Goal: Task Accomplishment & Management: Manage account settings

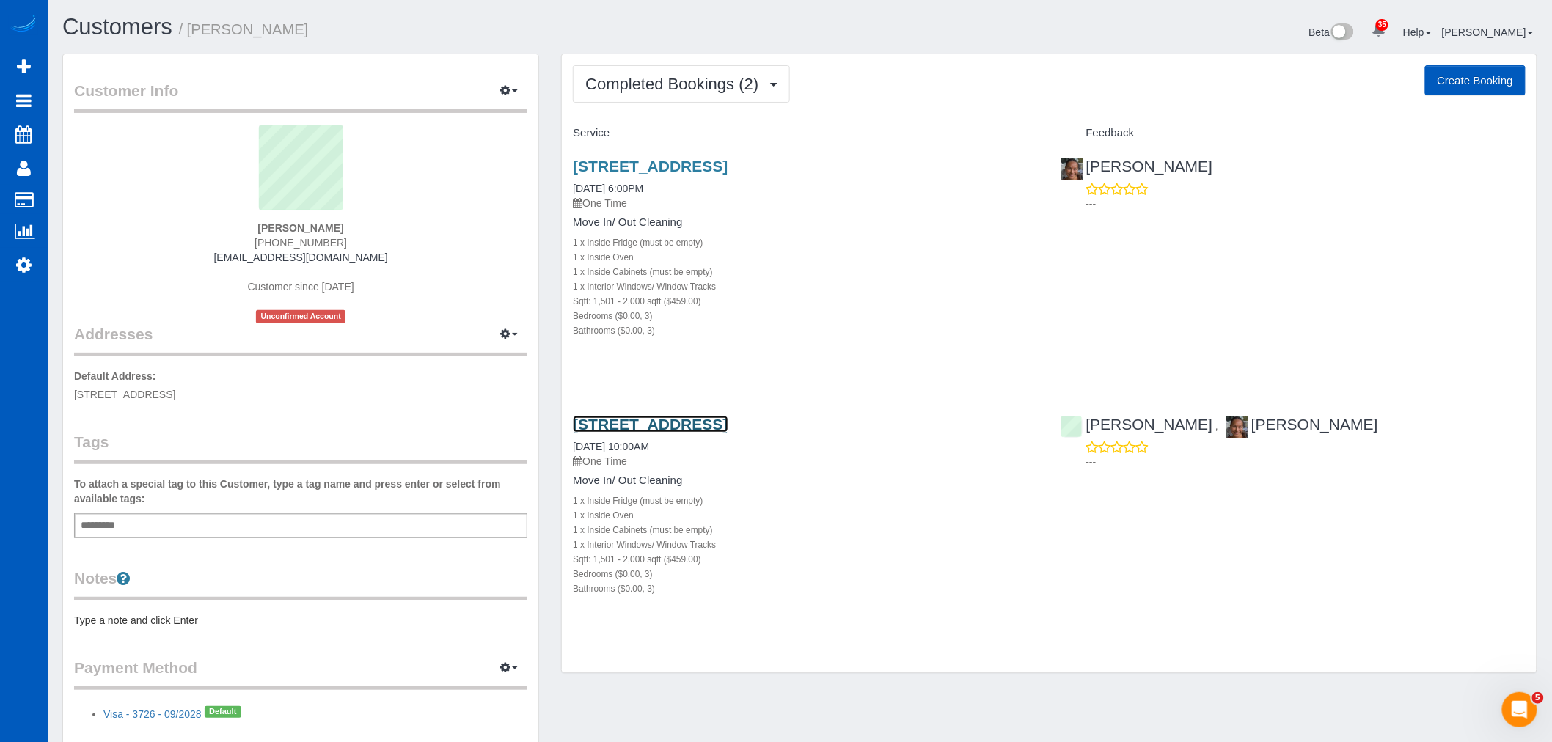
click at [676, 426] on link "[STREET_ADDRESS]" at bounding box center [650, 424] width 155 height 17
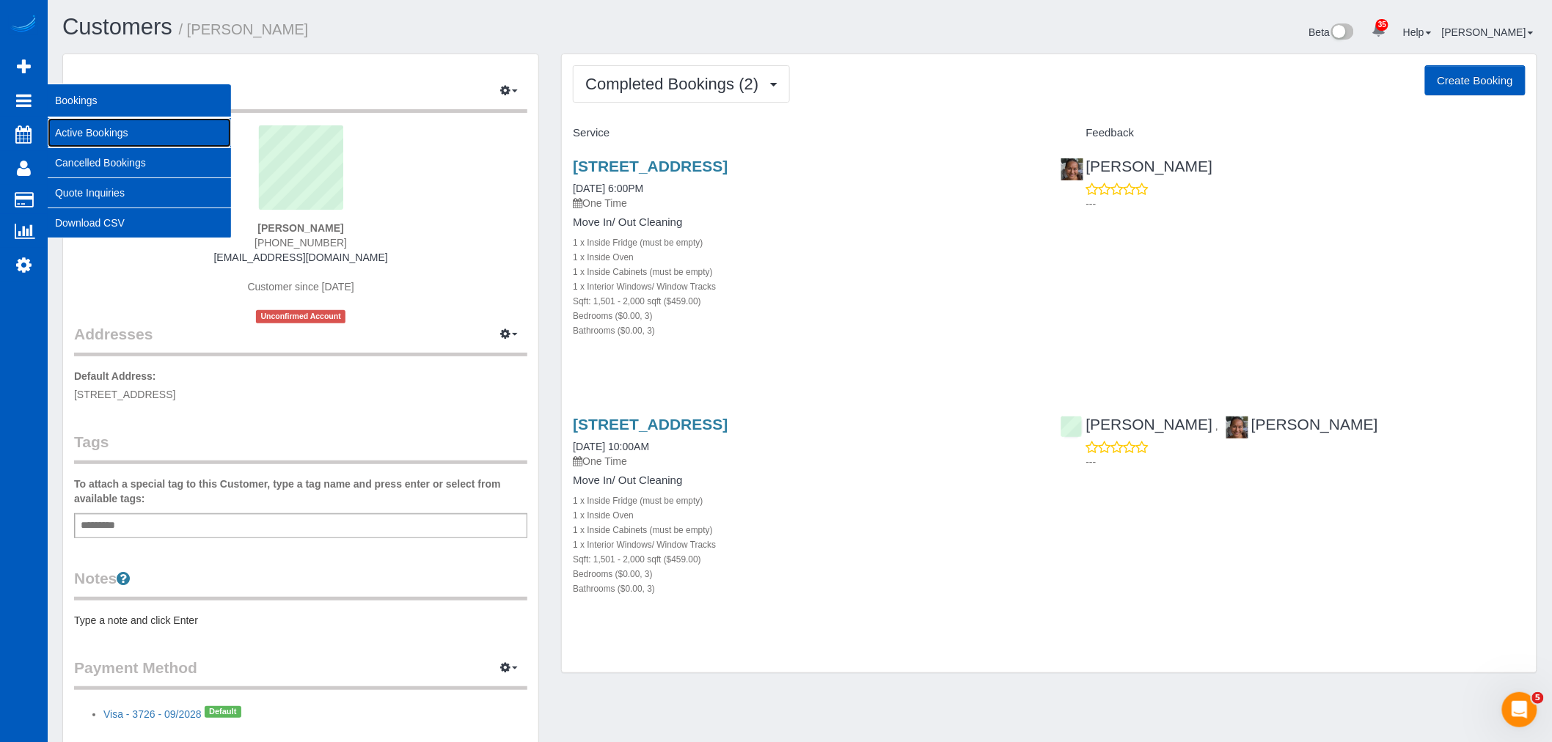
click at [93, 126] on link "Active Bookings" at bounding box center [139, 132] width 183 height 29
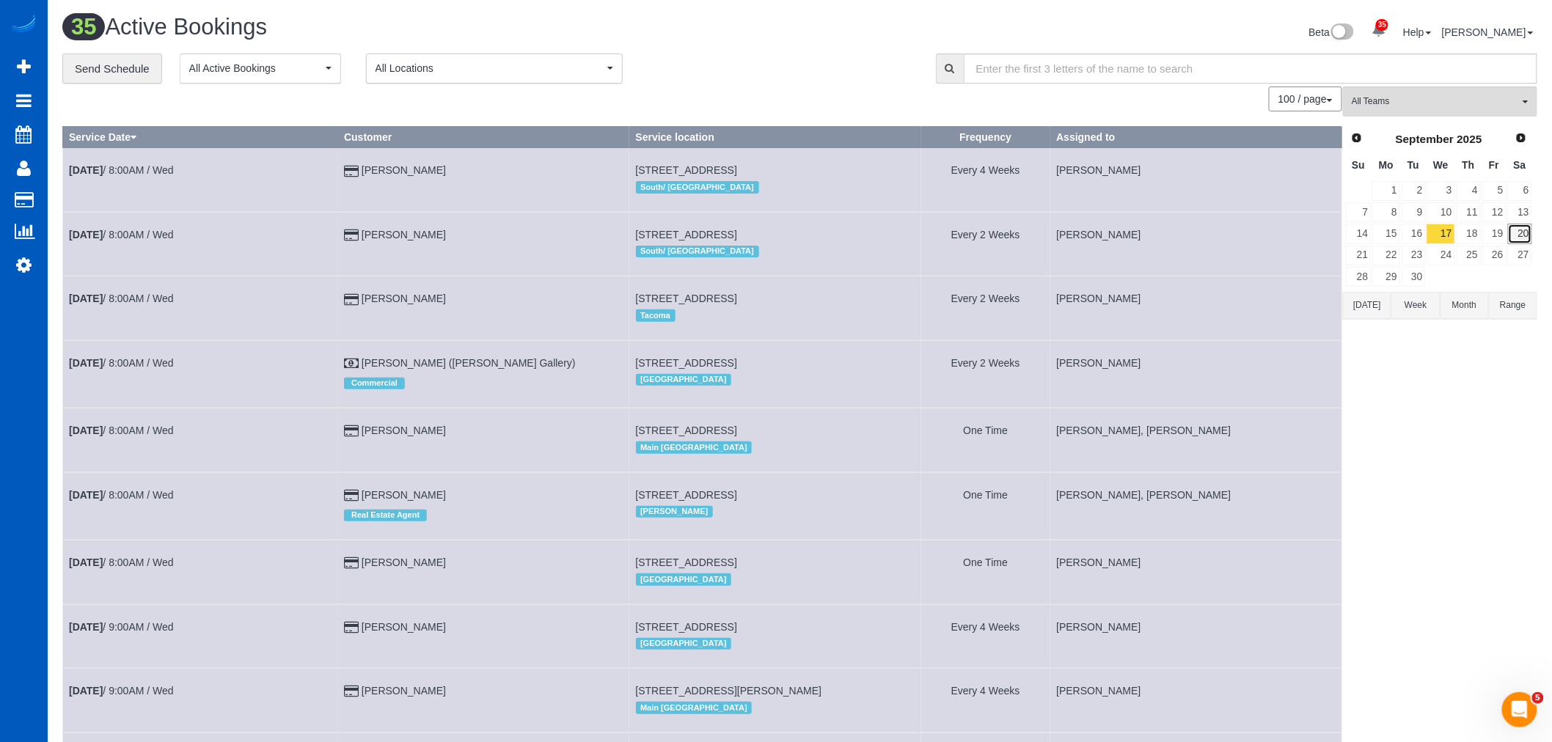
click at [1519, 238] on link "20" at bounding box center [1520, 234] width 24 height 20
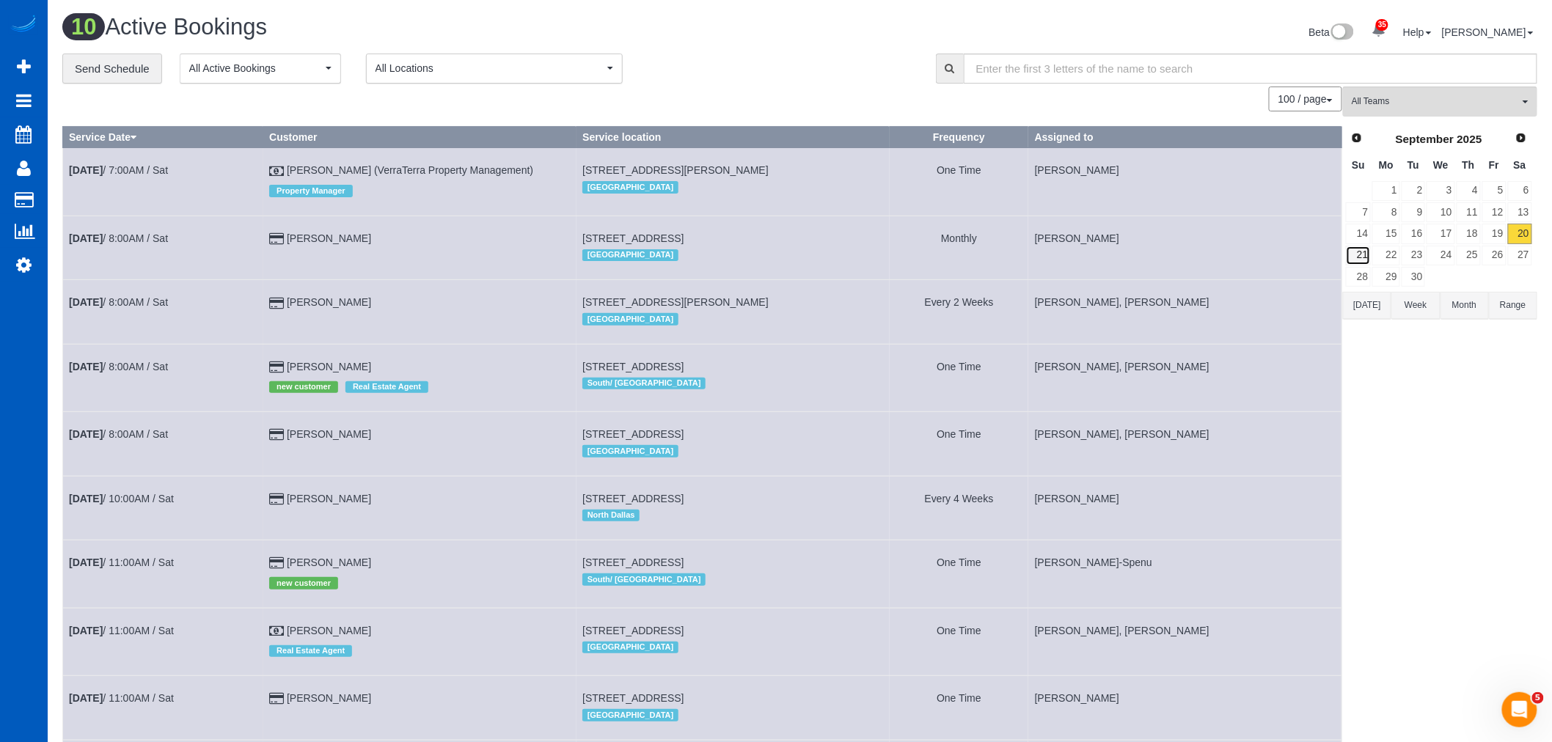
click at [1357, 252] on link "21" at bounding box center [1358, 256] width 25 height 20
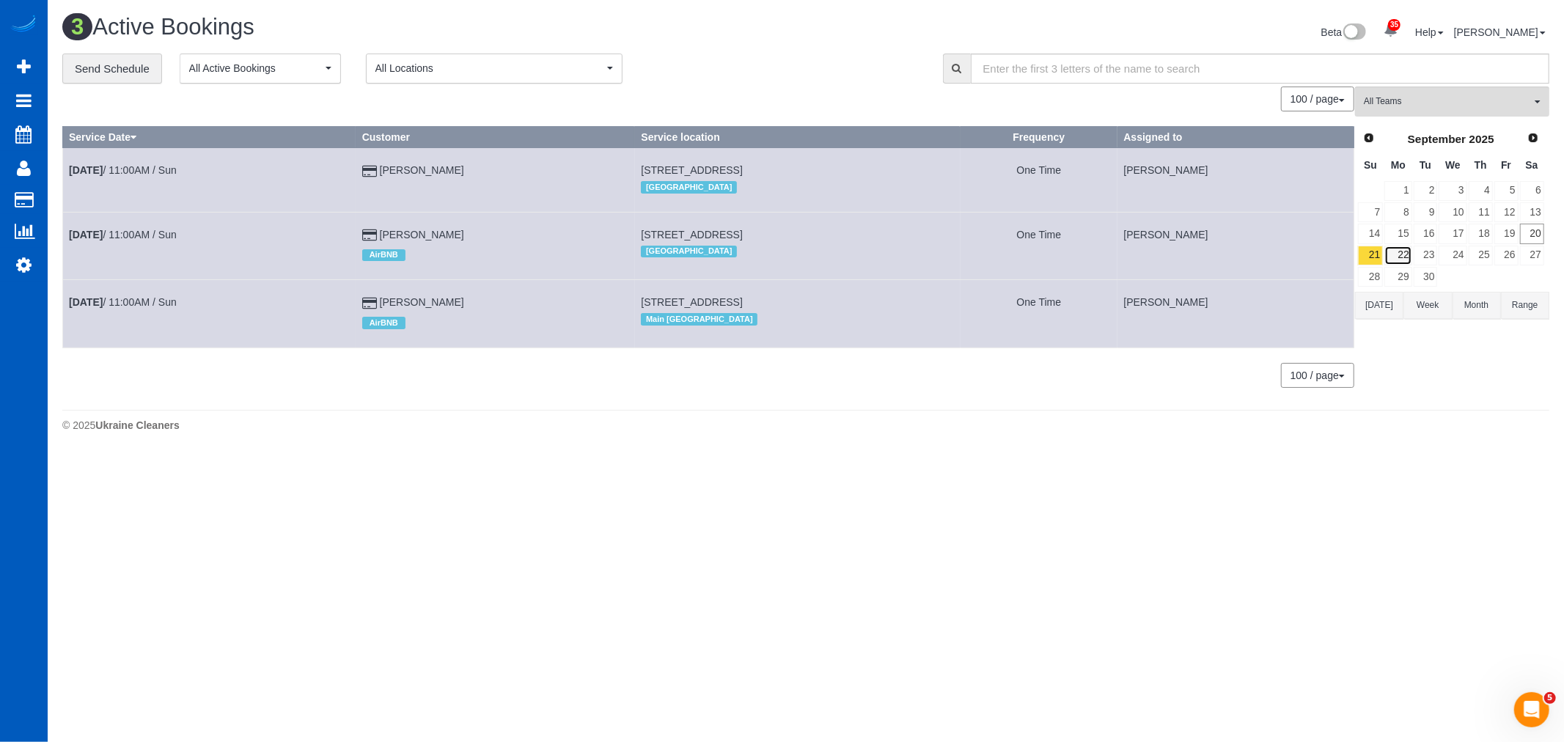
click at [1401, 264] on link "22" at bounding box center [1398, 256] width 27 height 20
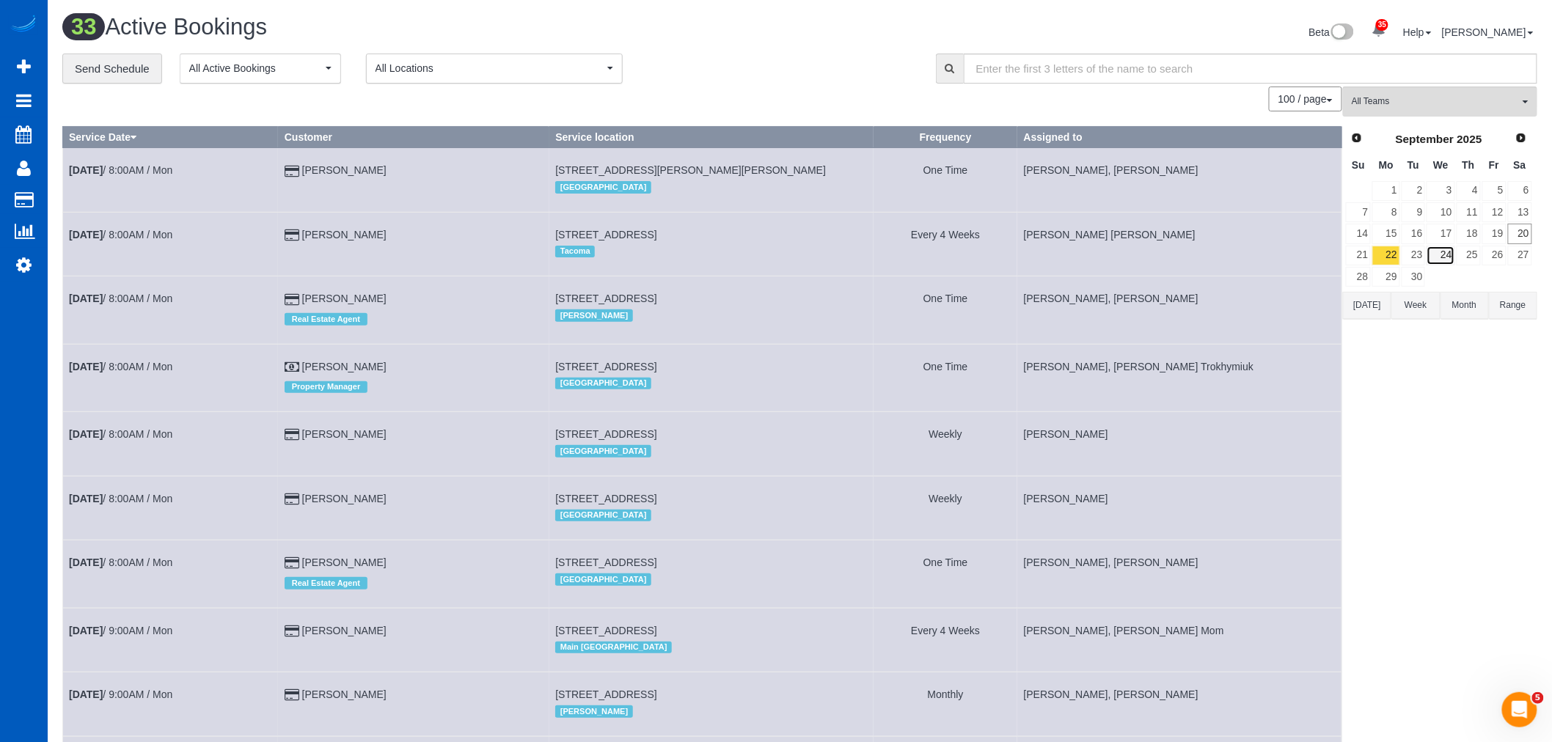
click at [1426, 252] on link "24" at bounding box center [1440, 256] width 28 height 20
click at [1423, 254] on link "23" at bounding box center [1413, 256] width 24 height 20
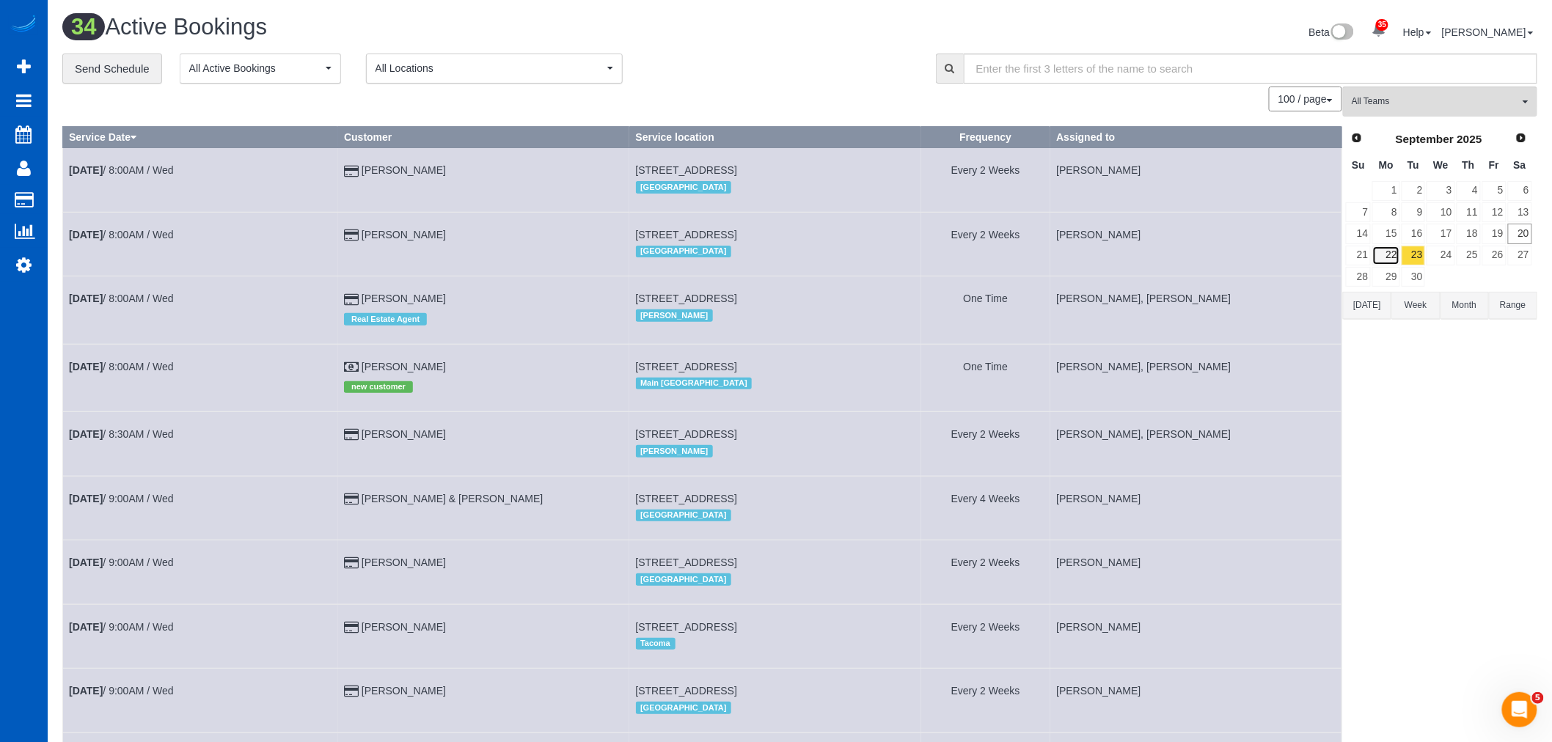
click at [1395, 247] on link "22" at bounding box center [1385, 256] width 27 height 20
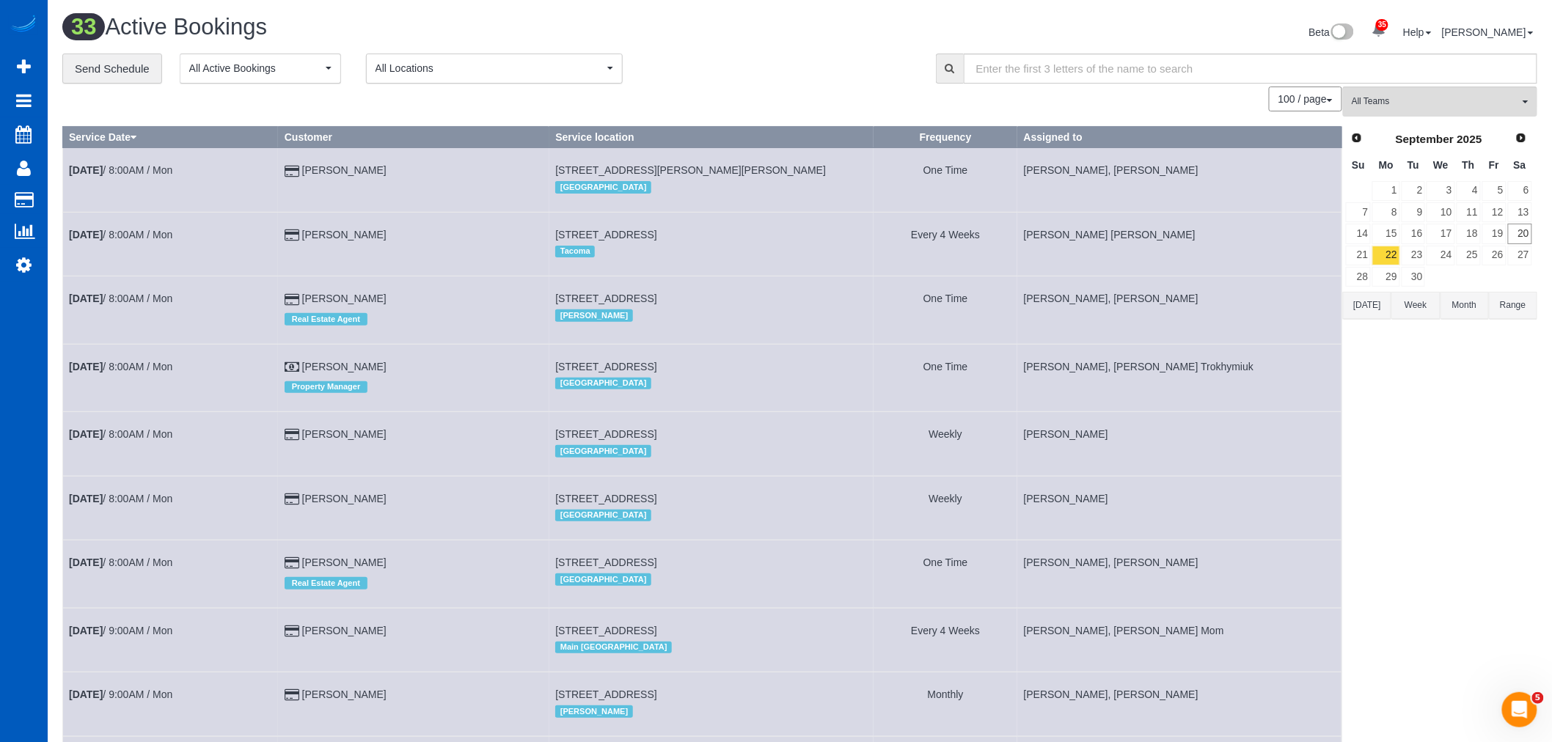
drag, startPoint x: 1369, startPoint y: 157, endPoint x: 1388, endPoint y: 97, distance: 63.1
click at [1369, 157] on th "Su" at bounding box center [1358, 165] width 26 height 29
click at [1390, 89] on button "All Teams" at bounding box center [1440, 102] width 194 height 30
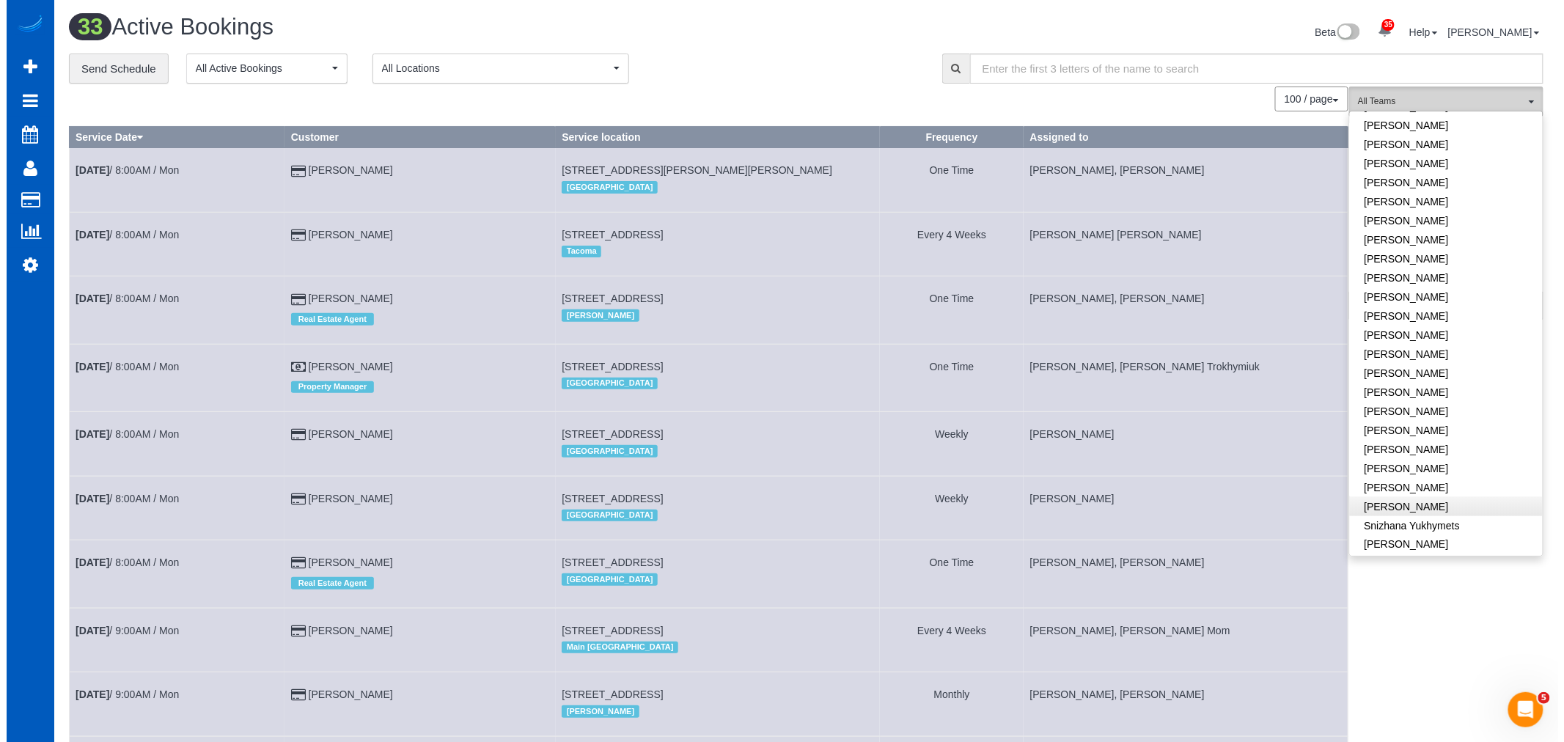
scroll to position [890, 0]
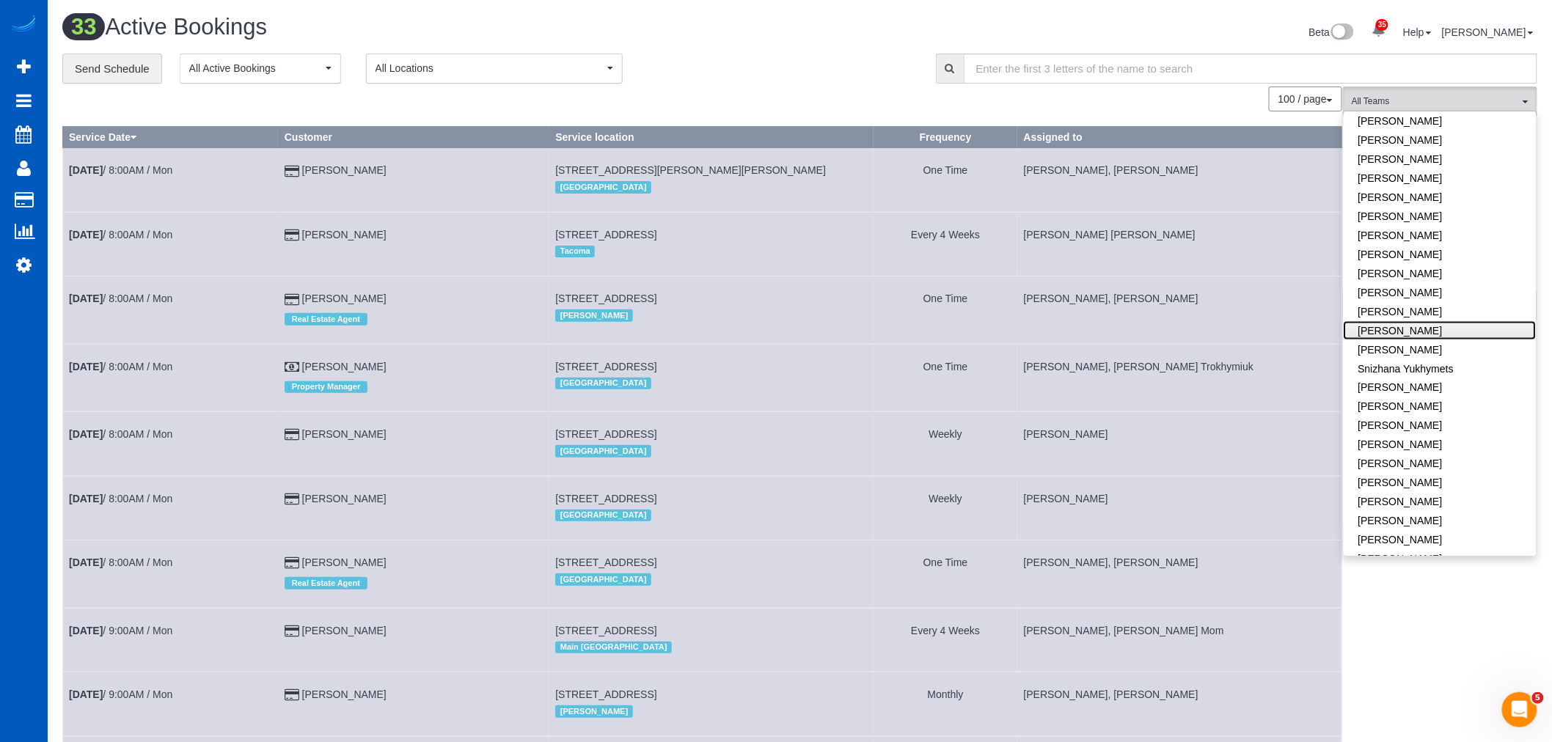
click at [1391, 321] on link "[PERSON_NAME]" at bounding box center [1439, 330] width 193 height 19
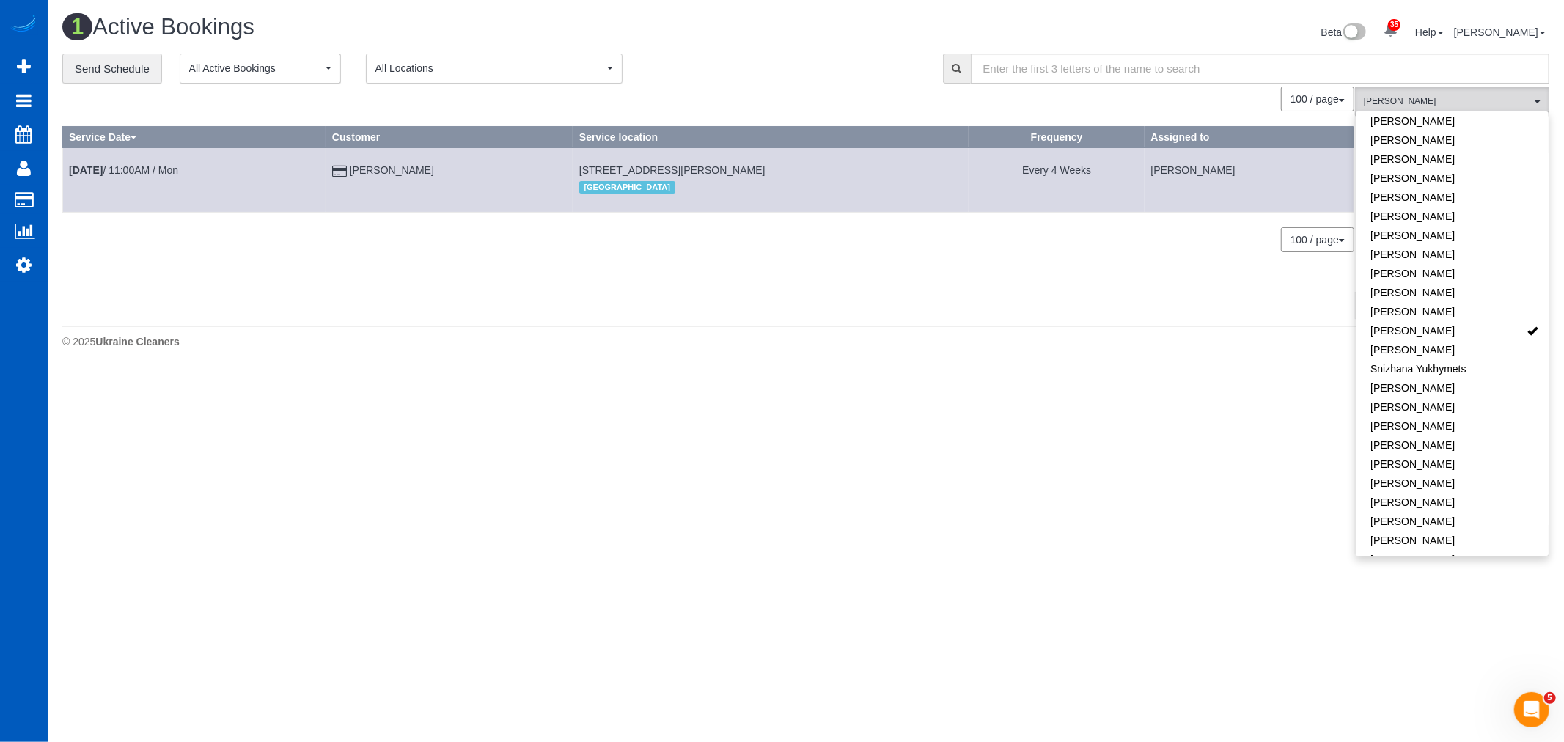
click at [289, 306] on div "0 Bookings found. We couldn't find any bookings that matched your search. Creat…" at bounding box center [708, 203] width 1293 height 232
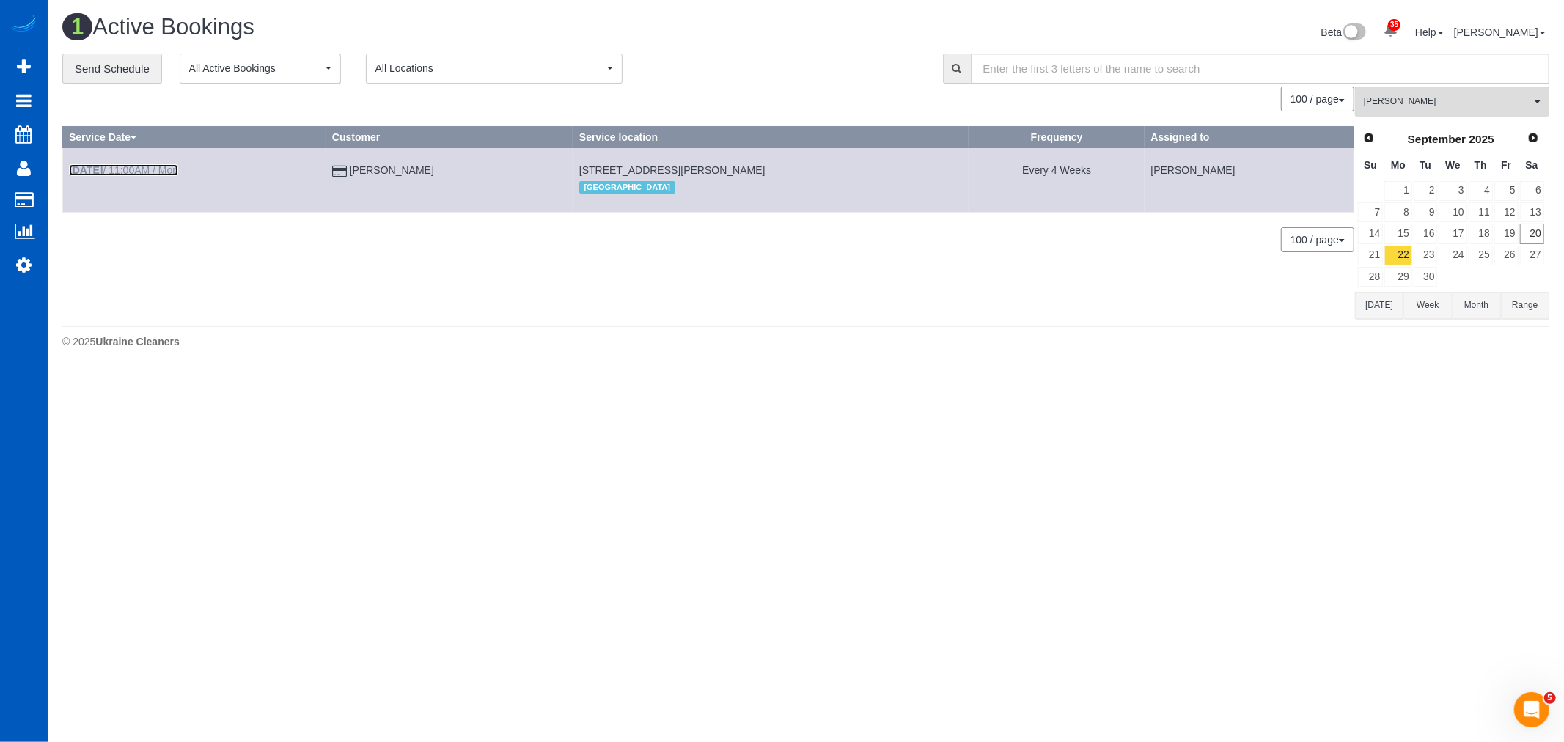
click at [175, 175] on link "Sep 22nd / 11:00AM / Mon" at bounding box center [123, 170] width 109 height 12
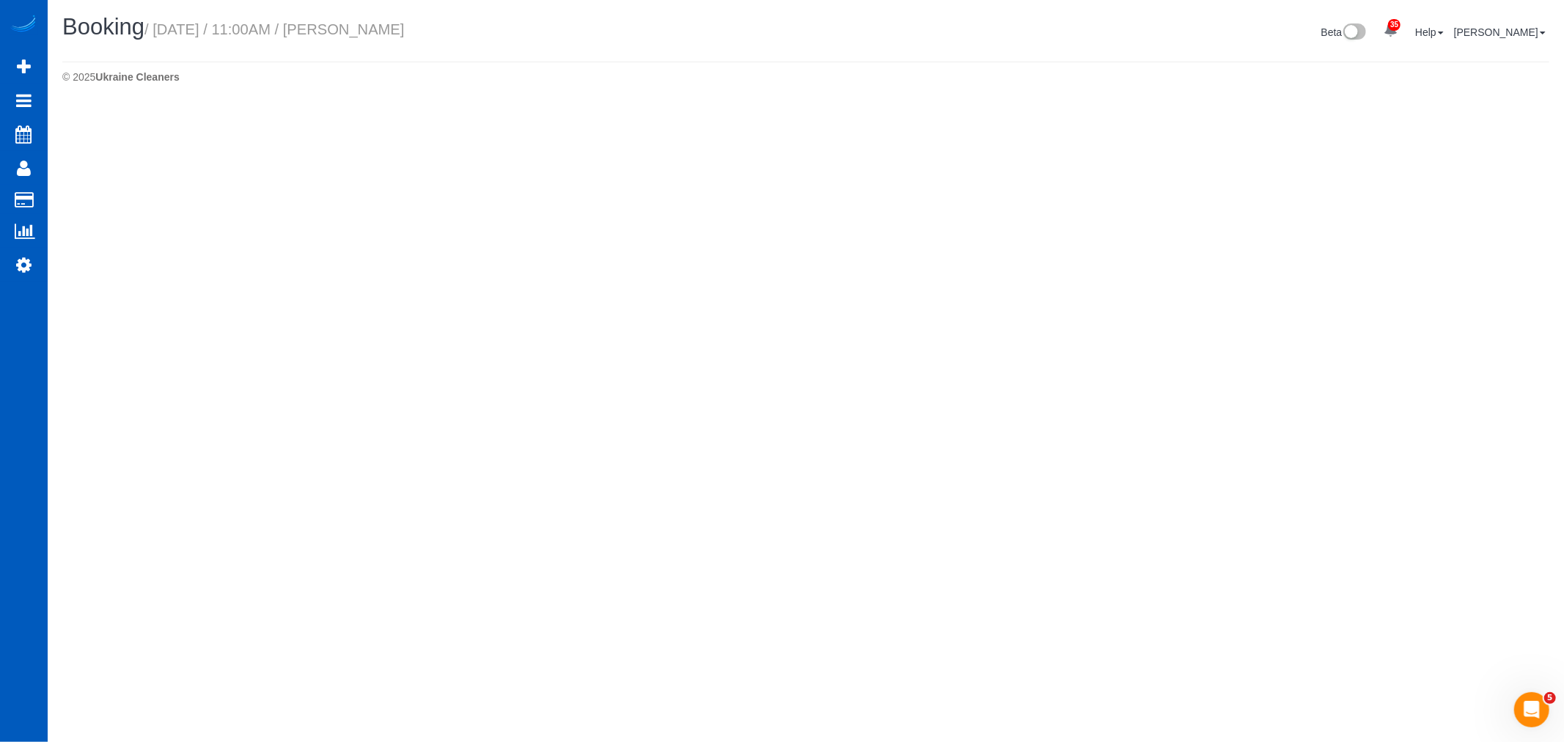
select select "WA"
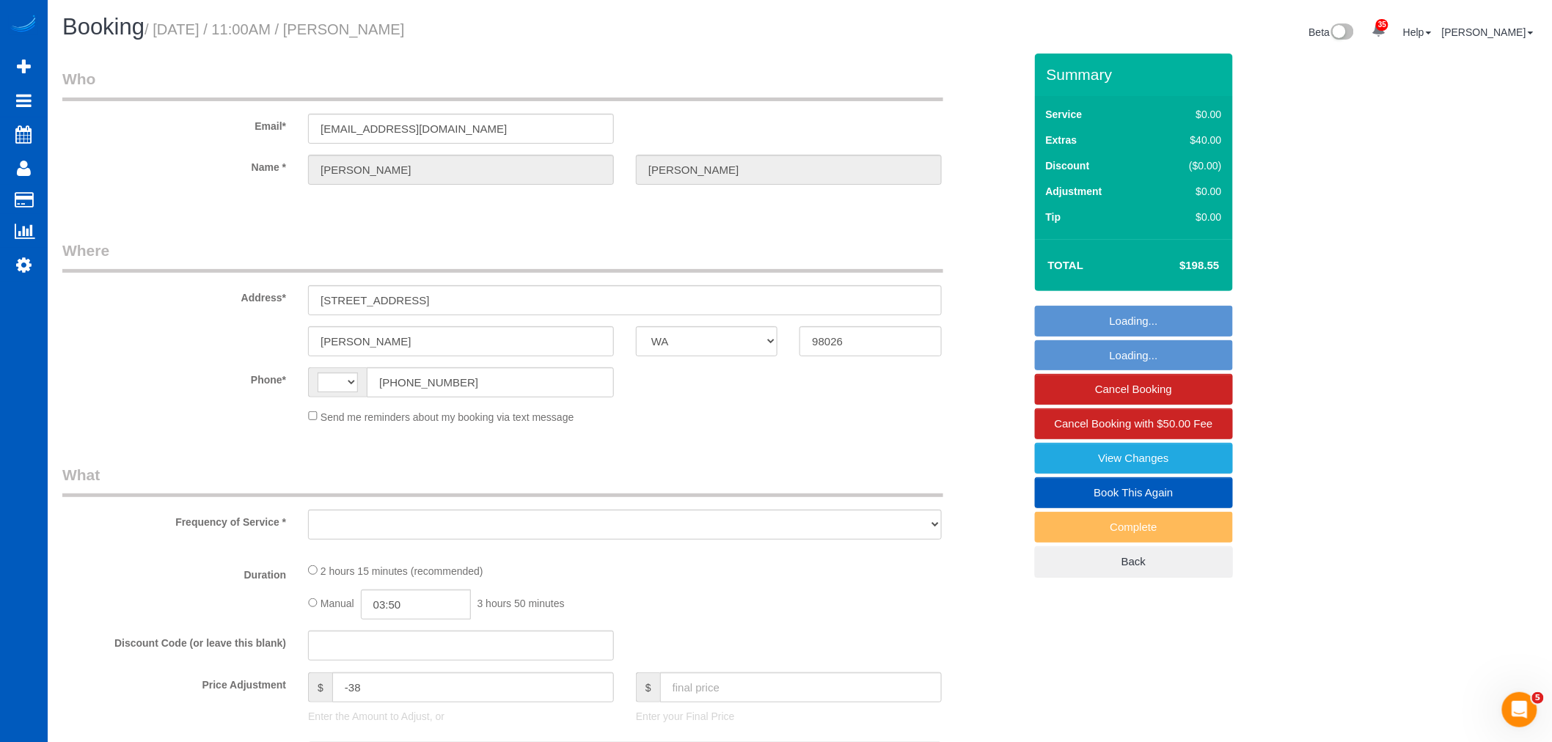
select select "199"
select select "1501"
select select "3"
select select "2"
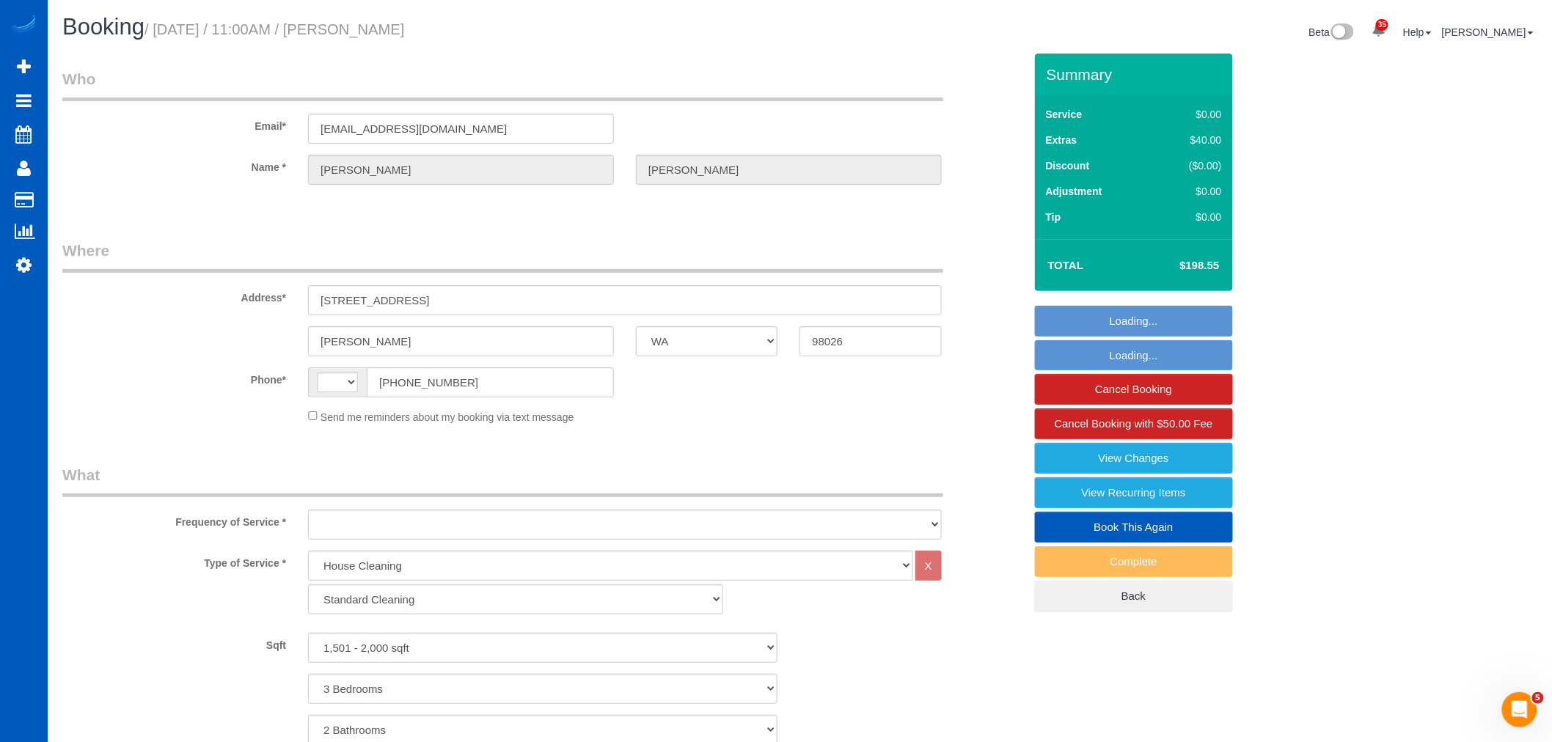
select select "string:[GEOGRAPHIC_DATA]"
select select "object:6414"
select select "spot1"
select select "object:6644"
select select "string:fspay-7b50ece7-06d3-4703-b142-d94ca5ad6925"
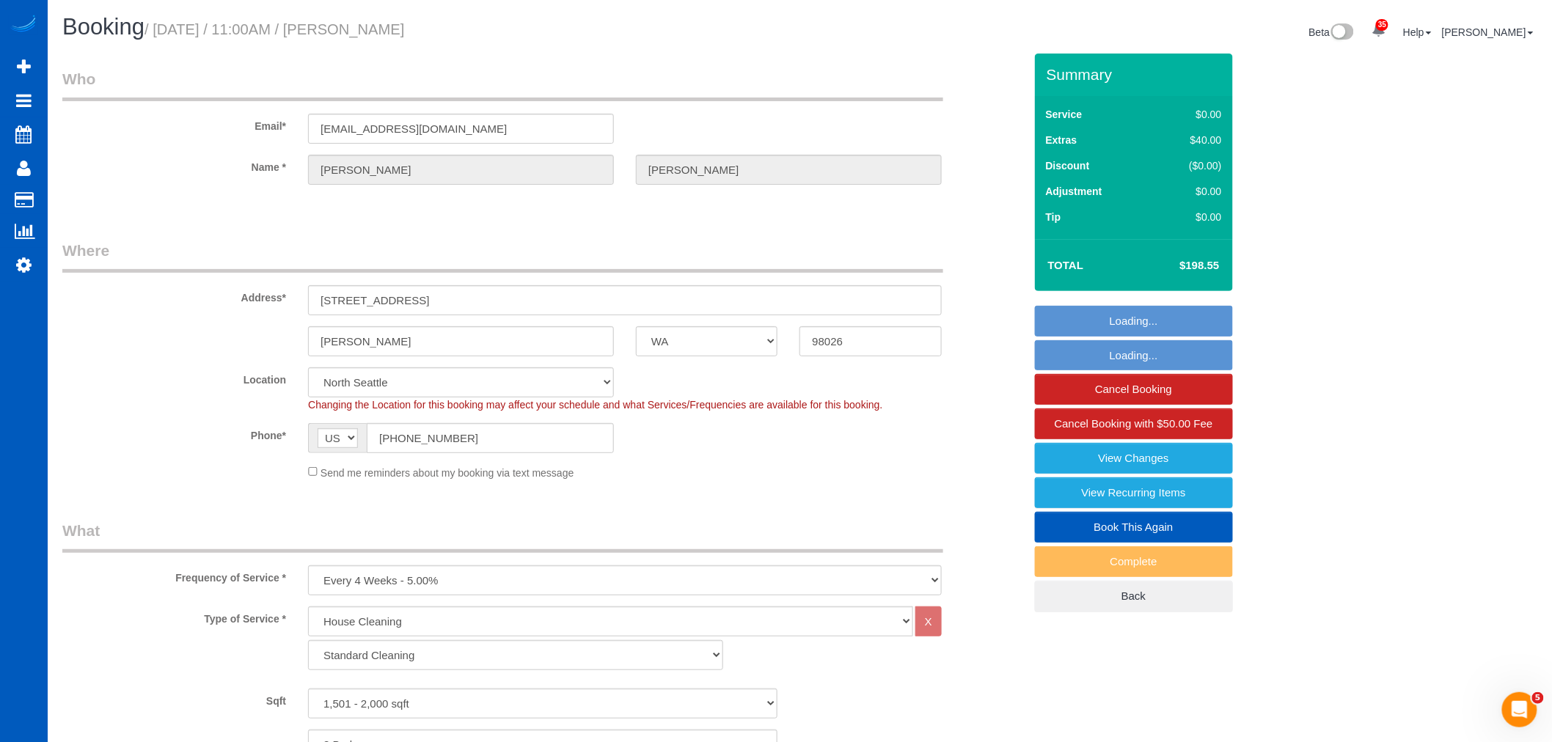
select select "spot15"
select select "1501"
select select "3"
select select "2"
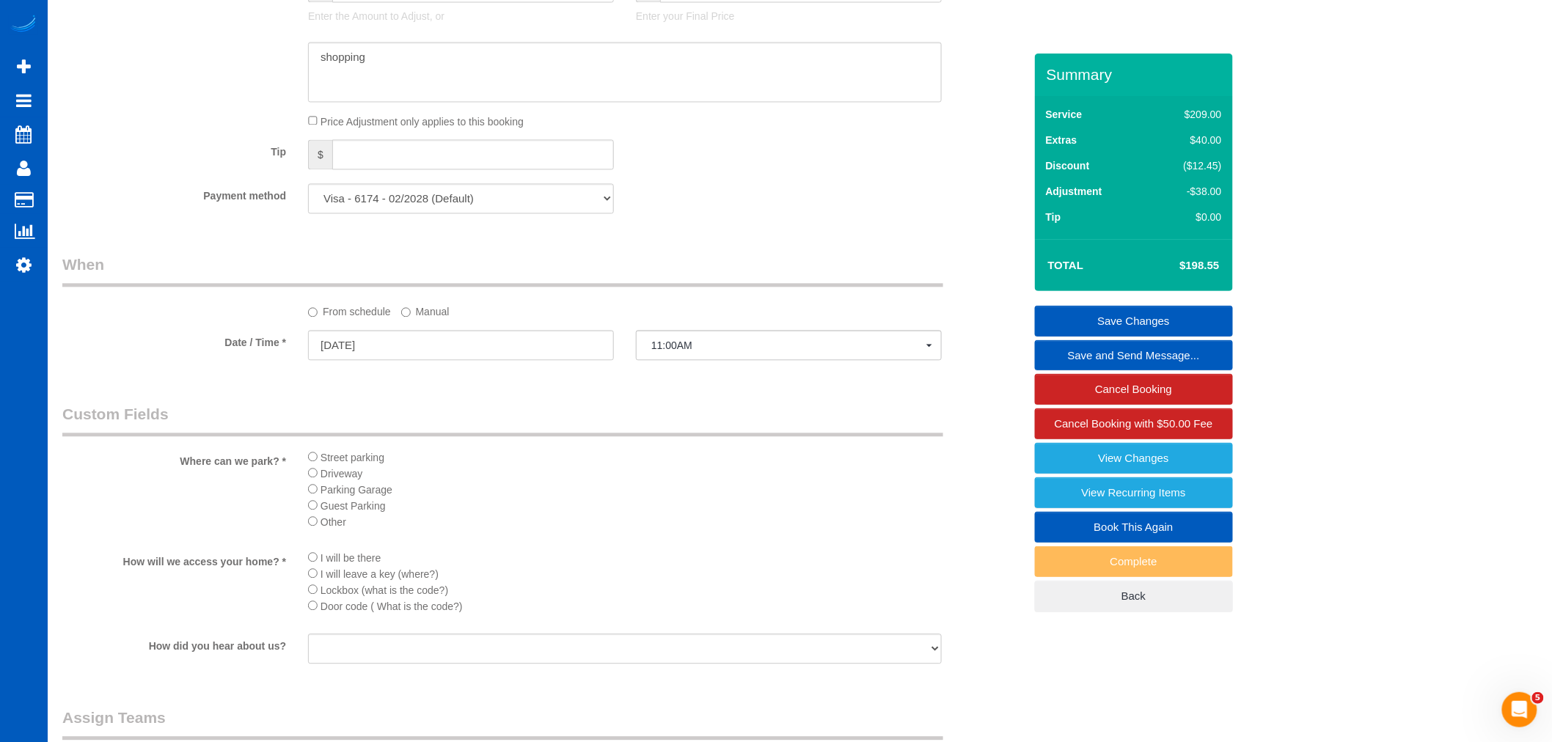
scroll to position [1222, 0]
click at [672, 346] on button "11:00AM" at bounding box center [789, 344] width 306 height 30
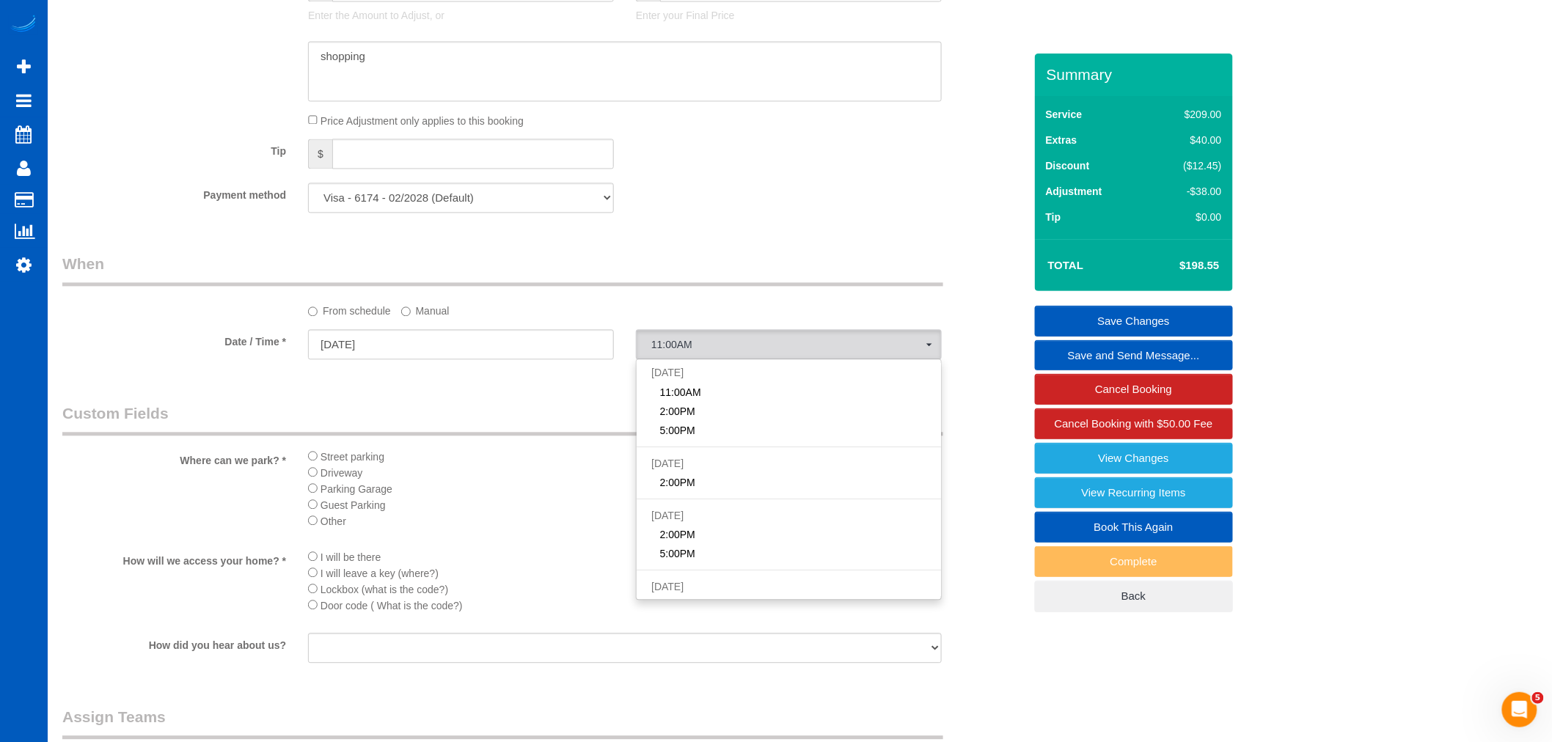
click at [419, 318] on label "Manual" at bounding box center [425, 308] width 48 height 20
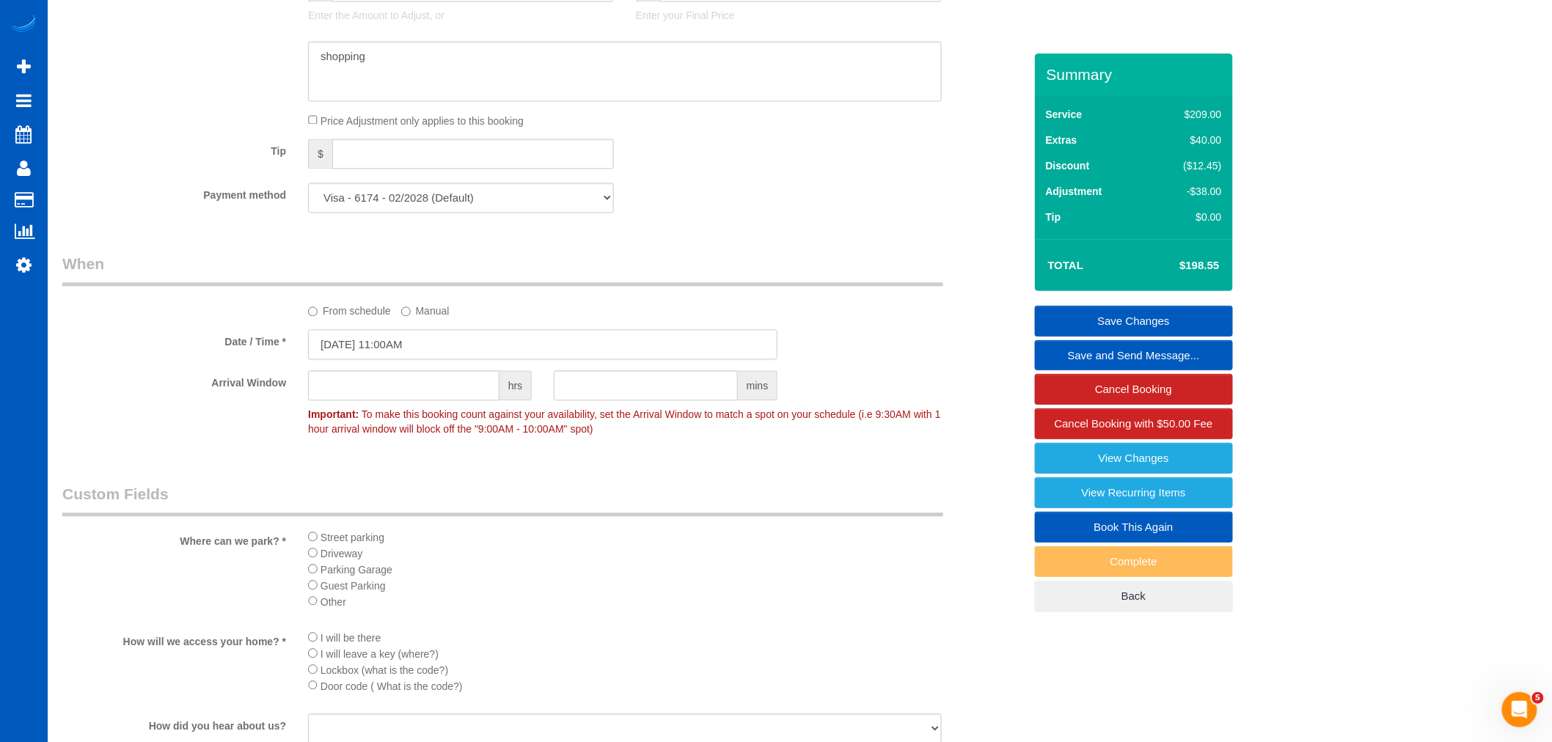
click at [404, 353] on input "[DATE] 11:00AM" at bounding box center [542, 344] width 469 height 30
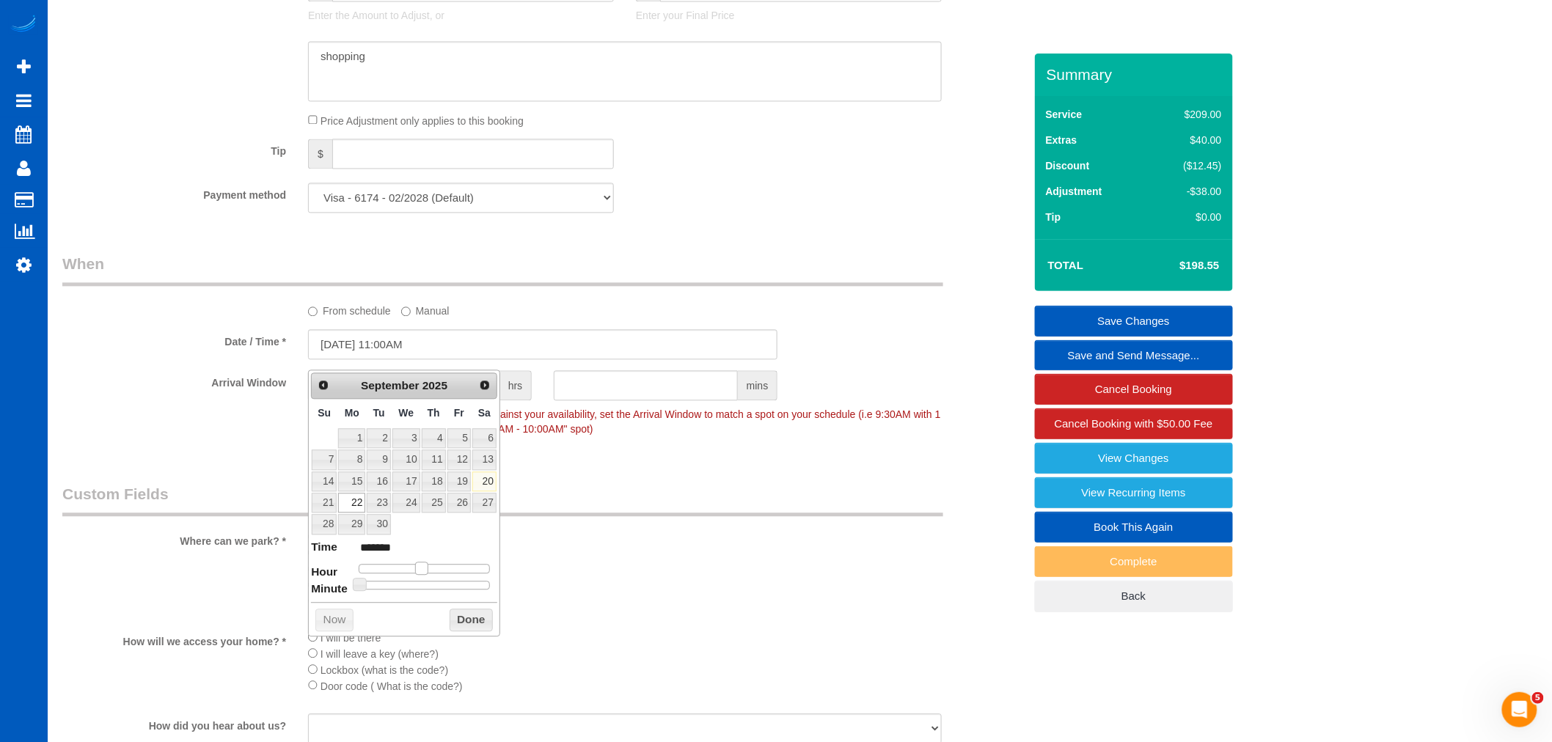
type input "09/22/2025 10:00AM"
type input "*******"
click at [415, 567] on span at bounding box center [415, 568] width 13 height 13
click at [462, 613] on button "Done" at bounding box center [471, 620] width 43 height 23
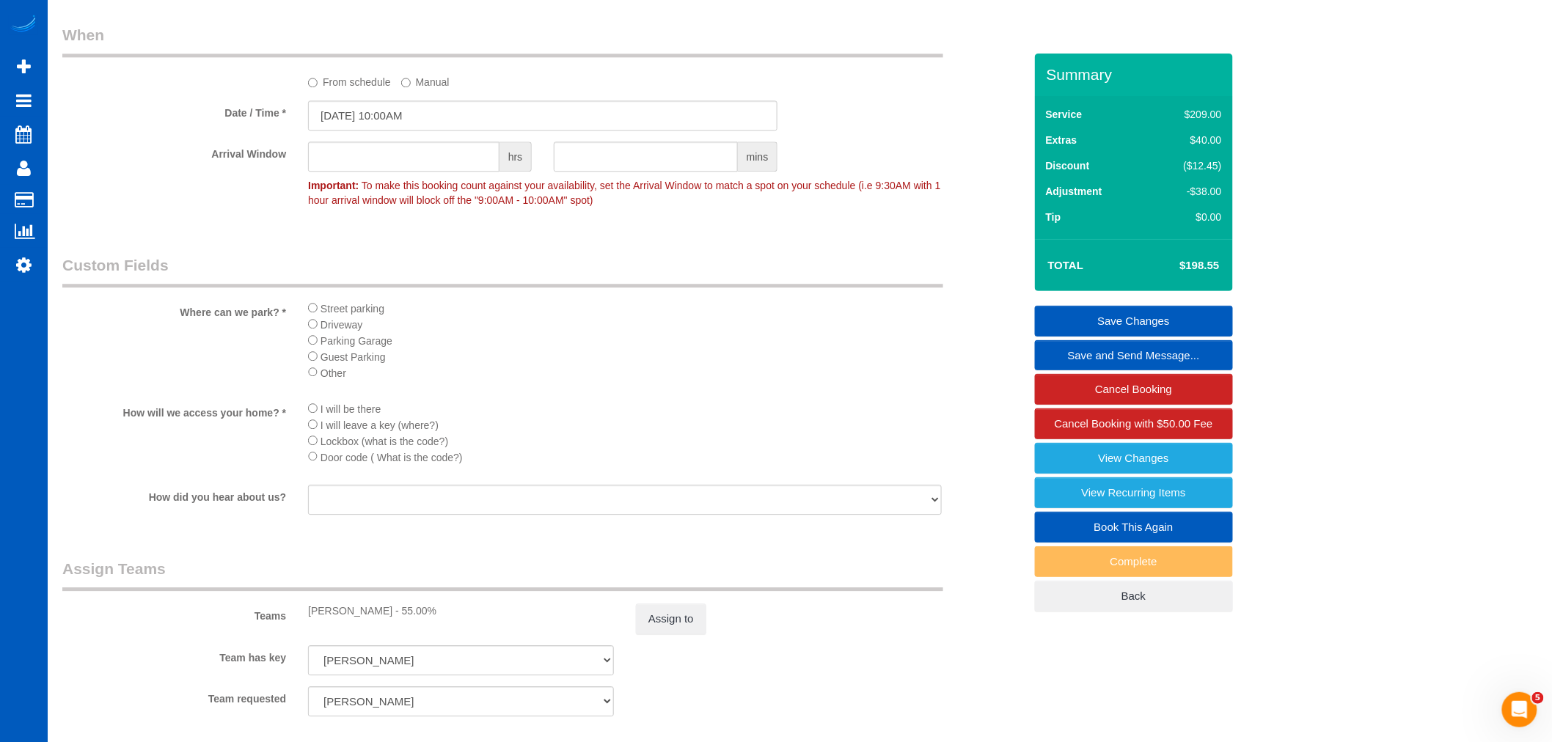
scroll to position [1467, 0]
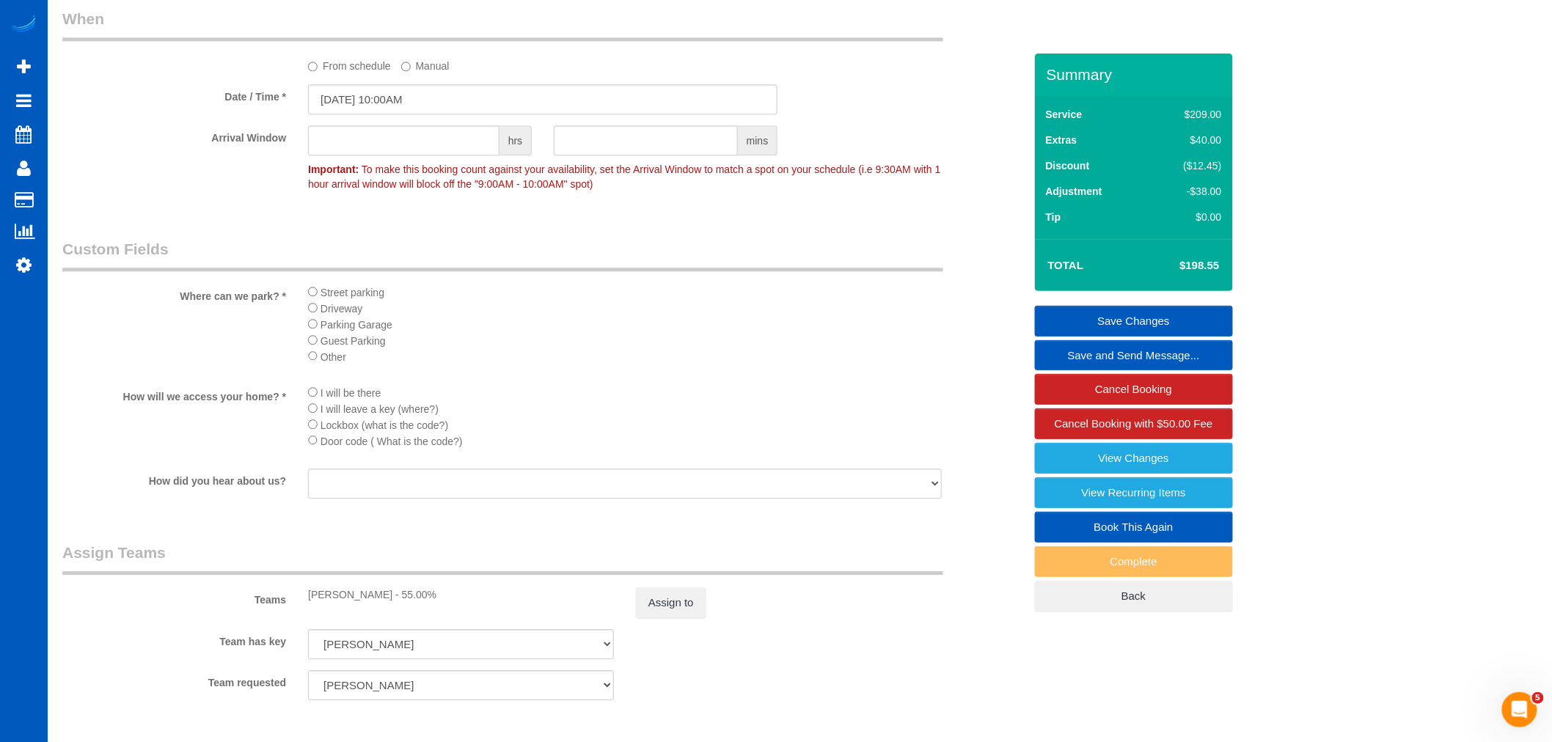
click at [1178, 321] on link "Save Changes" at bounding box center [1134, 321] width 198 height 31
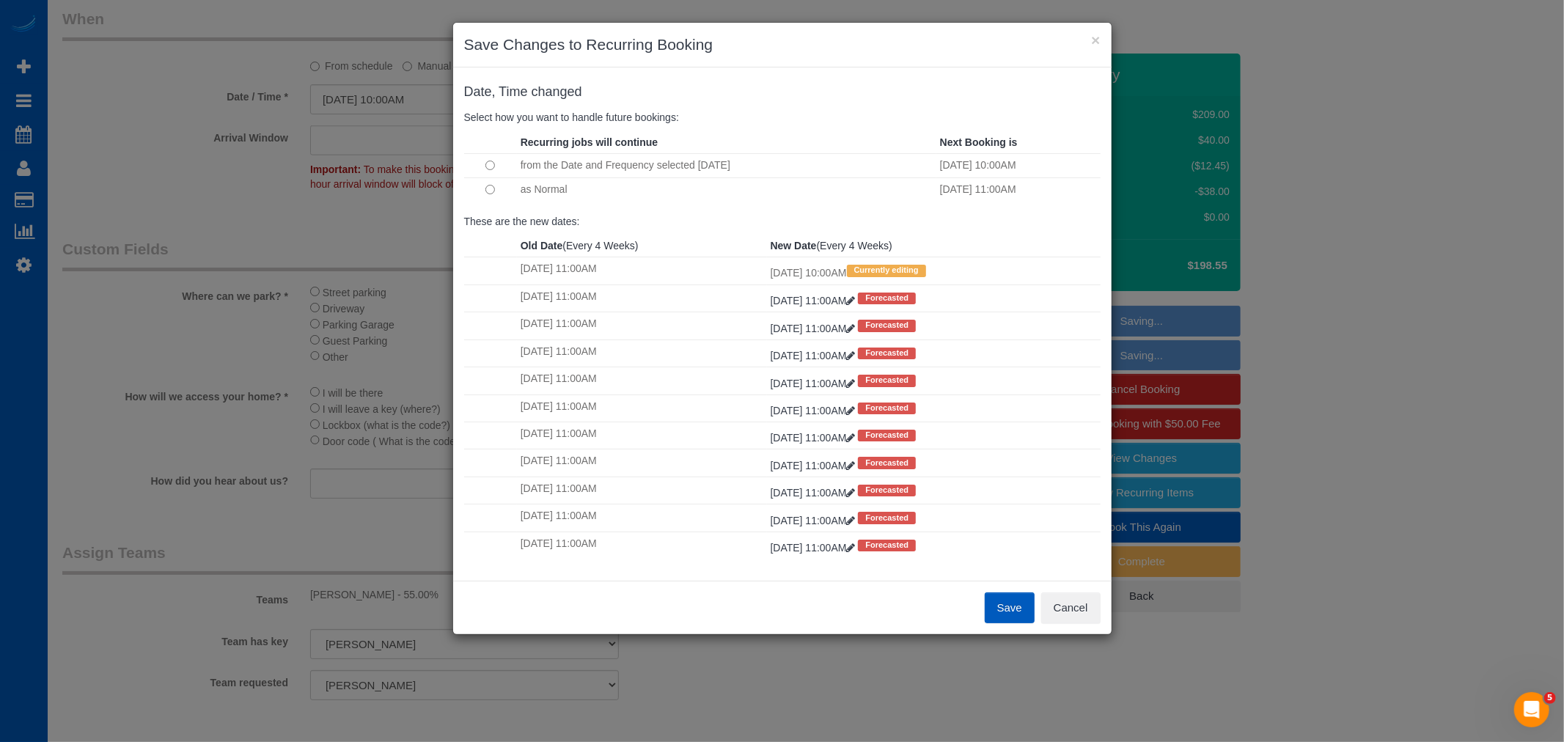
click at [993, 612] on button "Save" at bounding box center [1010, 608] width 50 height 31
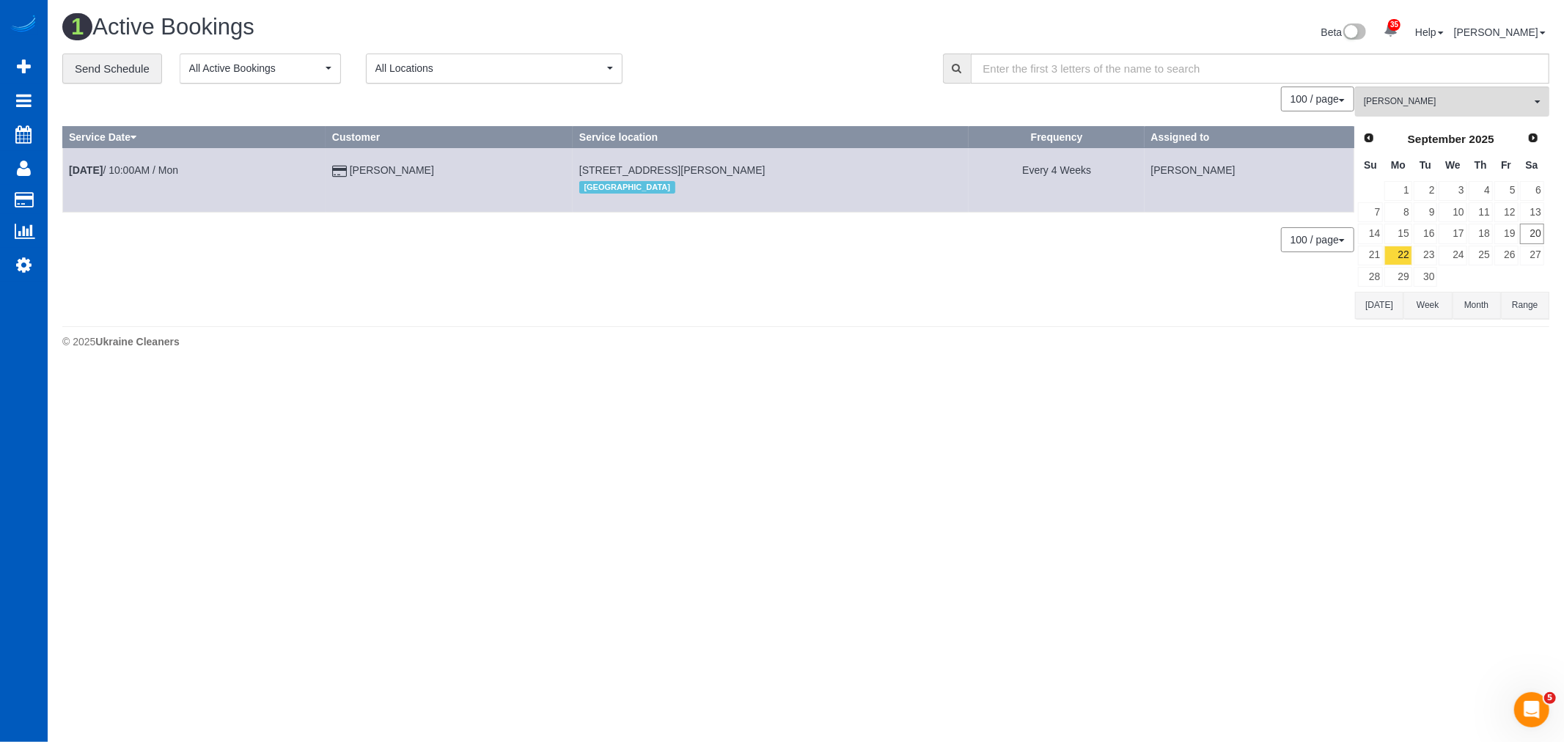
click at [1438, 271] on td at bounding box center [1452, 276] width 29 height 21
click at [1437, 268] on link "30" at bounding box center [1426, 277] width 24 height 20
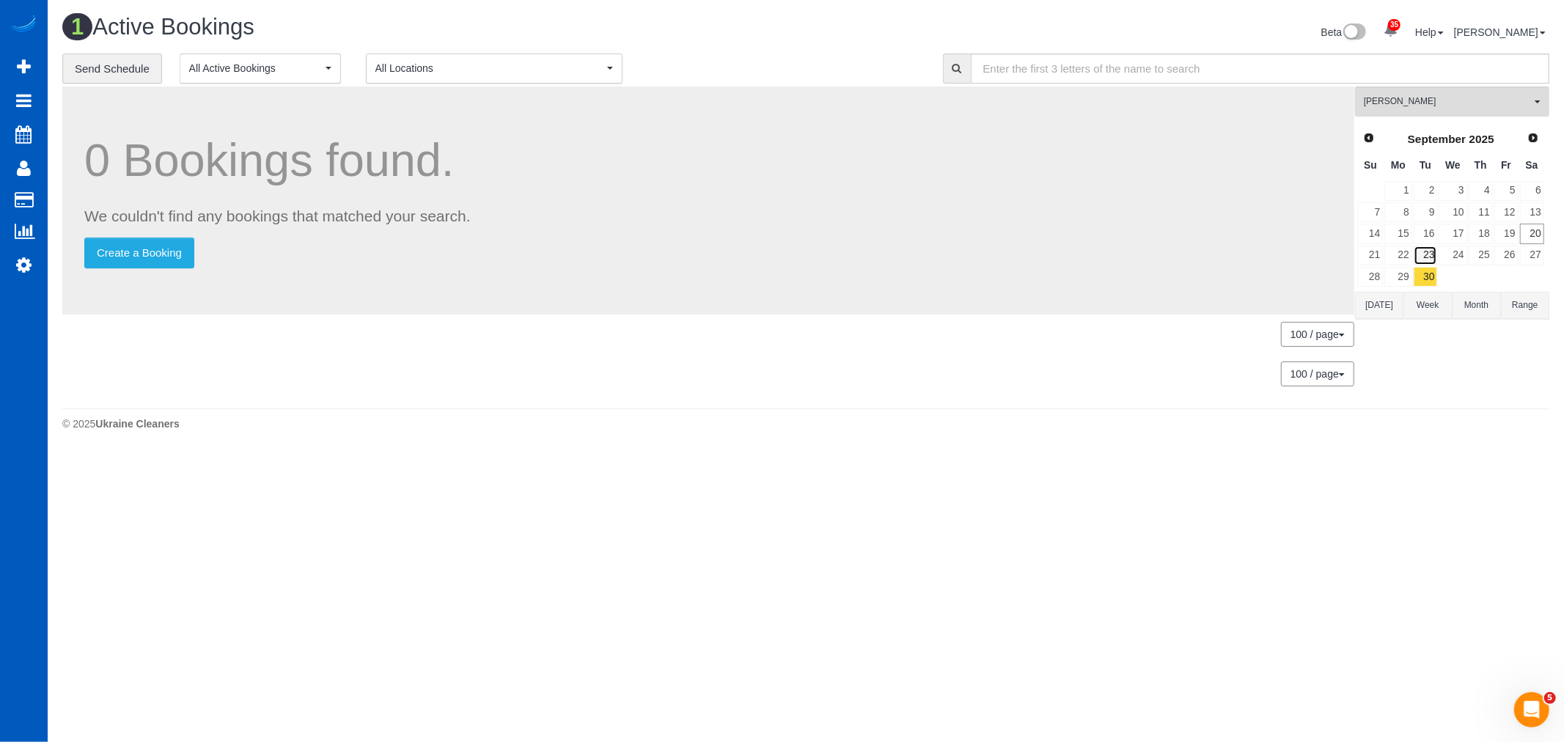
click at [1434, 263] on link "23" at bounding box center [1426, 256] width 24 height 20
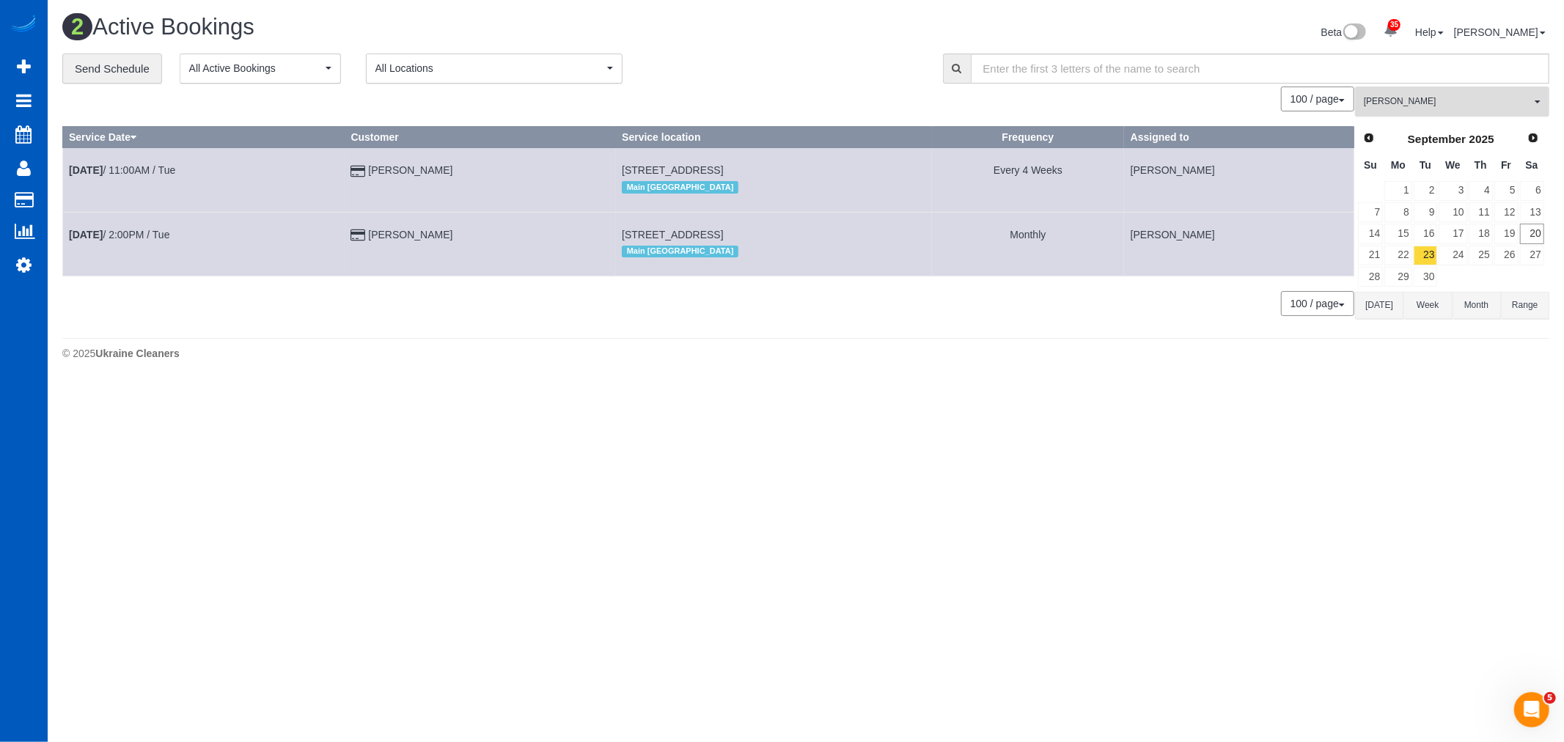
click at [1445, 99] on span "[PERSON_NAME]" at bounding box center [1447, 101] width 167 height 12
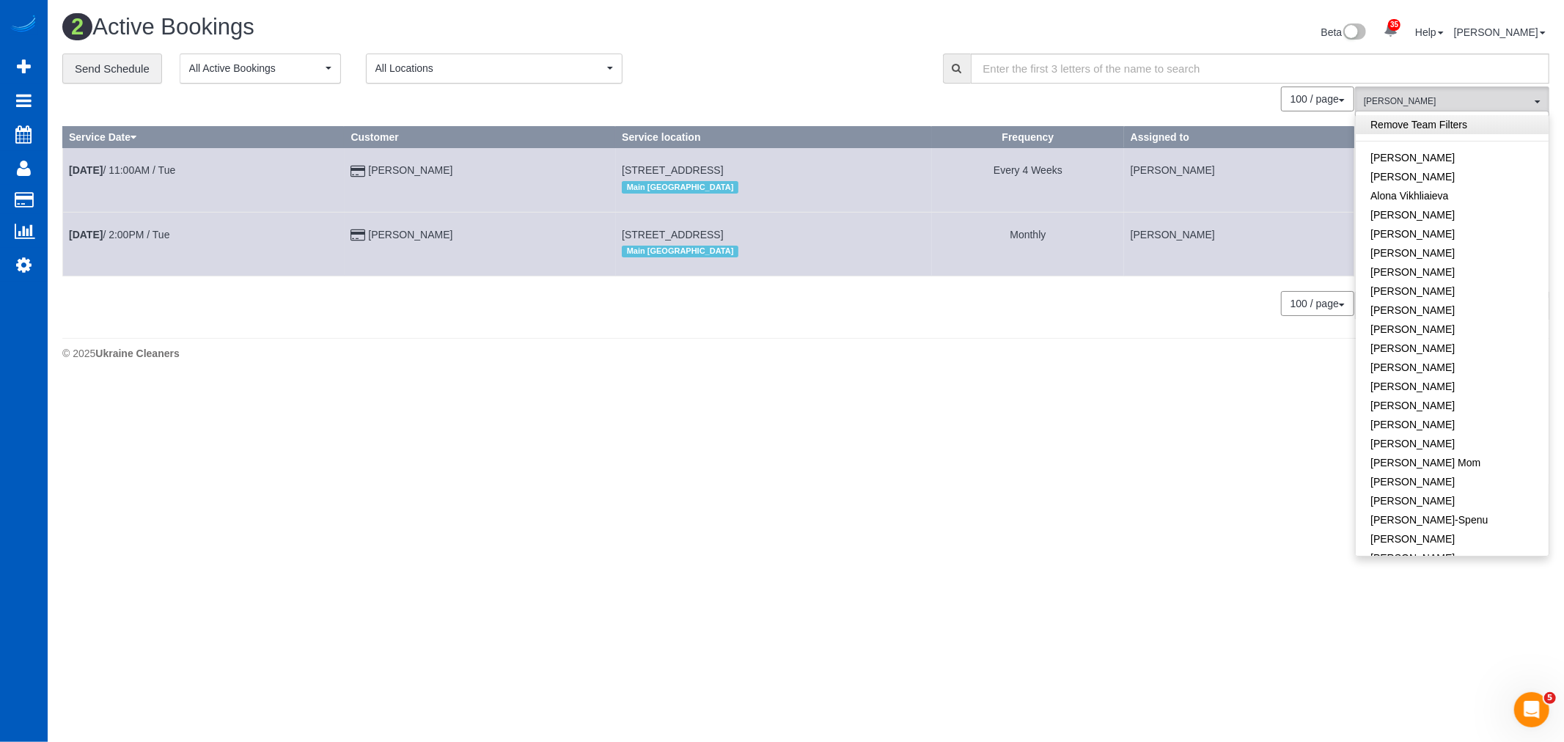
click at [1436, 132] on link "Remove Team Filters" at bounding box center [1452, 124] width 193 height 19
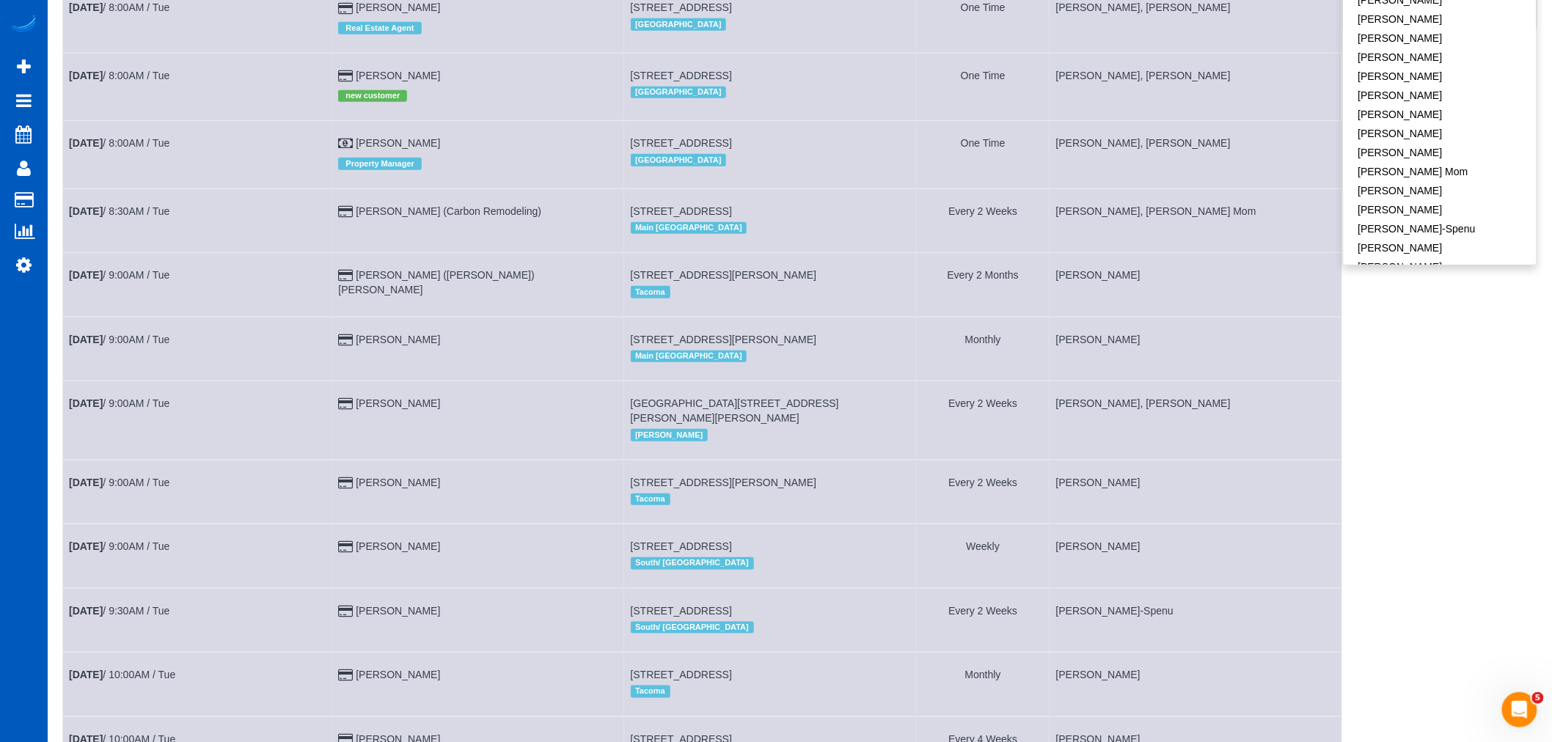
scroll to position [244, 0]
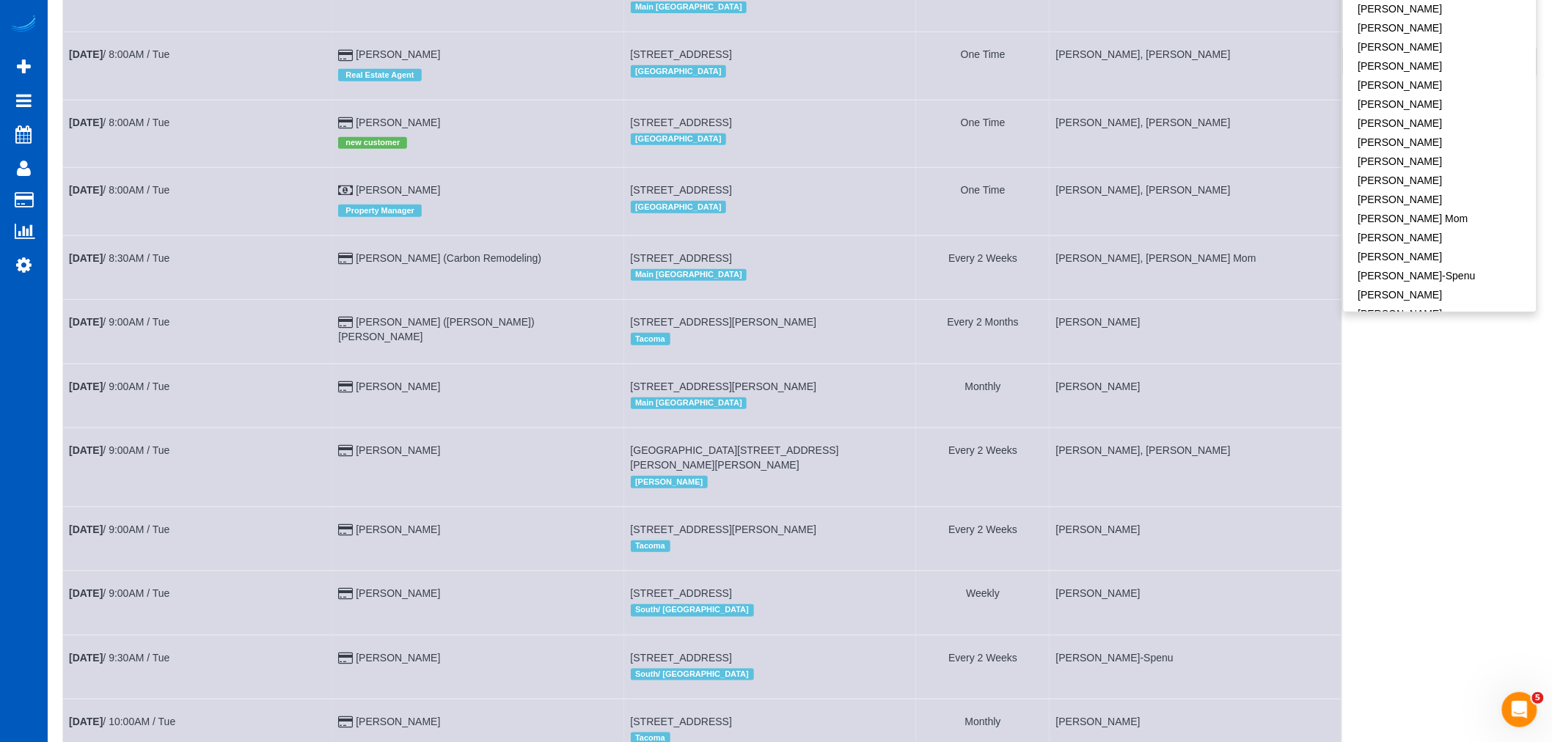
click at [221, 470] on td "Sep 23rd / 9:00AM / Tue" at bounding box center [197, 467] width 269 height 78
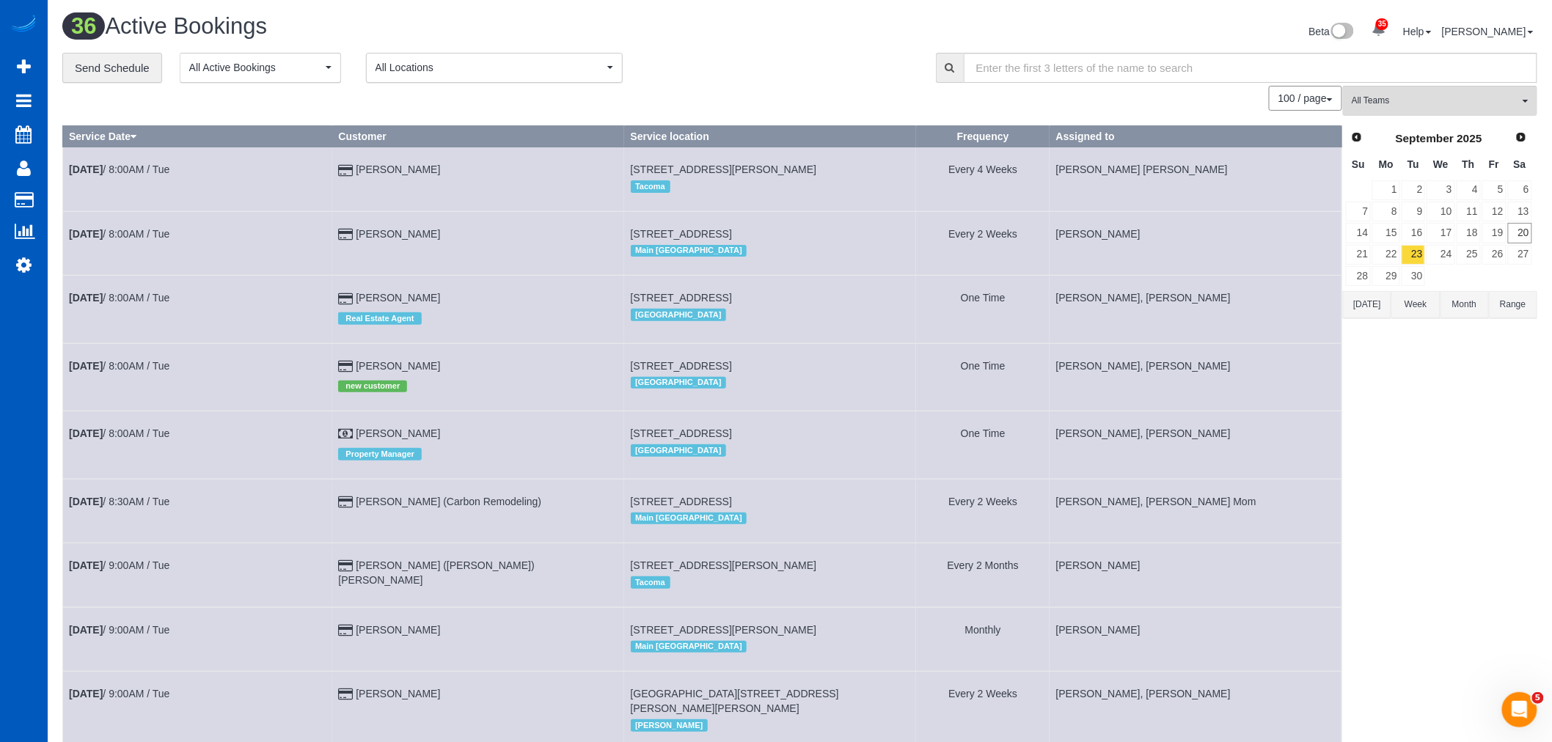
scroll to position [0, 0]
click at [1412, 109] on button "All Teams" at bounding box center [1440, 102] width 194 height 30
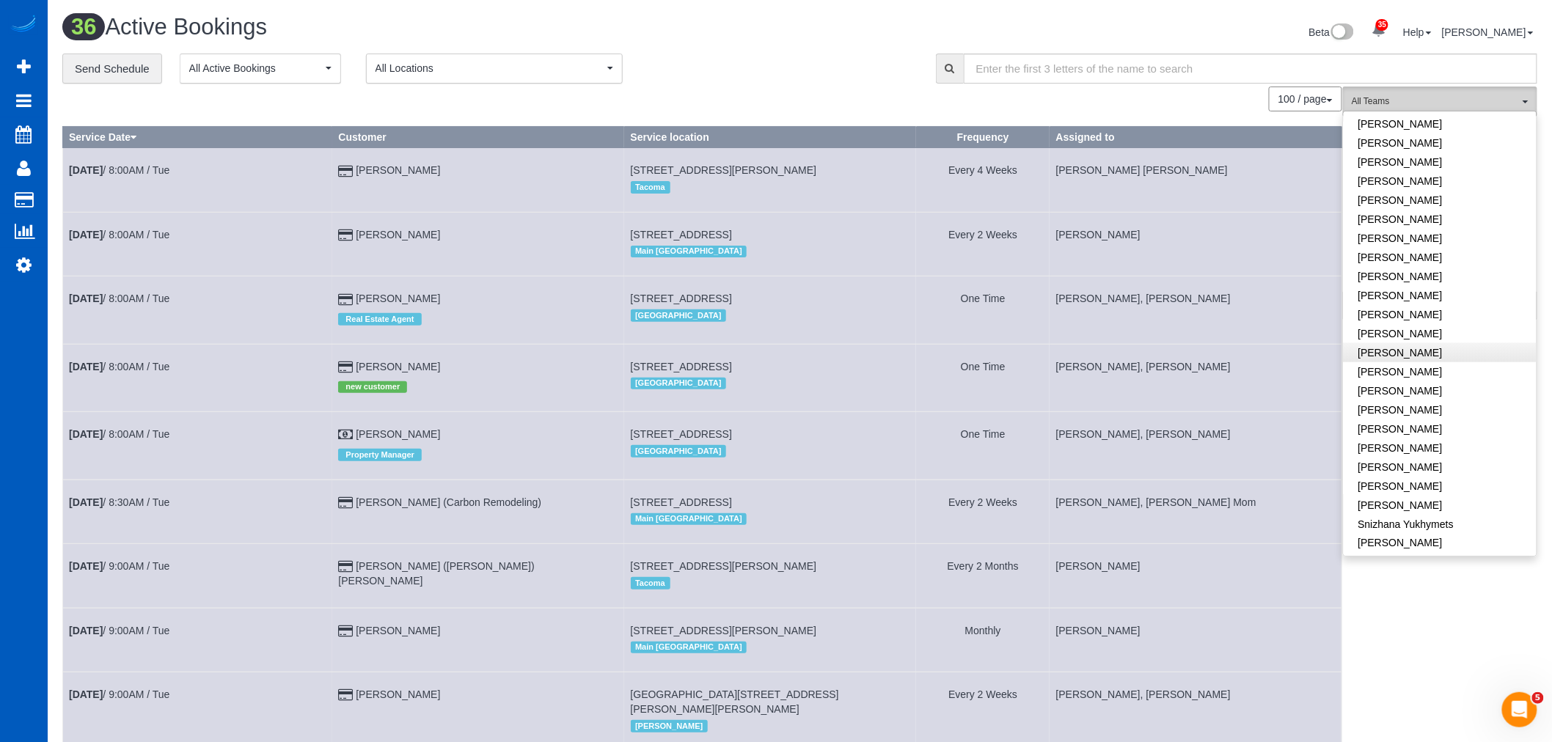
scroll to position [728, 0]
click at [1389, 331] on link "[PERSON_NAME]" at bounding box center [1439, 340] width 193 height 19
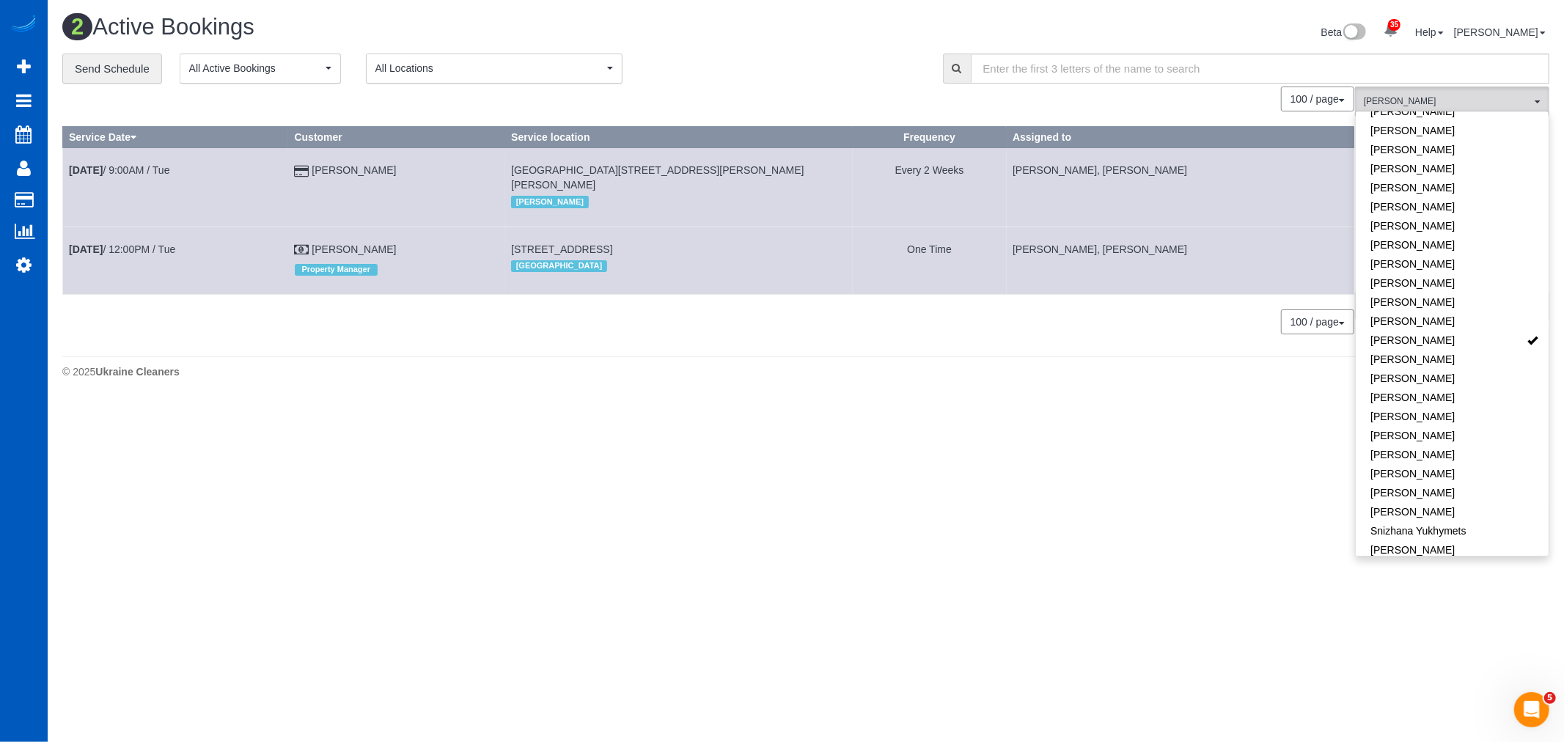
click at [864, 433] on body "35 Beta Your Notifications You have 0 alerts × You have 3 to charge for 09/18/2…" at bounding box center [782, 371] width 1564 height 742
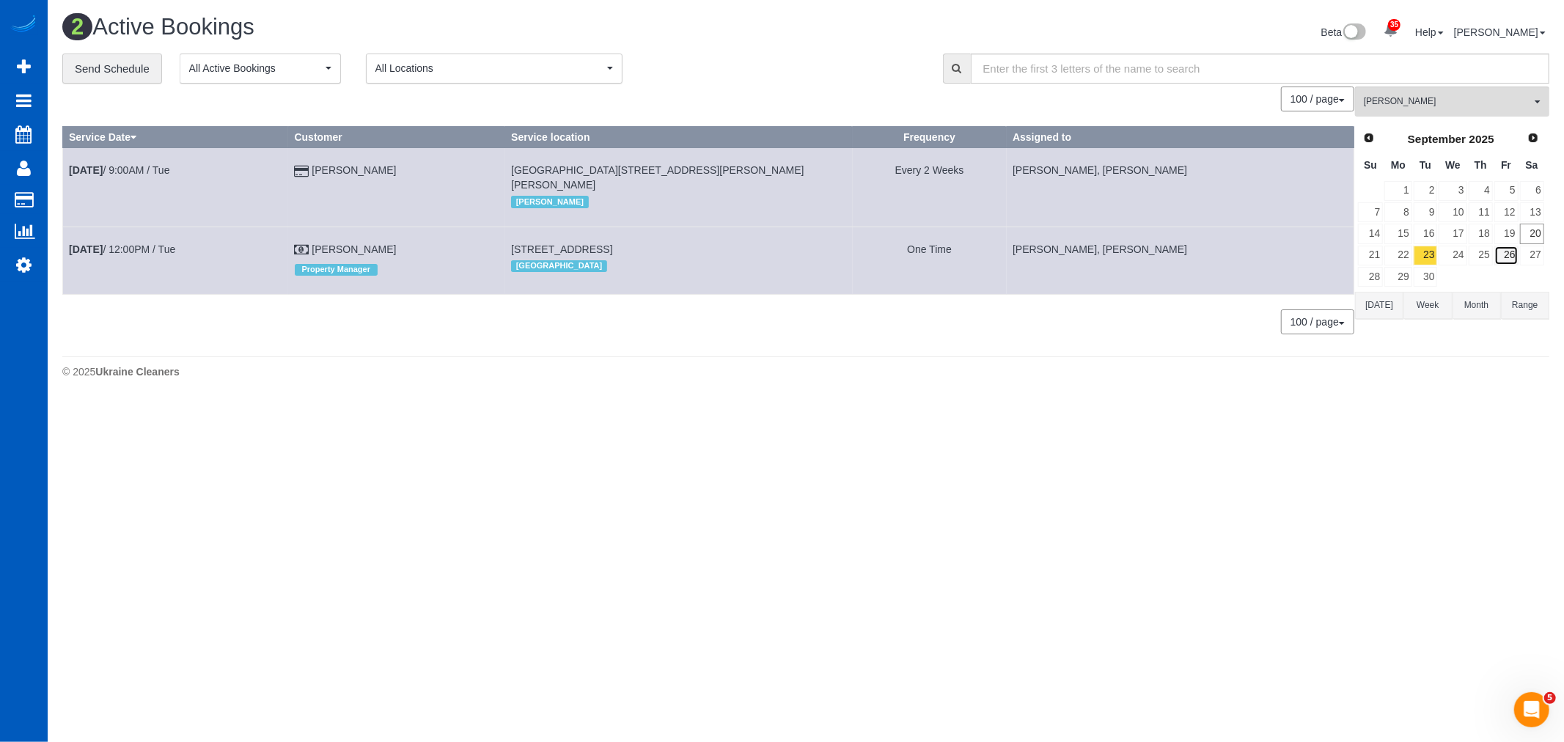
click at [1508, 252] on link "26" at bounding box center [1507, 256] width 24 height 20
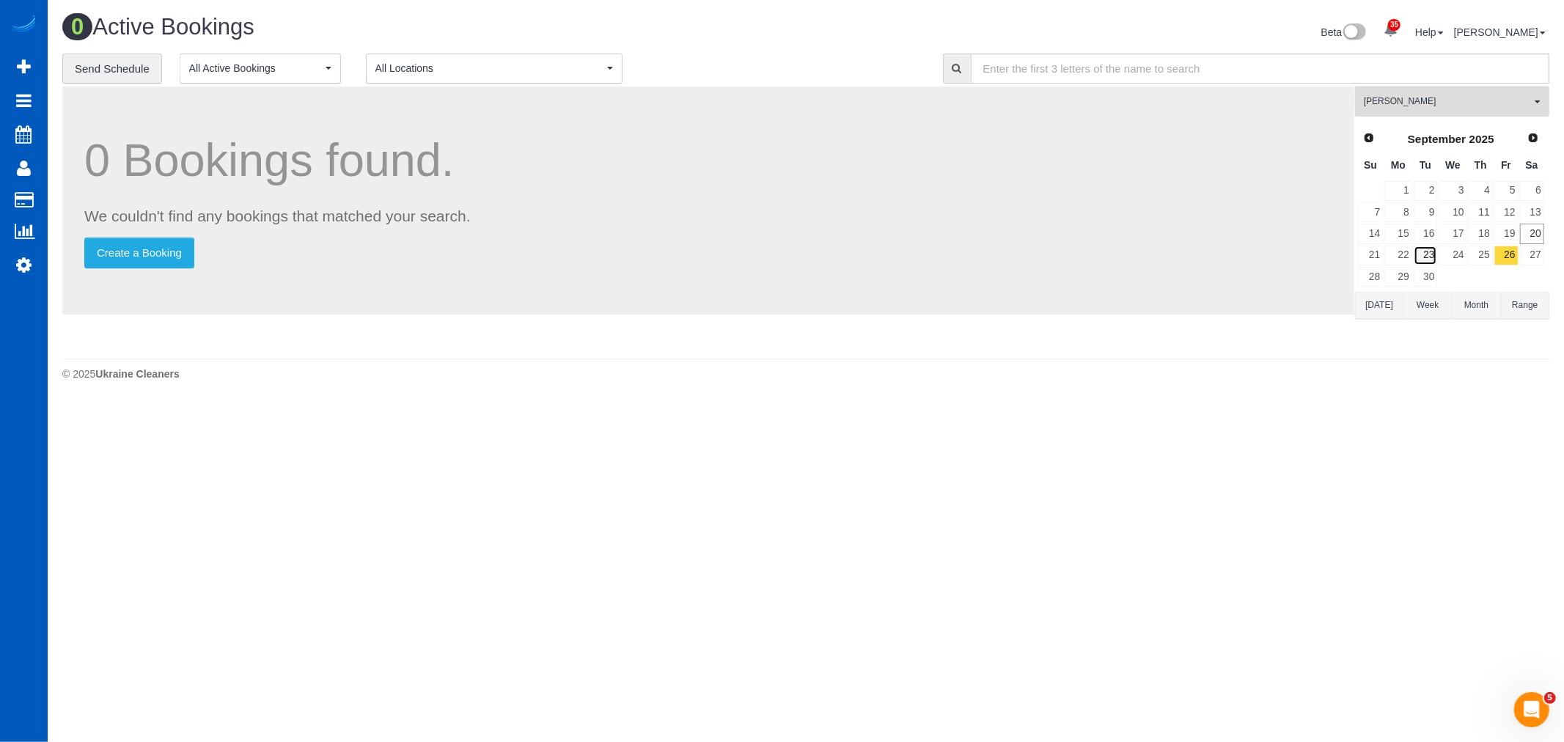
click at [1423, 258] on link "23" at bounding box center [1426, 256] width 24 height 20
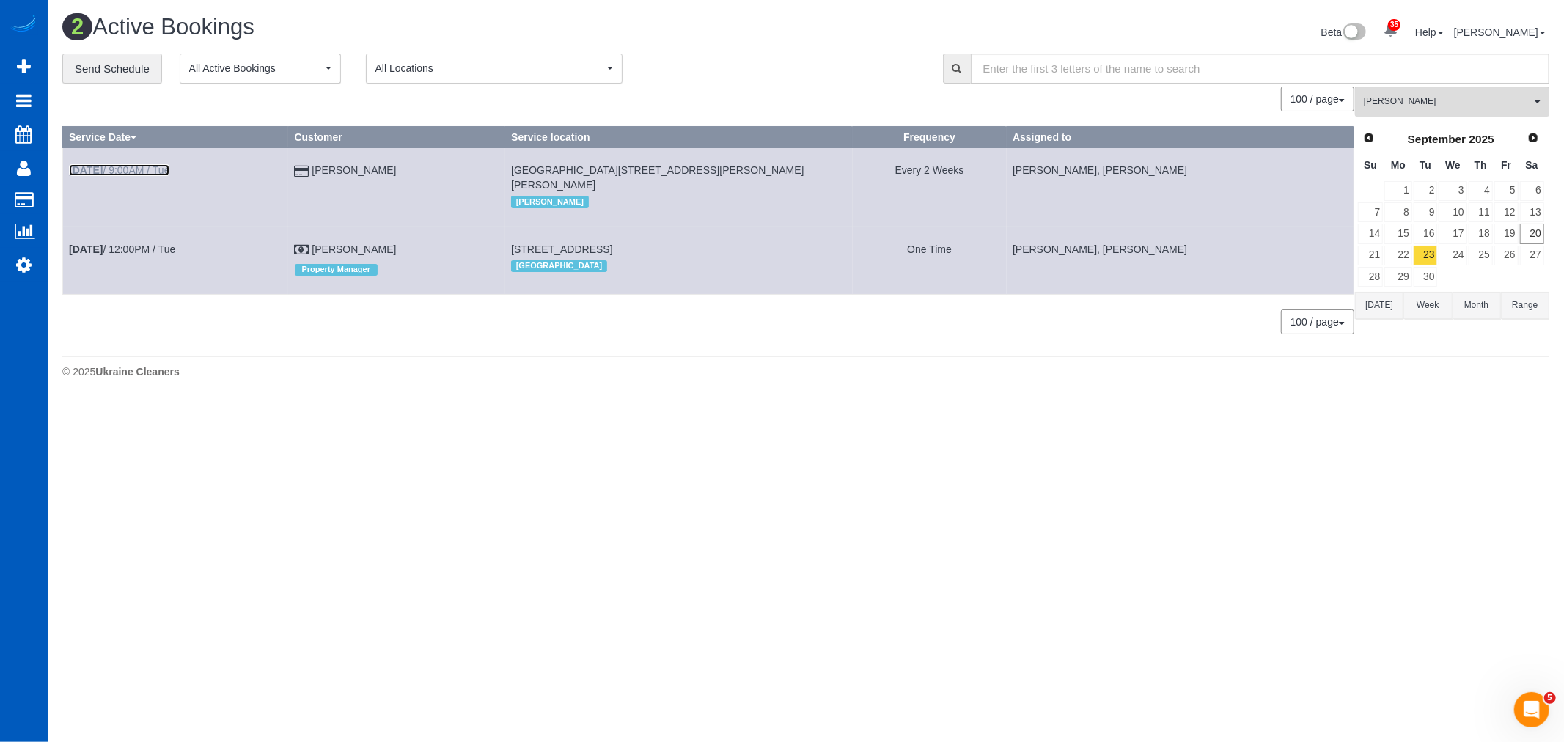
click at [103, 166] on b "Sep 23rd" at bounding box center [86, 170] width 34 height 12
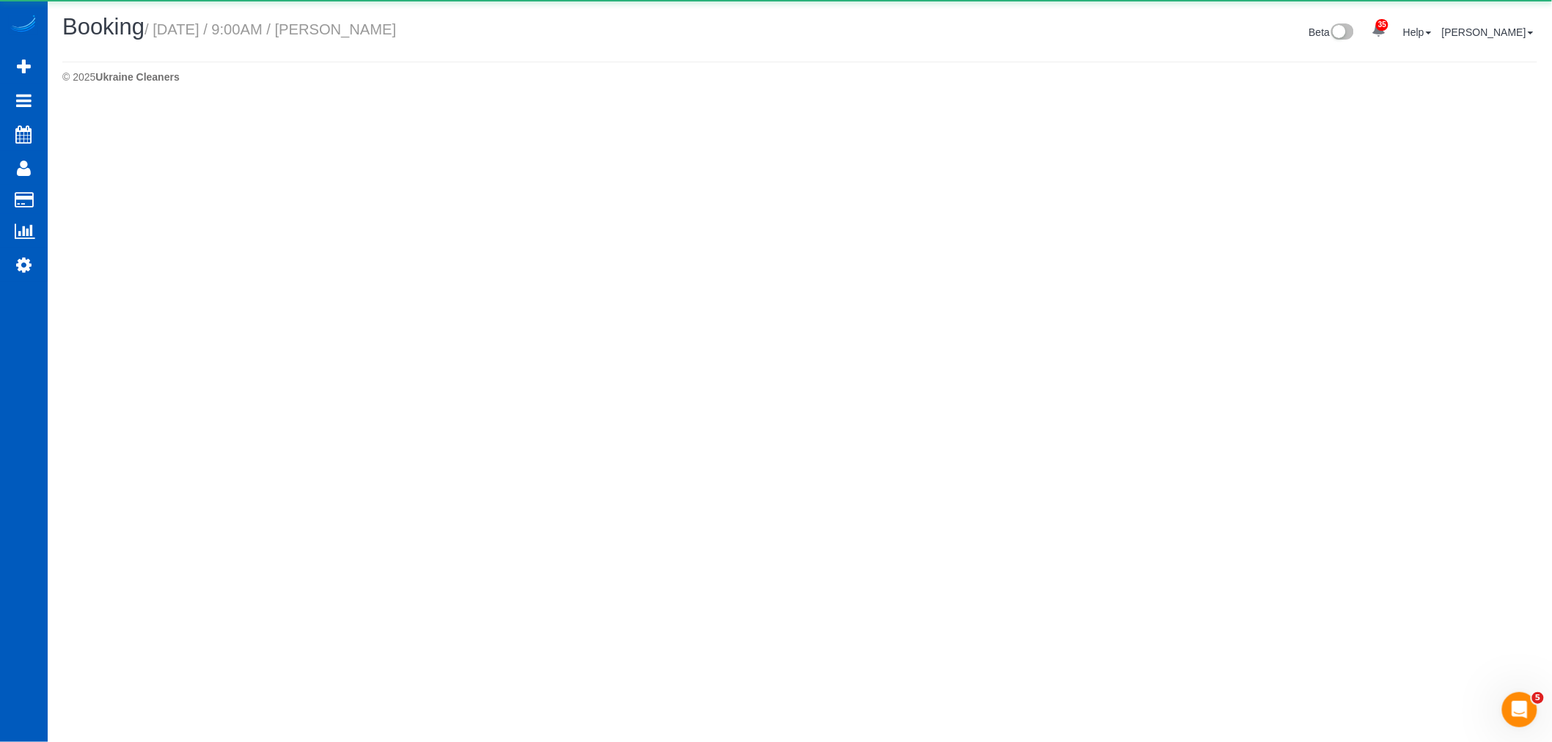
select select "WA"
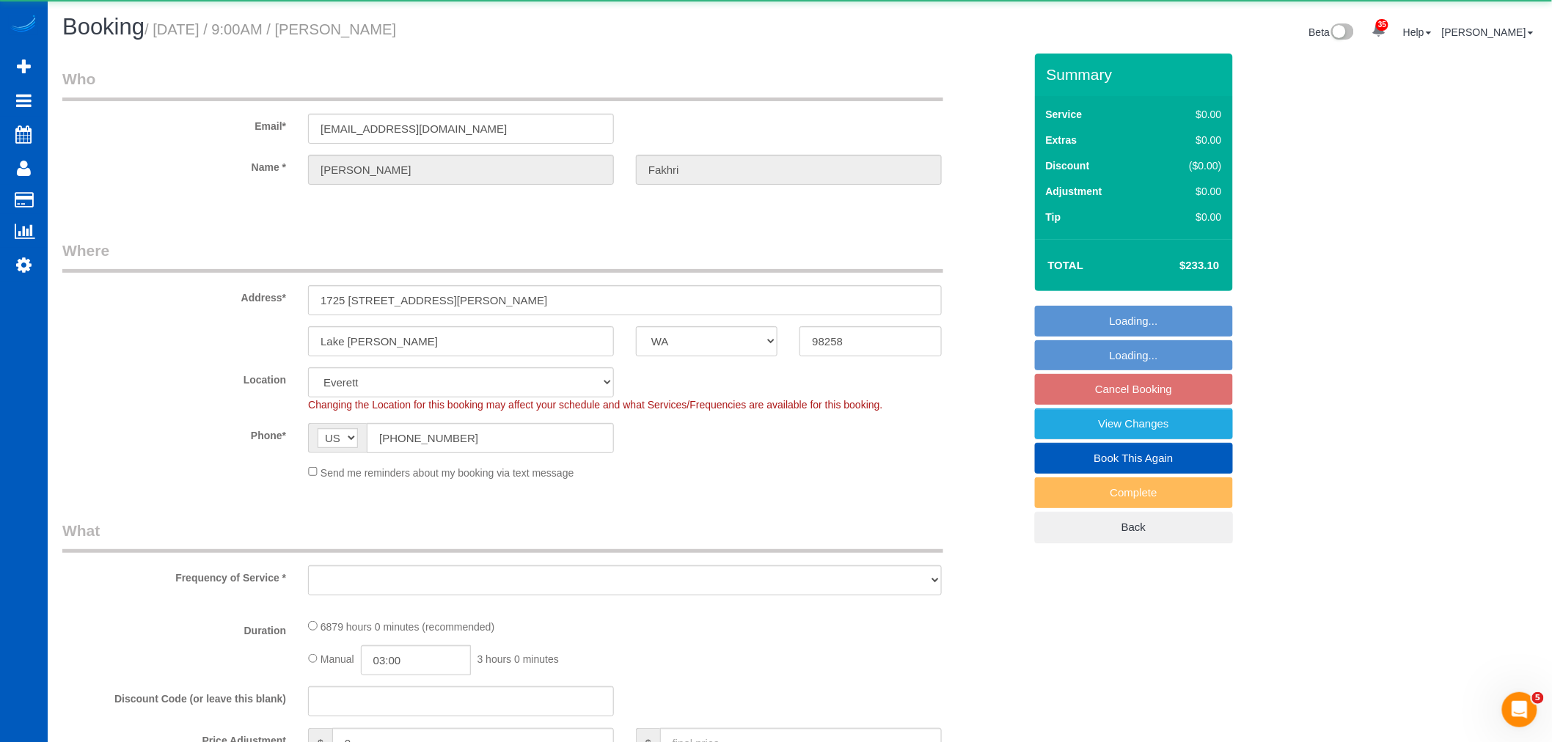
select select "object:8698"
select select "string:fspay-bff5b314-2399-4744-bb4a-a8a5f029815d"
select select "2501"
select select "3"
select select "number:8"
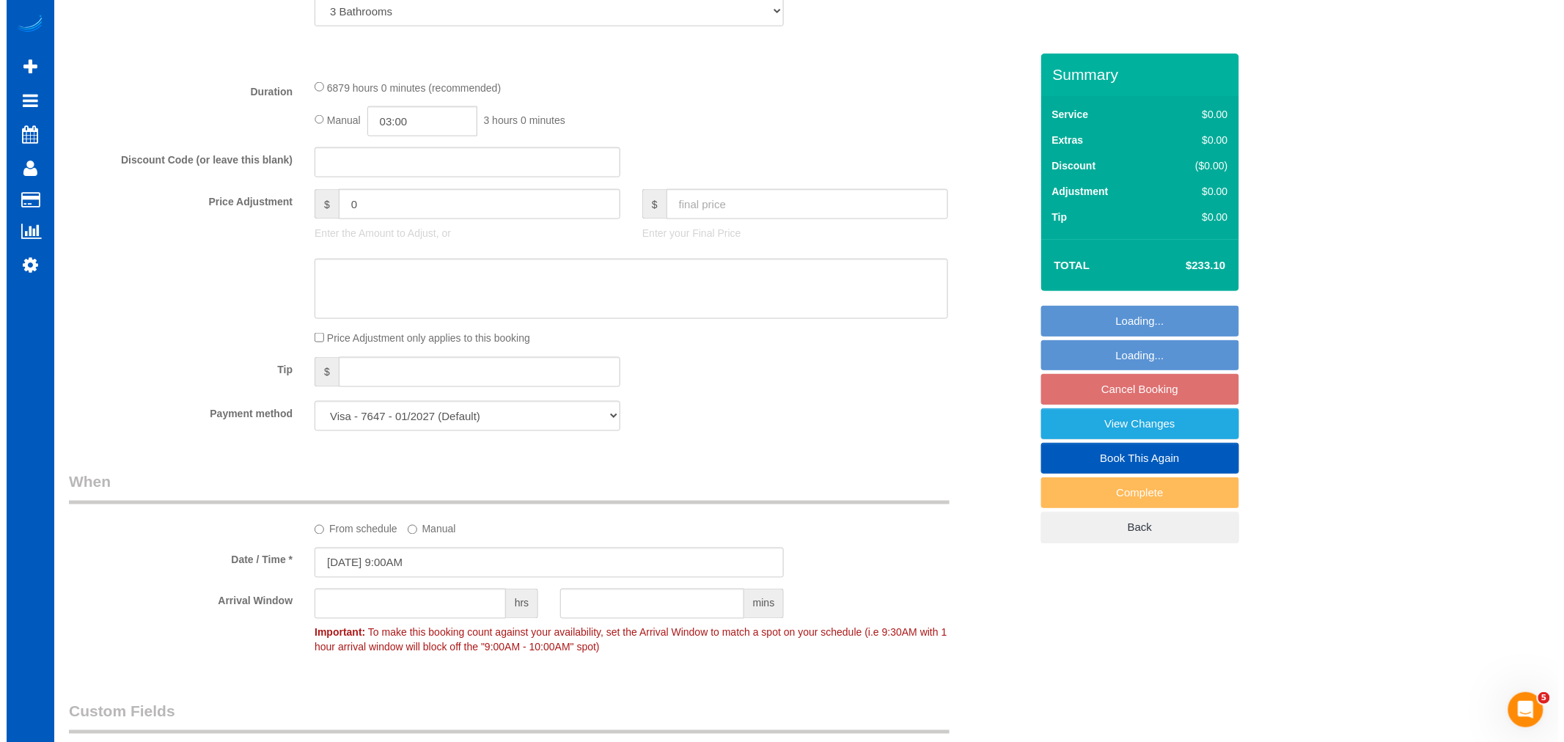
scroll to position [896, 0]
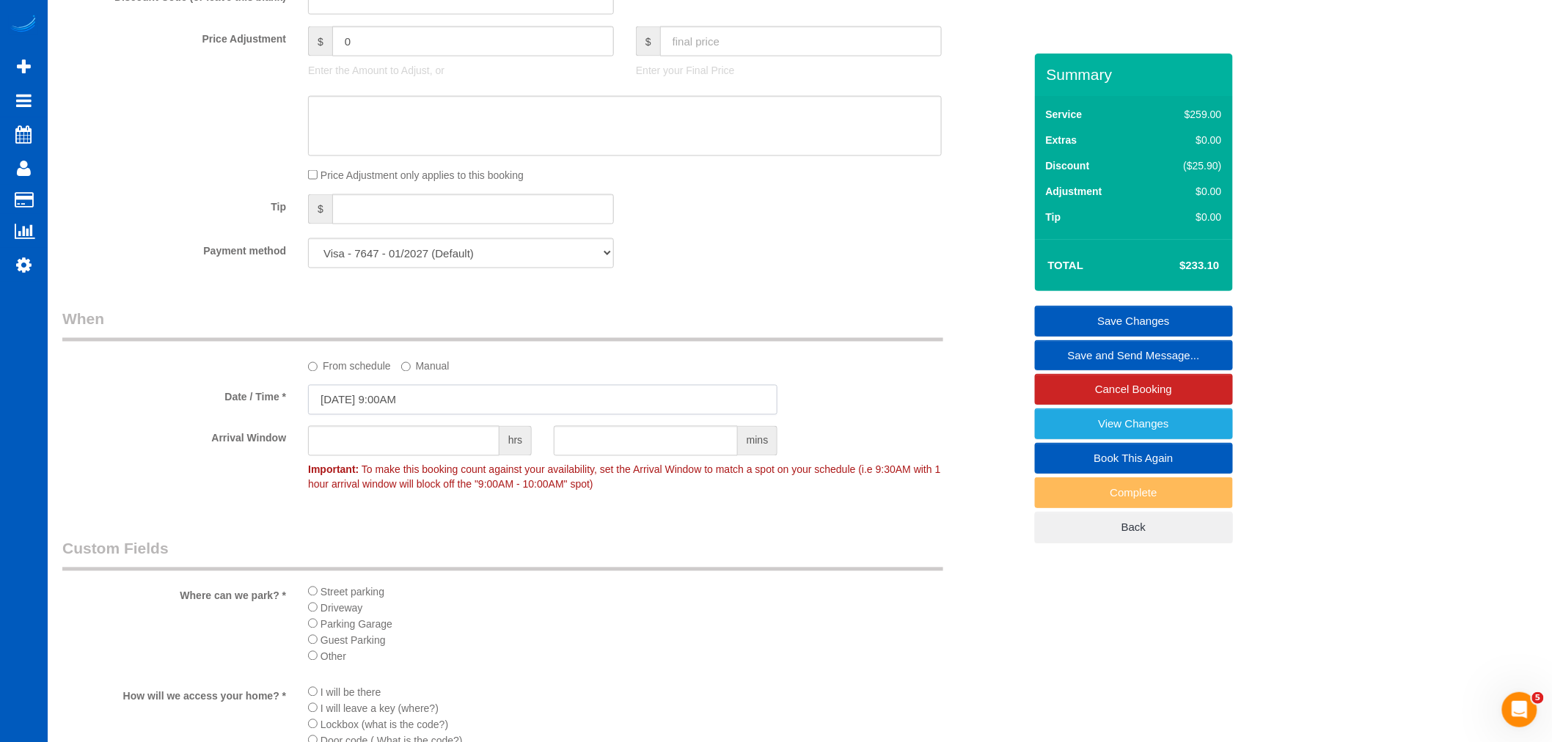
click at [384, 405] on input "09/23/2025 9:00AM" at bounding box center [542, 400] width 469 height 30
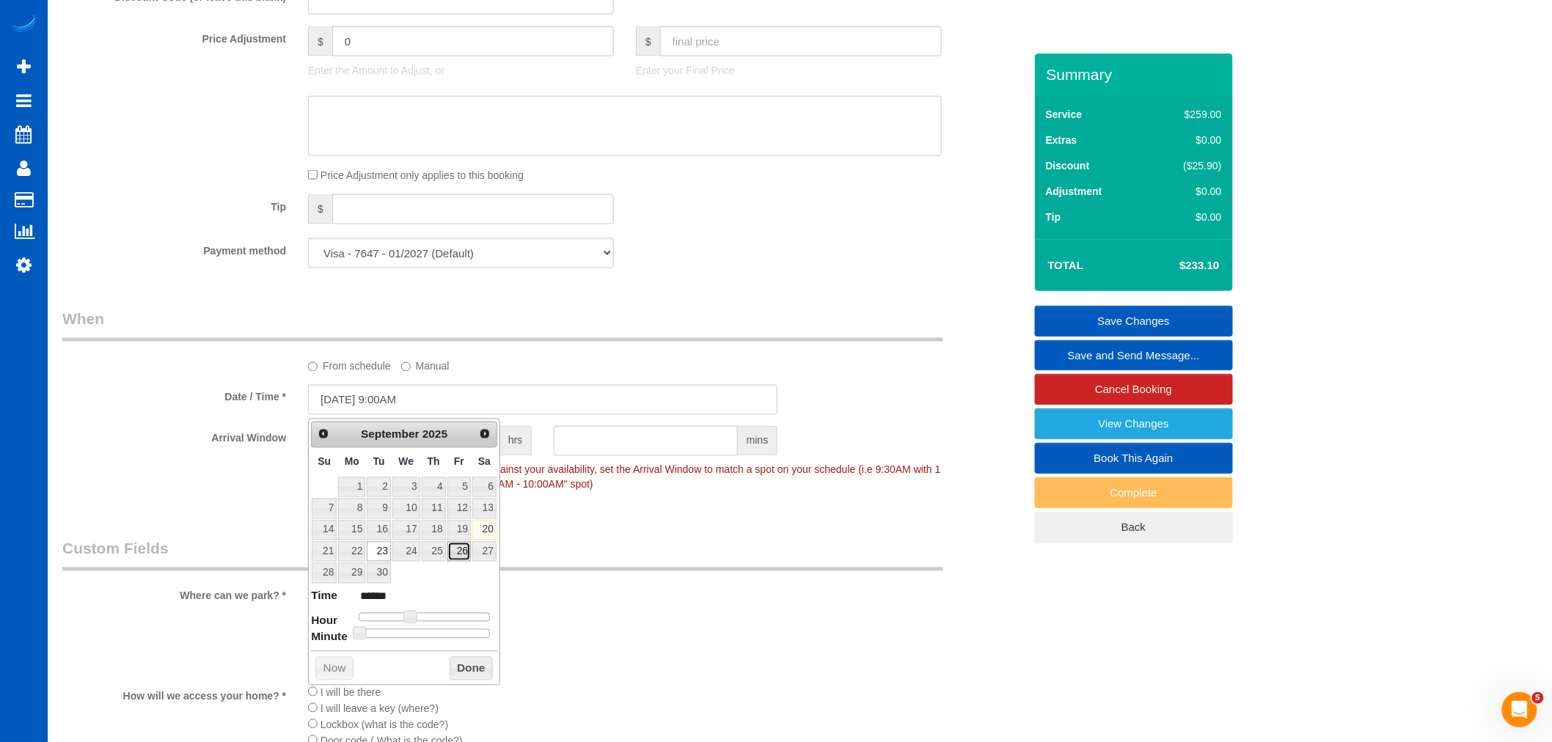
click at [453, 548] on link "26" at bounding box center [458, 552] width 23 height 20
type input "09/26/2025 9:00AM"
click at [450, 664] on button "Done" at bounding box center [471, 668] width 43 height 23
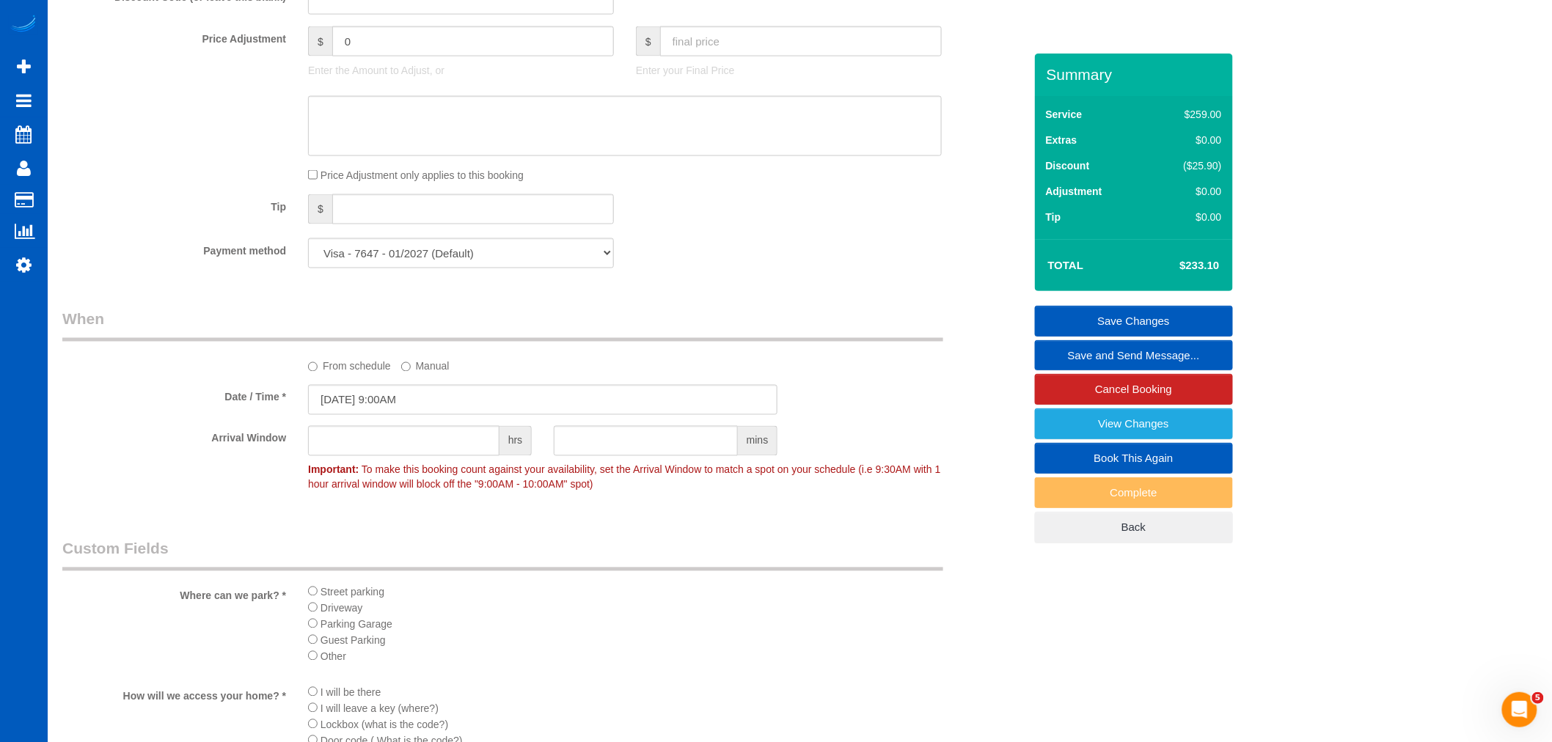
click at [1119, 355] on link "Save and Send Message..." at bounding box center [1134, 355] width 198 height 31
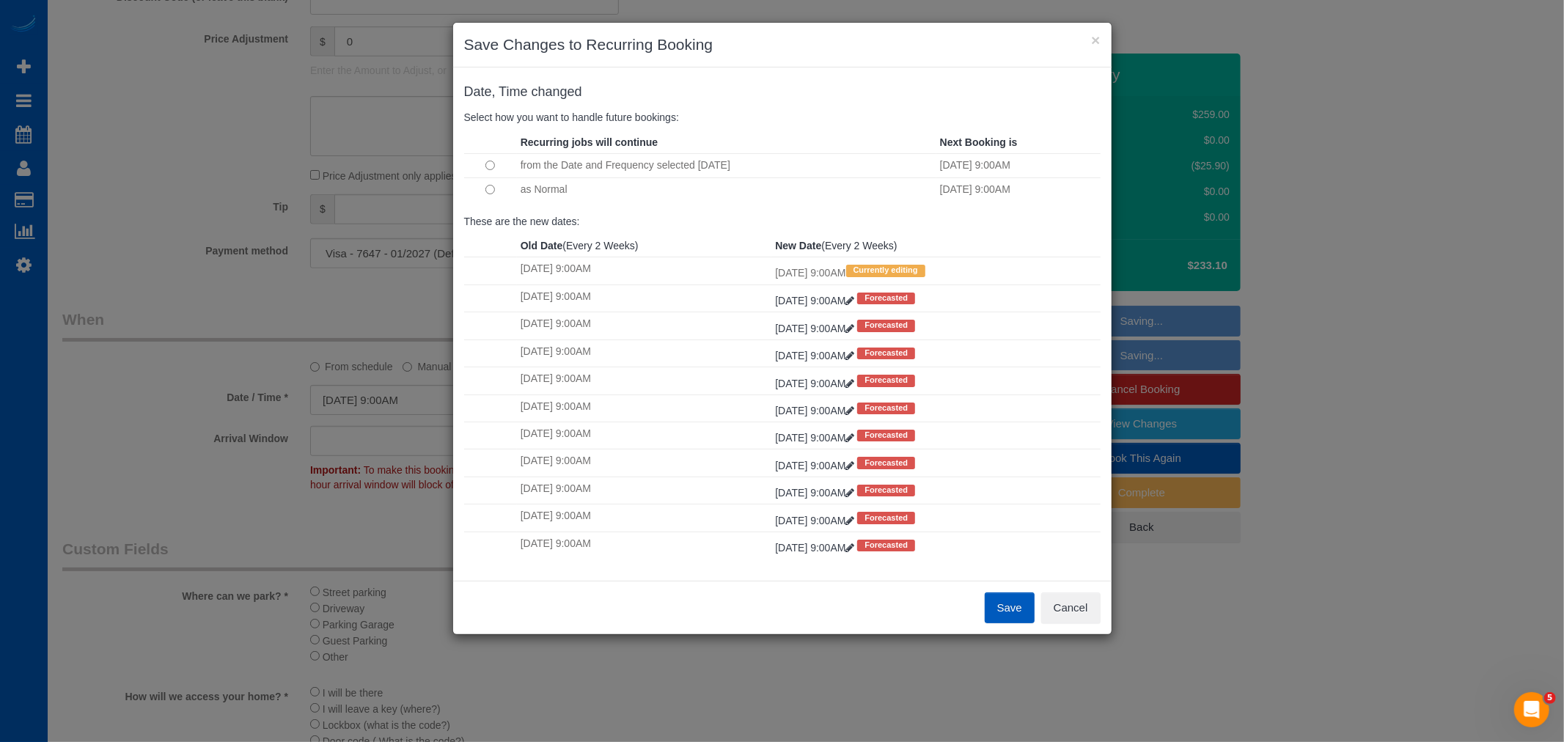
click at [1000, 603] on button "Save" at bounding box center [1010, 608] width 50 height 31
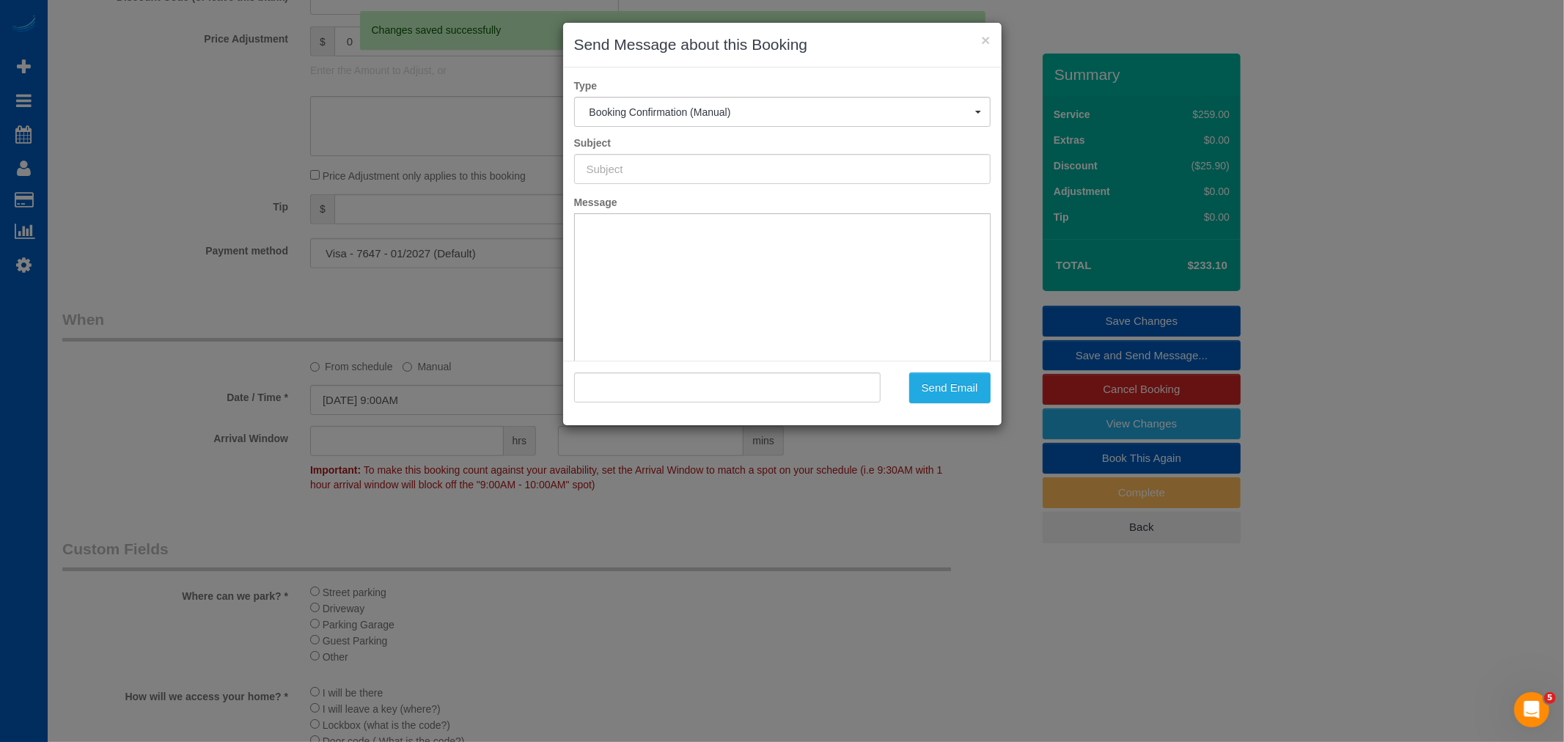
scroll to position [0, 0]
type input "Cleaning Service Confirmed!"
type input ""Shoaib Fakhri" <sf00715@gmail.com>"
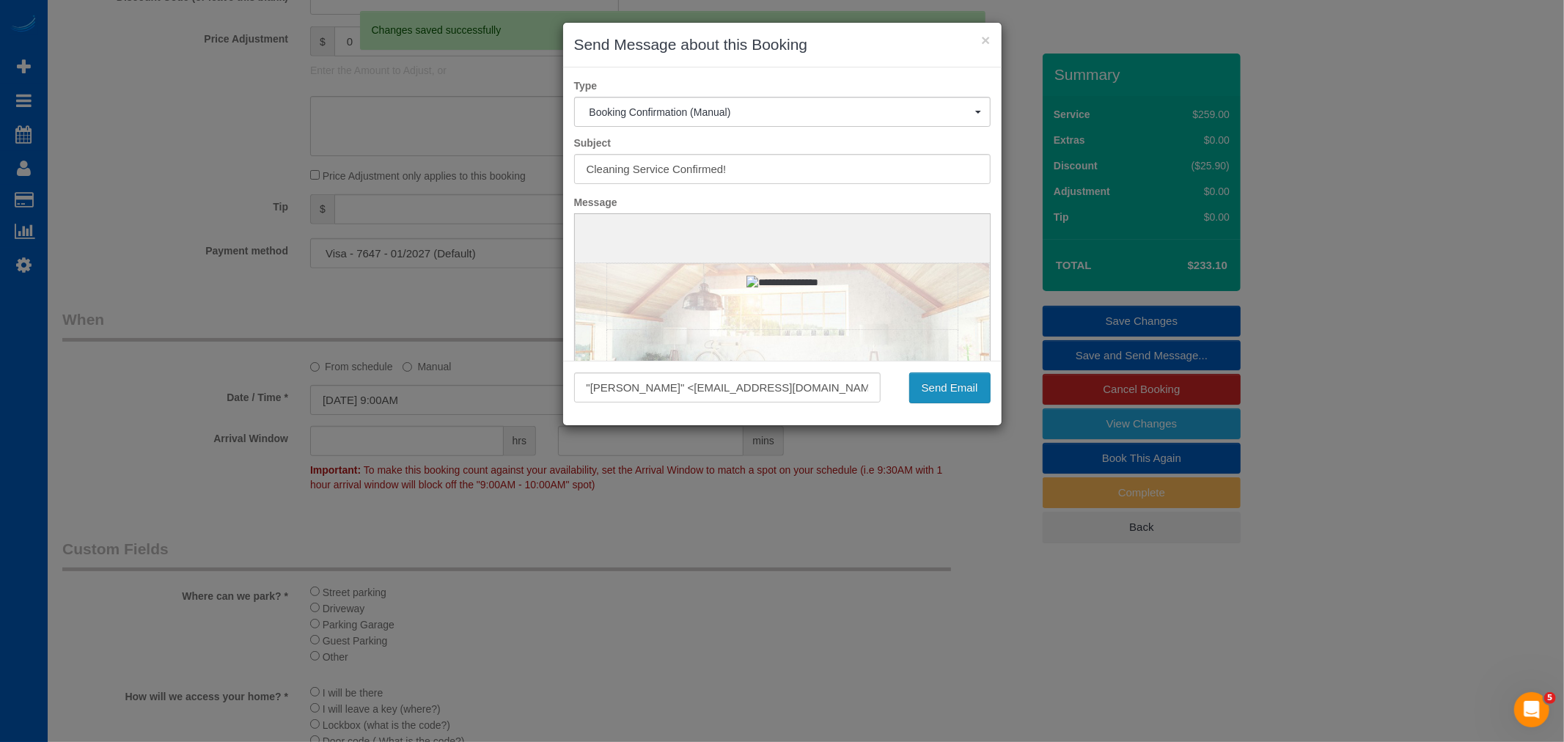
click at [941, 373] on button "Send Email" at bounding box center [949, 388] width 81 height 31
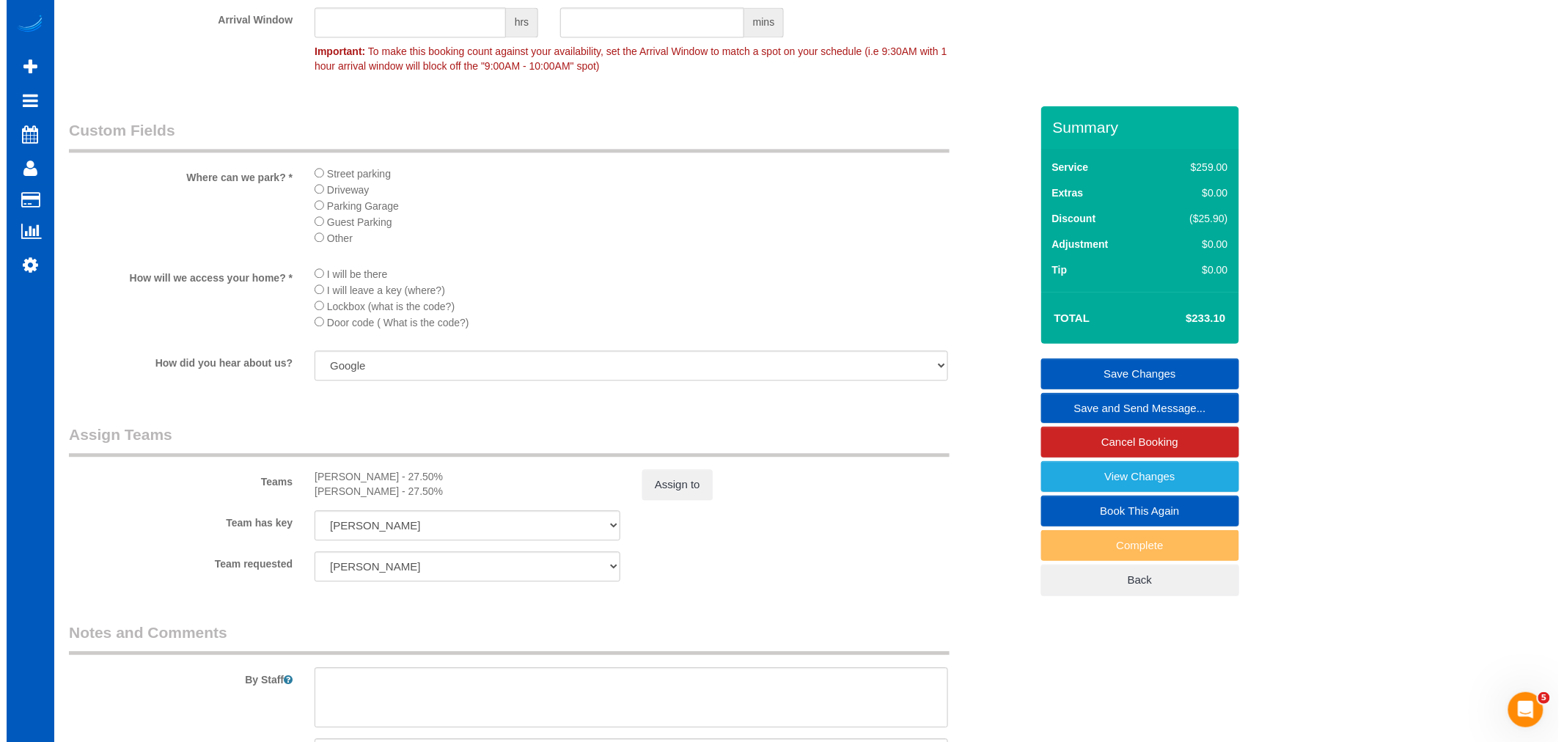
scroll to position [1656, 0]
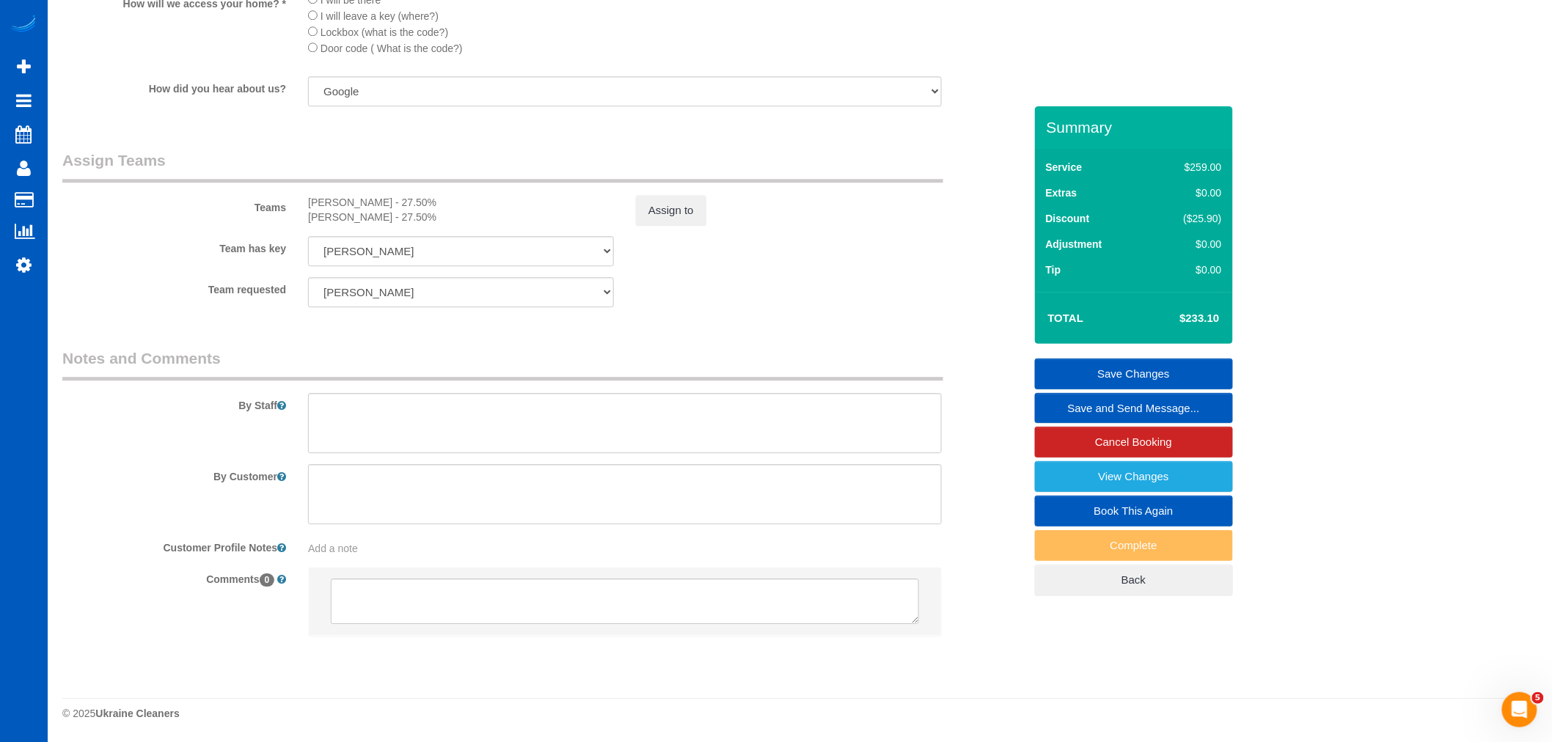
click at [1122, 362] on link "Save Changes" at bounding box center [1134, 374] width 198 height 31
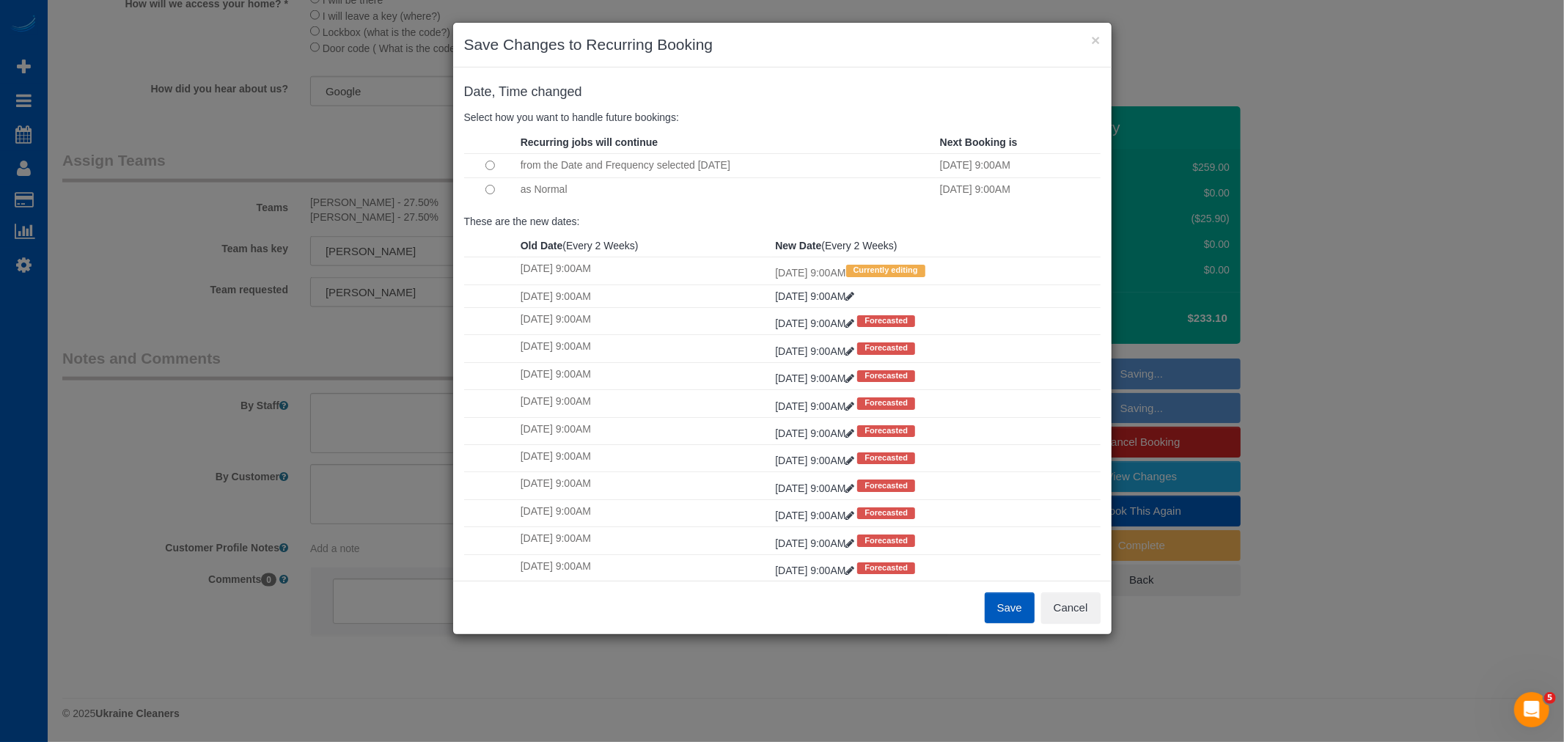
click at [1002, 600] on button "Save" at bounding box center [1010, 608] width 50 height 31
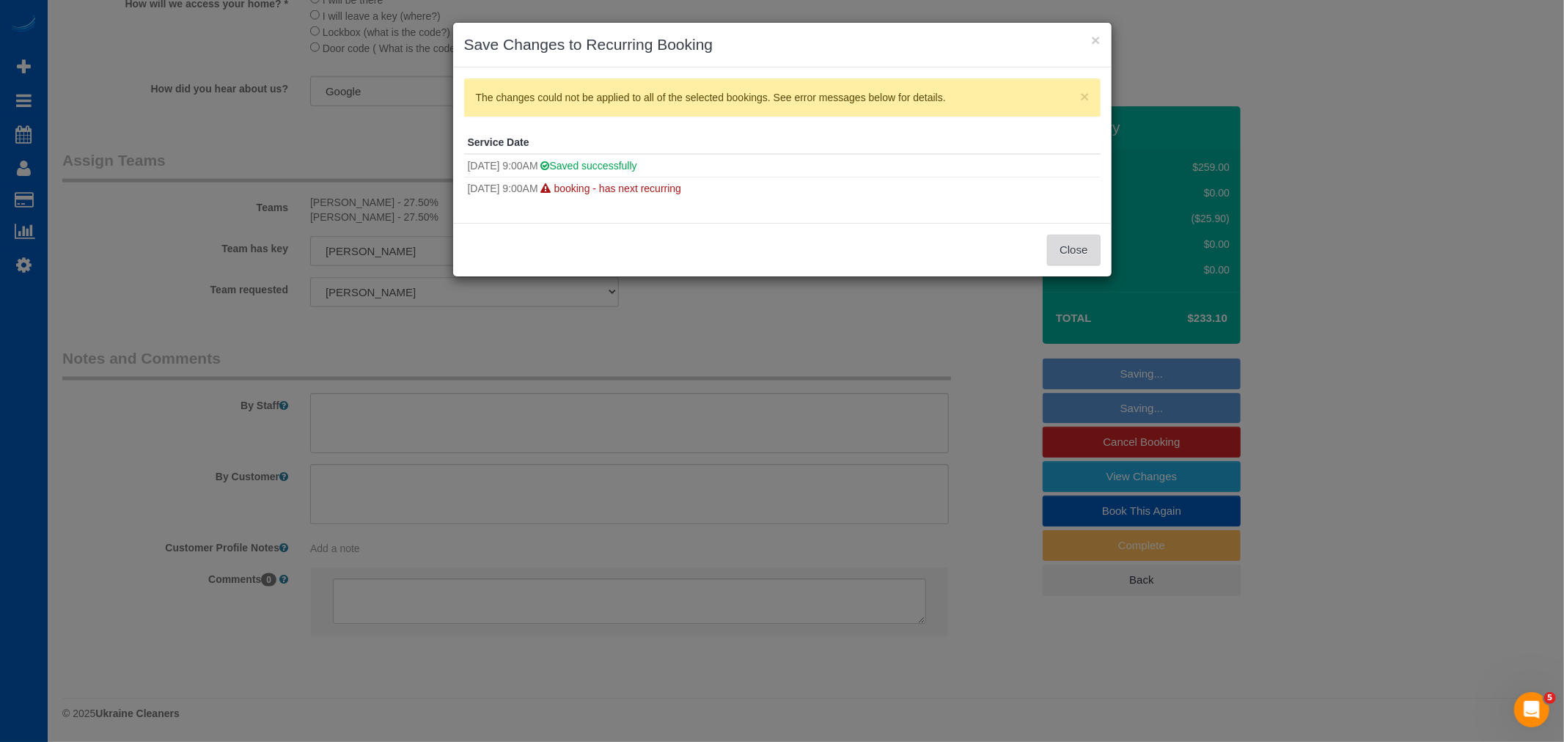
click at [1066, 245] on button "Close" at bounding box center [1073, 250] width 53 height 31
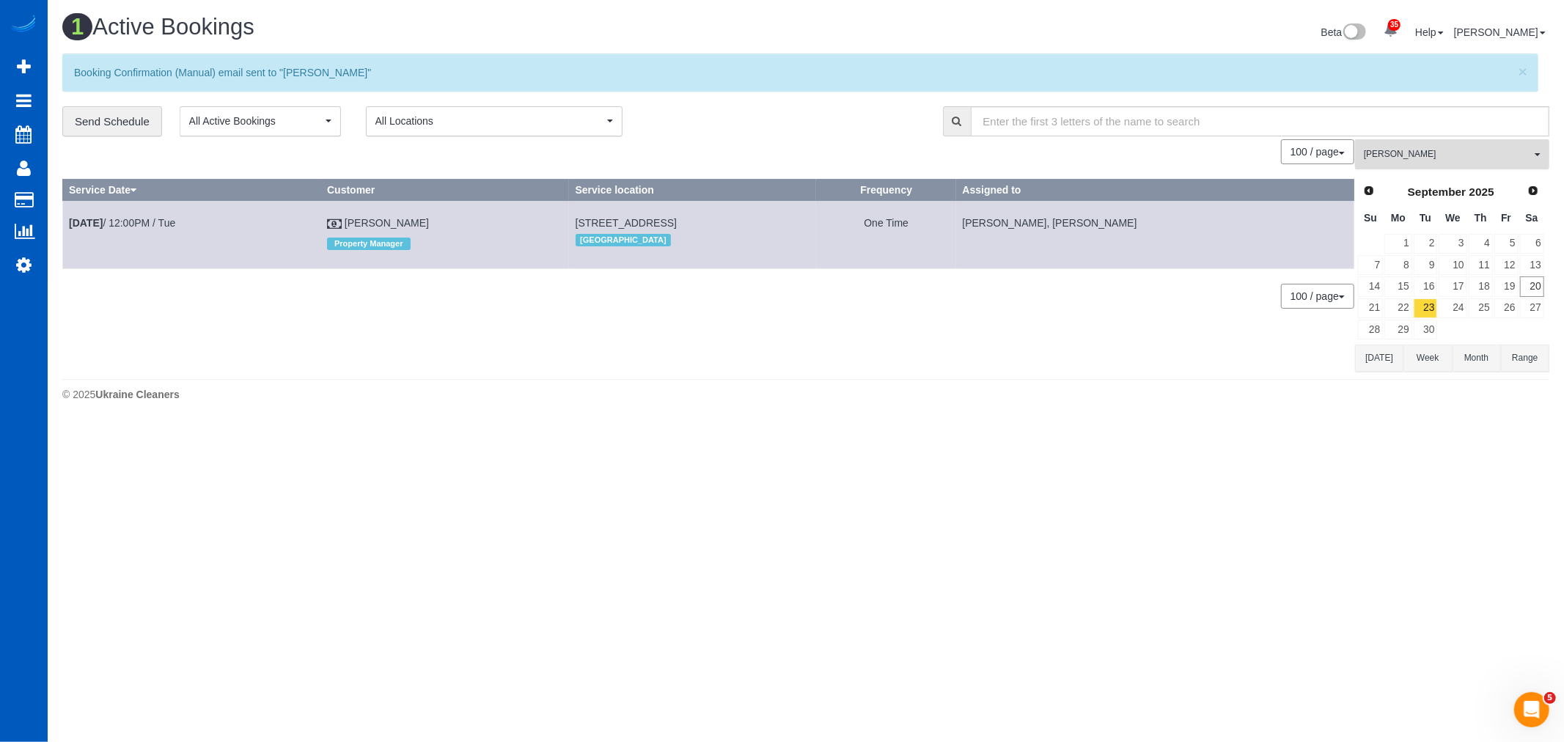
click at [1433, 142] on button "Olena Stratonova All Teams" at bounding box center [1452, 154] width 194 height 30
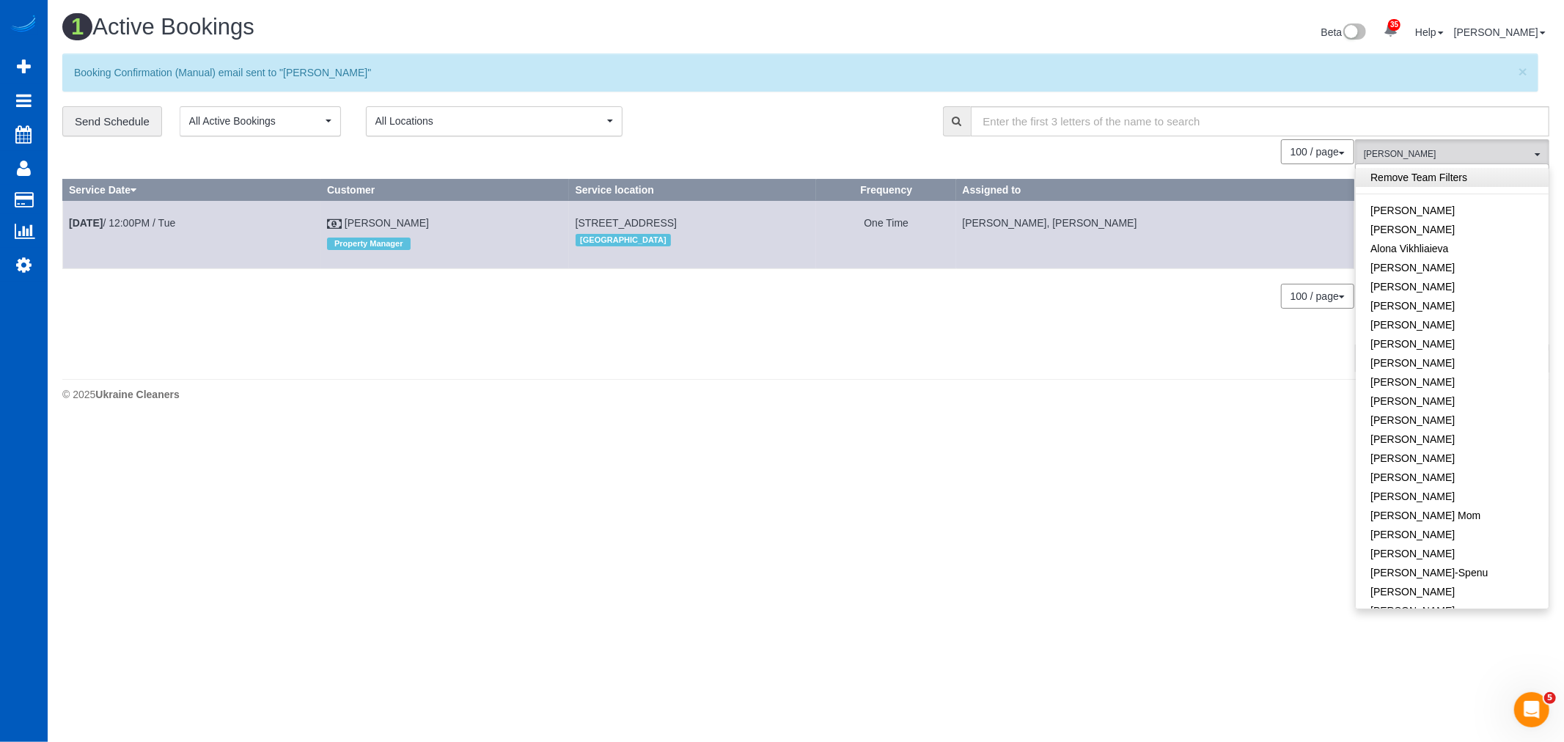
click at [1404, 178] on link "Remove Team Filters" at bounding box center [1452, 177] width 193 height 19
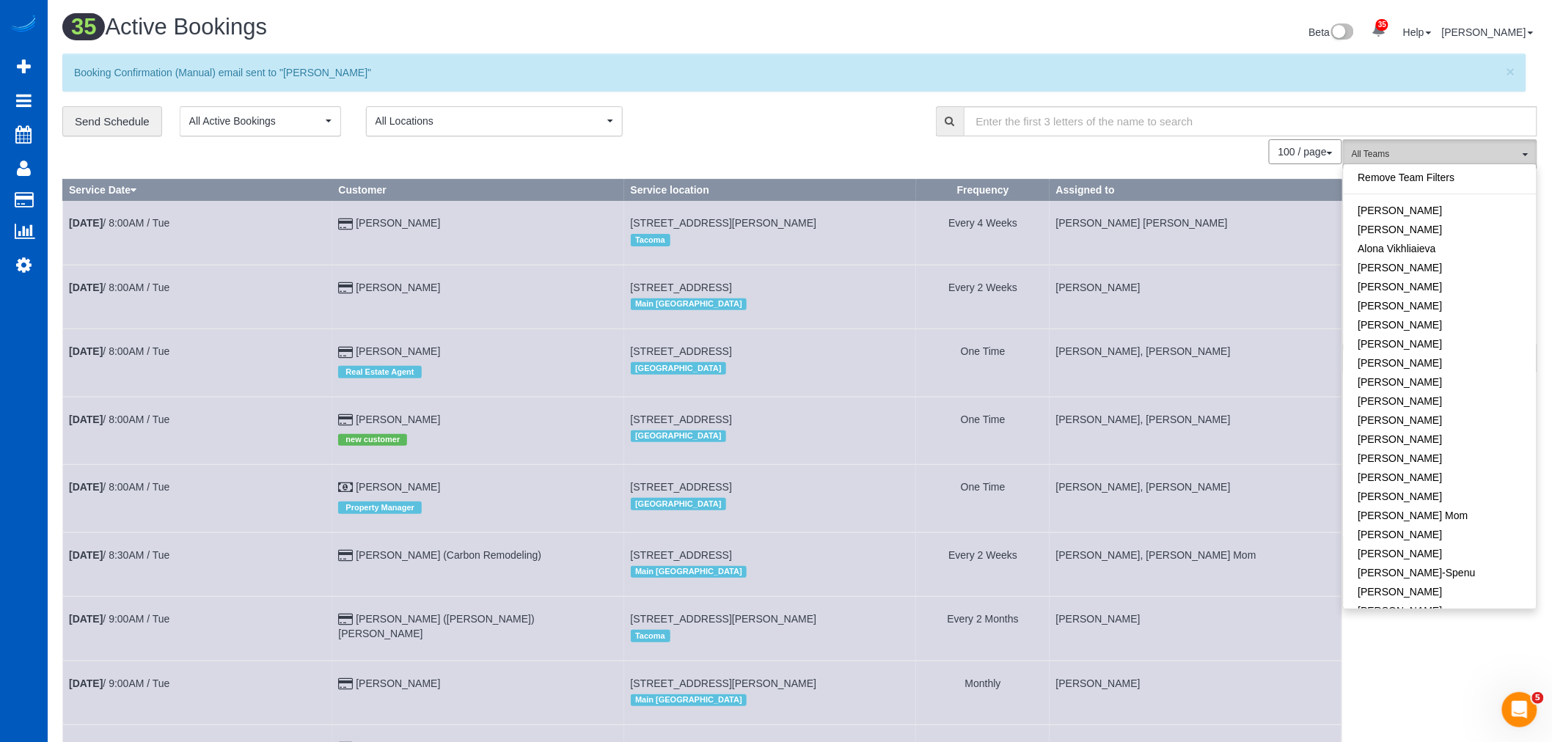
click at [1413, 150] on span "All Teams" at bounding box center [1435, 154] width 167 height 12
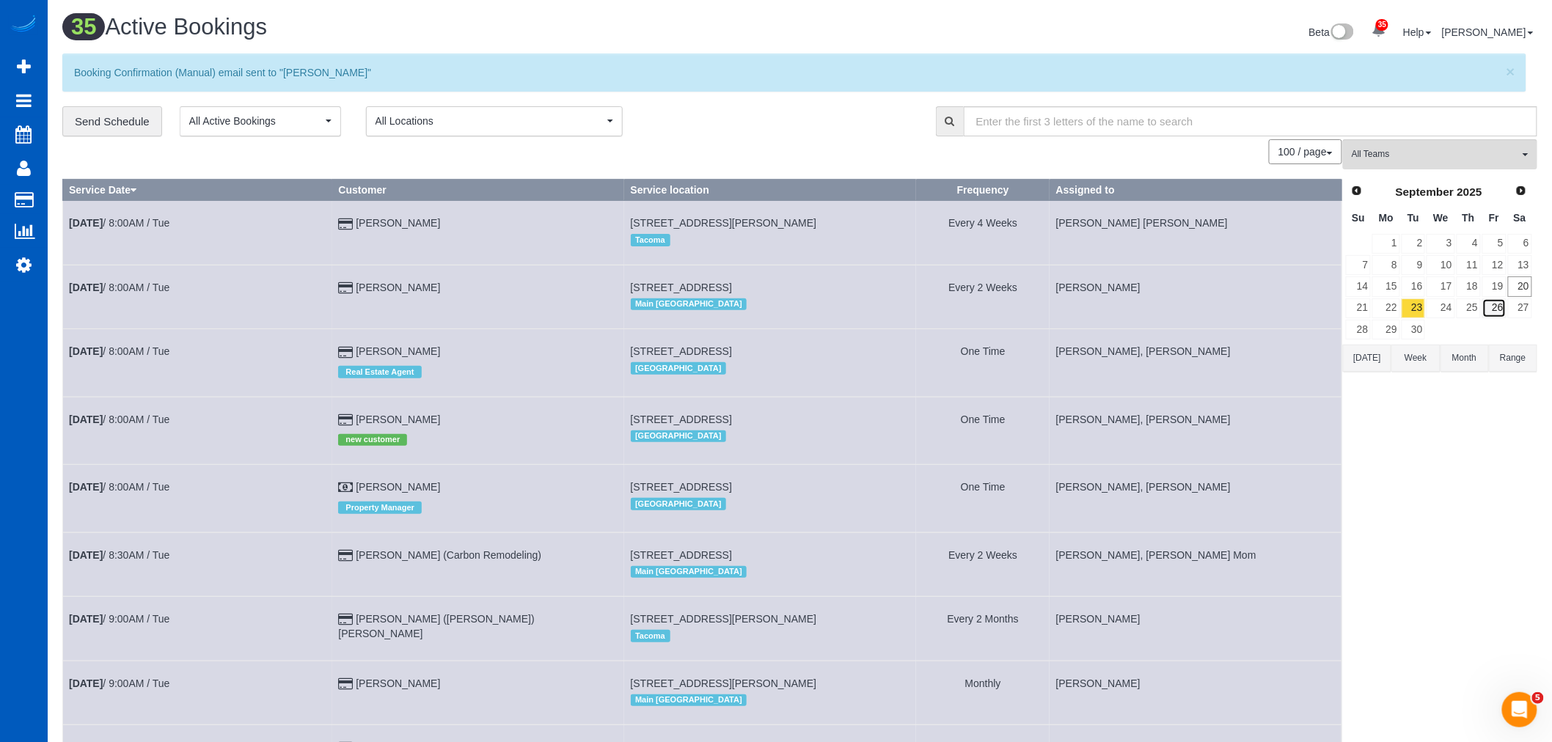
click at [1497, 314] on link "26" at bounding box center [1494, 308] width 24 height 20
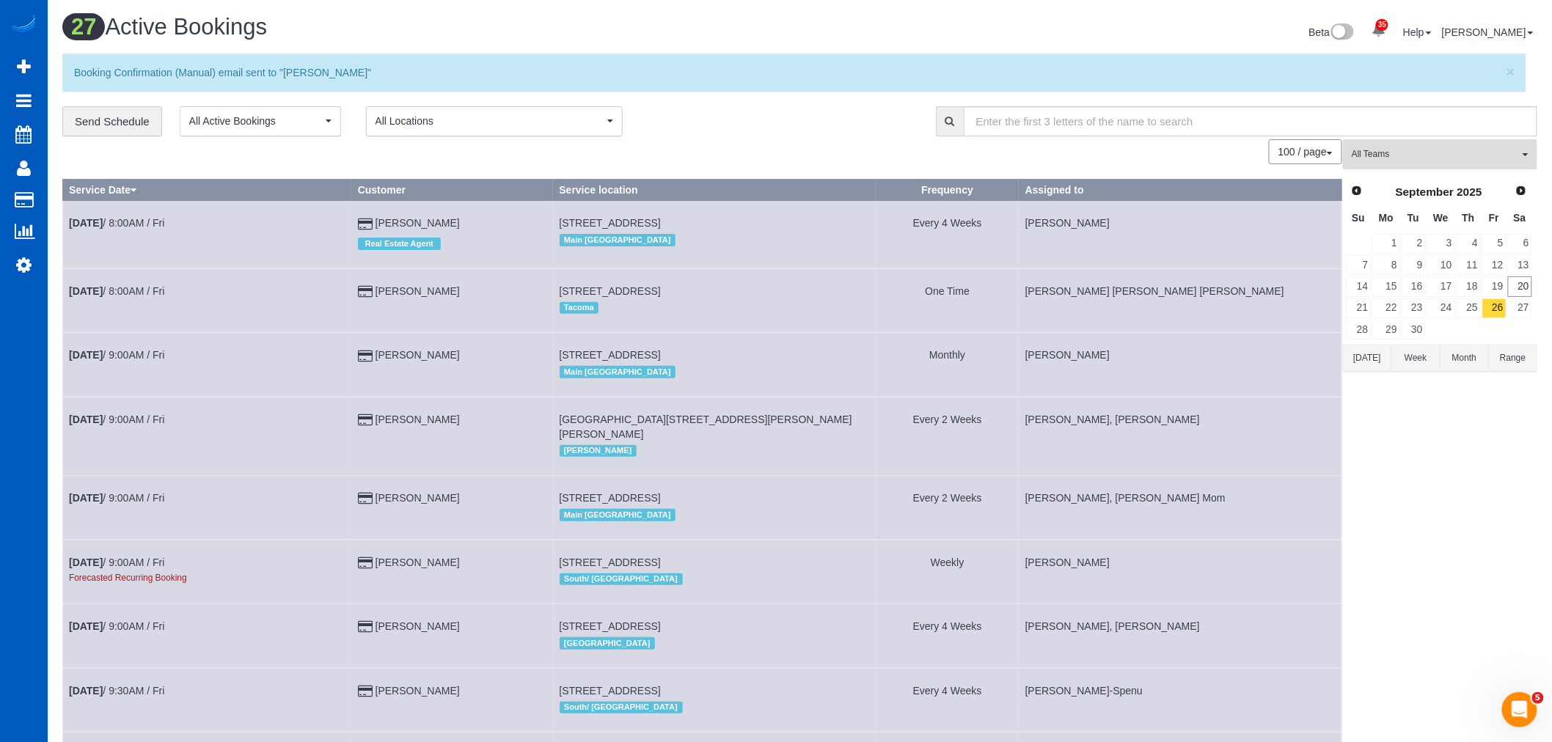
click at [1398, 151] on span "All Teams" at bounding box center [1435, 154] width 167 height 12
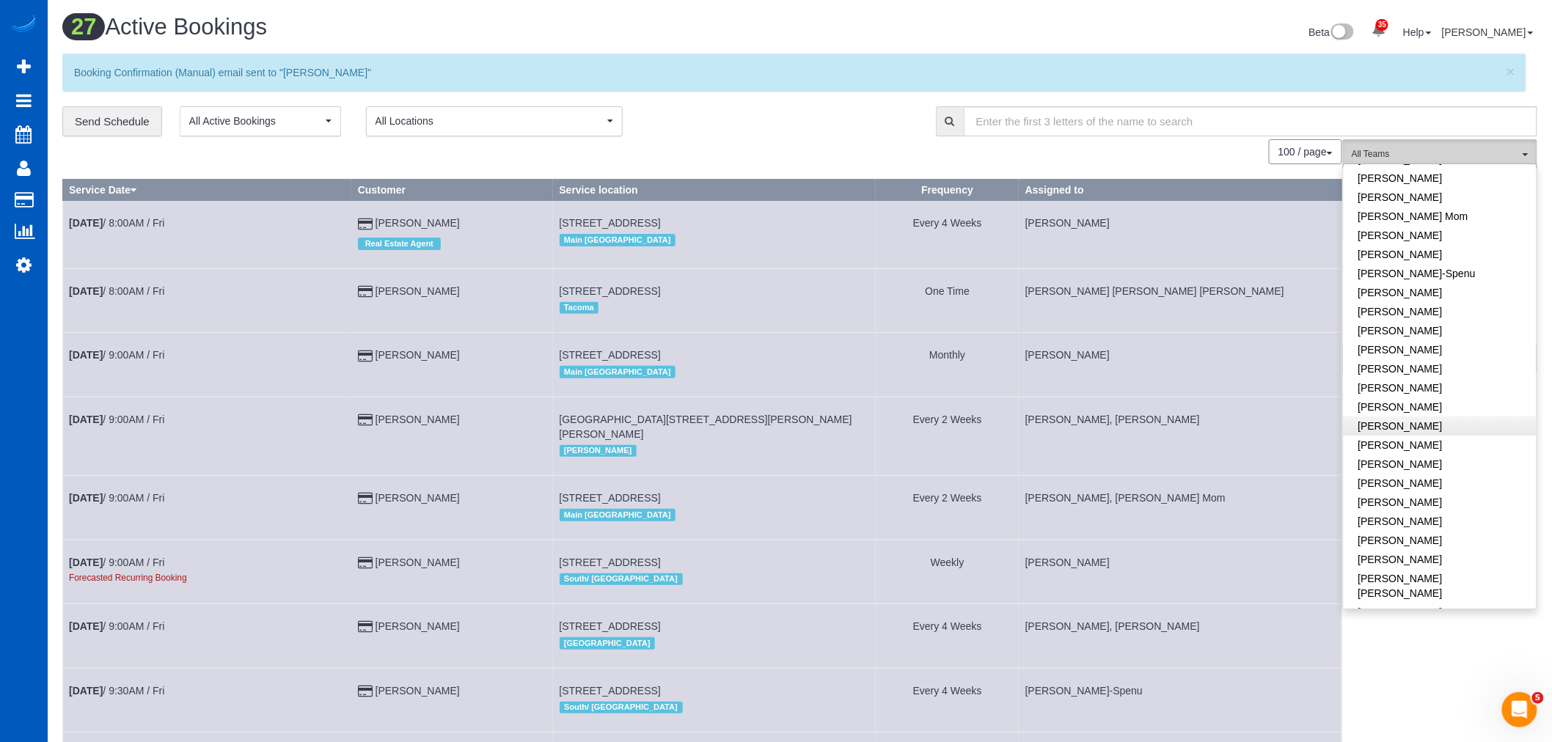
scroll to position [326, 0]
click at [1398, 340] on link "[PERSON_NAME]" at bounding box center [1439, 342] width 193 height 19
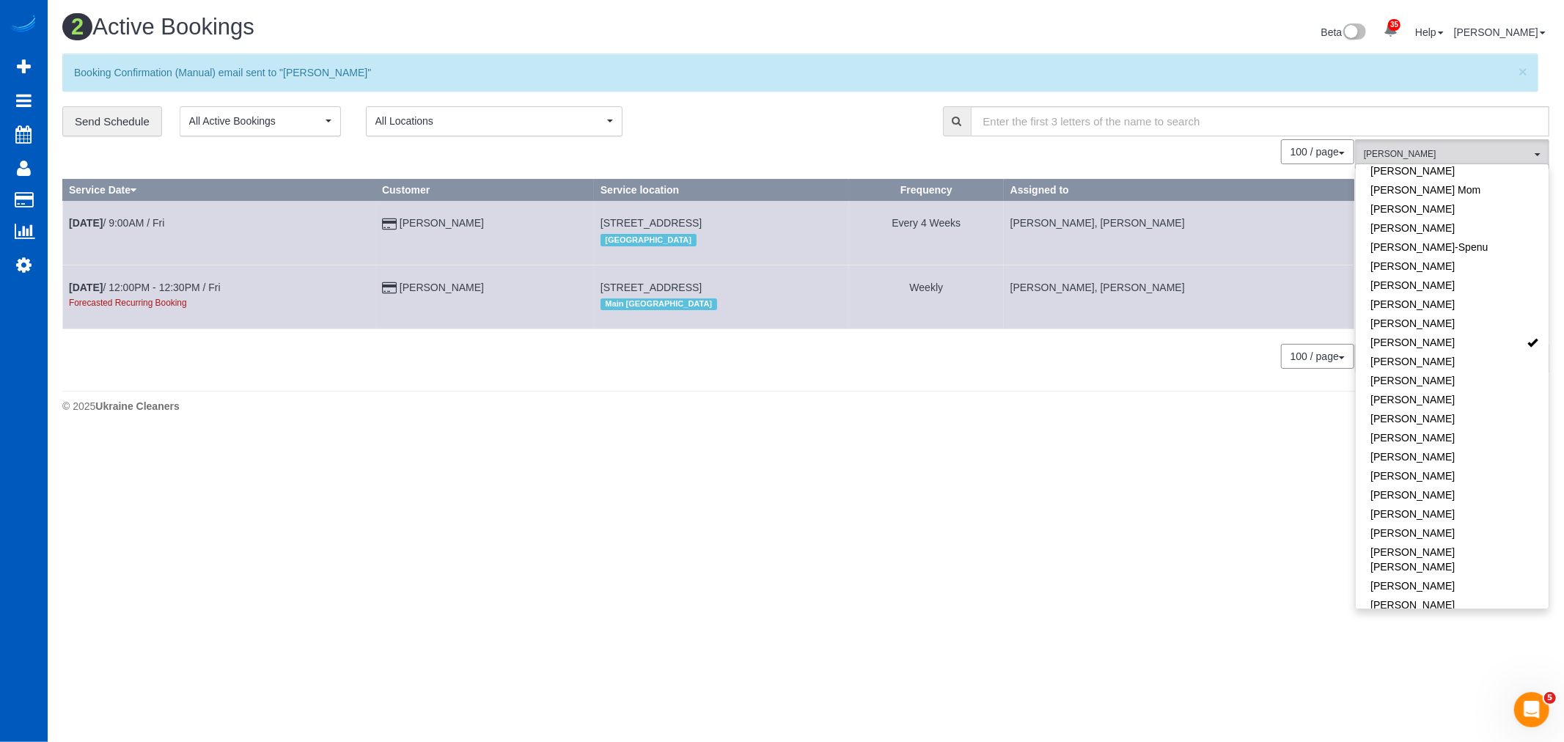
click at [1255, 574] on body "35 Beta Your Notifications You have 0 alerts × You have 3 to charge for 09/18/2…" at bounding box center [782, 371] width 1564 height 742
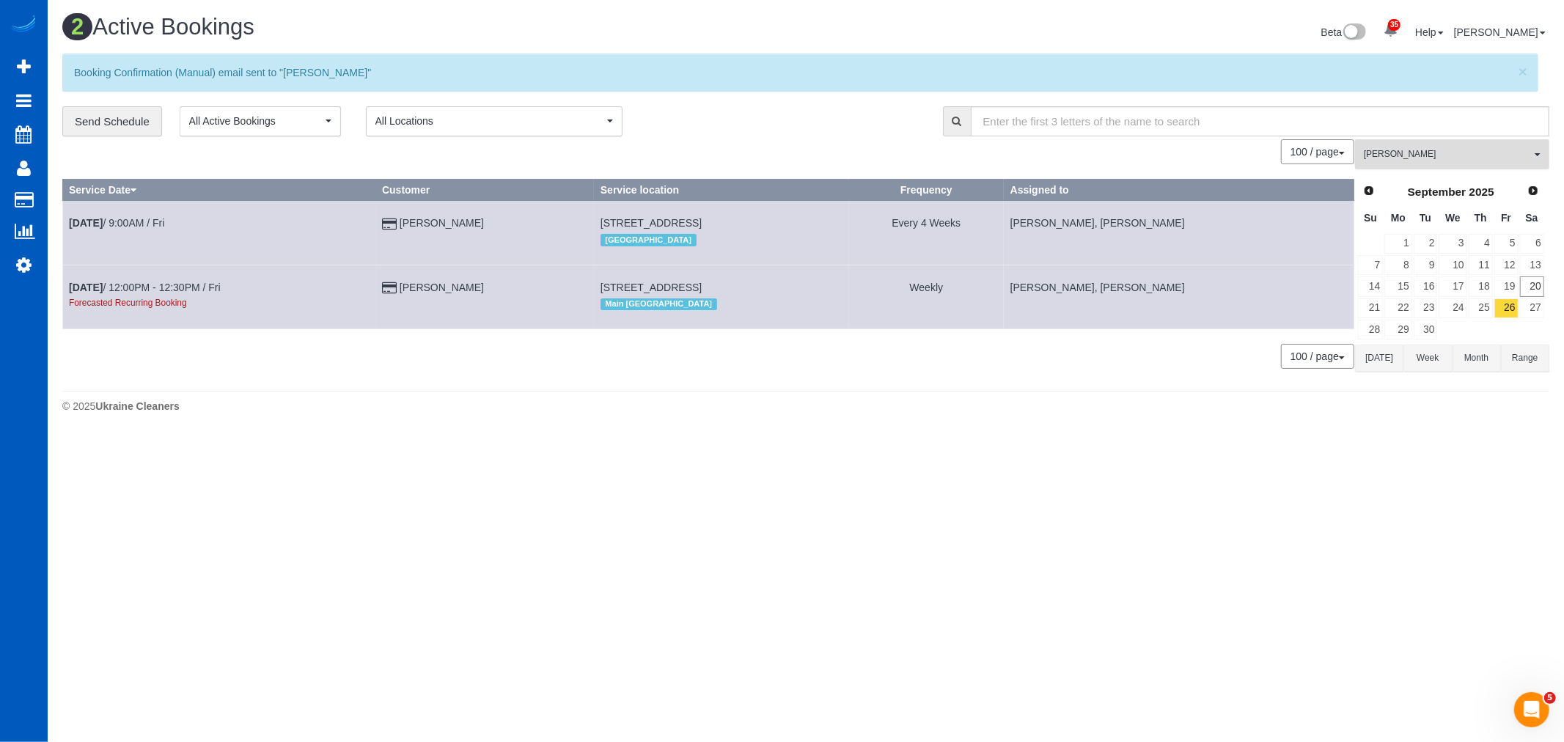
click at [1474, 167] on button "Kateryna Maherovska All Teams" at bounding box center [1452, 154] width 194 height 30
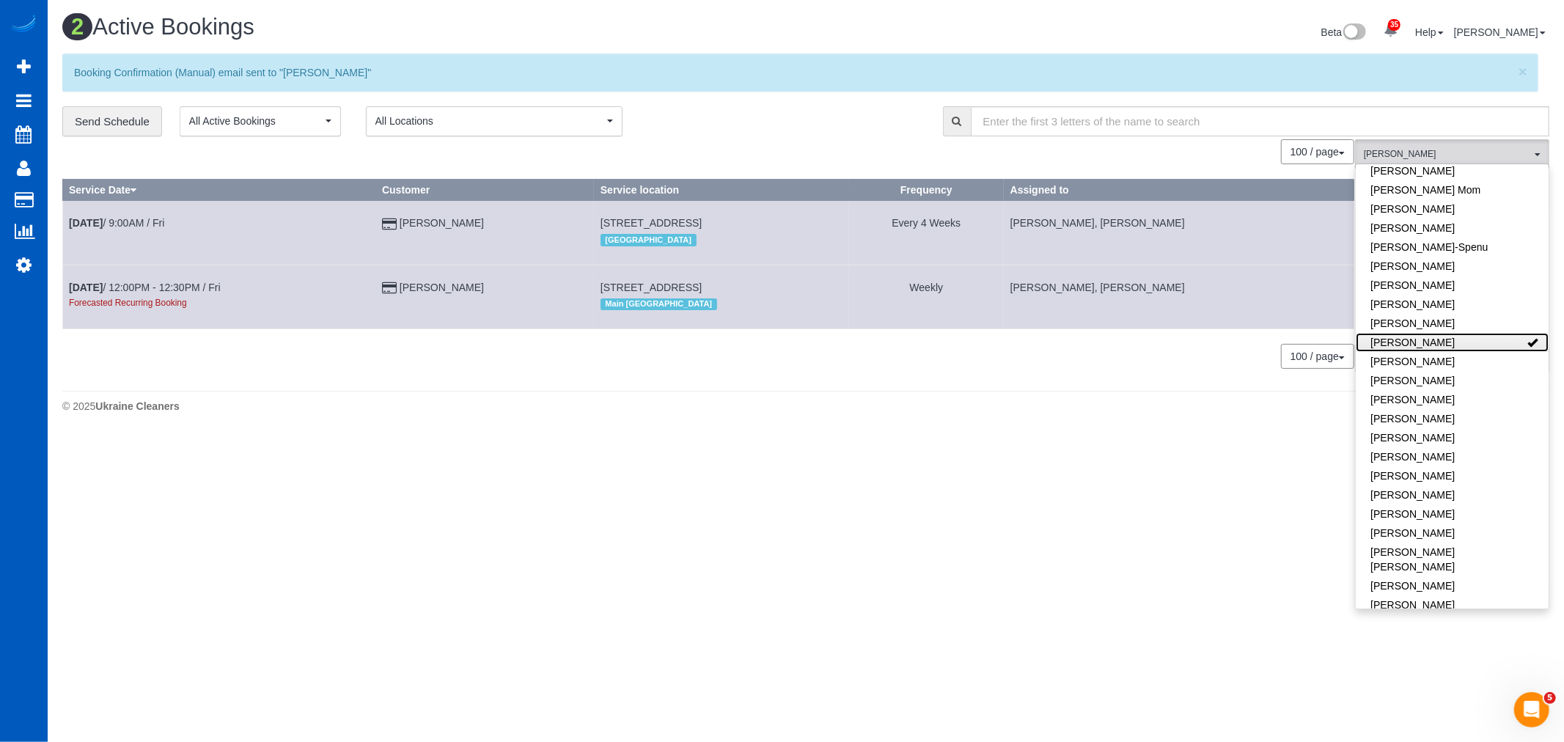
click at [1445, 348] on link "[PERSON_NAME]" at bounding box center [1452, 342] width 193 height 19
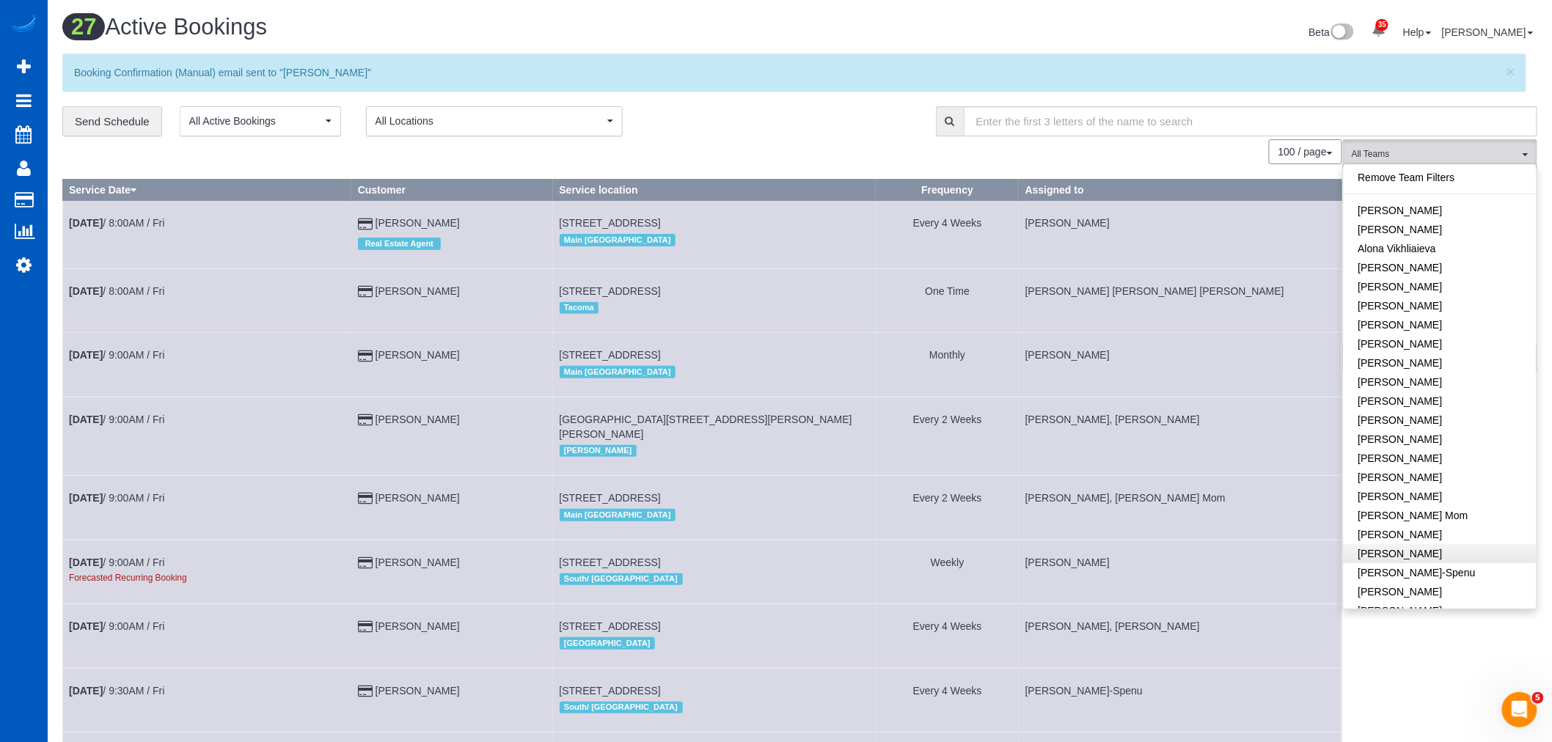
scroll to position [244, 0]
click at [1406, 420] on link "[PERSON_NAME]" at bounding box center [1439, 423] width 193 height 19
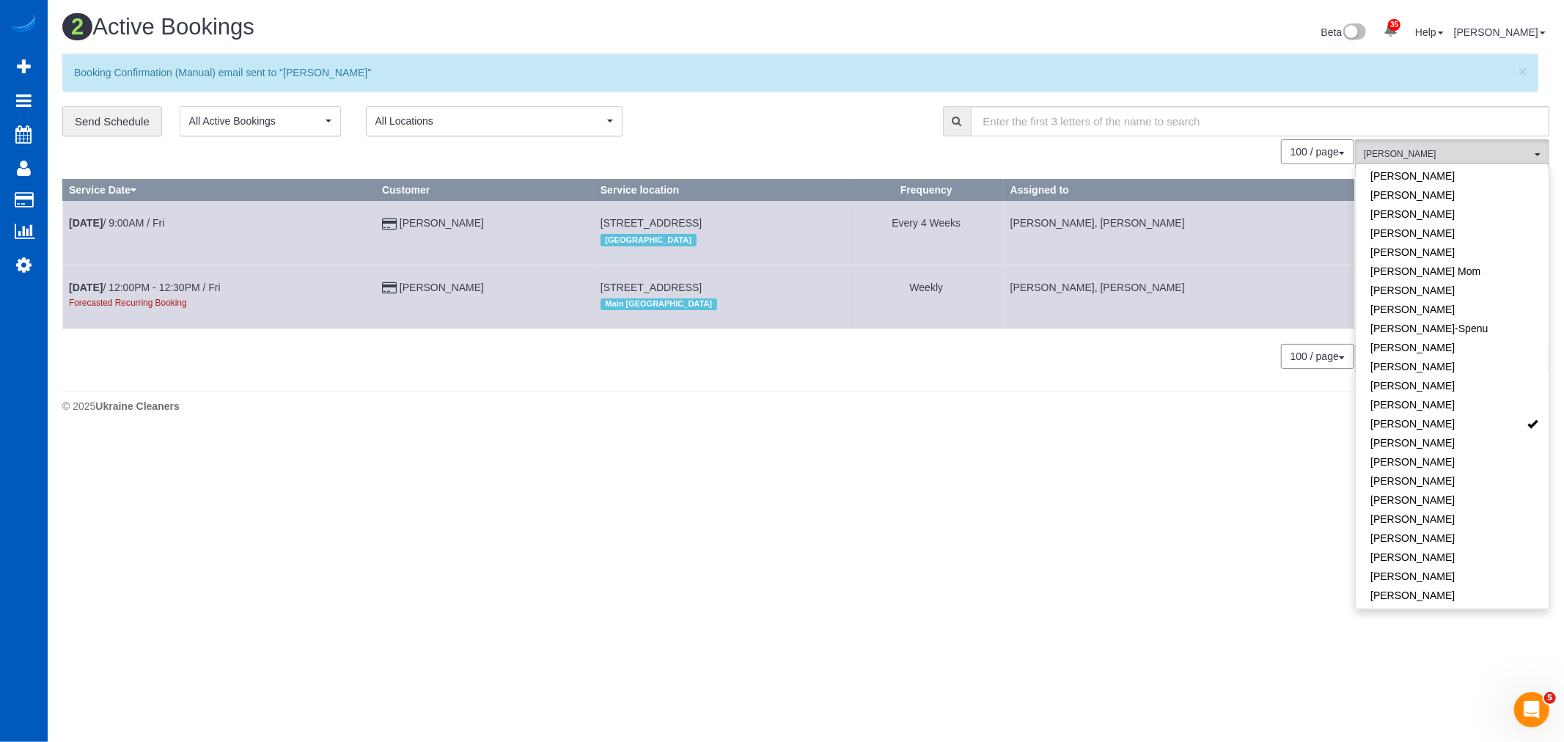
click at [1173, 549] on body "35 Beta Your Notifications You have 0 alerts × You have 3 to charge for 09/18/2…" at bounding box center [782, 371] width 1564 height 742
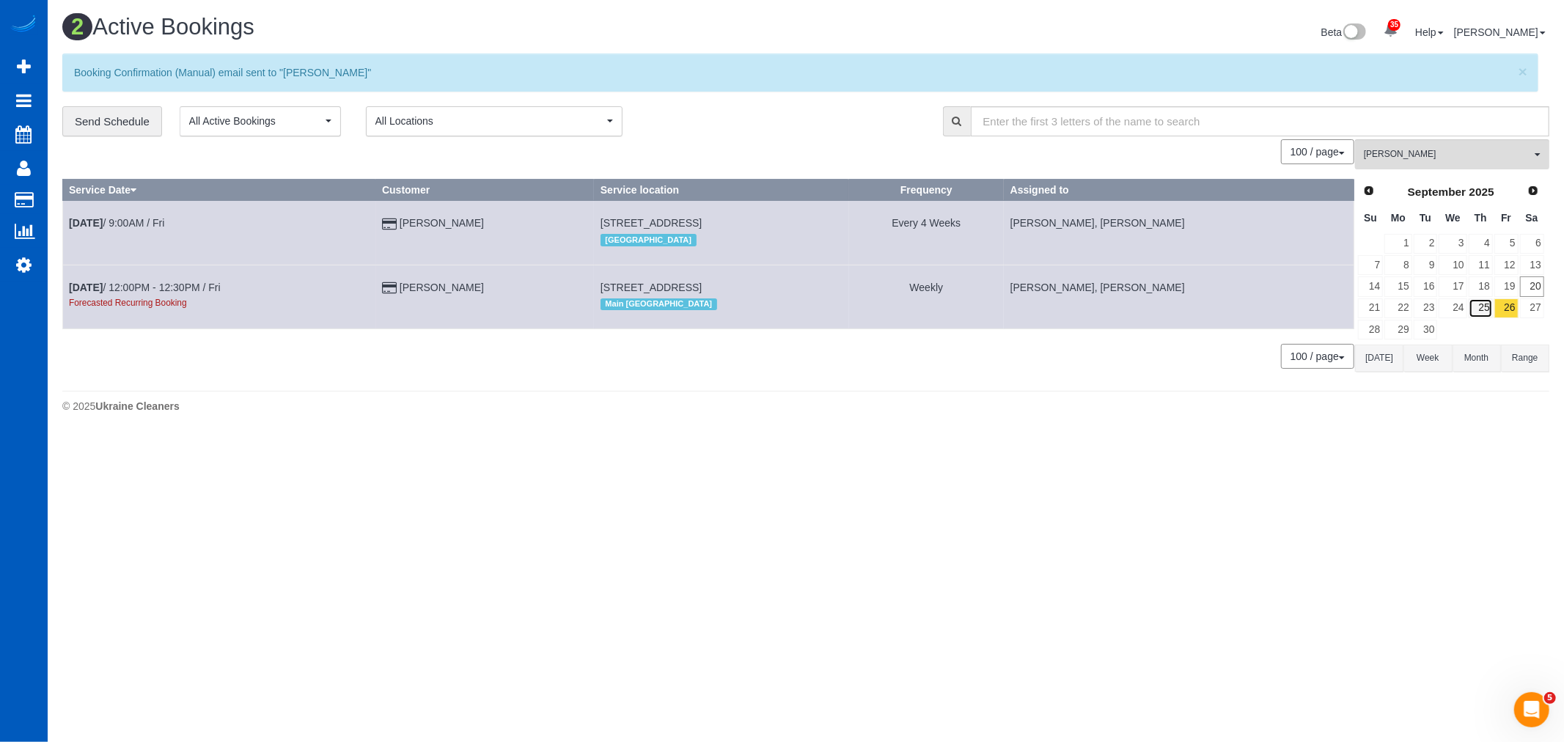
click at [1492, 310] on link "25" at bounding box center [1481, 308] width 24 height 20
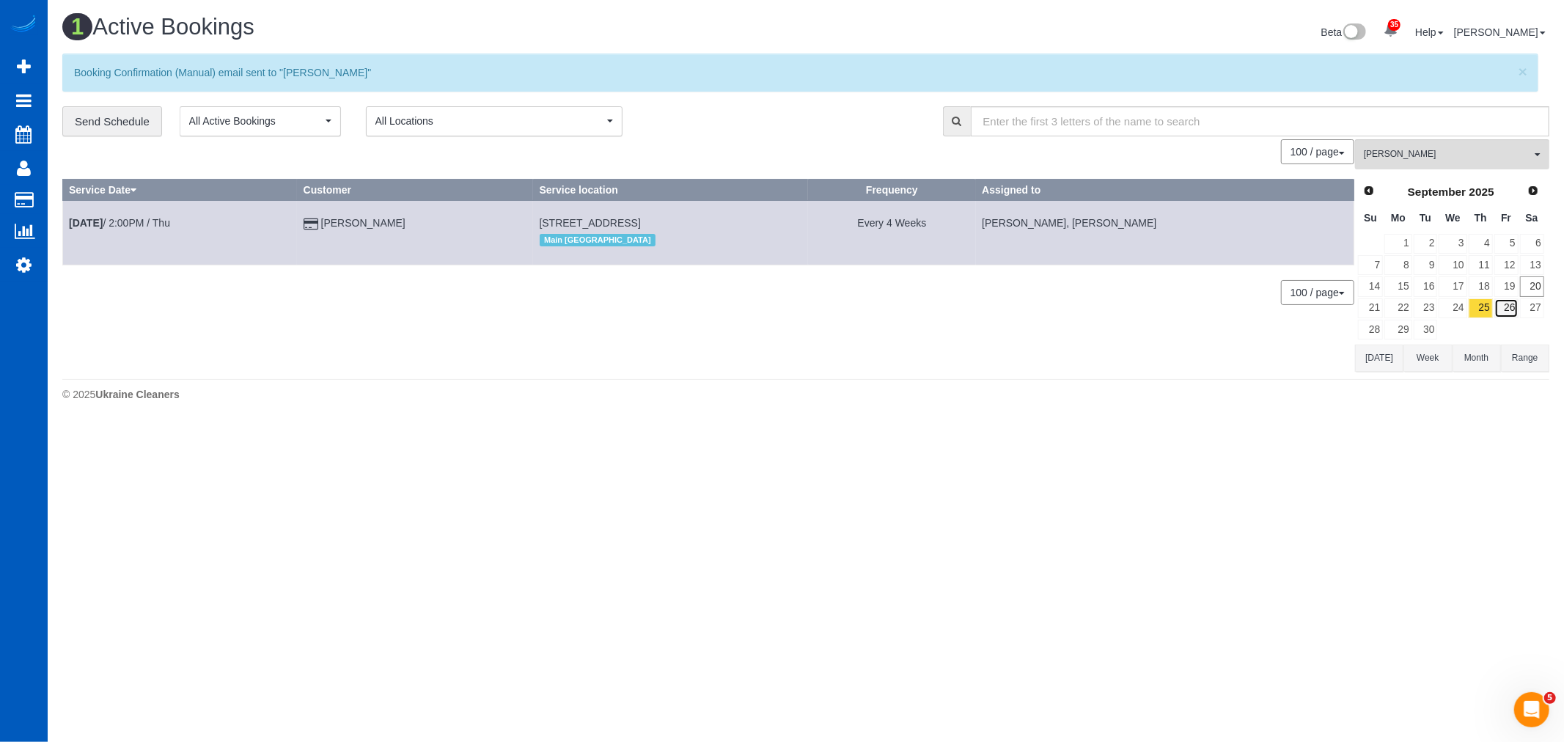
click at [1506, 315] on link "26" at bounding box center [1507, 308] width 24 height 20
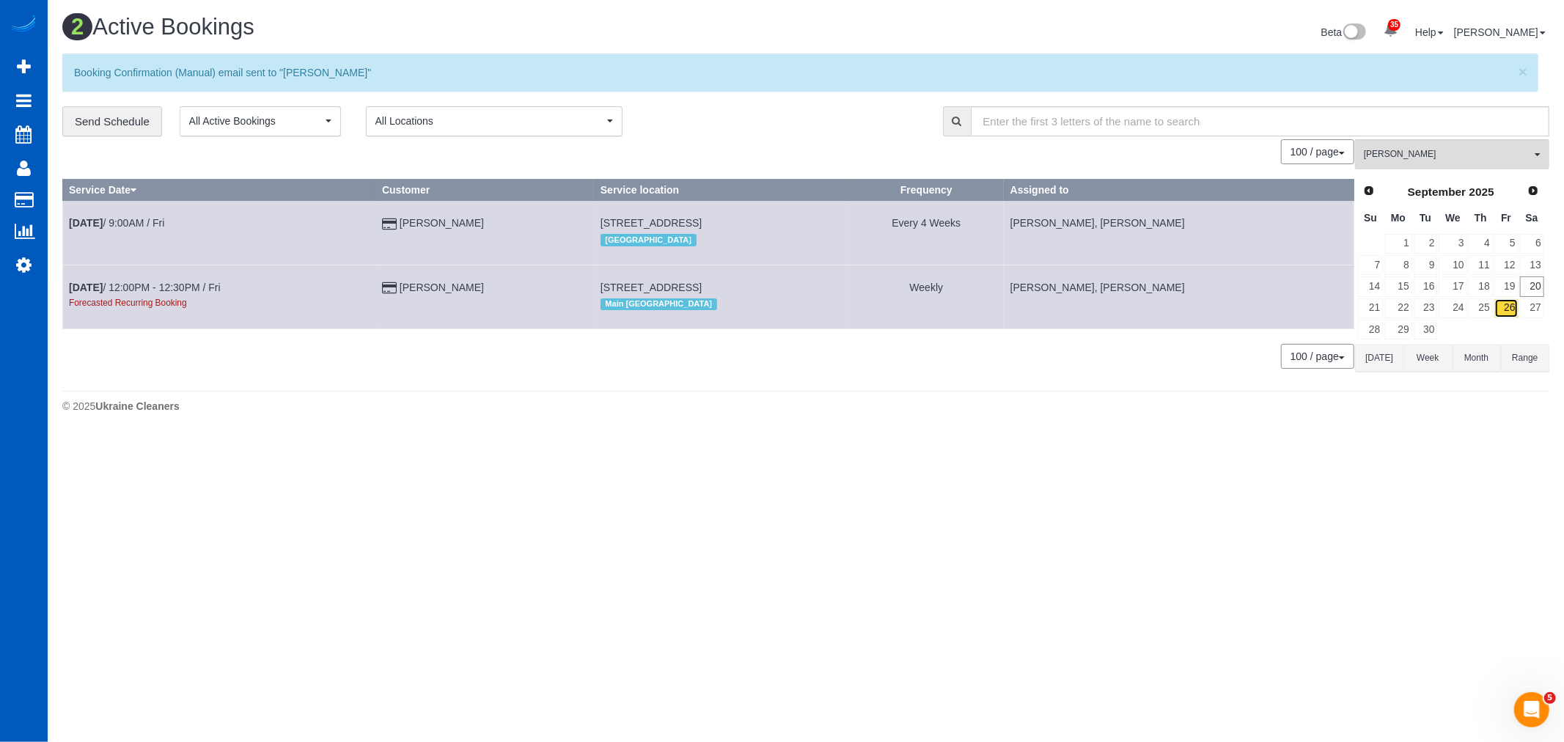
click at [1502, 309] on link "26" at bounding box center [1507, 308] width 24 height 20
click at [1485, 314] on link "25" at bounding box center [1481, 308] width 24 height 20
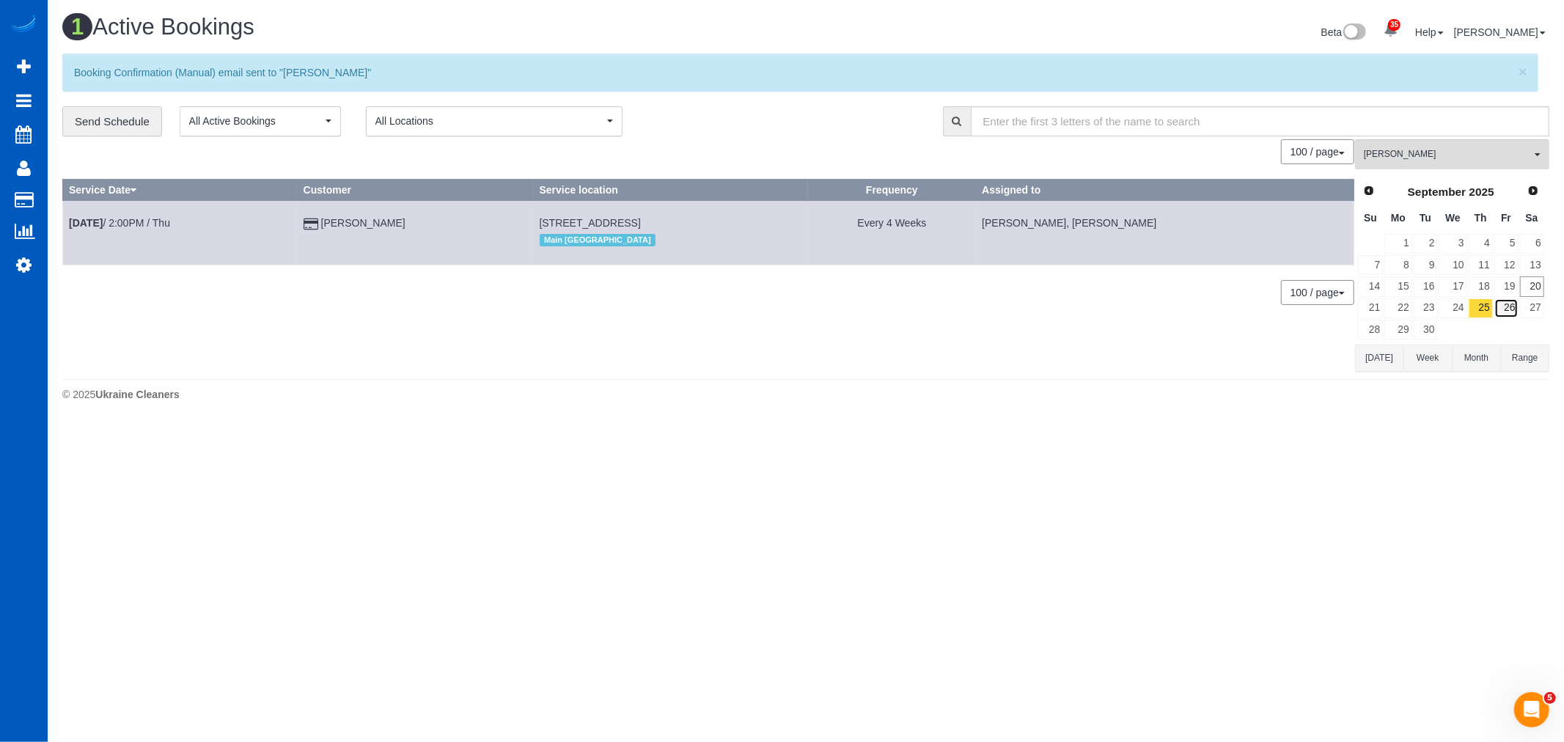
click at [1498, 312] on link "26" at bounding box center [1507, 308] width 24 height 20
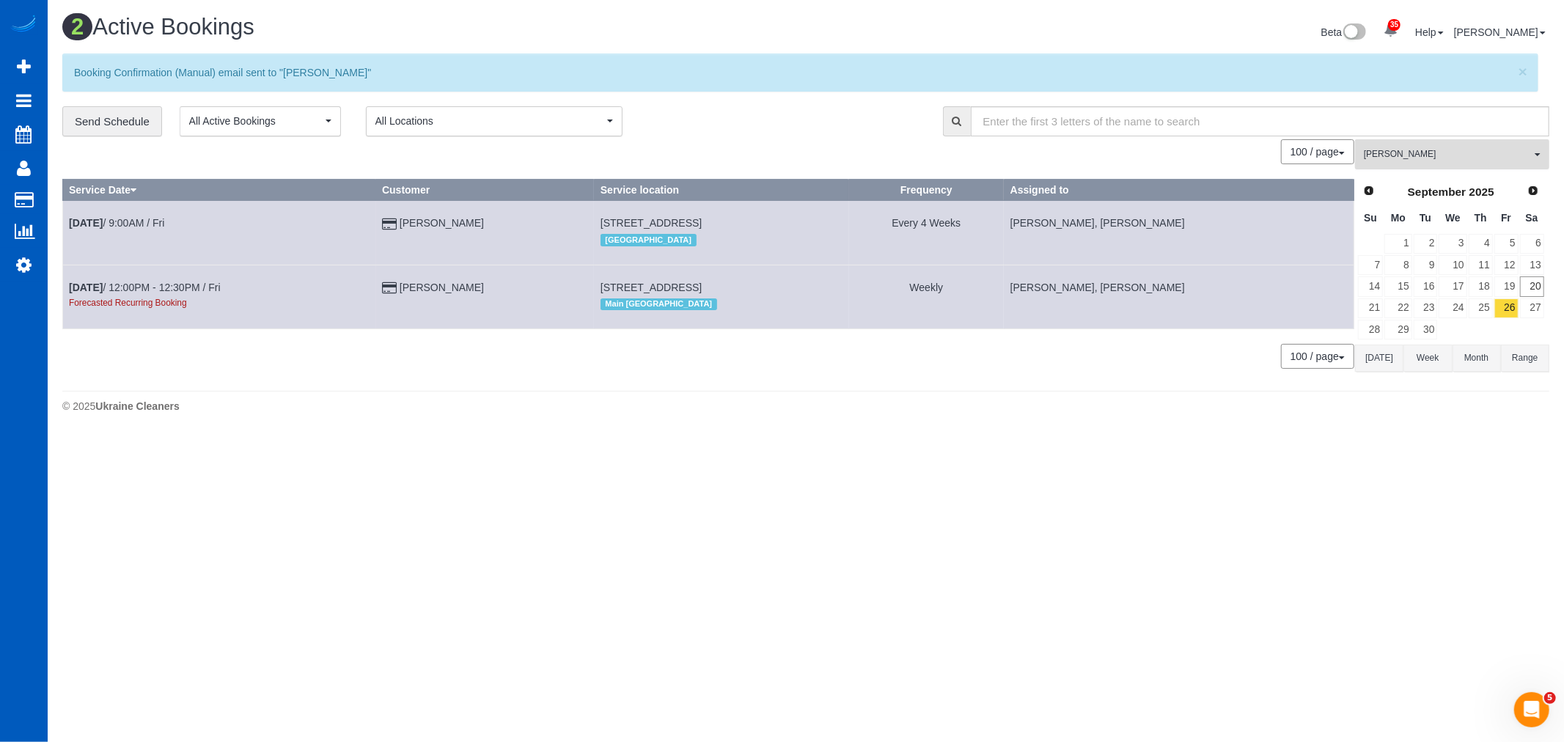
click at [1409, 148] on button "Kateryna Maherovska All Teams" at bounding box center [1452, 154] width 194 height 30
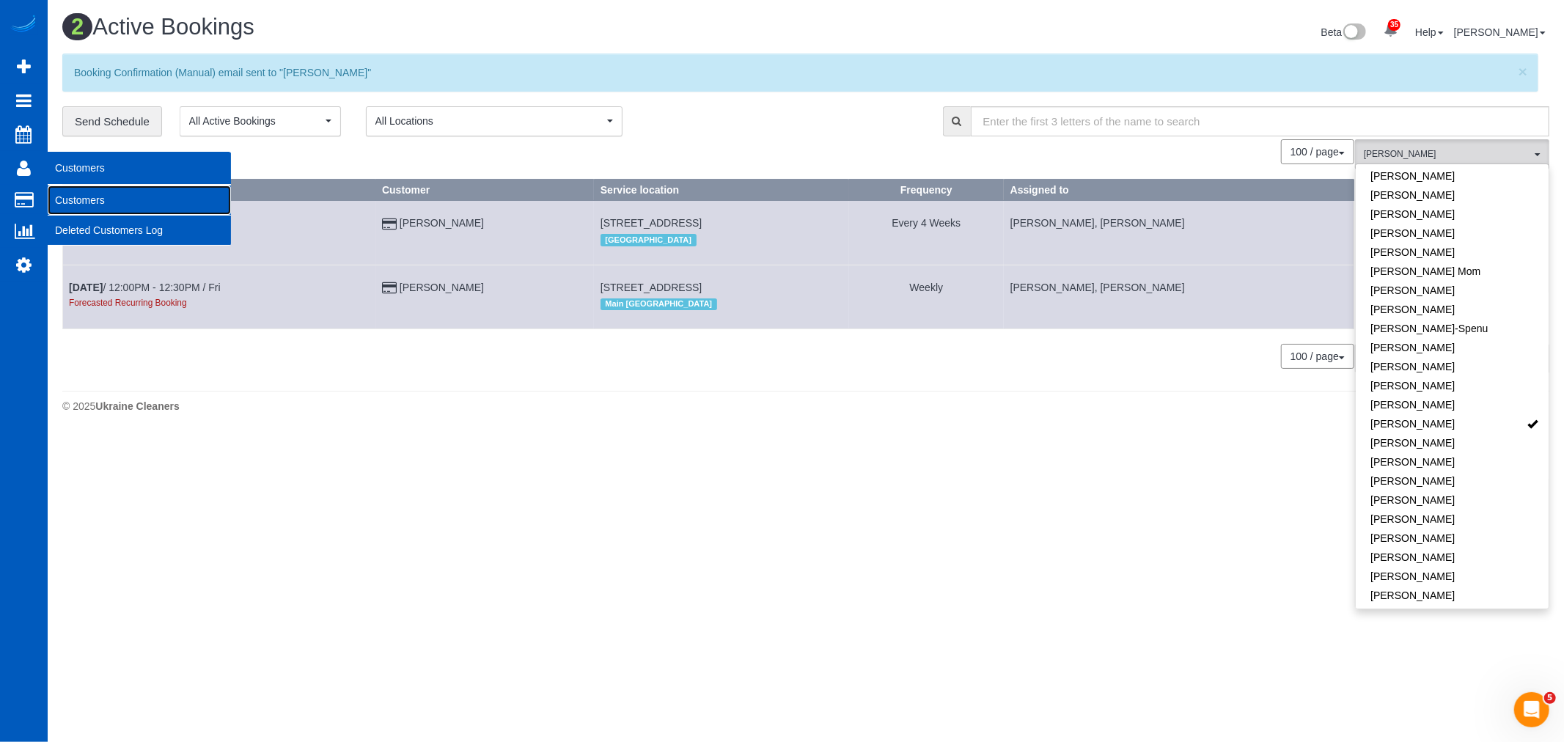
click at [93, 191] on link "Customers" at bounding box center [139, 200] width 183 height 29
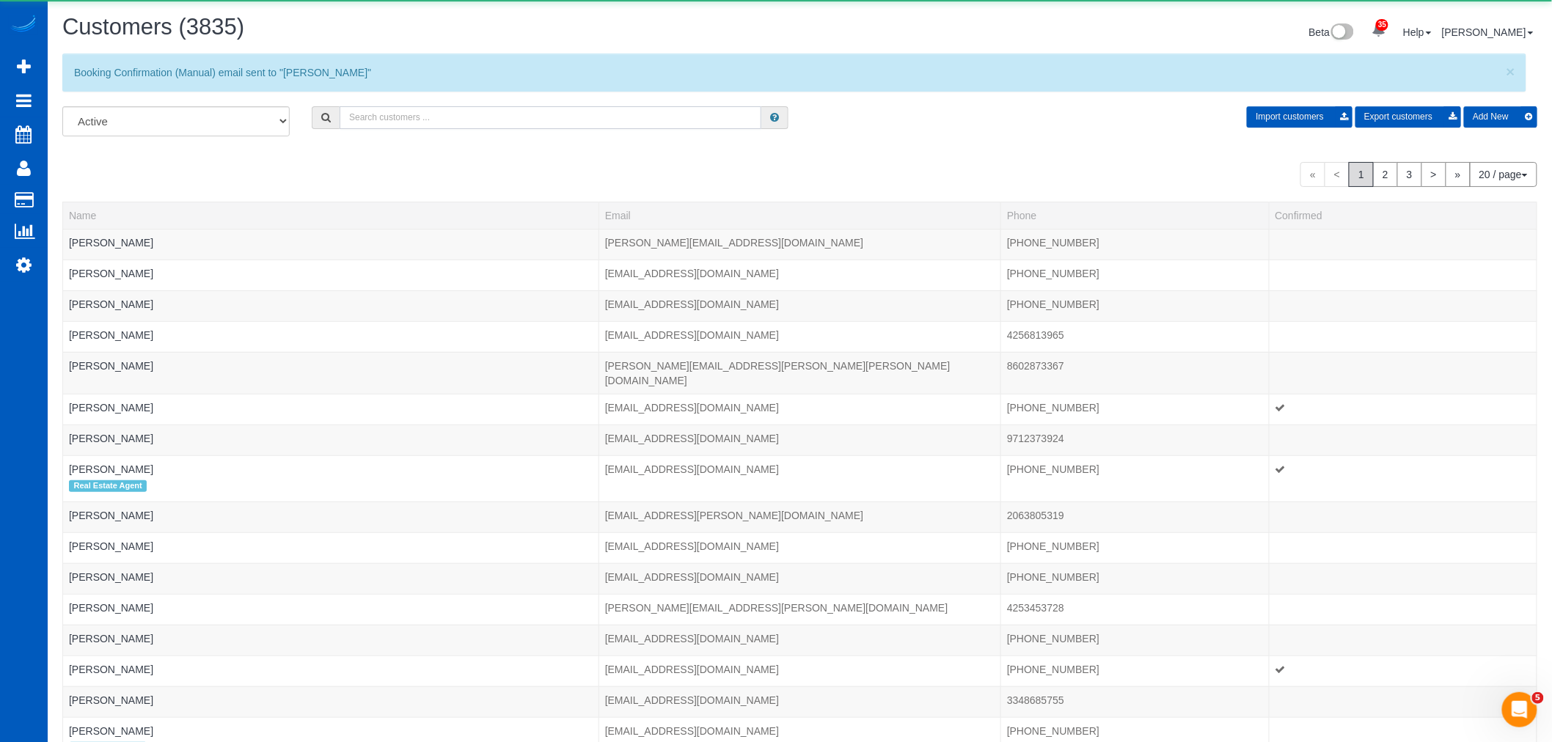
click at [382, 117] on input "text" at bounding box center [551, 117] width 422 height 23
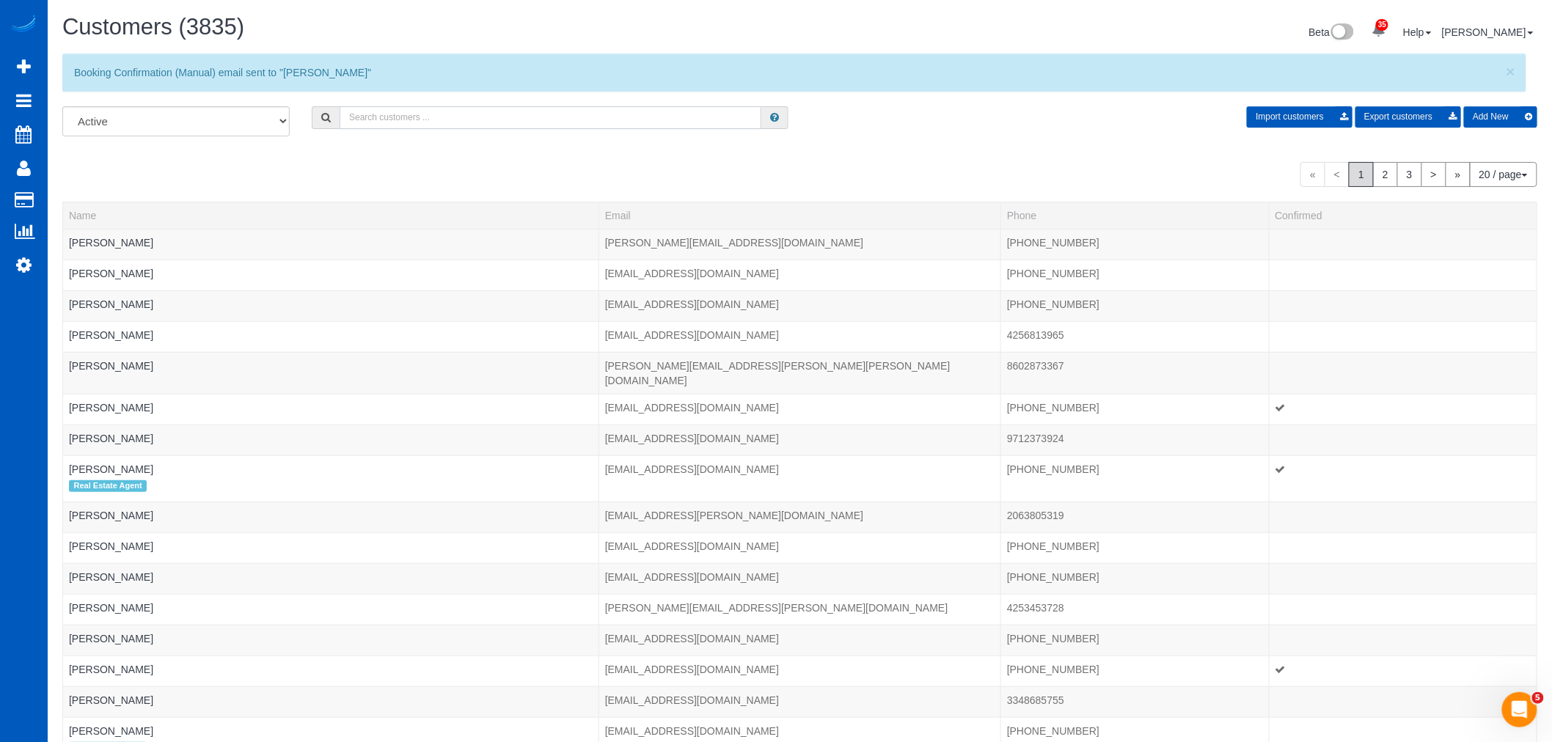
click at [384, 114] on input "text" at bounding box center [551, 117] width 422 height 23
drag, startPoint x: 381, startPoint y: 118, endPoint x: 294, endPoint y: 117, distance: 87.3
click at [294, 117] on div "All Active Archived Import customers Export customers Add New" at bounding box center [799, 126] width 1497 height 41
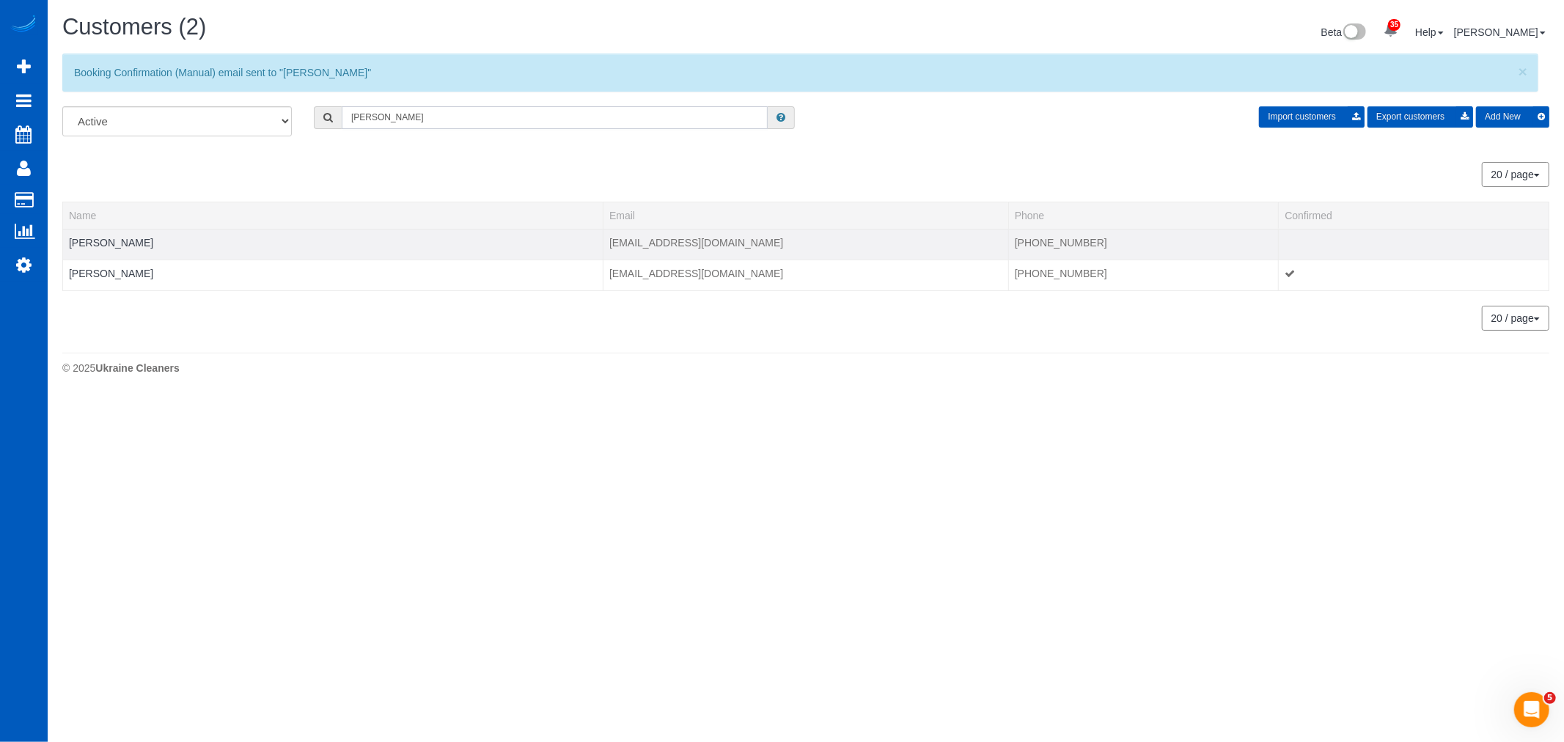
type input "cummings"
click at [128, 249] on td "Steve Cummings" at bounding box center [333, 244] width 540 height 31
click at [120, 238] on link "Steve Cummings" at bounding box center [111, 243] width 84 height 12
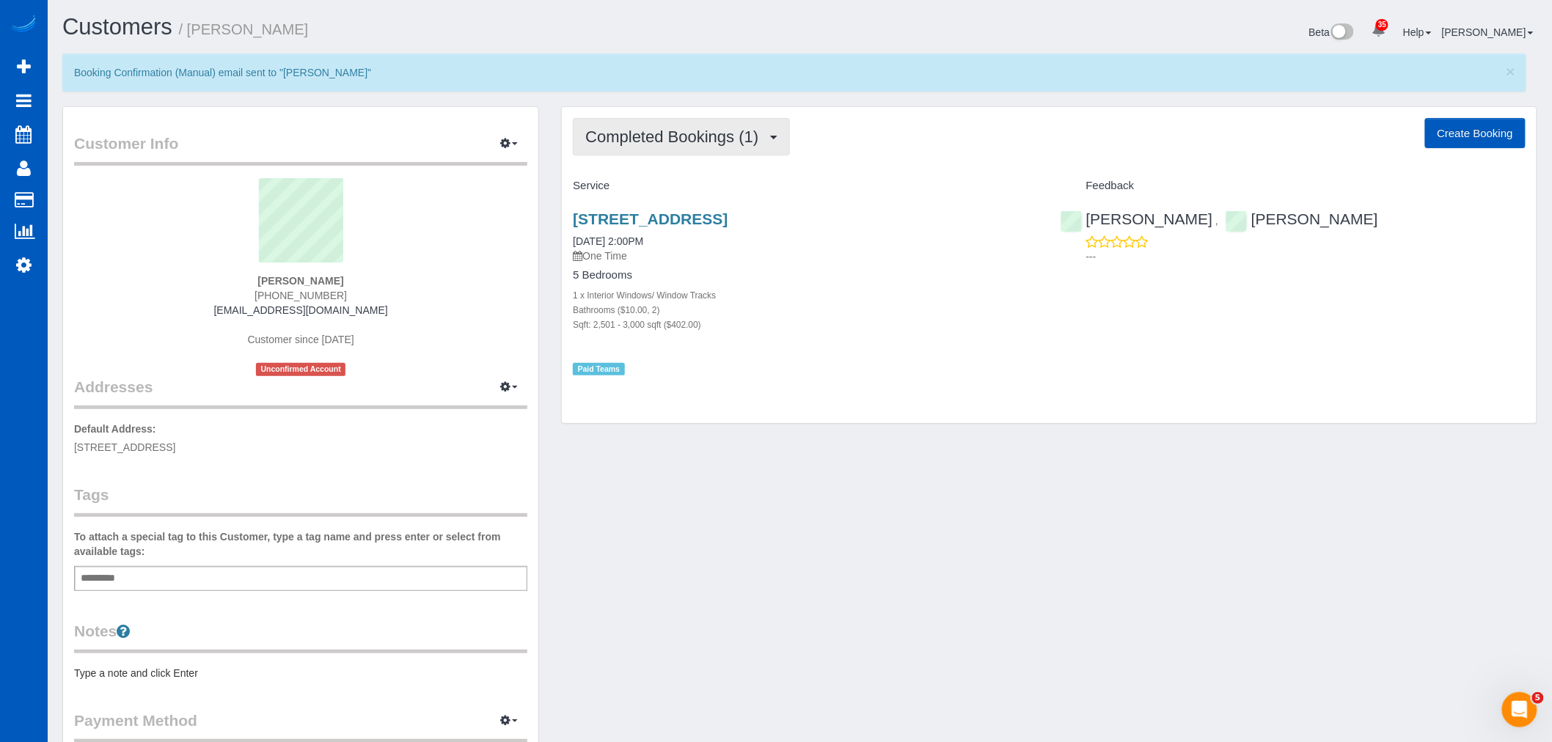
click at [644, 148] on button "Completed Bookings (1)" at bounding box center [681, 136] width 217 height 37
click at [834, 276] on h4 "5 Bedrooms" at bounding box center [805, 275] width 465 height 12
click at [673, 214] on link "2001 26th Ave E, Seattle, WA 98112" at bounding box center [650, 218] width 155 height 17
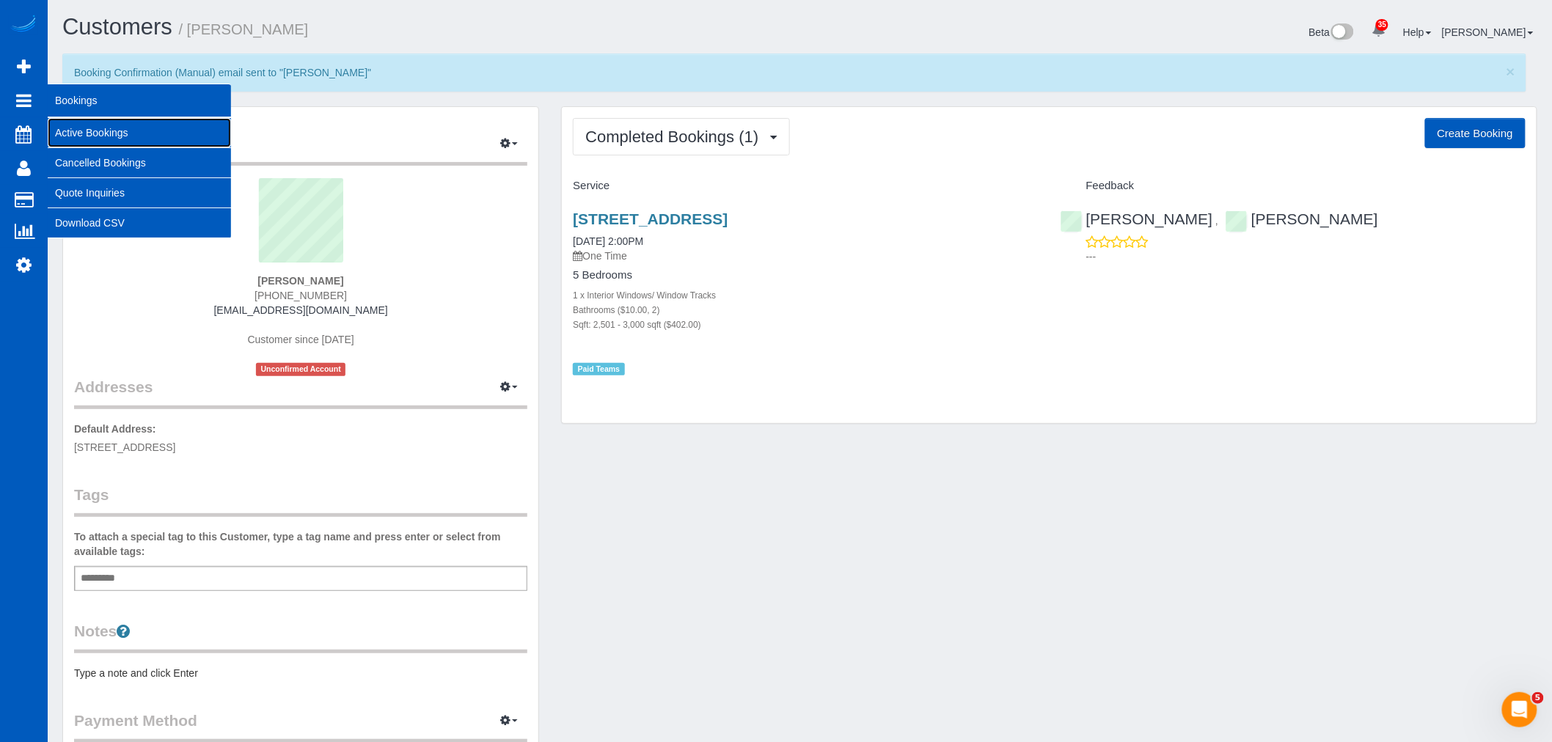
click at [95, 127] on link "Active Bookings" at bounding box center [139, 132] width 183 height 29
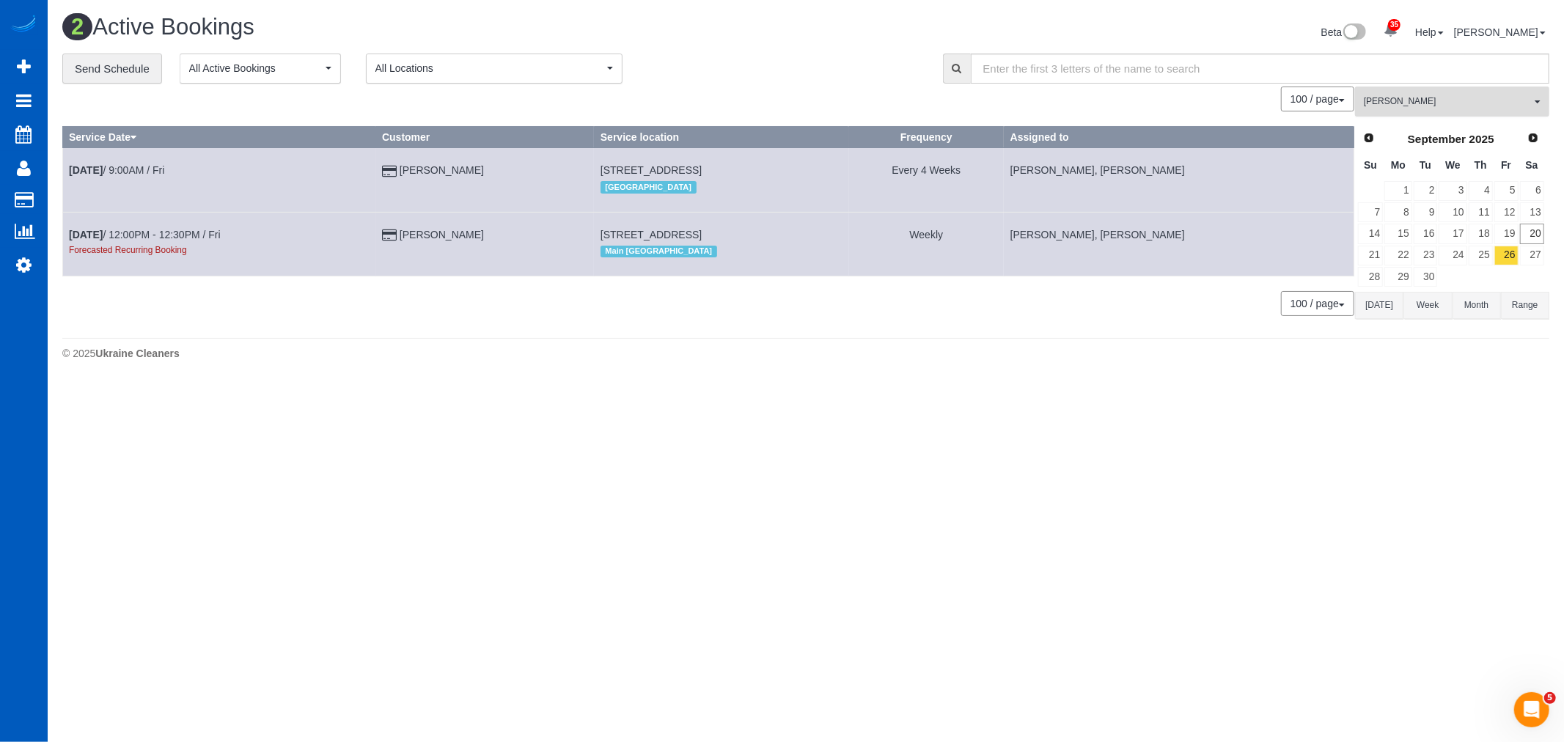
click at [1405, 108] on span "[PERSON_NAME]" at bounding box center [1447, 101] width 167 height 12
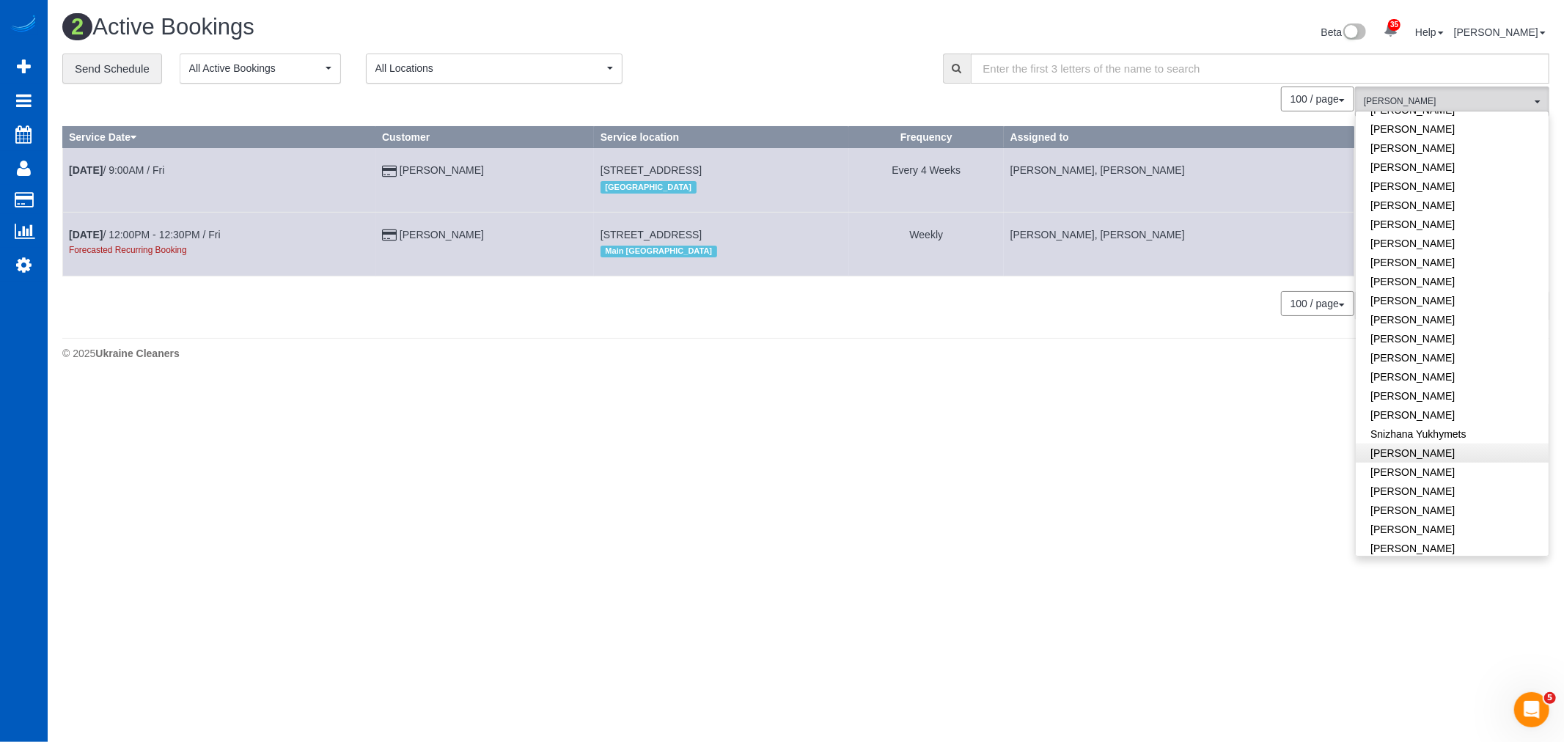
scroll to position [851, 0]
click at [1431, 513] on link "[PERSON_NAME]" at bounding box center [1452, 522] width 193 height 19
click at [1131, 528] on body "35 Beta Your Notifications You have 0 alerts × You have 3 to charge for 09/18/2…" at bounding box center [782, 371] width 1564 height 742
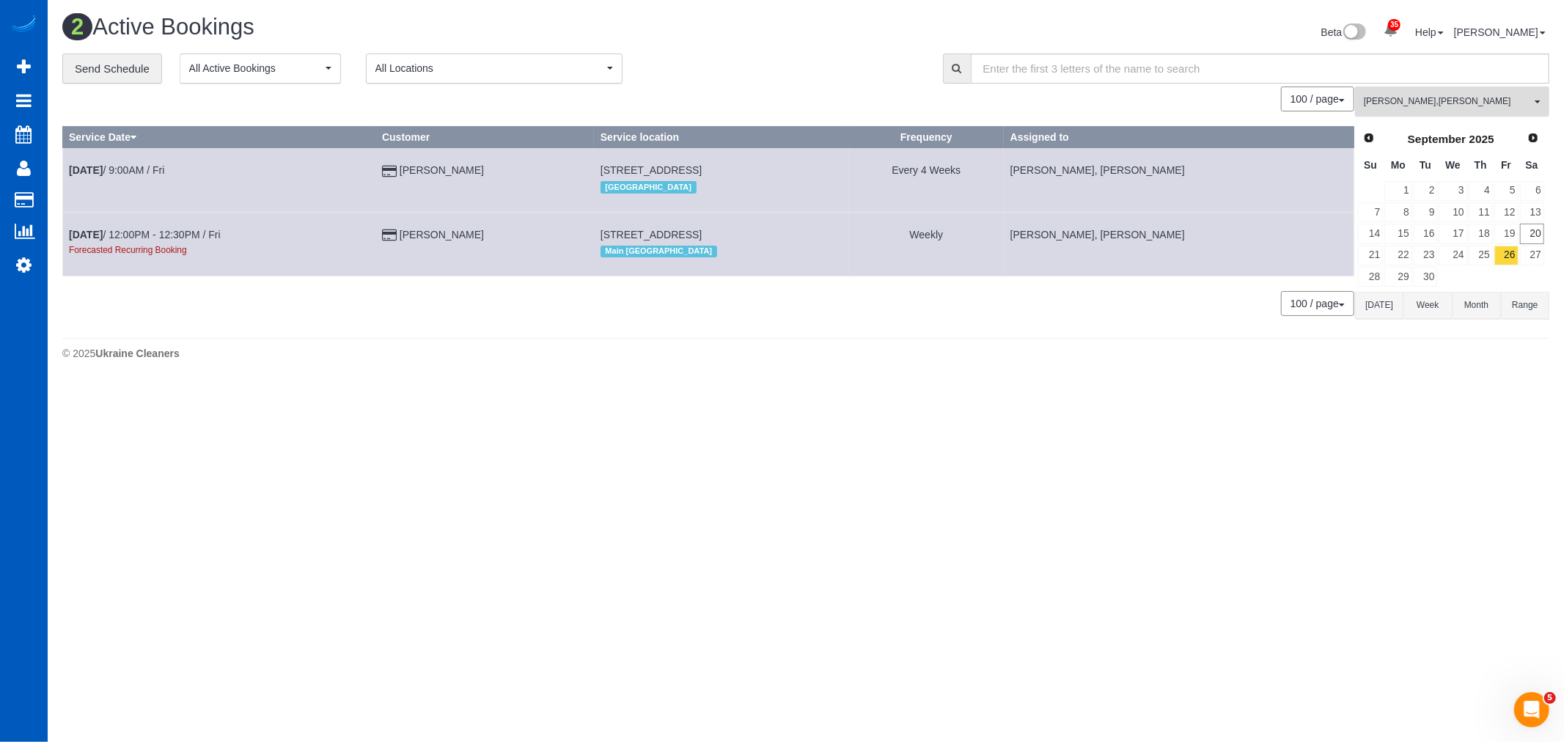
click at [1452, 105] on span "Kateryna Maherovska , Viktoriia Zhukovska" at bounding box center [1447, 101] width 167 height 12
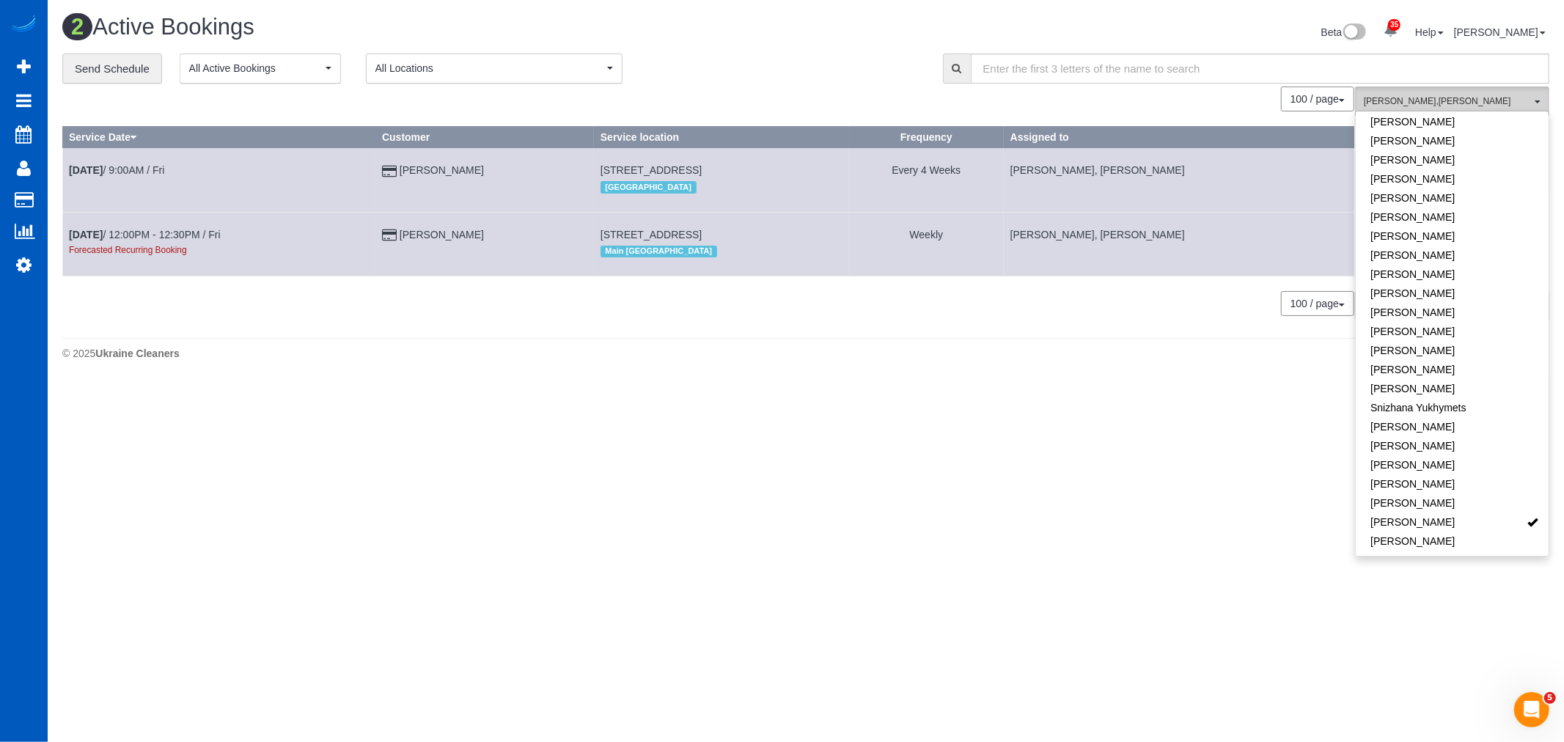
scroll to position [281, 0]
click at [1467, 334] on link "[PERSON_NAME]" at bounding box center [1452, 334] width 193 height 19
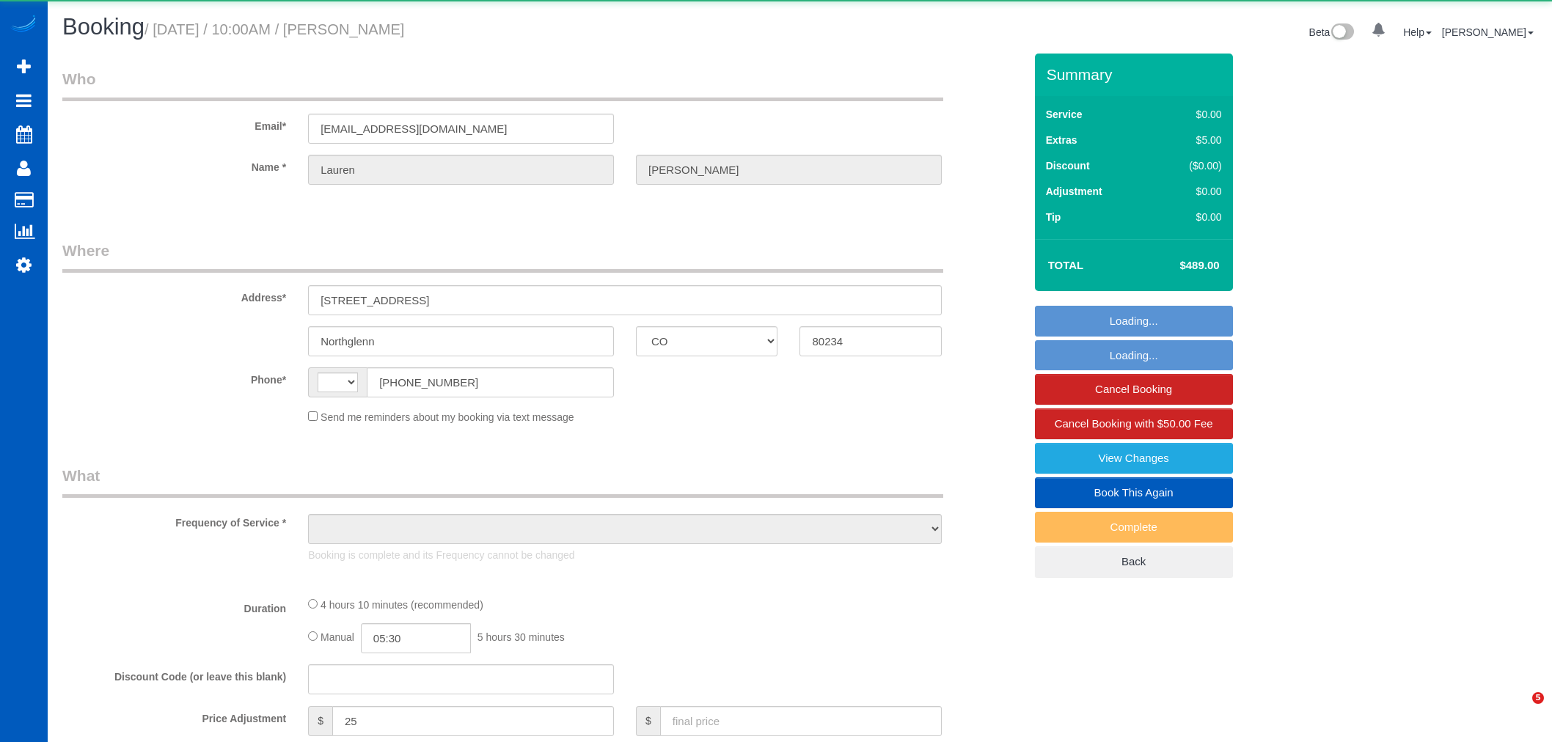
select select "CO"
select select "string:[GEOGRAPHIC_DATA]"
select select "object:673"
select select "string:fspay-5dc5ea94-e430-4fdb-b5dc-f79fa4fad970"
select select "199"
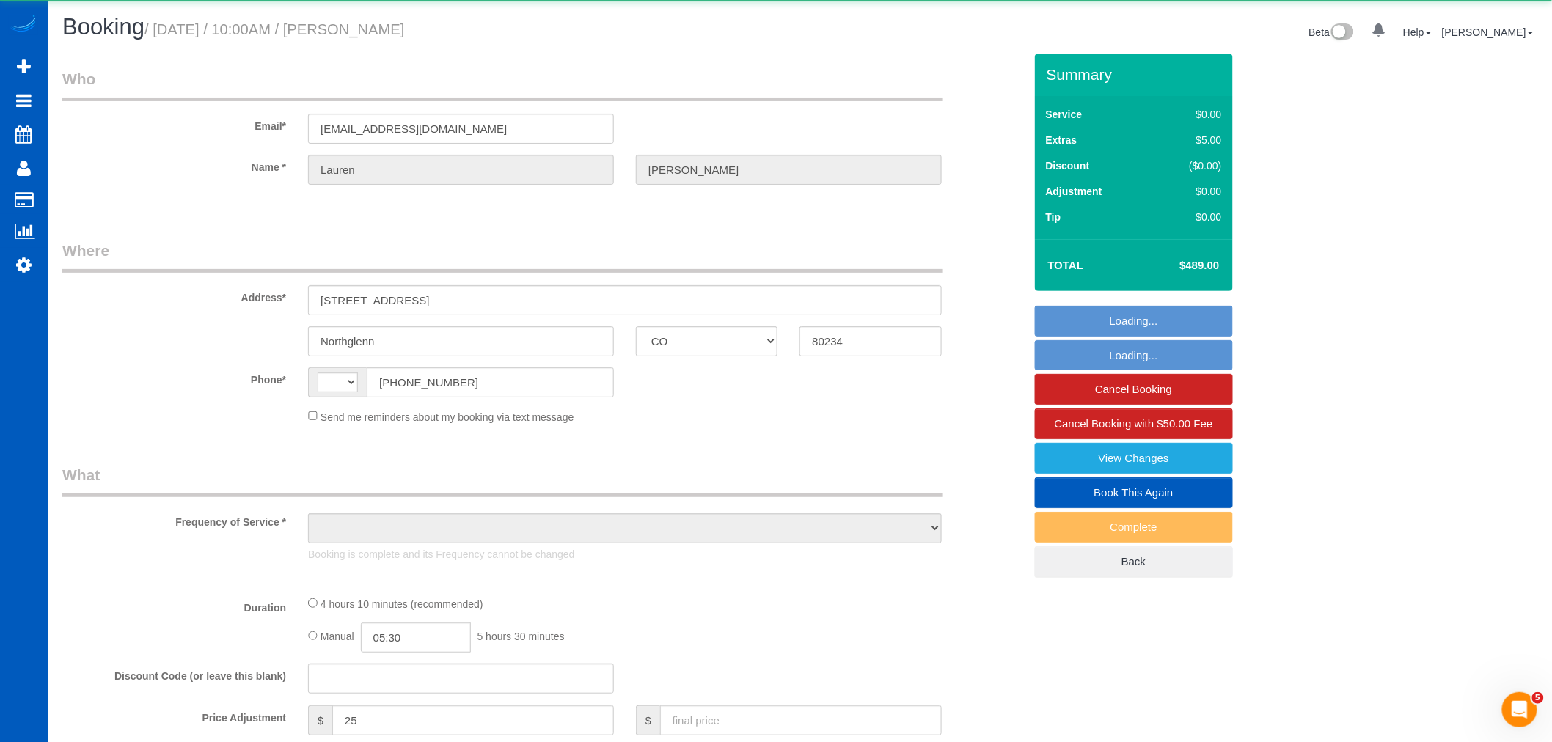
select select "1501"
select select "3"
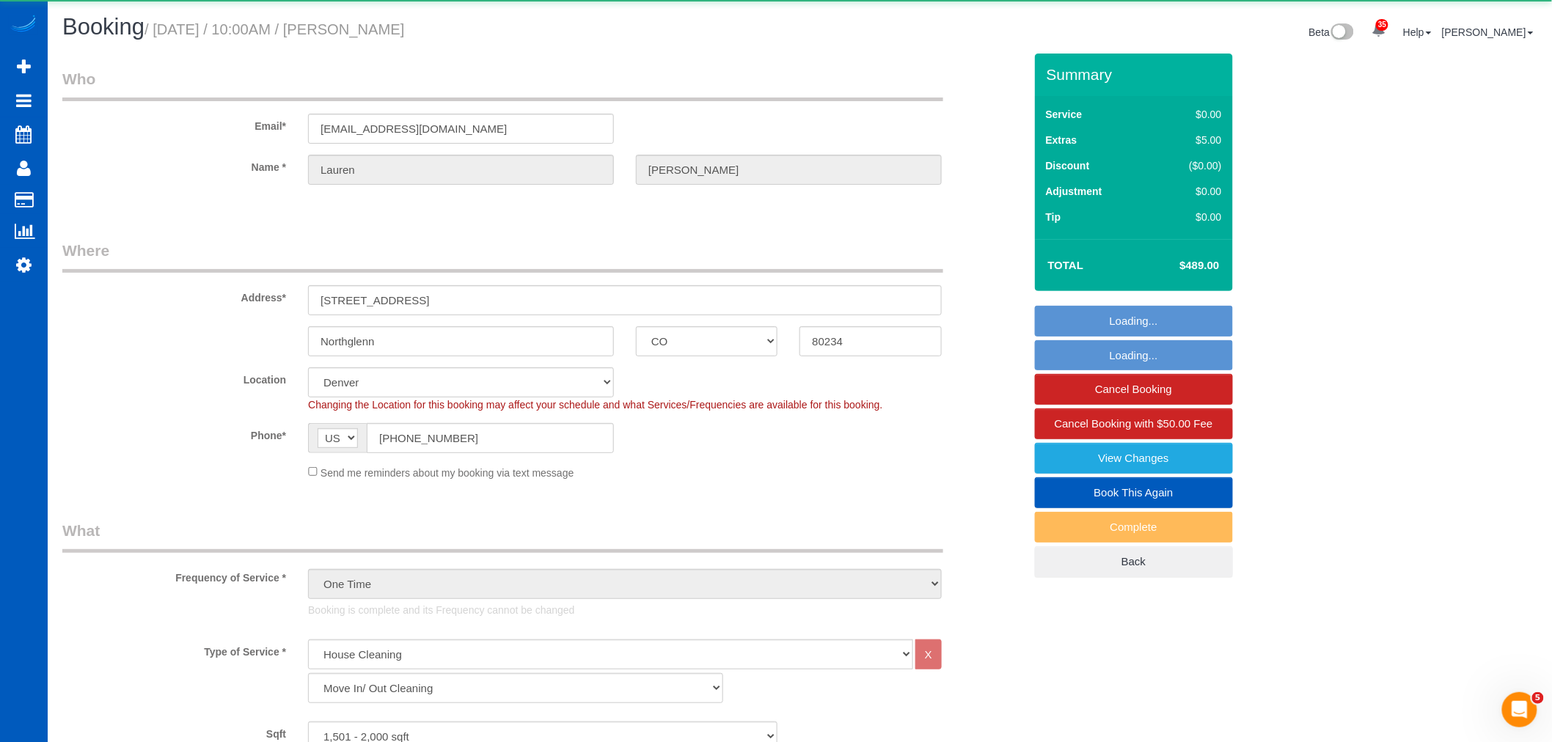
select select "object:1062"
select select "spot1"
select select "1501"
select select "3"
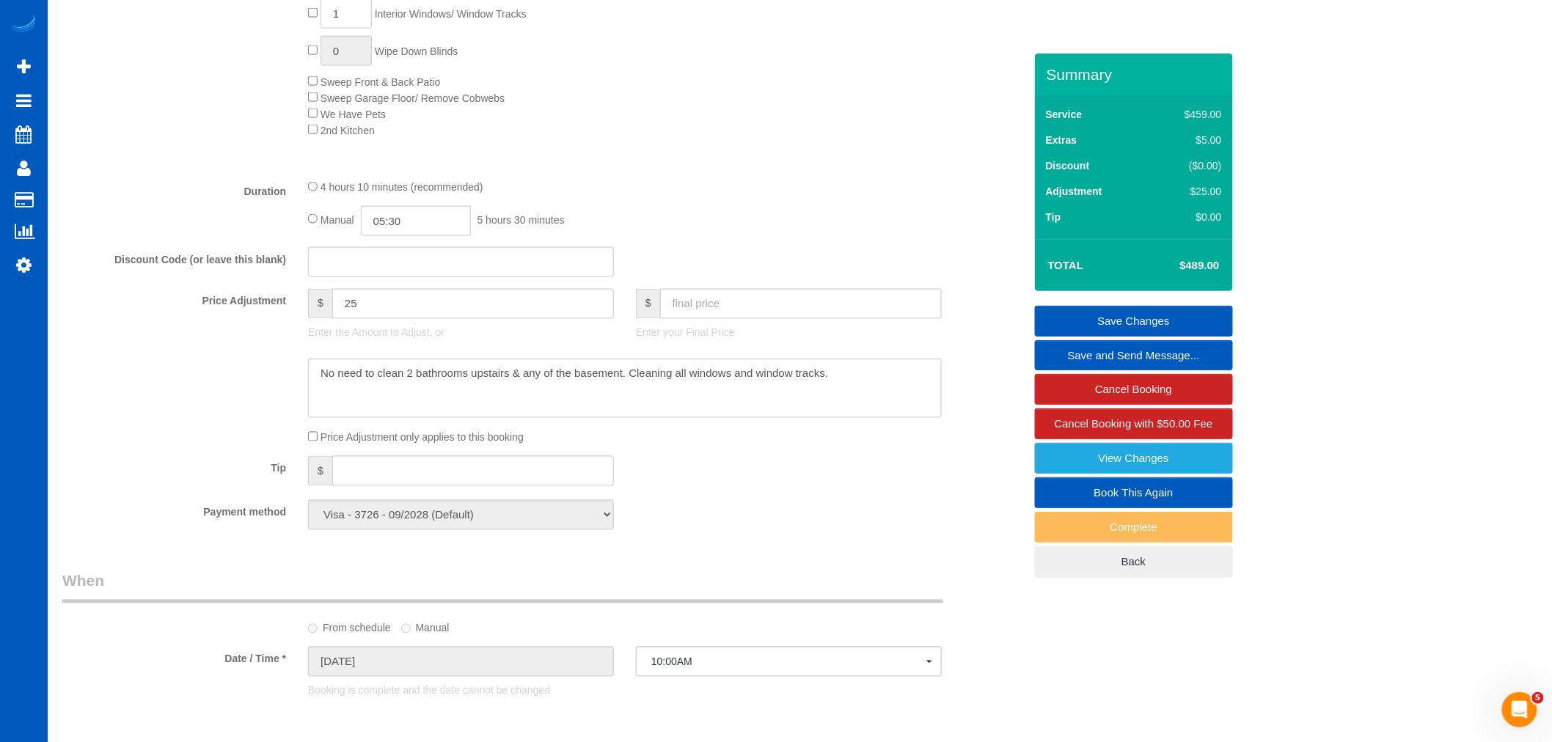
scroll to position [1059, 0]
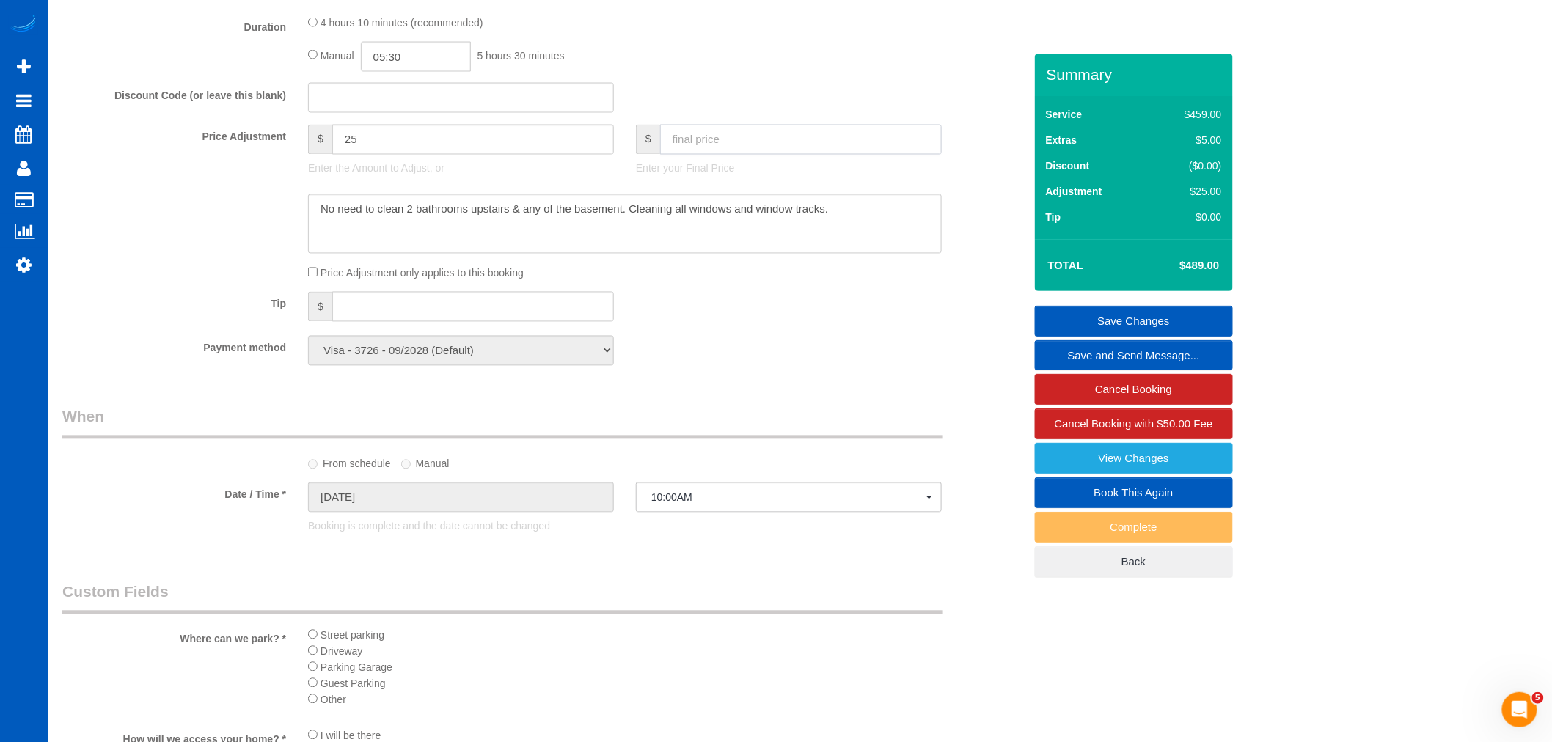
click at [689, 136] on input "text" at bounding box center [801, 140] width 282 height 30
type input "342"
type input "-122"
type input "342.30"
type input "-121.7"
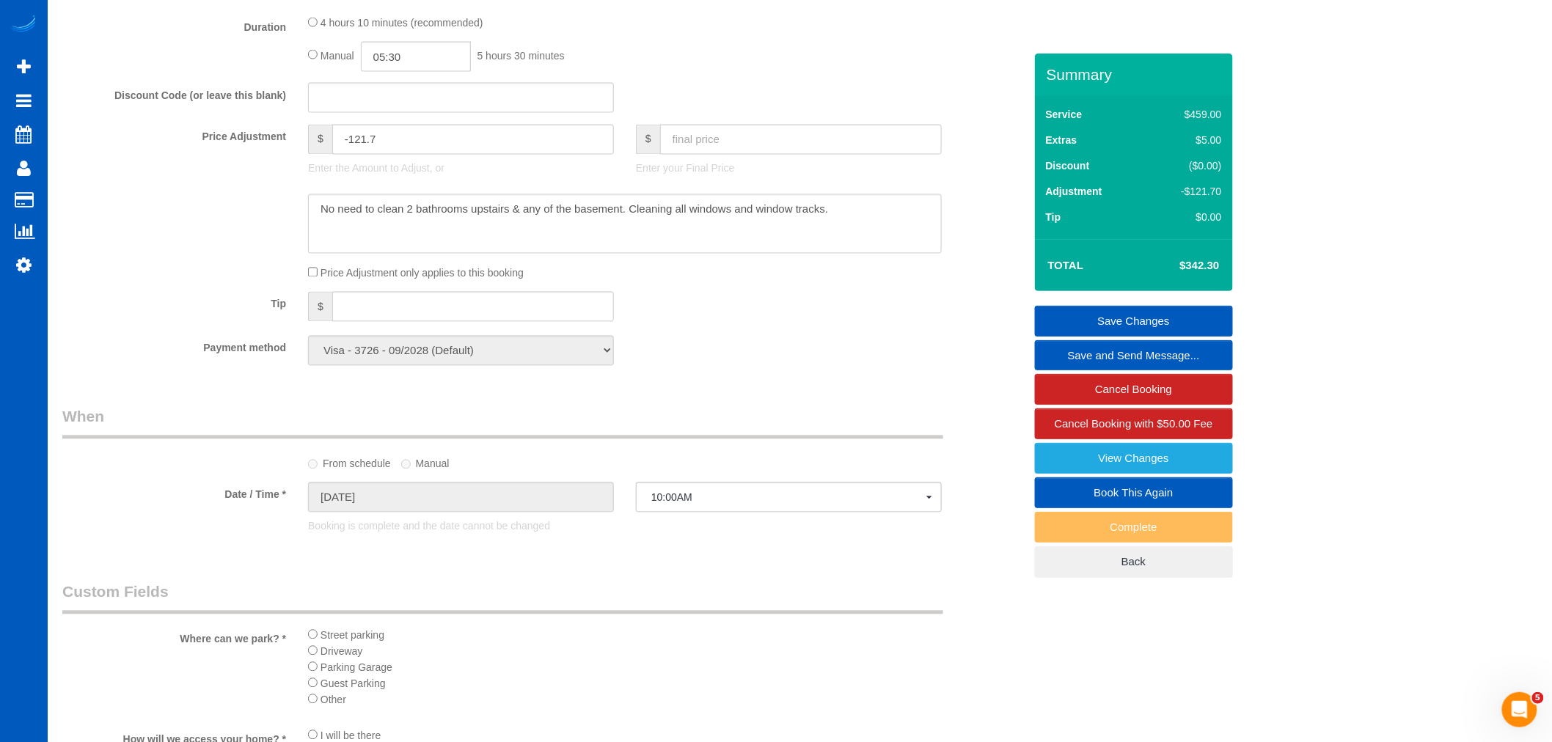
click at [734, 325] on div "Tip $" at bounding box center [542, 308] width 983 height 33
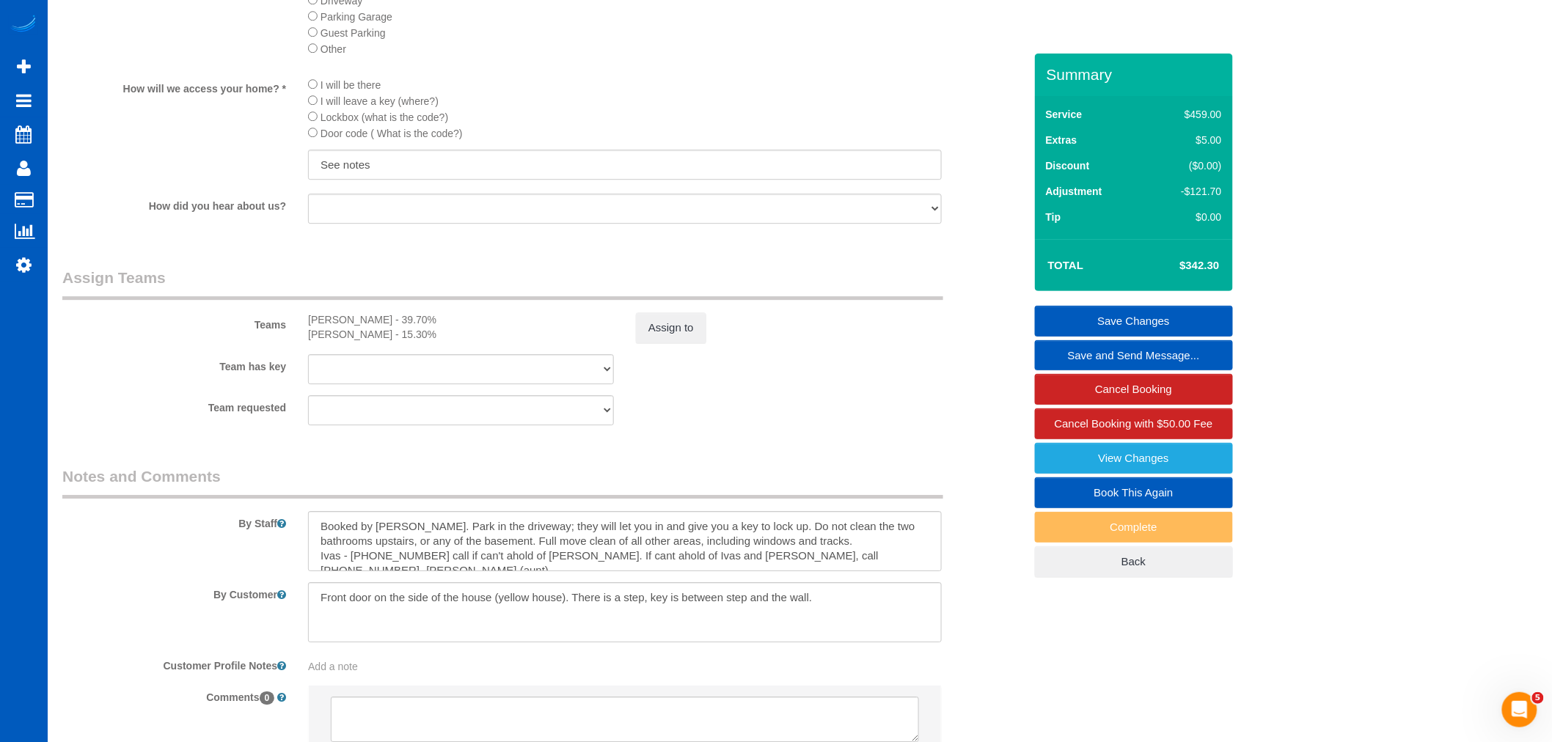
scroll to position [1711, 0]
click at [670, 342] on button "Assign to" at bounding box center [671, 327] width 70 height 31
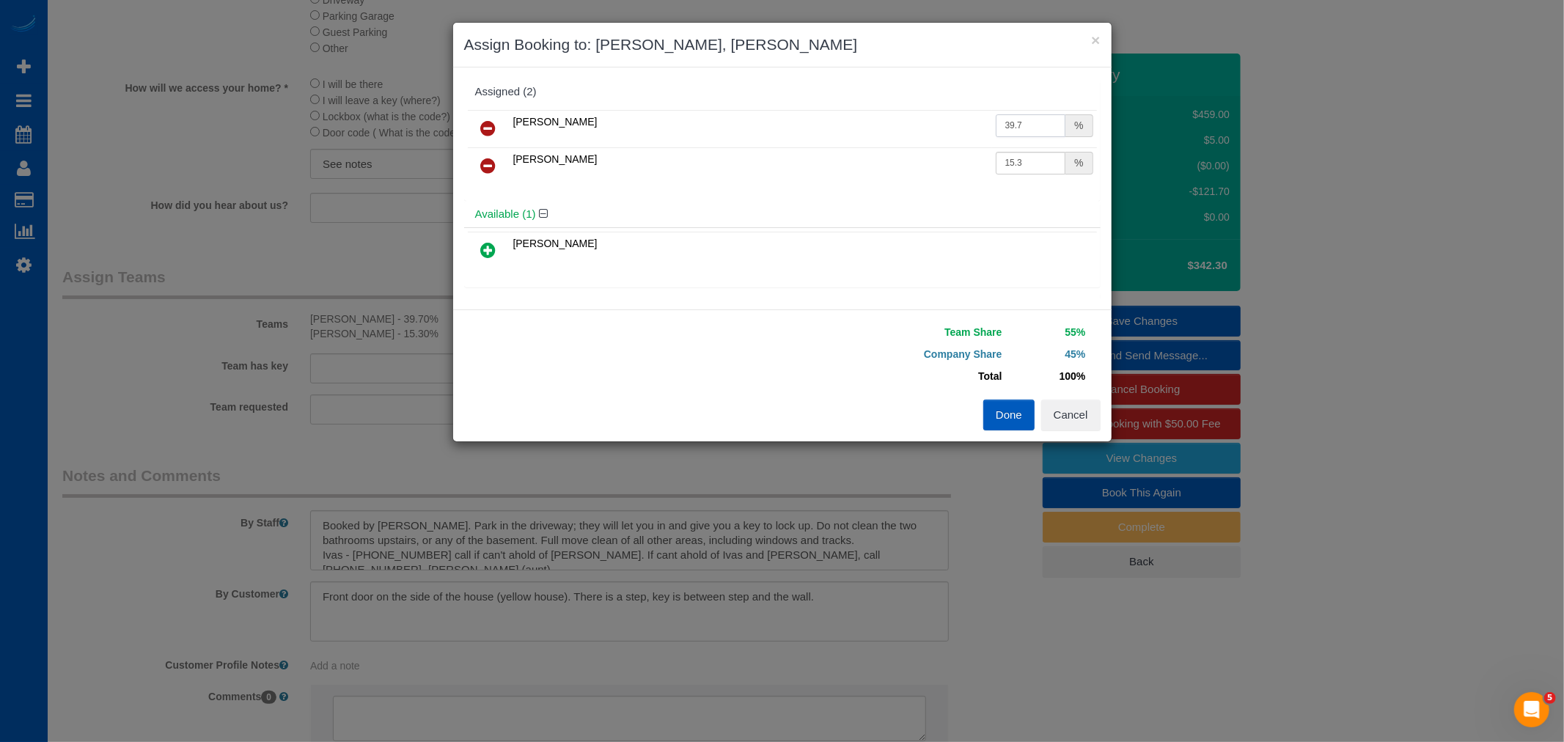
drag, startPoint x: 1027, startPoint y: 127, endPoint x: 959, endPoint y: 136, distance: 68.9
click at [959, 136] on tr "[PERSON_NAME] 39.7 %" at bounding box center [782, 128] width 629 height 37
type input "57"
drag, startPoint x: 1002, startPoint y: 156, endPoint x: 987, endPoint y: 155, distance: 14.7
click at [996, 155] on input "15.3" at bounding box center [1031, 163] width 70 height 23
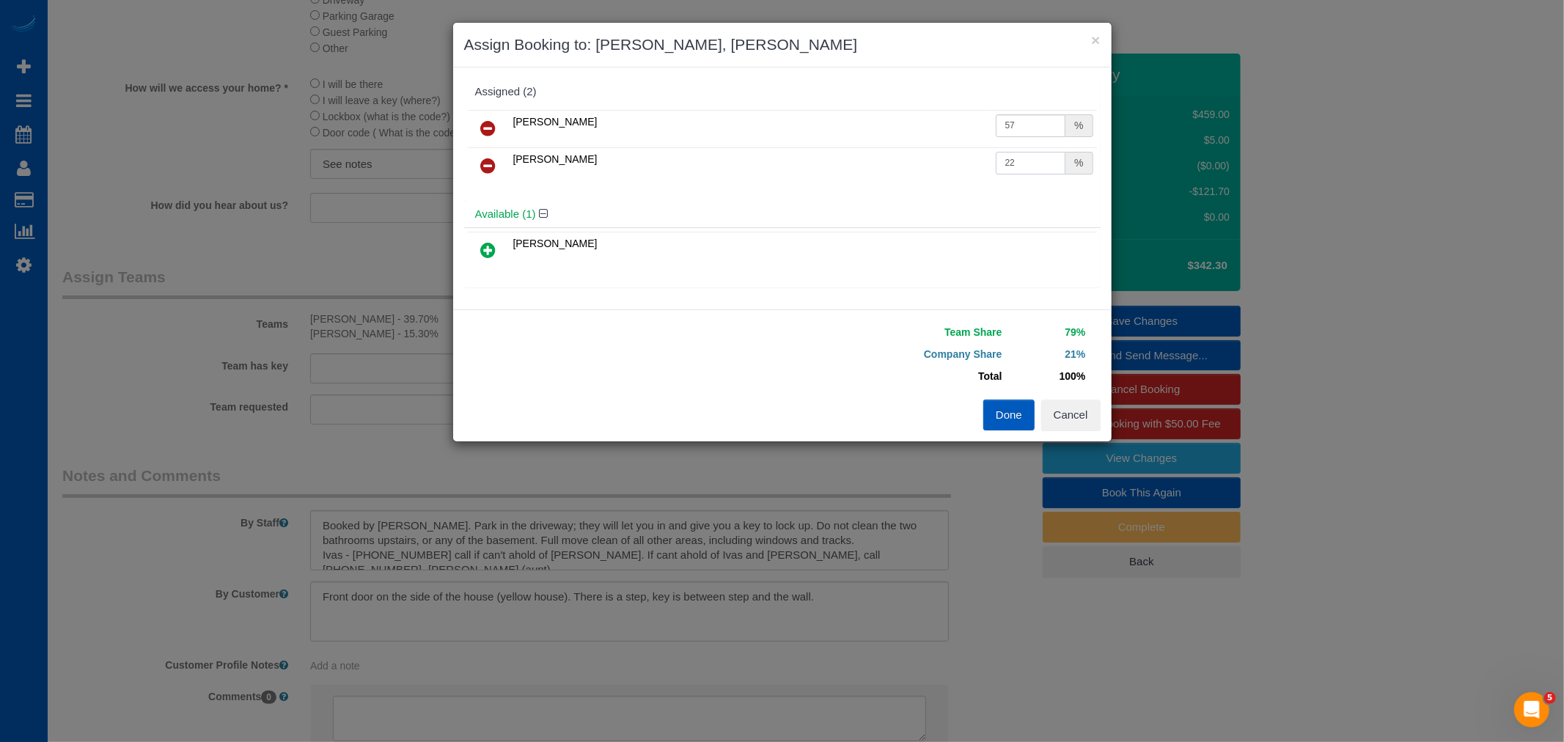
type input "22"
click at [826, 386] on td "Total" at bounding box center [899, 376] width 213 height 22
click at [1011, 418] on button "Done" at bounding box center [1008, 415] width 51 height 31
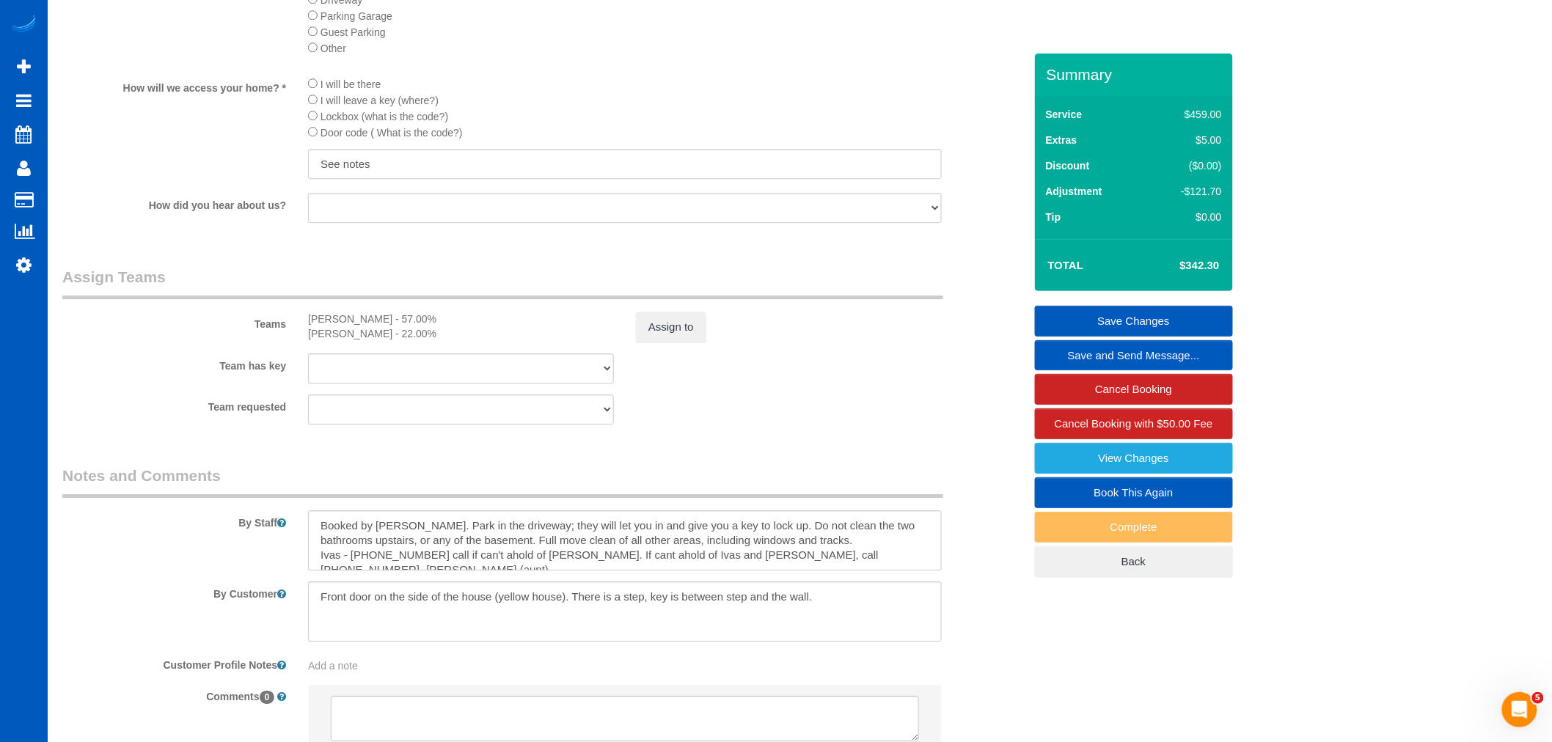
click at [1090, 312] on link "Save Changes" at bounding box center [1134, 321] width 198 height 31
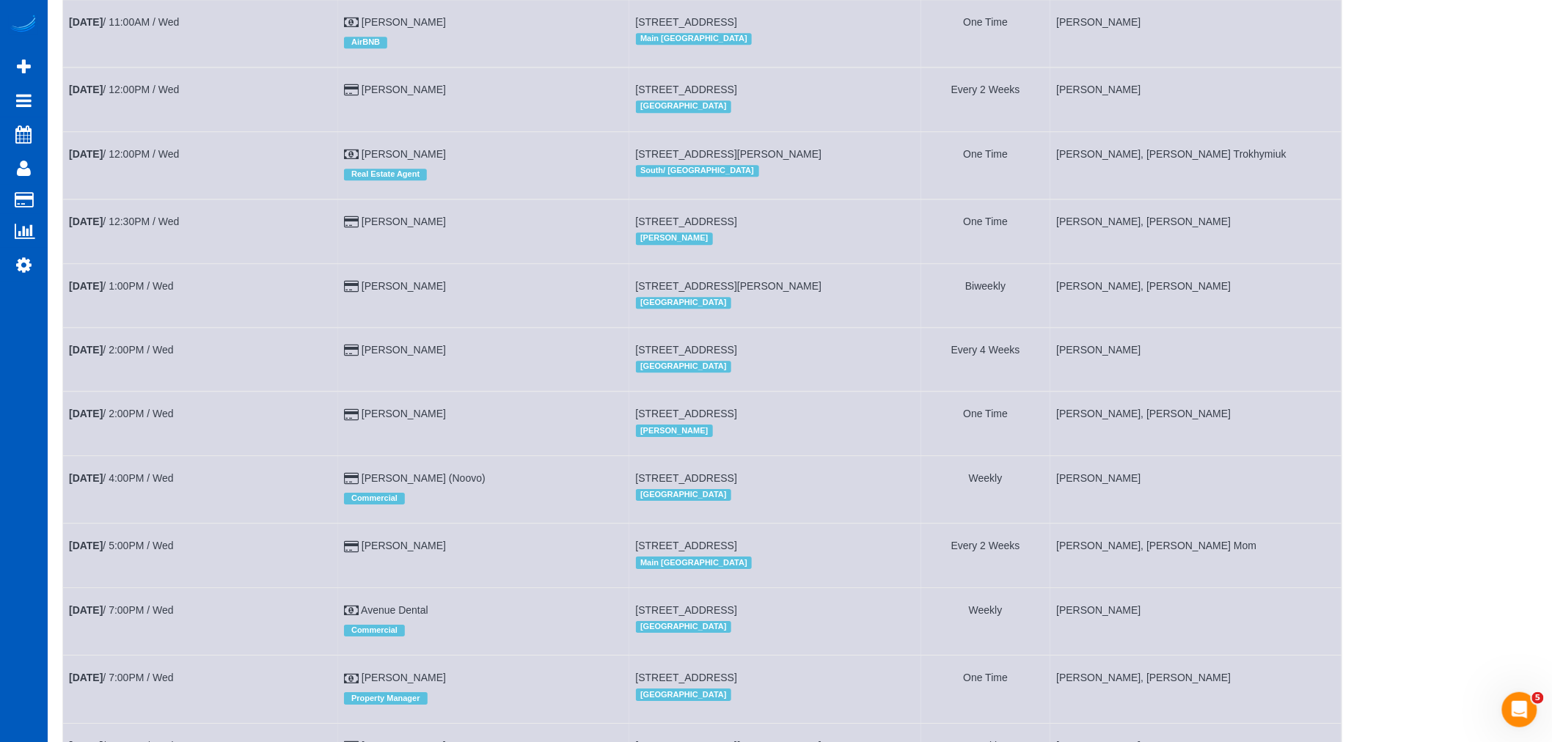
scroll to position [1266, 0]
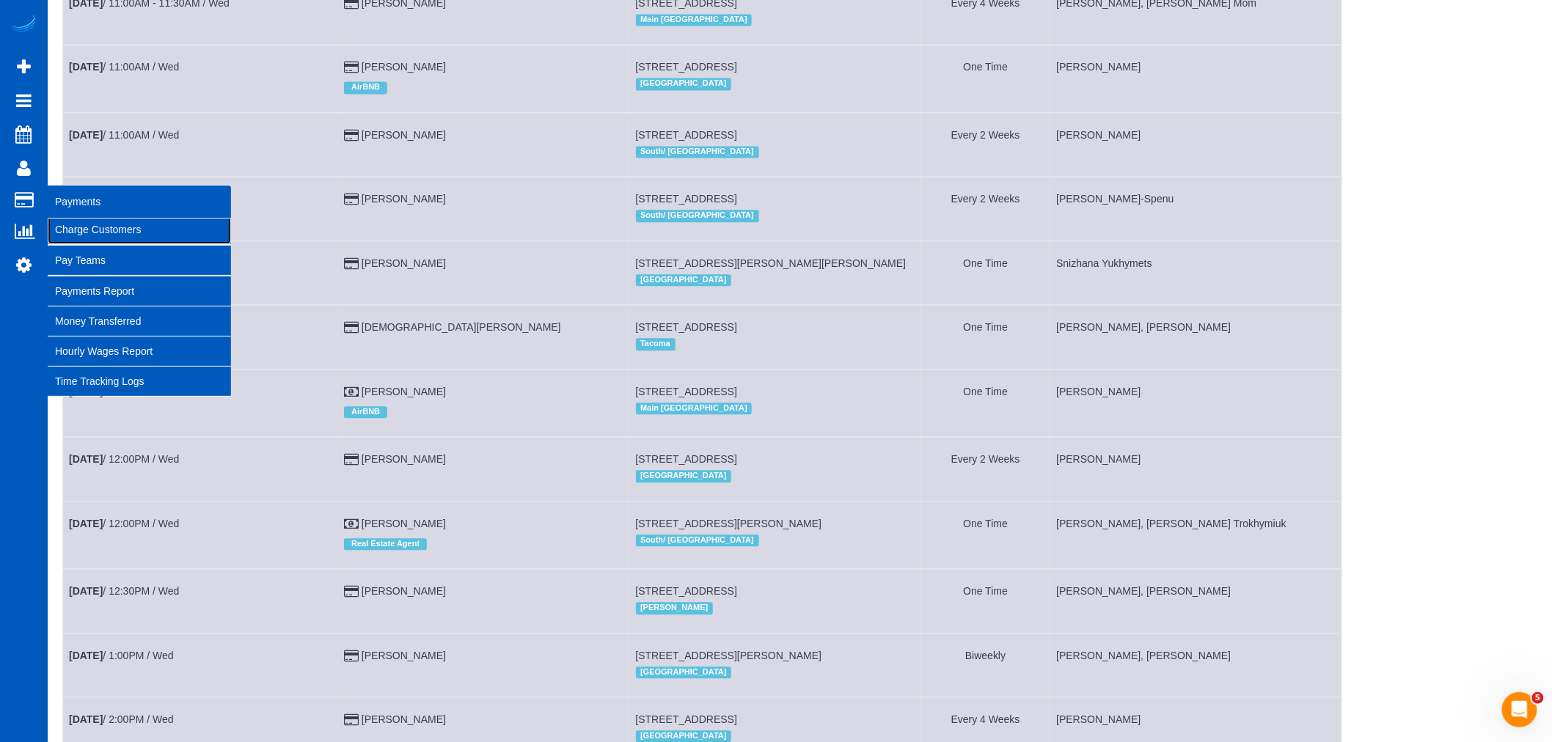
click at [84, 226] on link "Charge Customers" at bounding box center [139, 229] width 183 height 29
select select
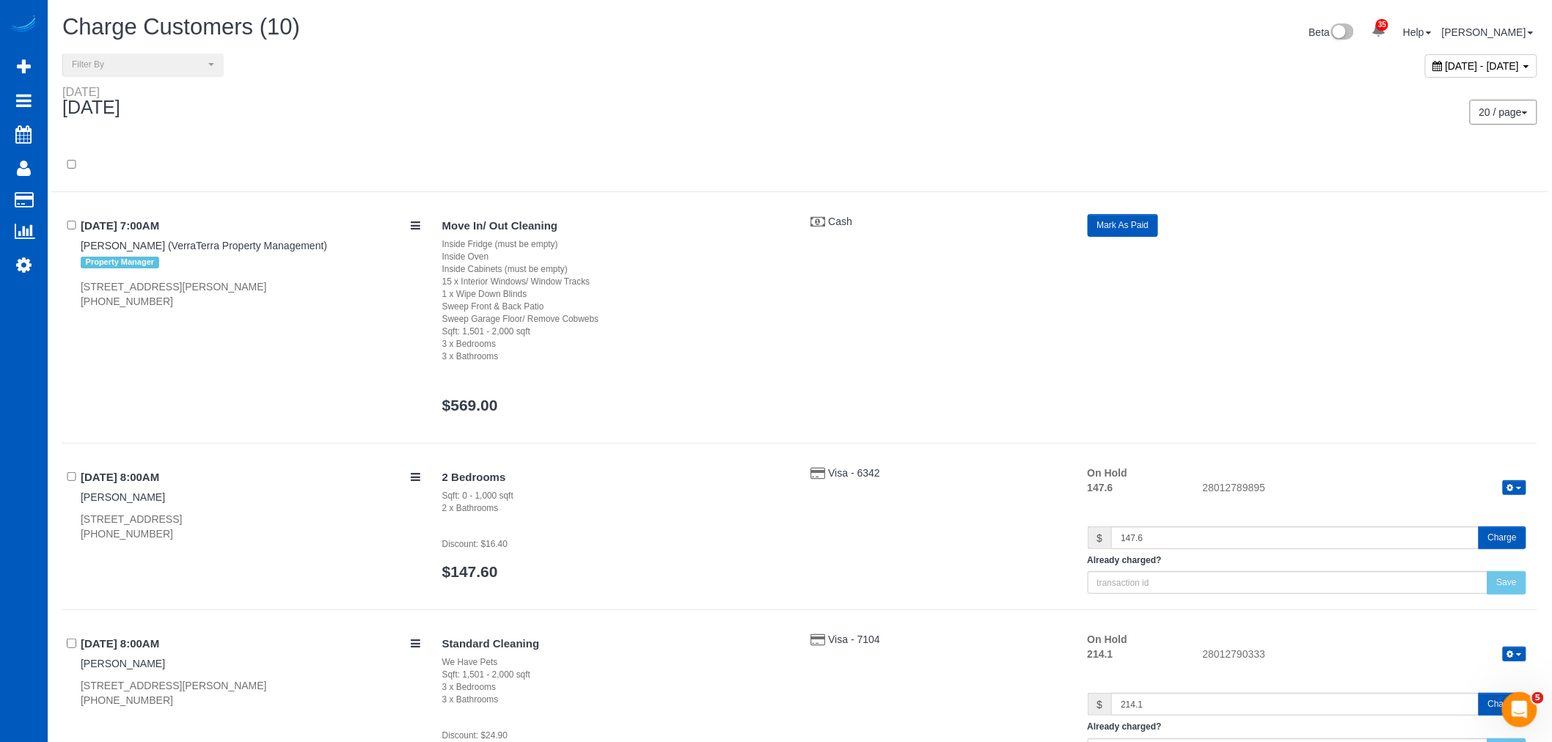
click at [1369, 45] on ul "Beta 35 Your Notifications You have 0 alerts × You have 3 to charge for [DATE] …" at bounding box center [1423, 31] width 228 height 32
click at [1445, 70] on span "[DATE] - [DATE]" at bounding box center [1482, 66] width 74 height 12
type input "**********"
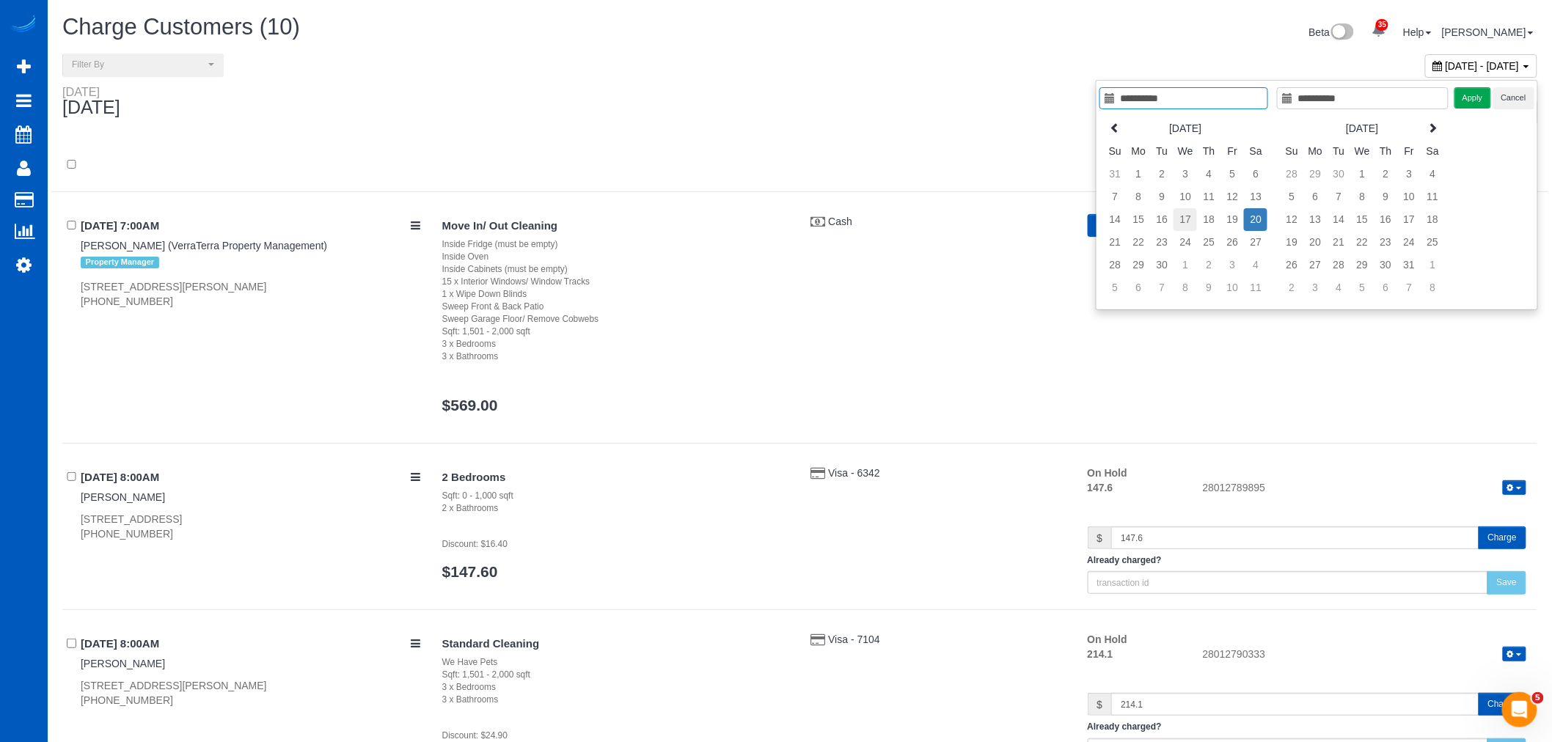
type input "**********"
click at [1189, 217] on td "17" at bounding box center [1184, 219] width 23 height 23
type input "**********"
click at [1189, 217] on td "17" at bounding box center [1184, 219] width 23 height 23
type input "**********"
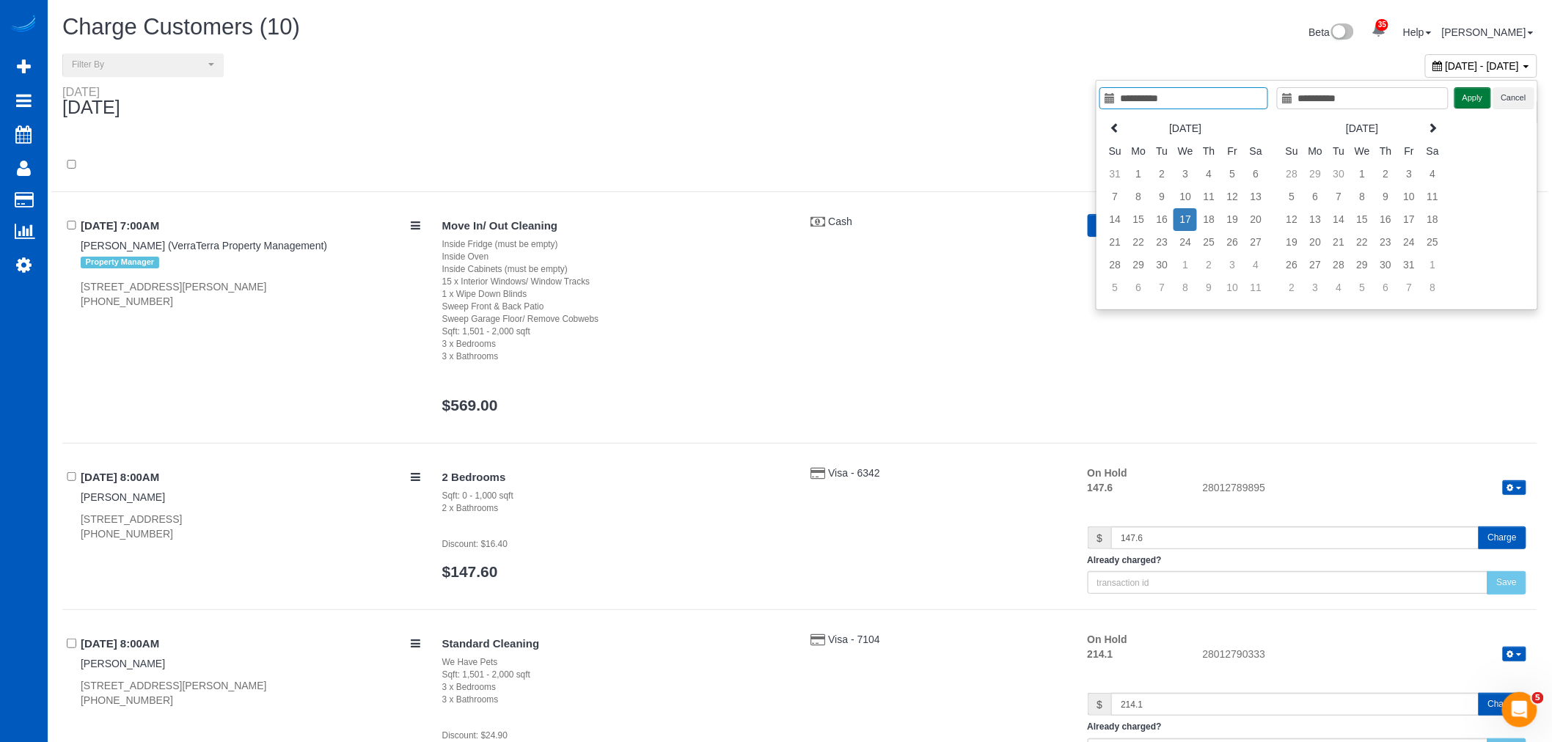
click at [1472, 106] on button "Apply" at bounding box center [1472, 97] width 37 height 21
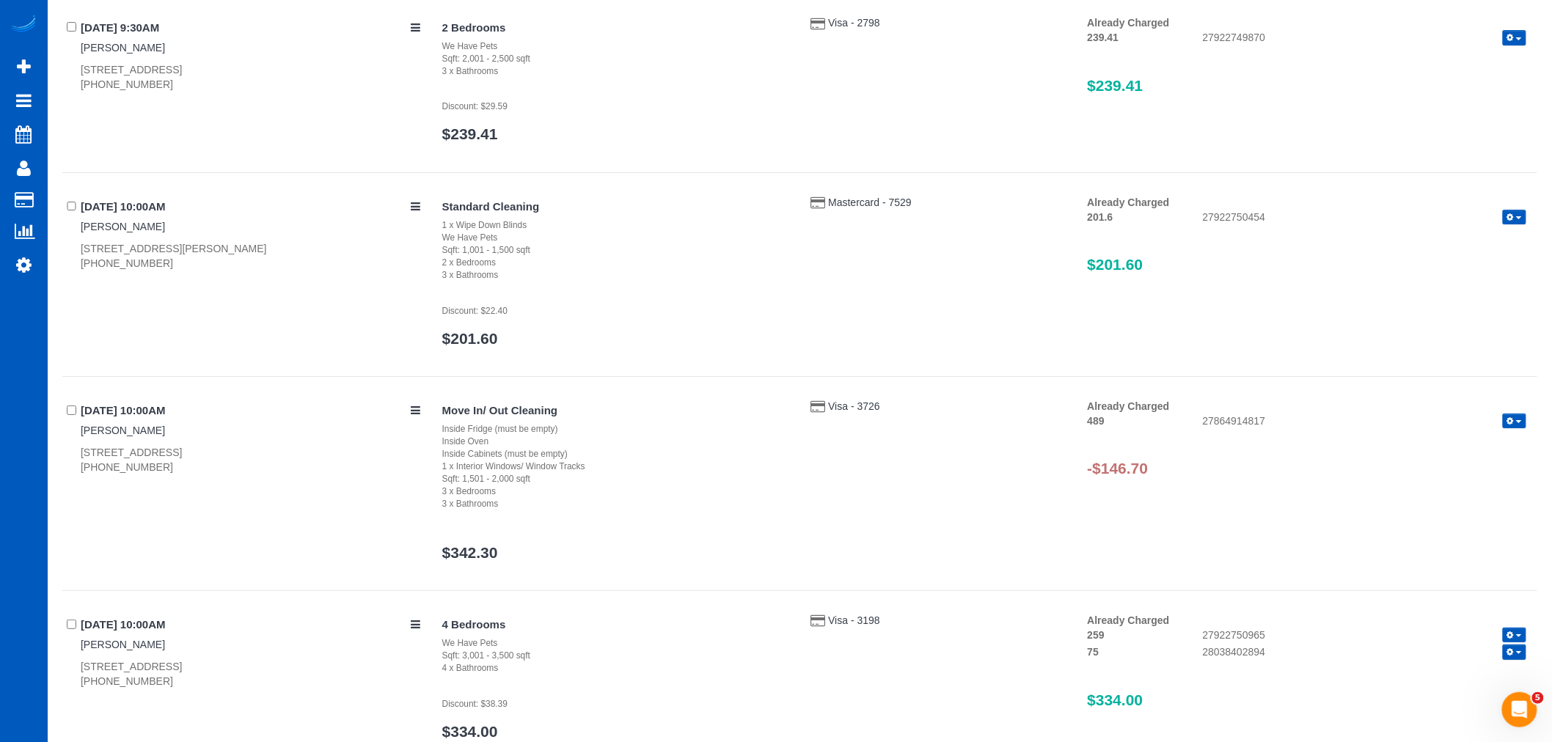
scroll to position [2363, 0]
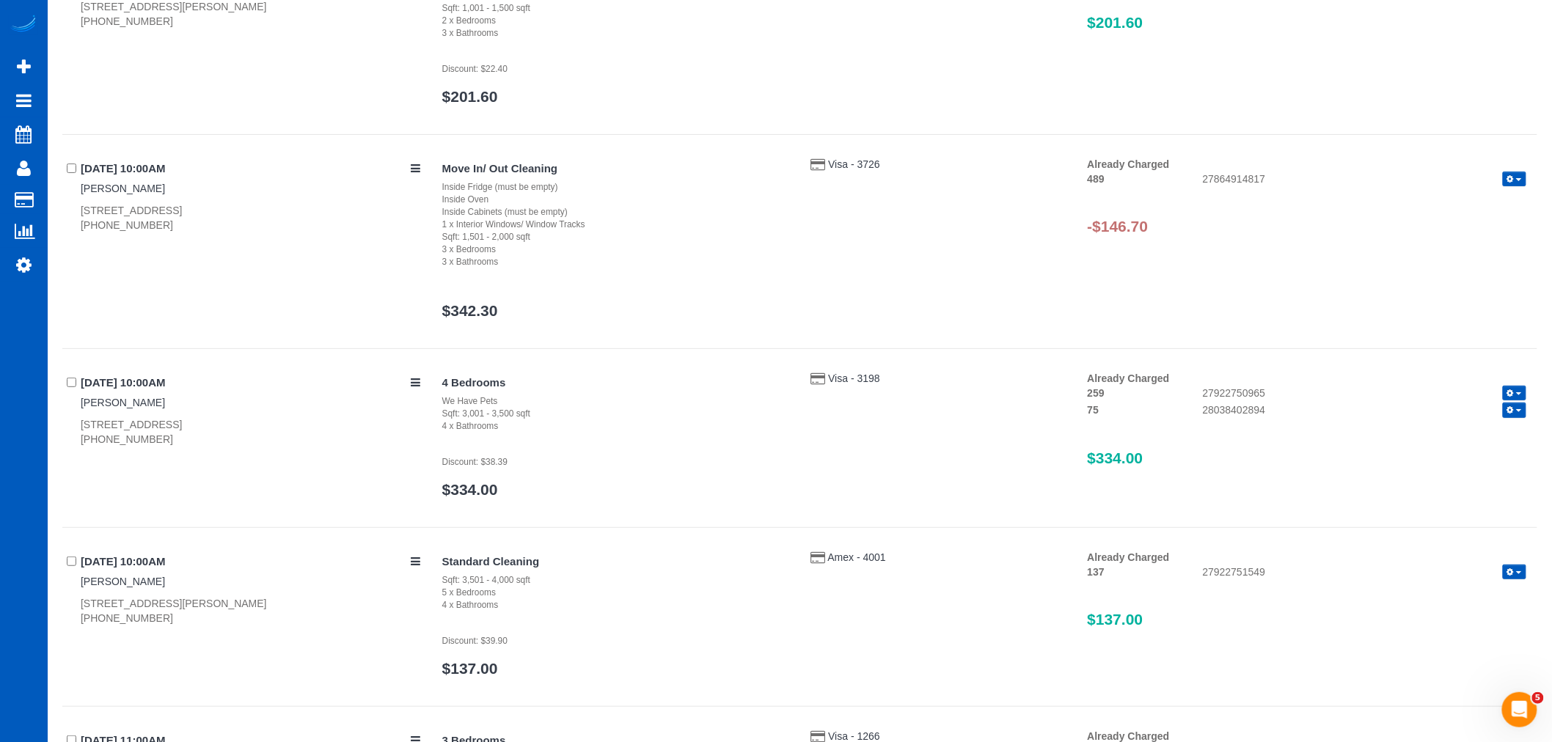
click at [1519, 180] on span "button" at bounding box center [1519, 179] width 6 height 3
click at [1489, 210] on link "Refund" at bounding box center [1467, 203] width 116 height 19
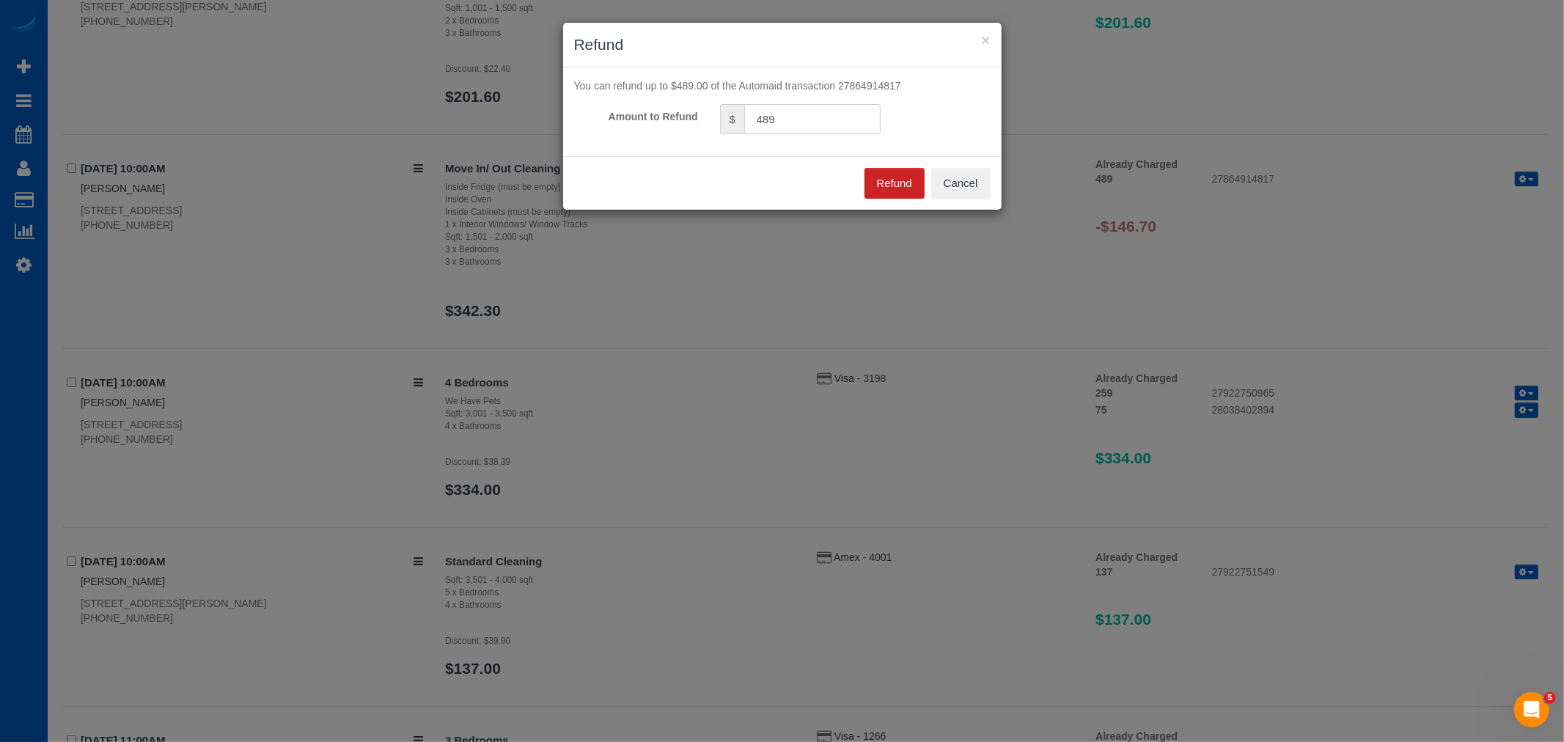
click at [836, 122] on input "489" at bounding box center [812, 119] width 136 height 30
drag, startPoint x: 836, startPoint y: 122, endPoint x: 692, endPoint y: 142, distance: 145.0
click at [692, 142] on div "You can refund up to $489.00 of the Automaid transaction 27864914817 Amount to …" at bounding box center [782, 111] width 439 height 89
type input "146.70"
click at [895, 192] on button "Refund" at bounding box center [895, 183] width 60 height 31
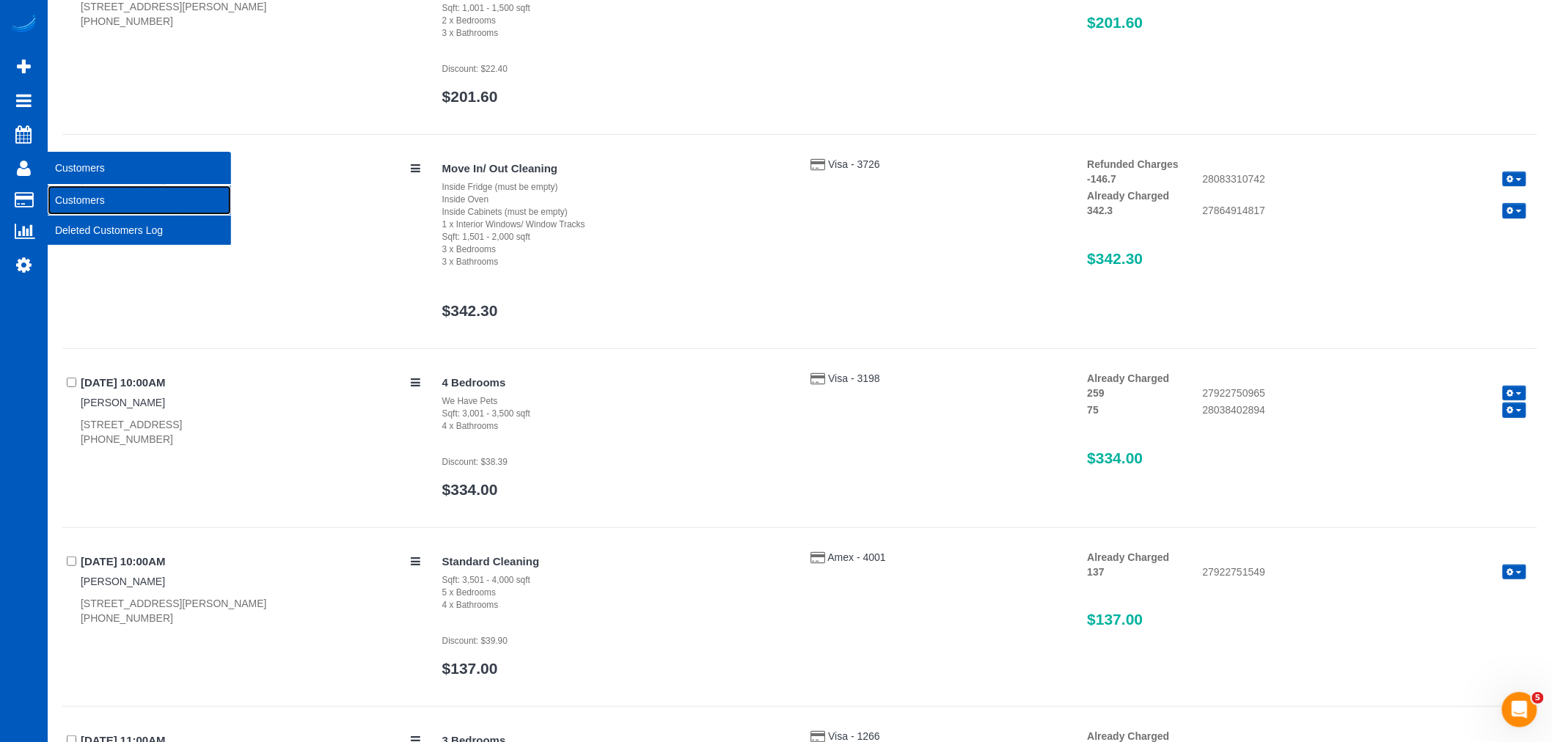
click at [87, 202] on link "Customers" at bounding box center [139, 200] width 183 height 29
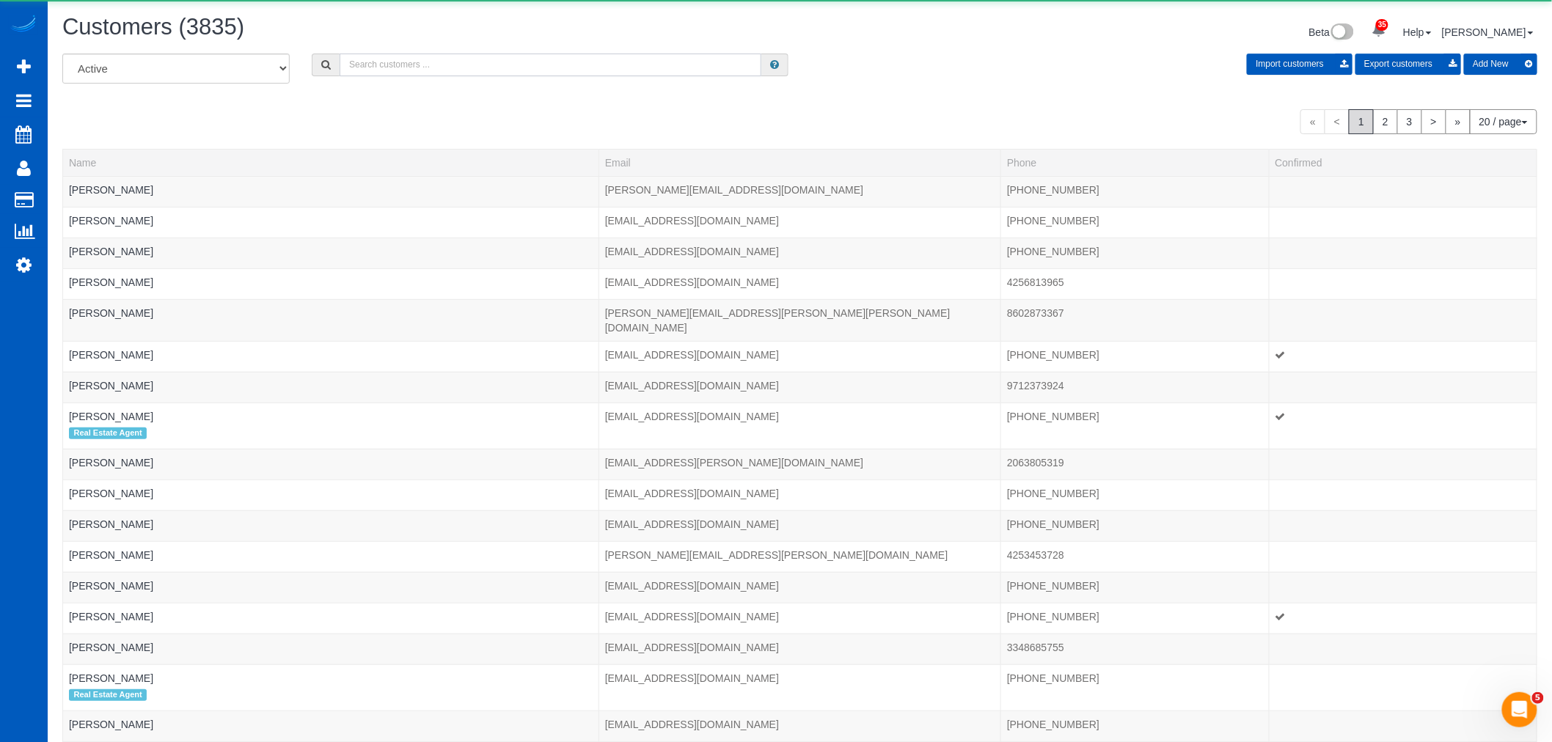
click at [385, 56] on input "text" at bounding box center [551, 65] width 422 height 23
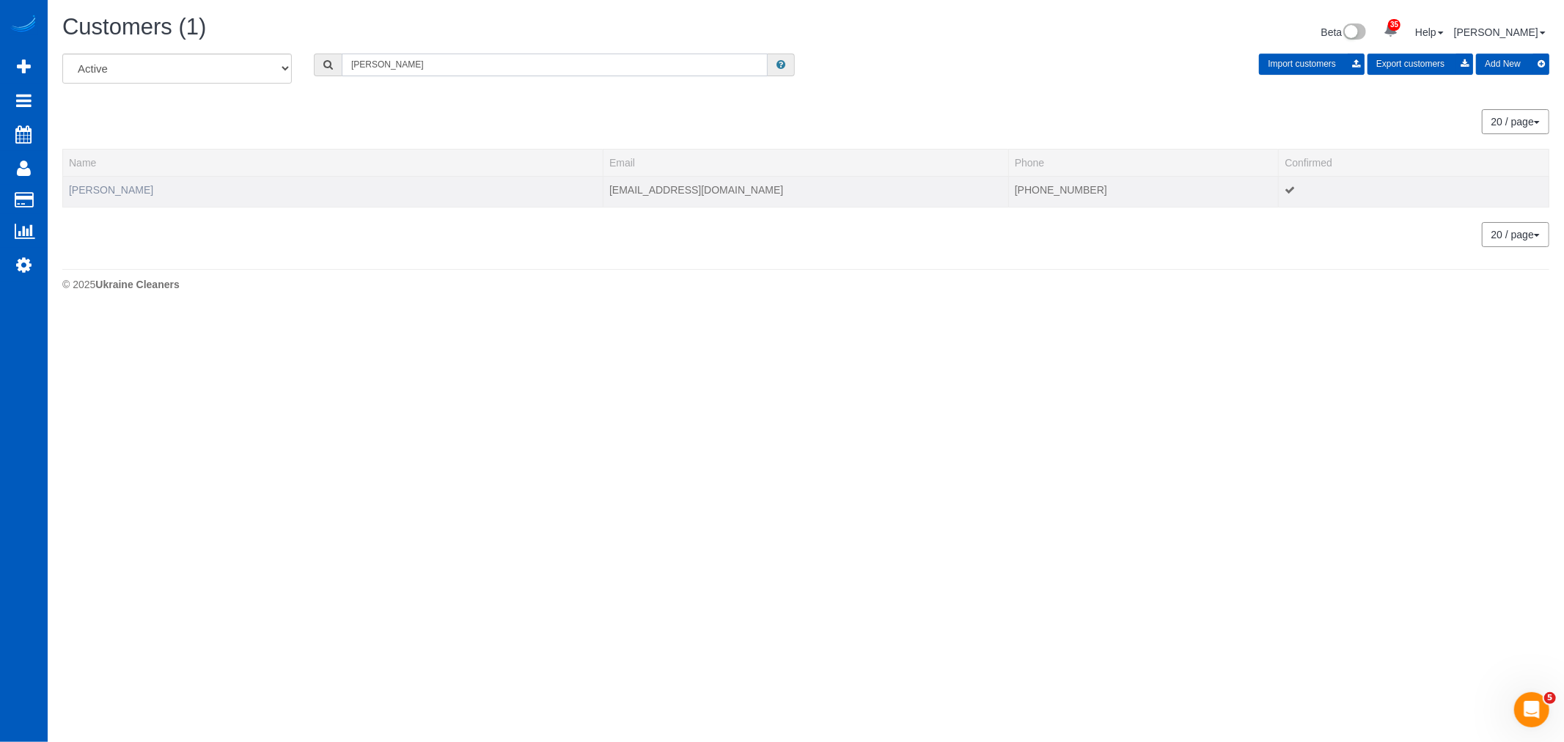
type input "[PERSON_NAME]"
click at [84, 189] on link "[PERSON_NAME]" at bounding box center [111, 190] width 84 height 12
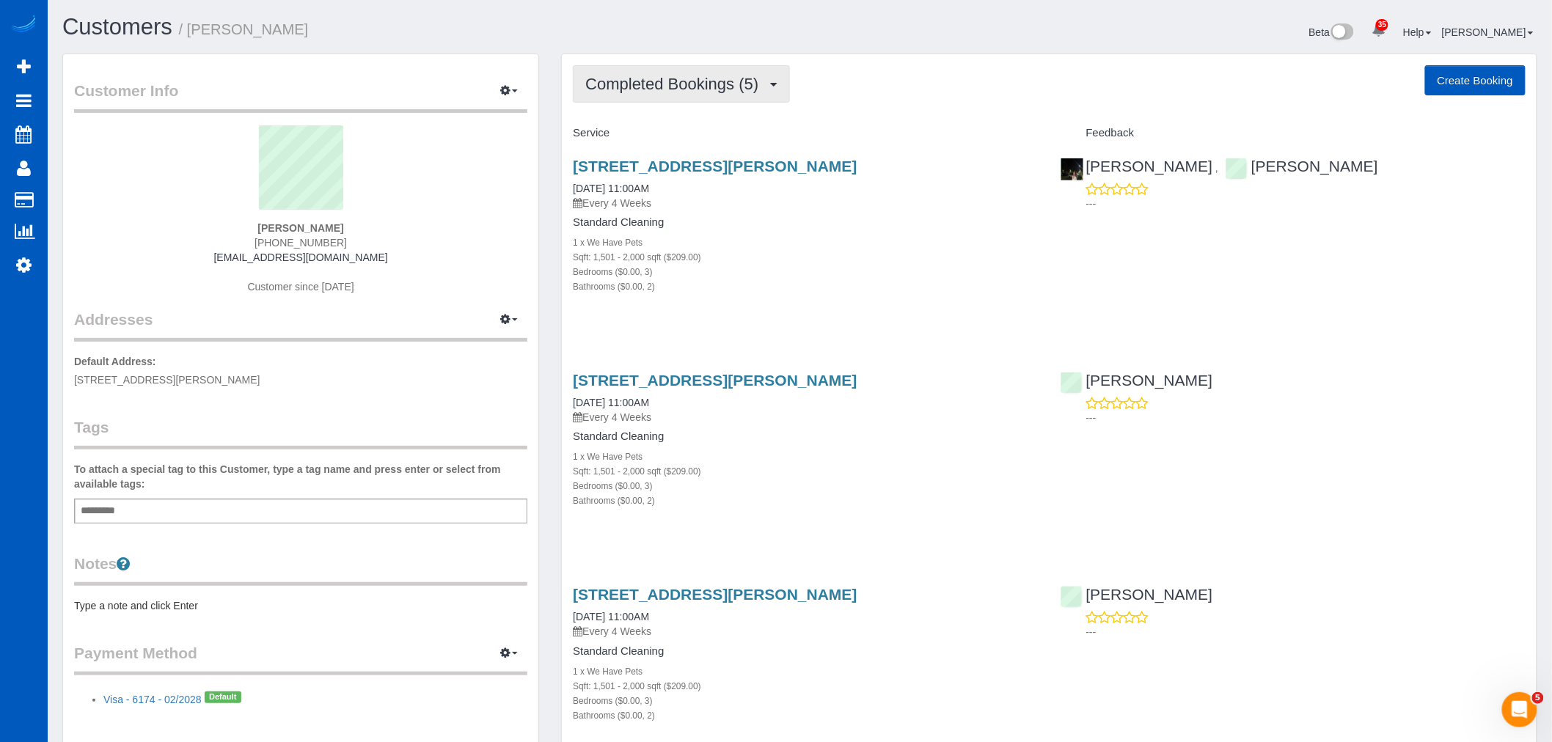
click at [714, 92] on span "Completed Bookings (5)" at bounding box center [675, 84] width 180 height 18
click at [683, 135] on link "Upcoming Bookings (11)" at bounding box center [650, 137] width 155 height 19
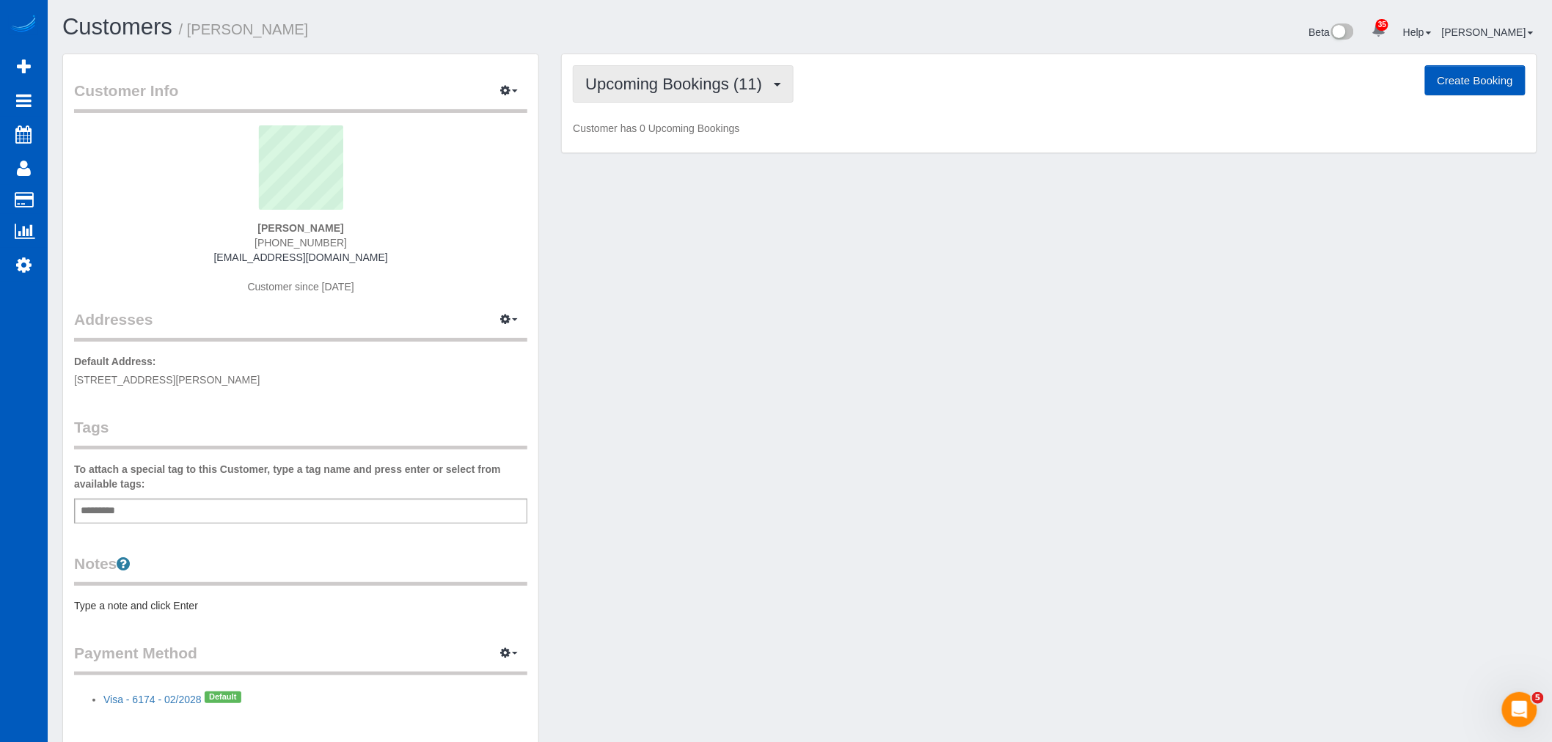
click at [655, 74] on button "Upcoming Bookings (11)" at bounding box center [683, 83] width 221 height 37
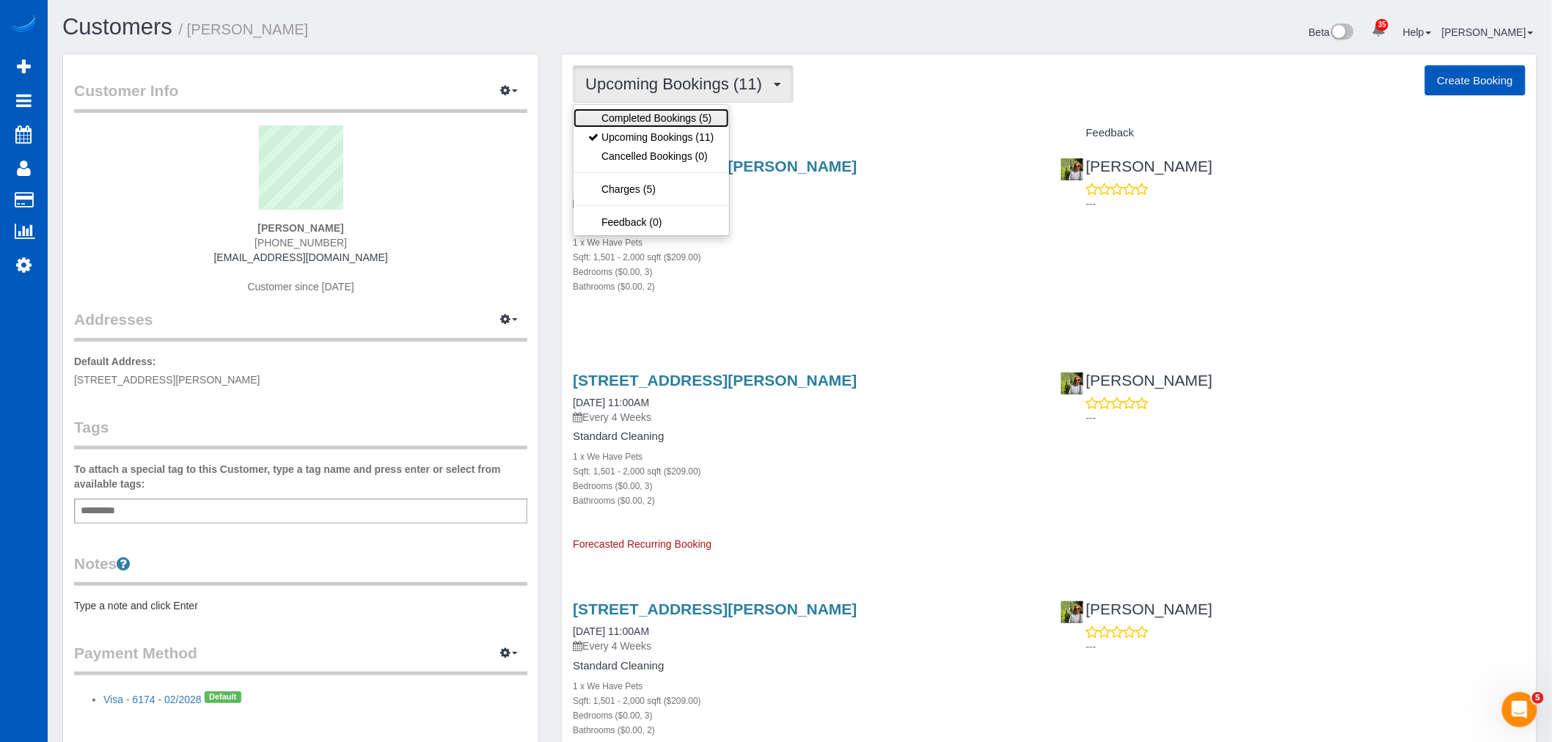
click at [671, 111] on link "Completed Bookings (5)" at bounding box center [650, 118] width 155 height 19
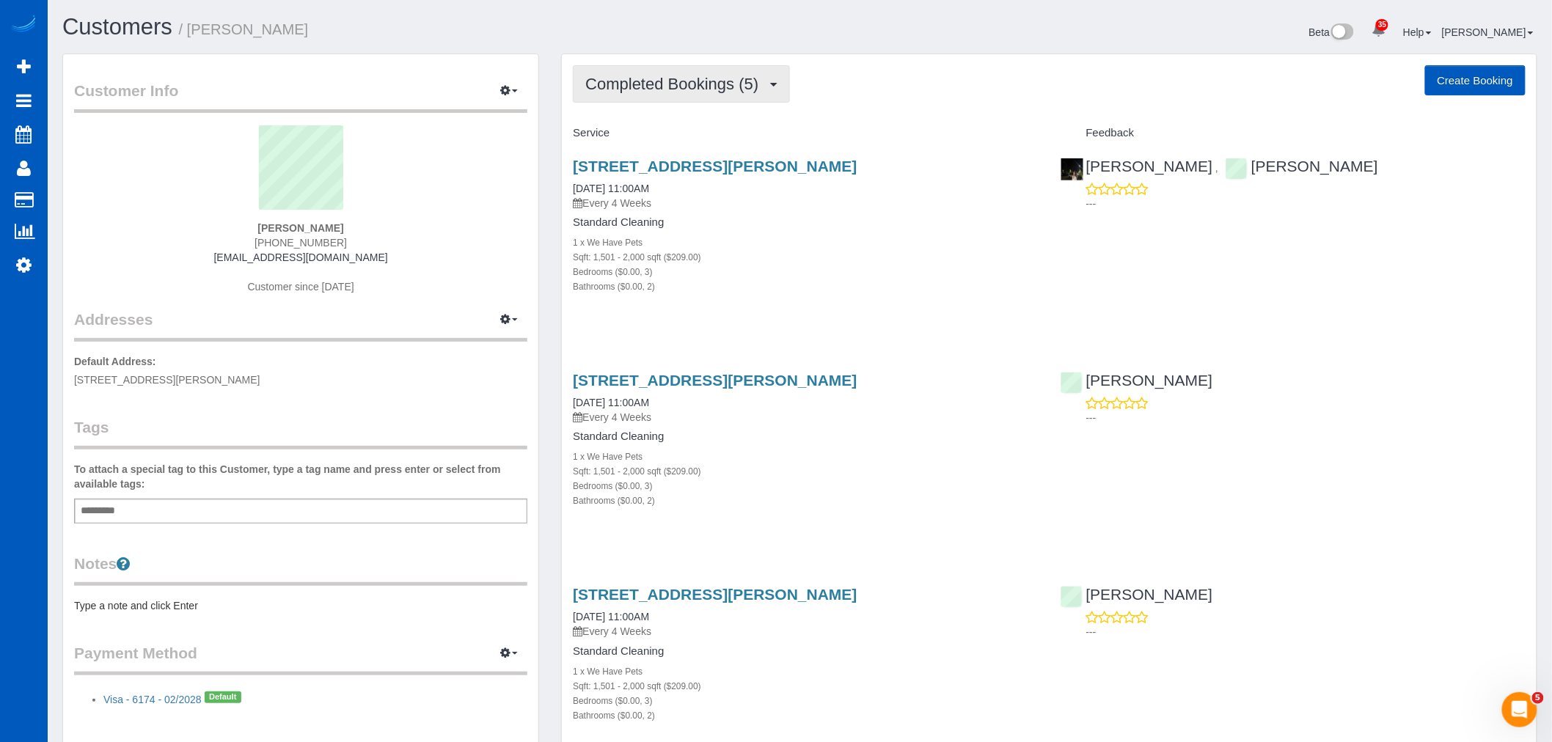
click at [659, 92] on span "Completed Bookings (5)" at bounding box center [675, 84] width 180 height 18
click at [675, 130] on link "Upcoming Bookings (11)" at bounding box center [650, 137] width 155 height 19
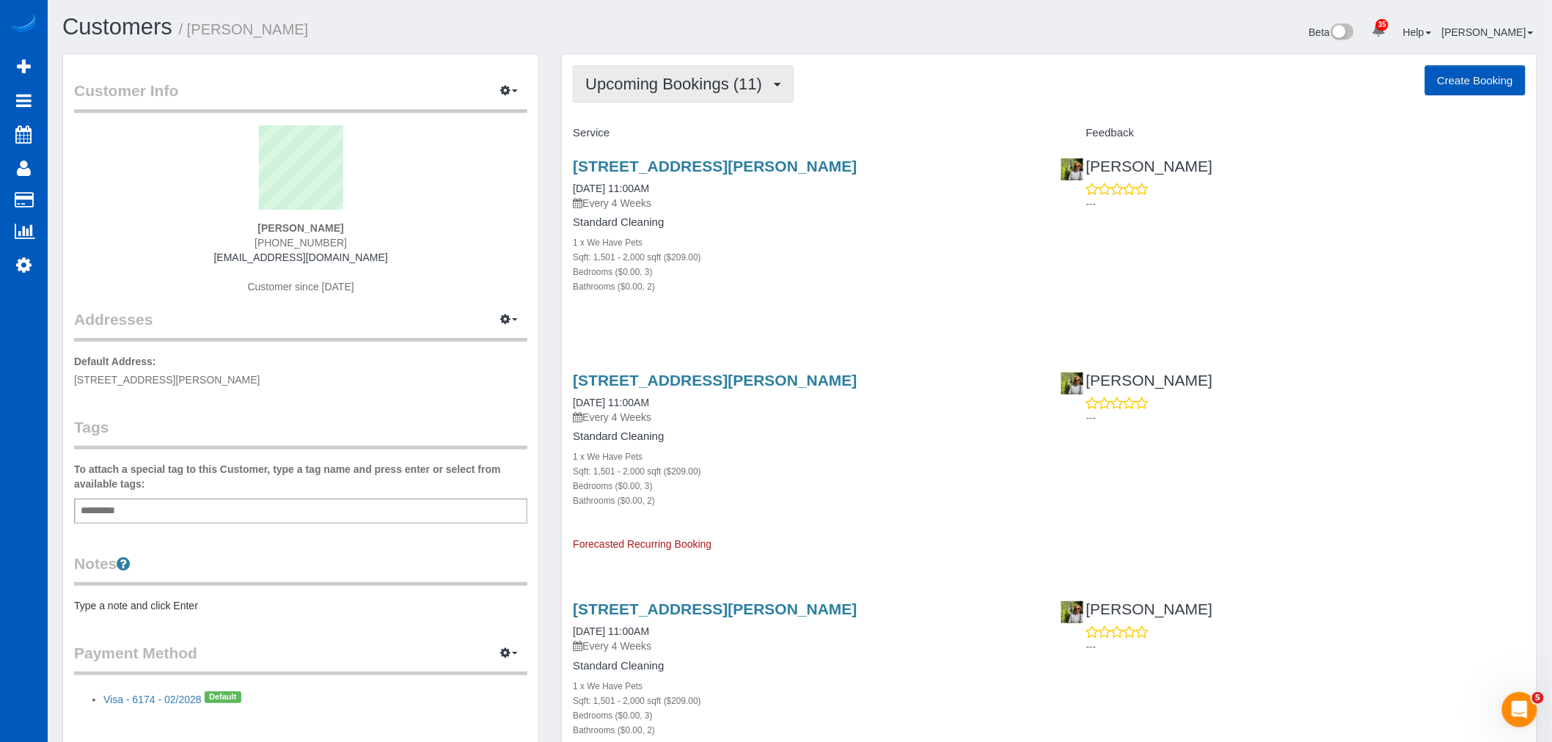
click at [634, 92] on span "Upcoming Bookings (11)" at bounding box center [677, 84] width 184 height 18
click at [641, 112] on link "Completed Bookings (5)" at bounding box center [650, 118] width 155 height 19
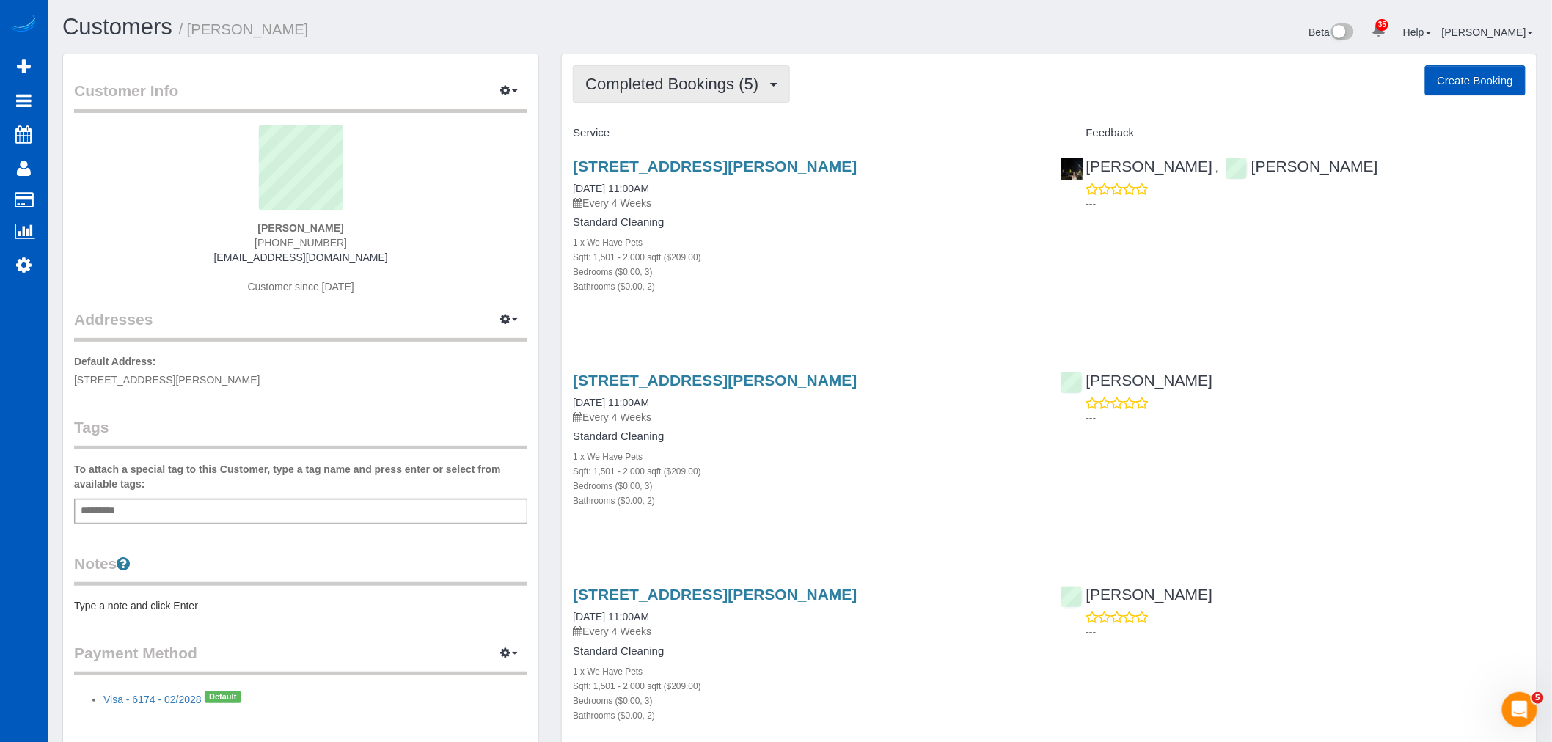
click at [670, 92] on span "Completed Bookings (5)" at bounding box center [675, 84] width 180 height 18
click at [682, 147] on link "Upcoming Bookings (11)" at bounding box center [650, 137] width 155 height 19
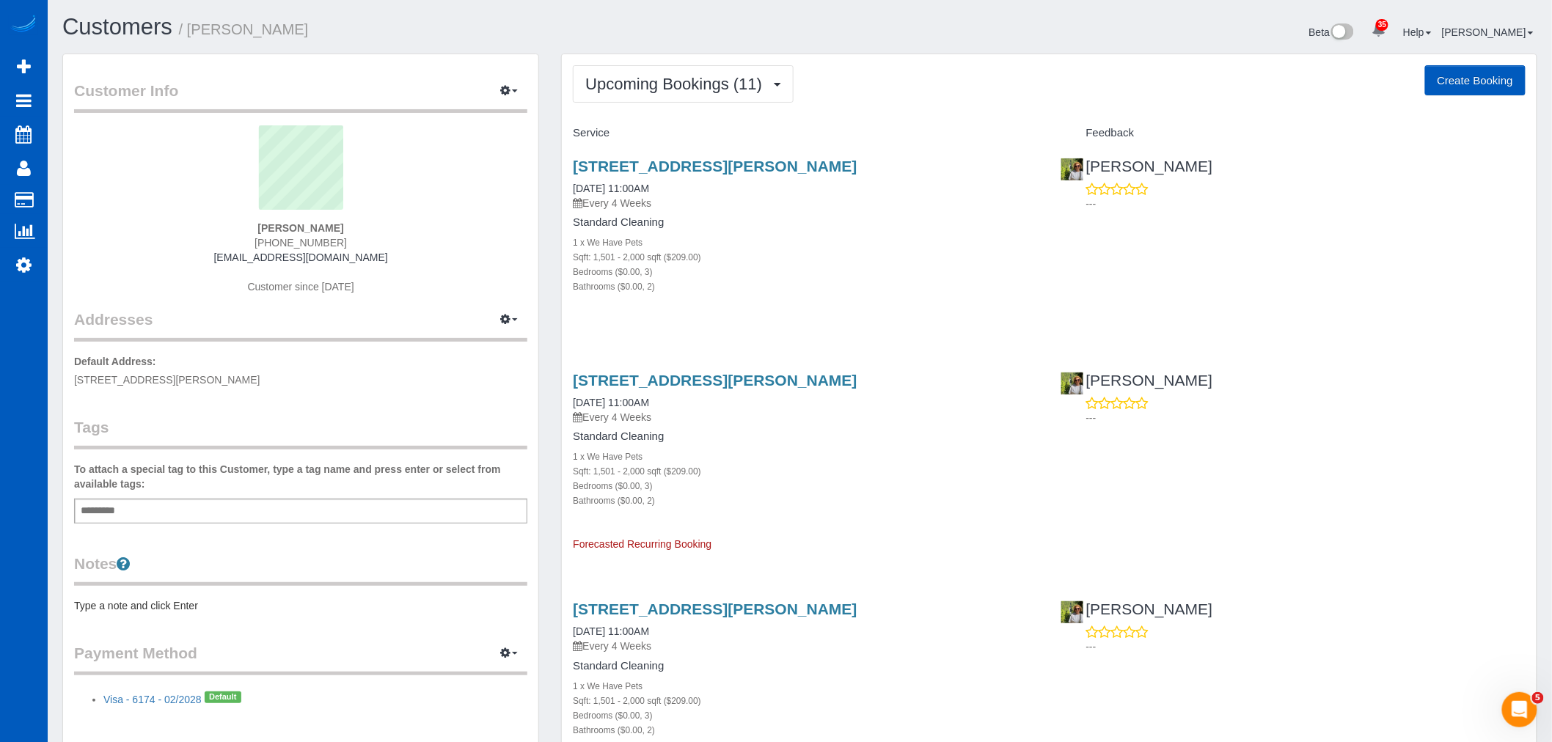
drag, startPoint x: 572, startPoint y: 203, endPoint x: 668, endPoint y: 202, distance: 96.1
click at [668, 202] on div "[STREET_ADDRESS][PERSON_NAME] [DATE] 11:00AM Every 4 Weeks Standard Cleaning 1 …" at bounding box center [805, 233] width 487 height 177
drag, startPoint x: 692, startPoint y: 227, endPoint x: 566, endPoint y: 118, distance: 166.9
click at [835, 276] on div "Bedrooms ($0.00, 3)" at bounding box center [805, 271] width 465 height 15
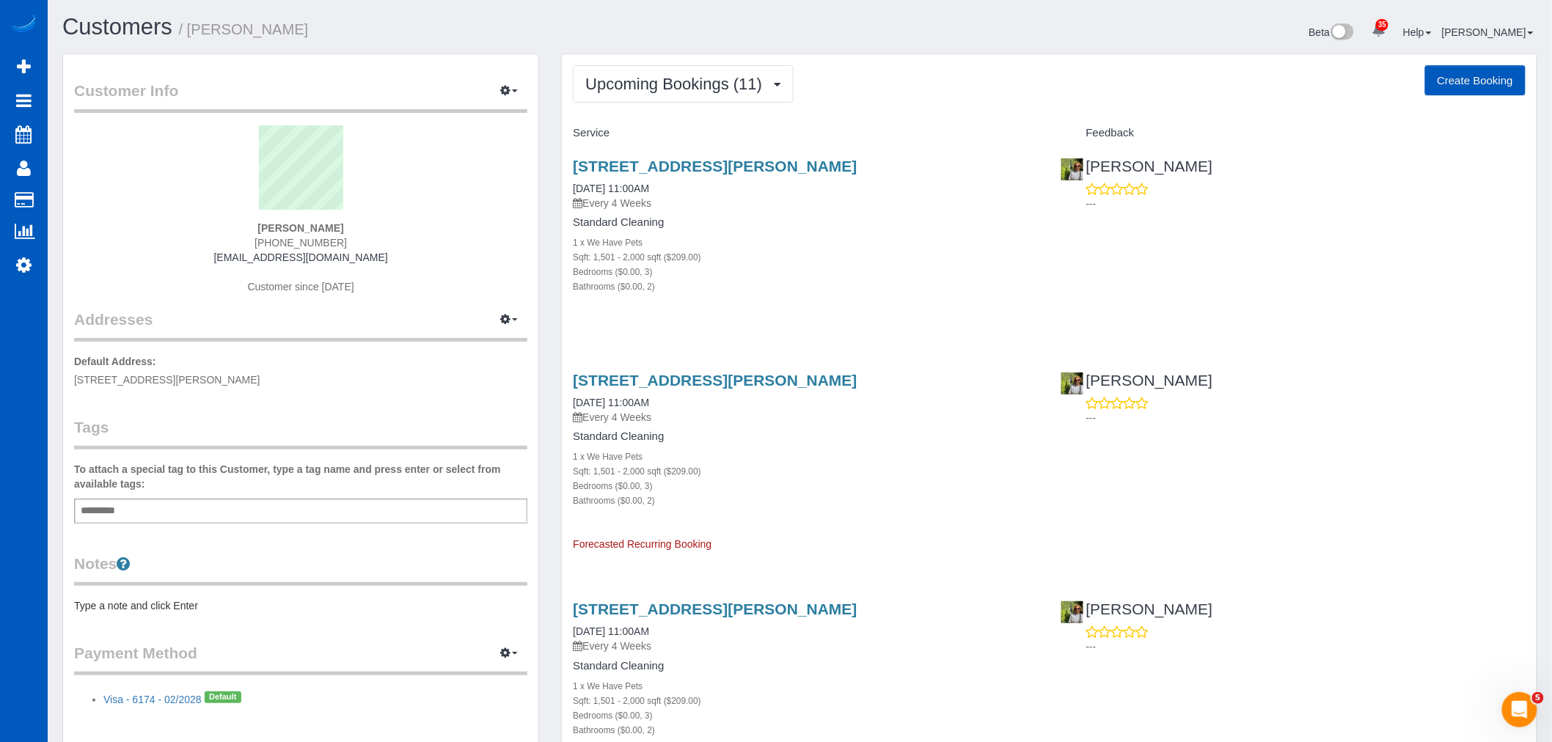
drag, startPoint x: 667, startPoint y: 213, endPoint x: 560, endPoint y: 150, distance: 124.9
click at [752, 223] on h4 "Standard Cleaning" at bounding box center [805, 222] width 465 height 12
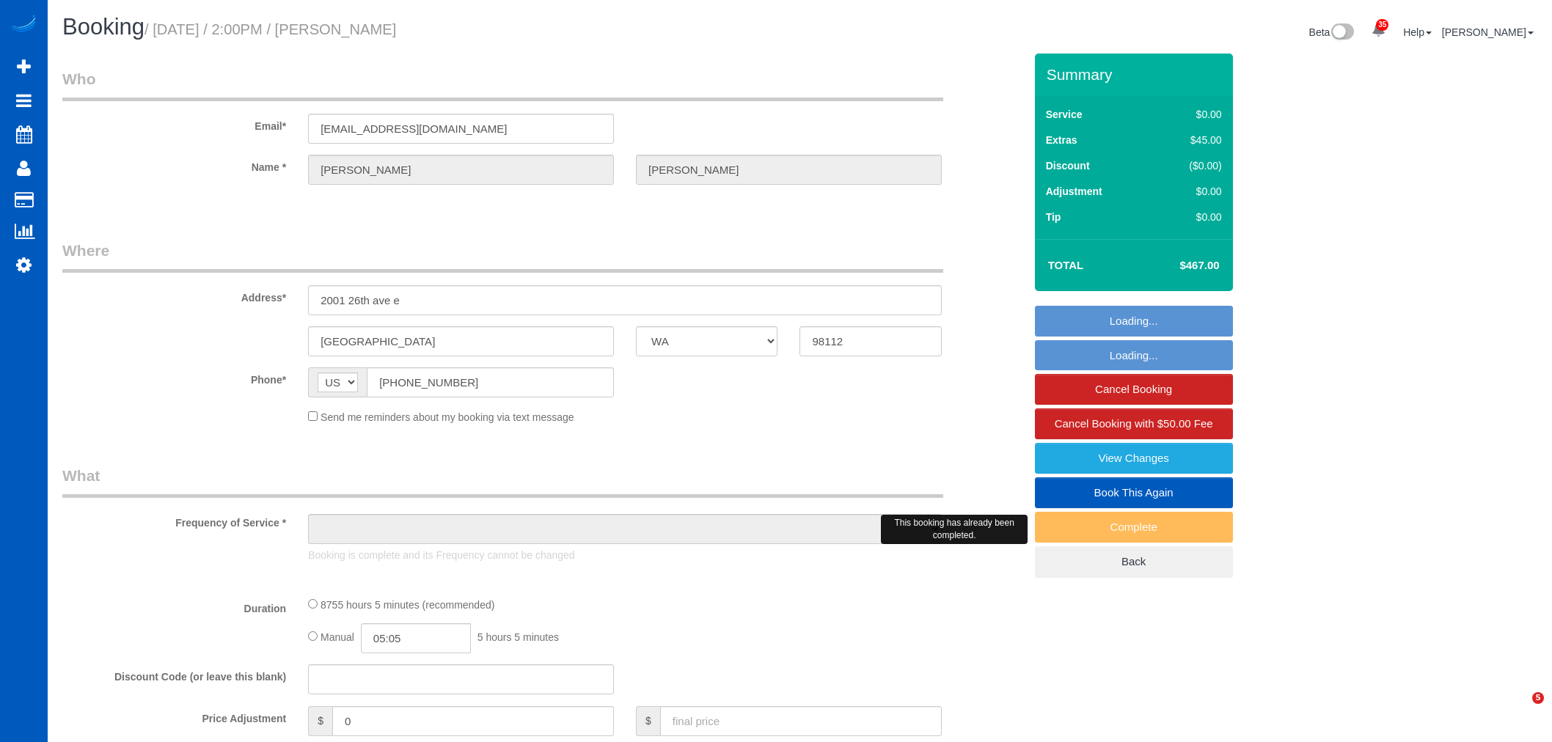
select select "WA"
select select "object:1082"
select select "2"
select select "2501"
select select "spot1"
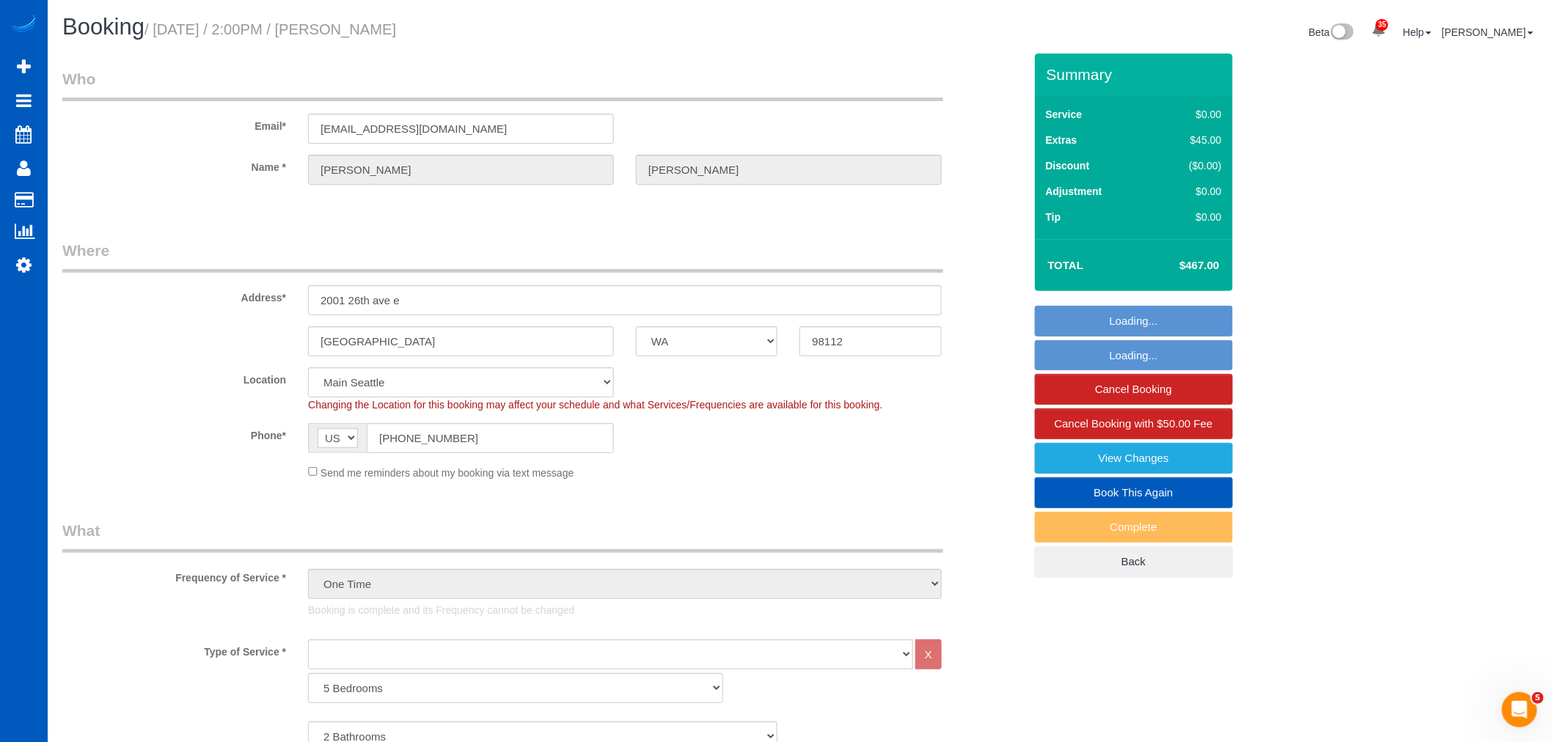
click at [1123, 499] on link "Book This Again" at bounding box center [1134, 492] width 198 height 31
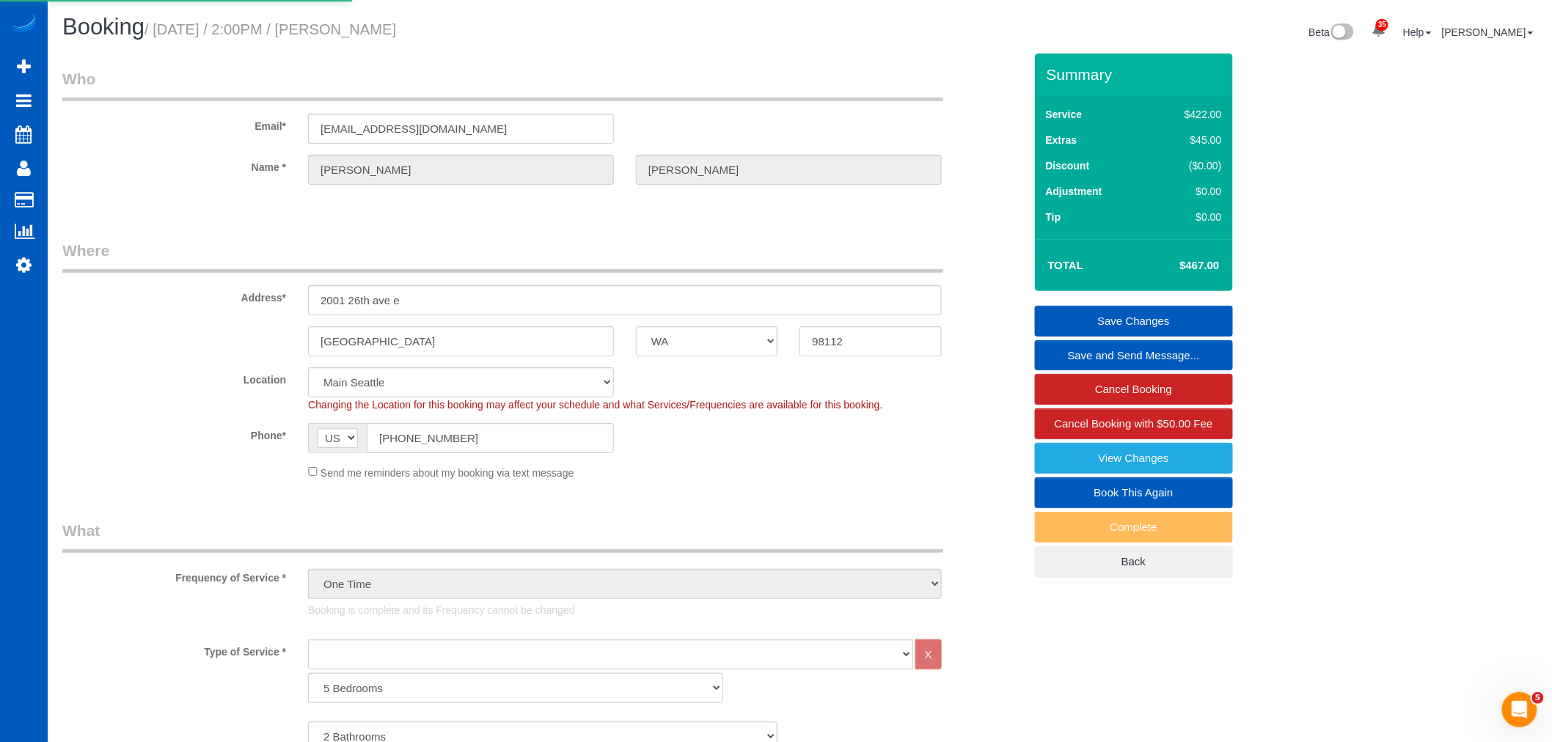
select select "WA"
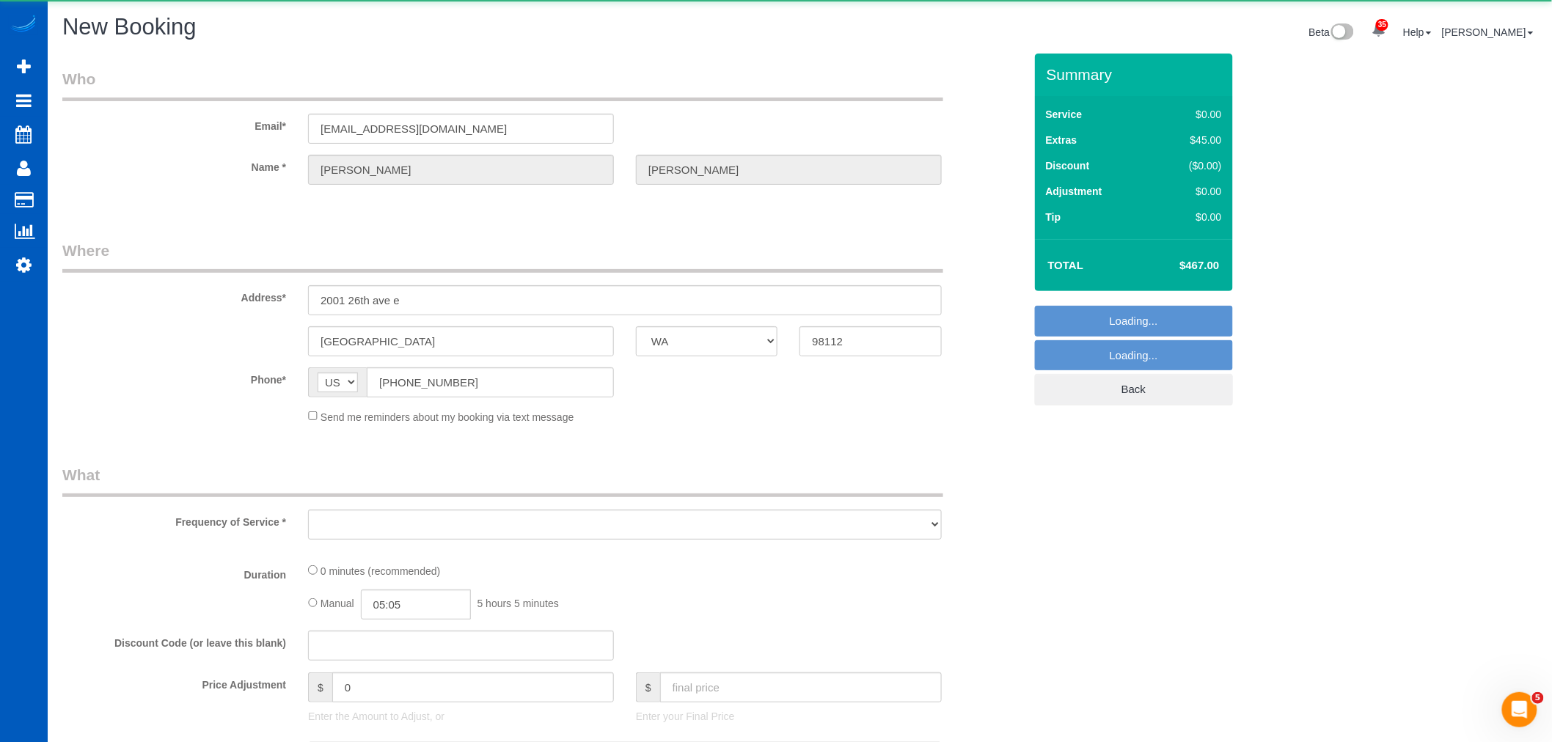
select select "199"
select select "object:1766"
select select "string:fspay-9a2c475d-bacd-453d-9cb7-714f9dc5c11e"
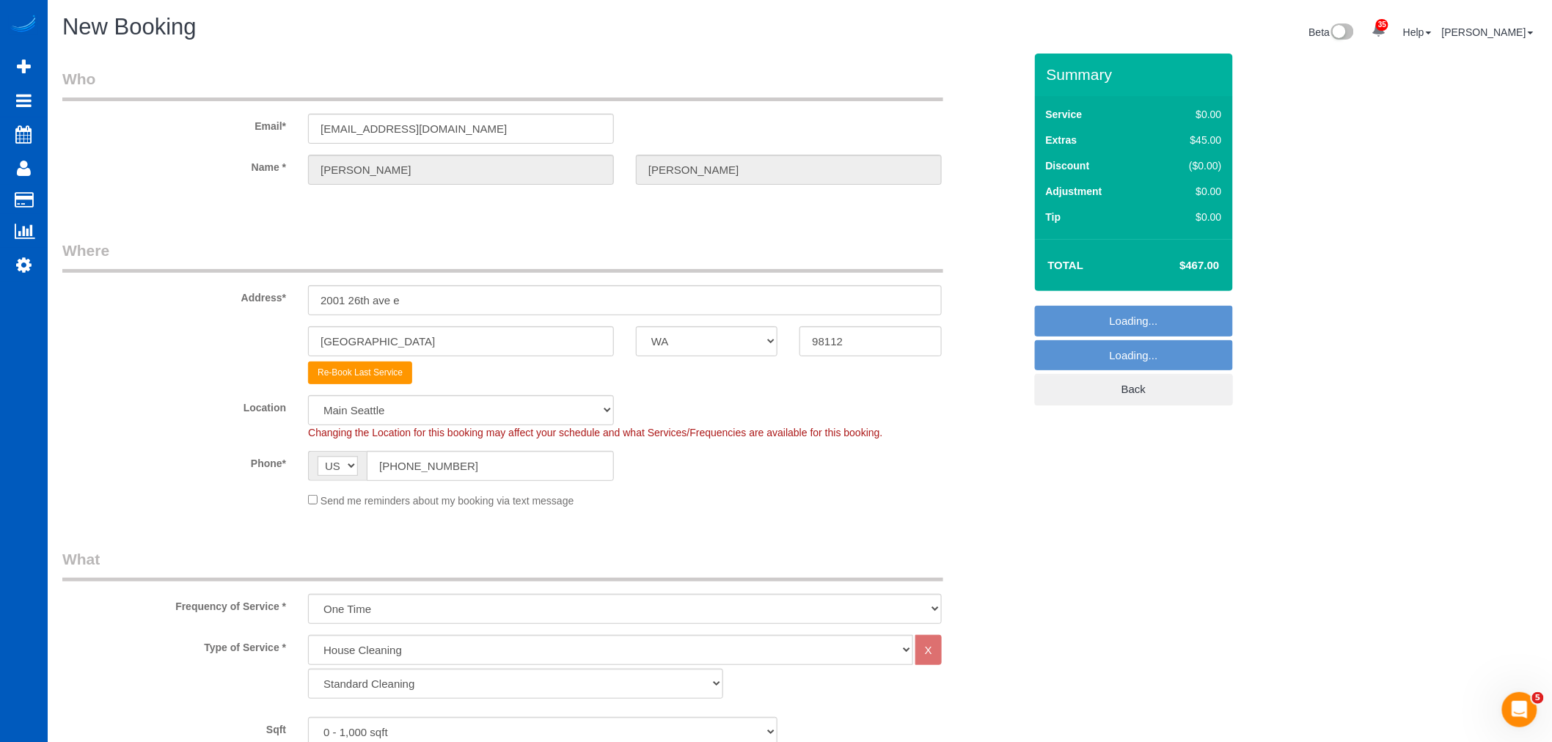
select select "object:1956"
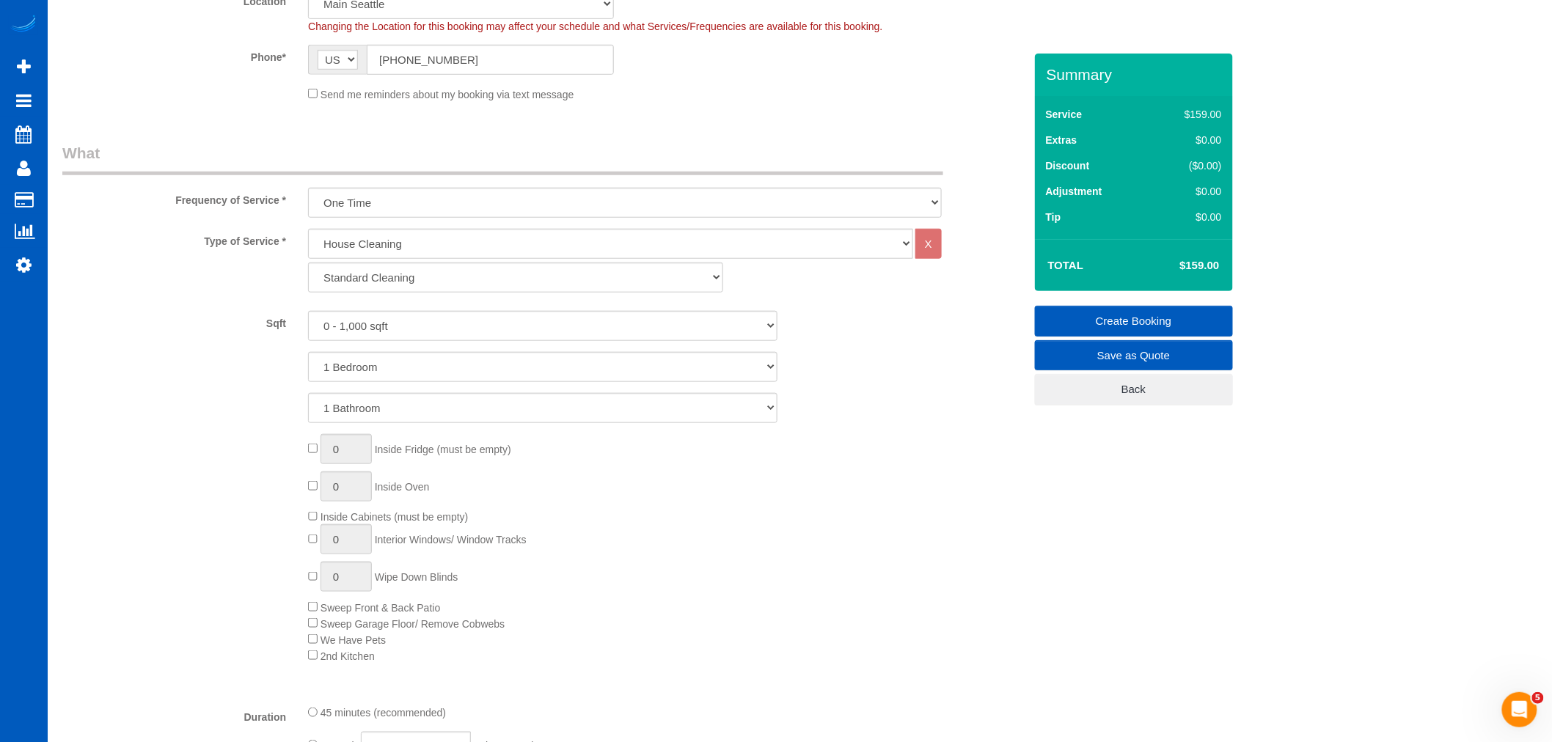
scroll to position [407, 0]
click at [354, 279] on select "Standard Cleaning Deep Cleaning Move In/ Out Cleaning" at bounding box center [515, 277] width 415 height 30
click at [308, 263] on select "Standard Cleaning Deep Cleaning Move In/ Out Cleaning" at bounding box center [515, 277] width 415 height 30
click at [433, 318] on select "0 - 1,000 sqft 1,001 - 1,500 sqft 1,501 - 2,000 sqft 2,001 - 2,500 sqft 2,501 -…" at bounding box center [542, 325] width 469 height 30
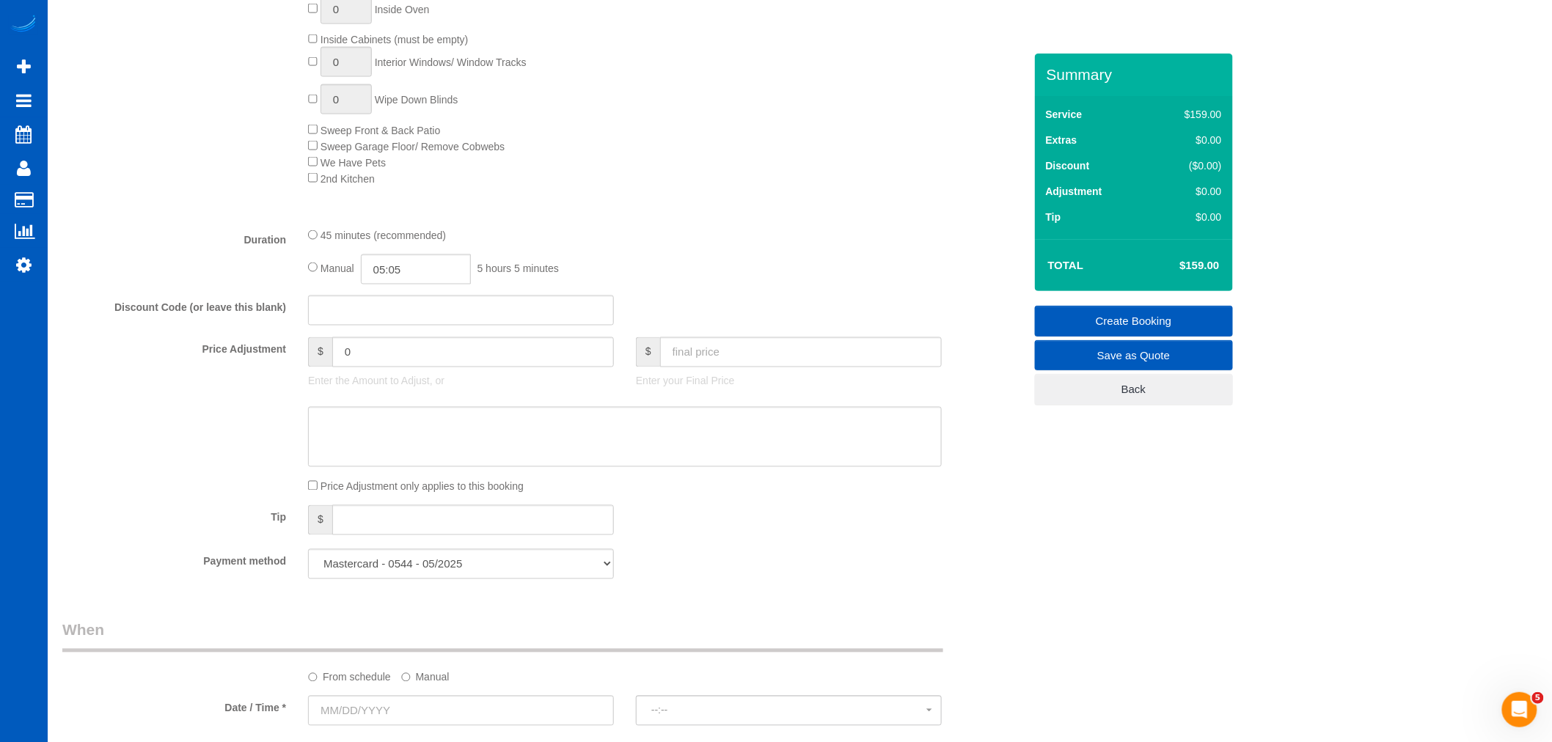
scroll to position [978, 0]
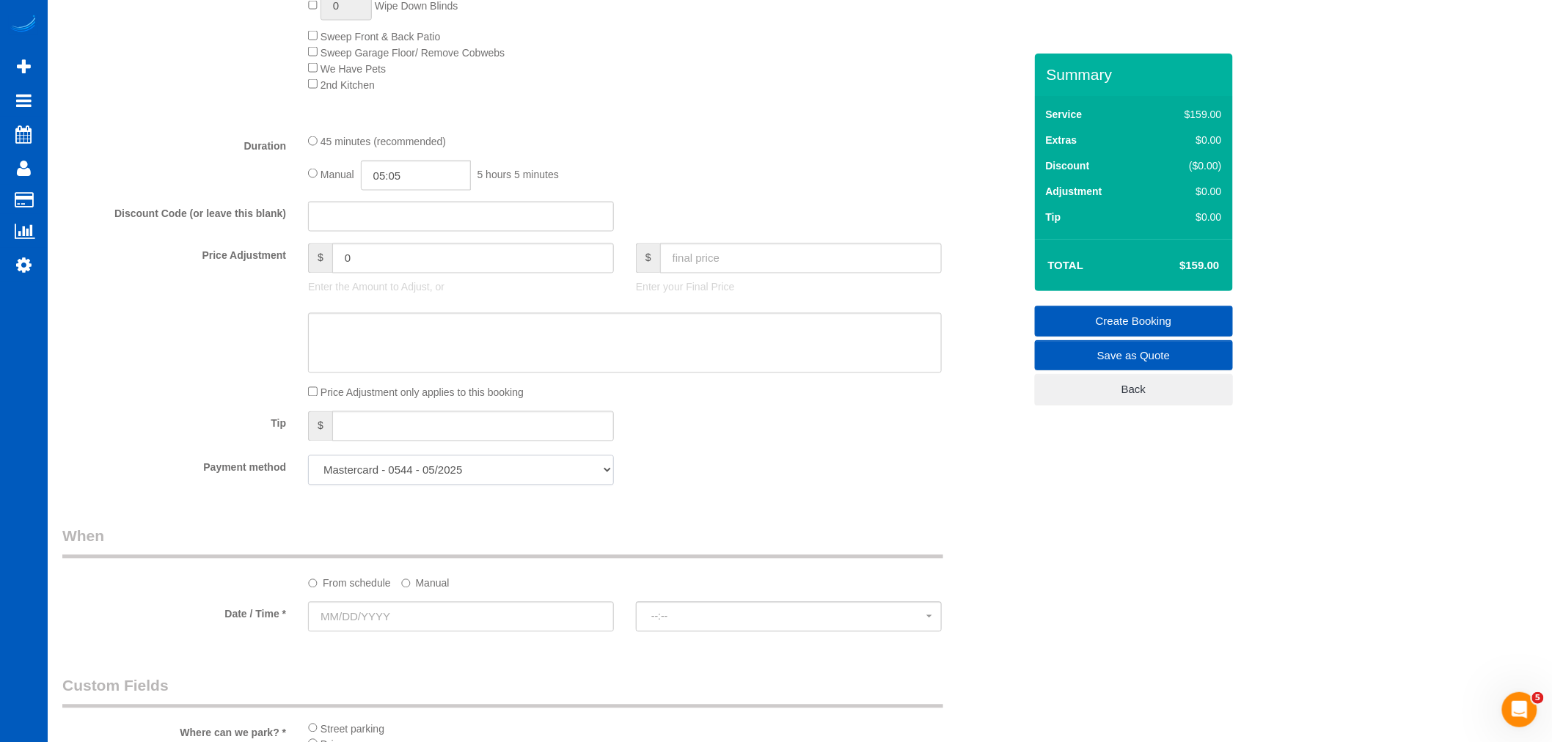
click at [450, 485] on select "Mastercard - 0544 - 05/2025 Mastercard - 6807 - 05/2029 (Default) Add Credit Ca…" at bounding box center [461, 470] width 306 height 30
select select "string:fspay-991bba1f-6b8d-4041-822a-81e30f520015"
click at [308, 465] on select "Mastercard - 0544 - 05/2025 Mastercard - 6807 - 05/2029 (Default) Add Credit Ca…" at bounding box center [461, 470] width 306 height 30
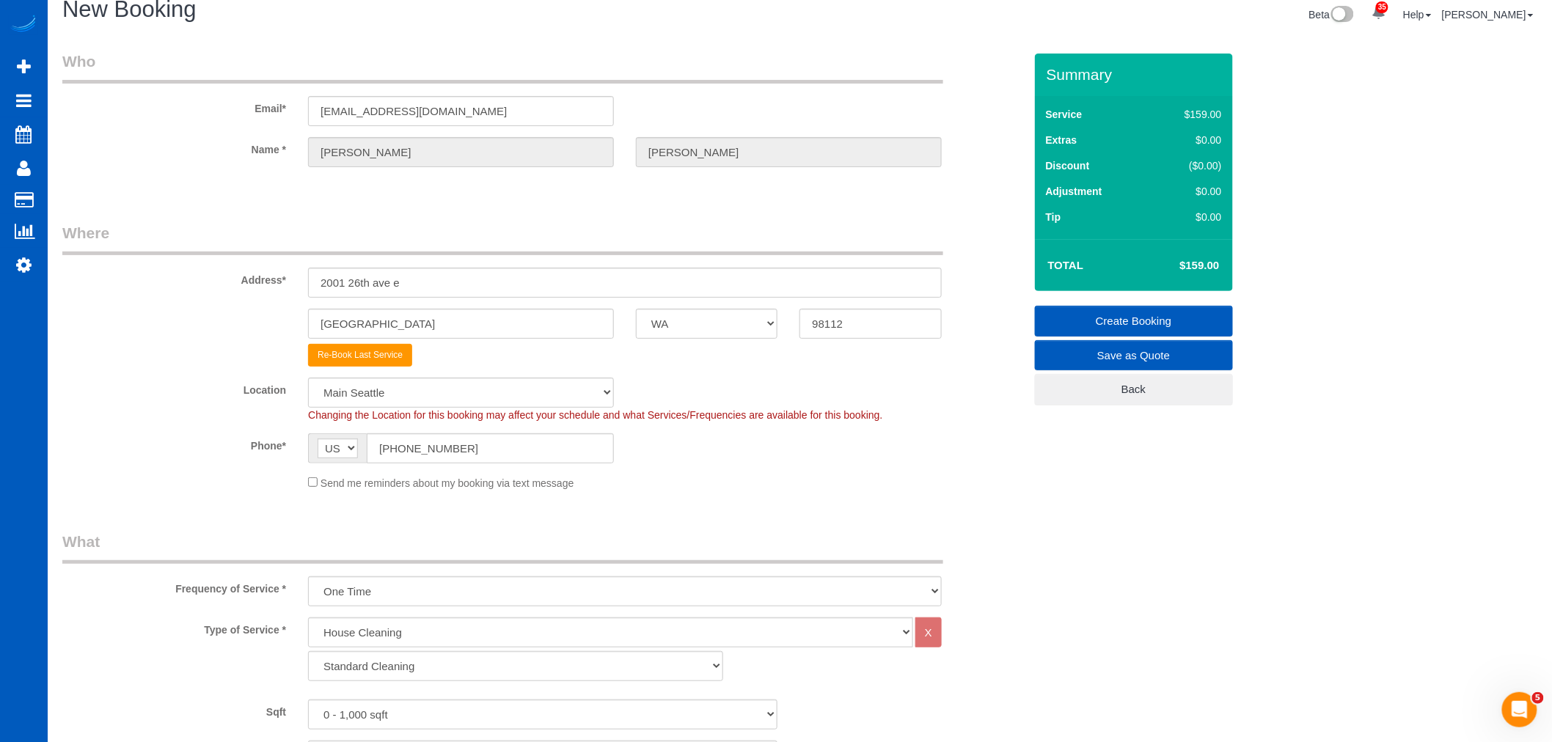
scroll to position [0, 0]
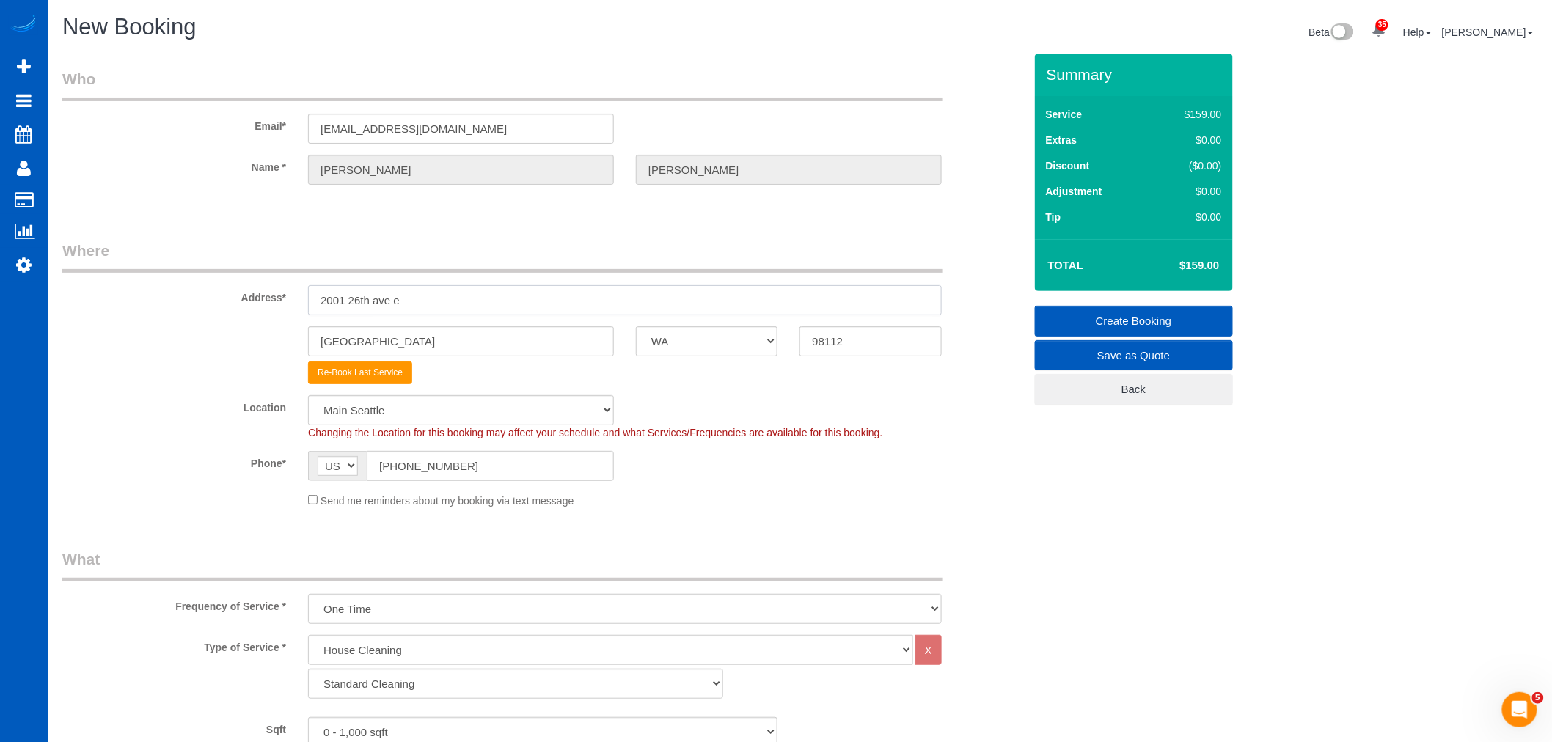
drag, startPoint x: 414, startPoint y: 304, endPoint x: 266, endPoint y: 320, distance: 148.3
click at [266, 320] on sui-booking-address "Address* 2001 26th ave e seattle AK AL AR AZ CA CO CT DC DE FL GA HI IA ID IL I…" at bounding box center [542, 312] width 961 height 144
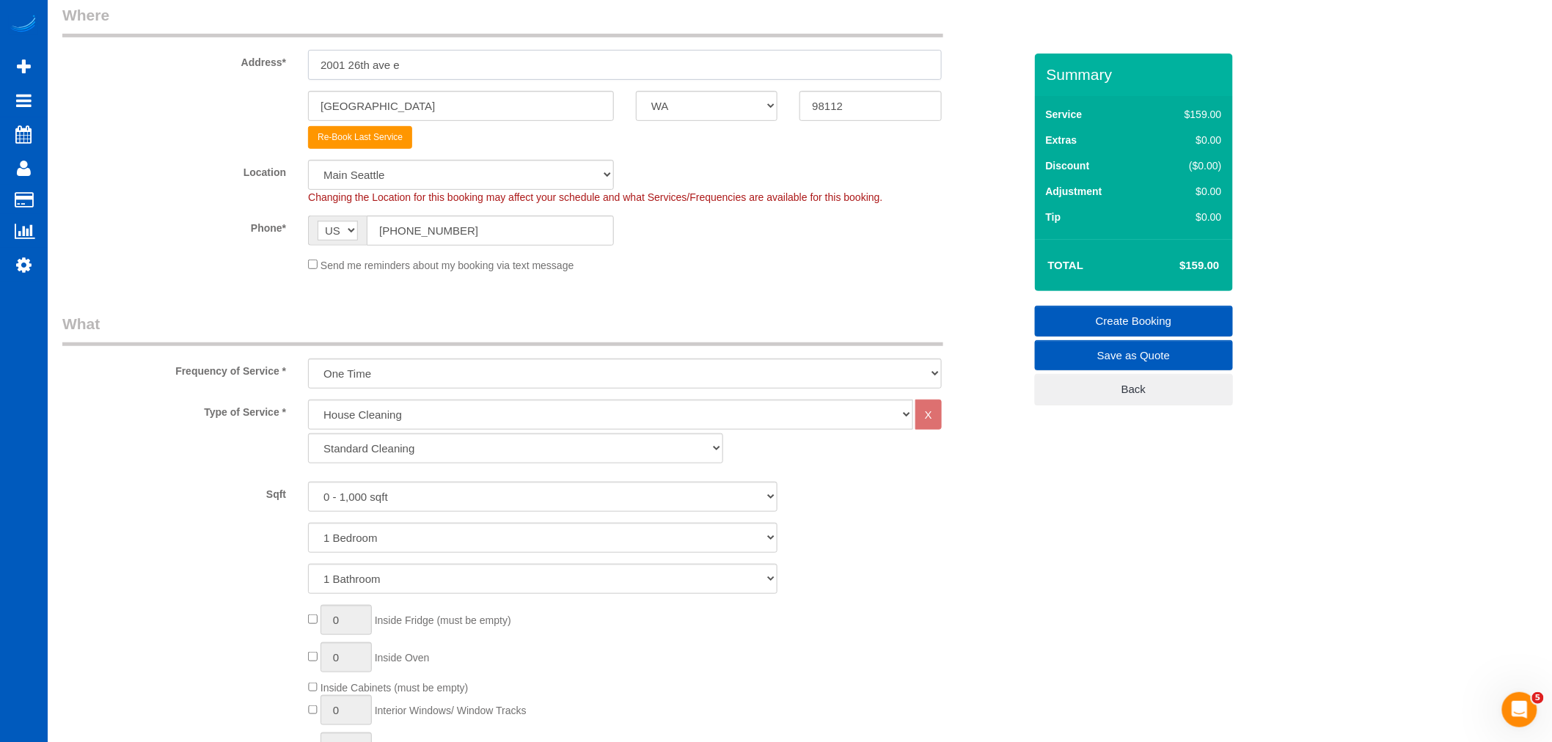
scroll to position [244, 0]
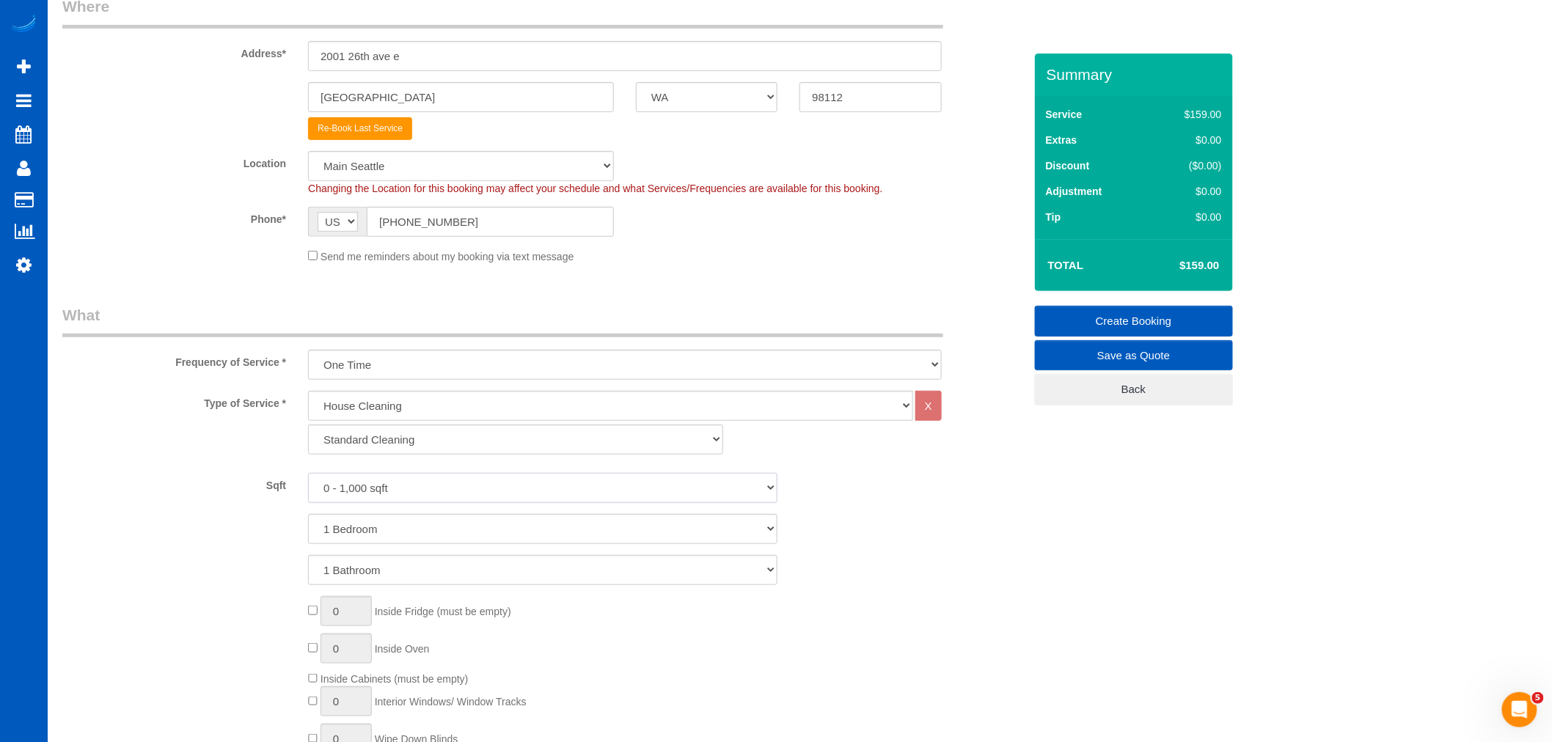
click at [386, 502] on select "0 - 1,000 sqft 1,001 - 1,500 sqft 1,501 - 2,000 sqft 2,001 - 2,500 sqft 2,501 -…" at bounding box center [542, 488] width 469 height 30
select select "2501"
click at [308, 474] on select "0 - 1,000 sqft 1,001 - 1,500 sqft 1,501 - 2,000 sqft 2,001 - 2,500 sqft 2,501 -…" at bounding box center [542, 488] width 469 height 30
click at [392, 522] on select "1 Bedroom 2 Bedrooms 3 Bedrooms 4 Bedrooms 5 Bedrooms 6 Bedrooms 7 Bedrooms" at bounding box center [542, 529] width 469 height 30
select select "5"
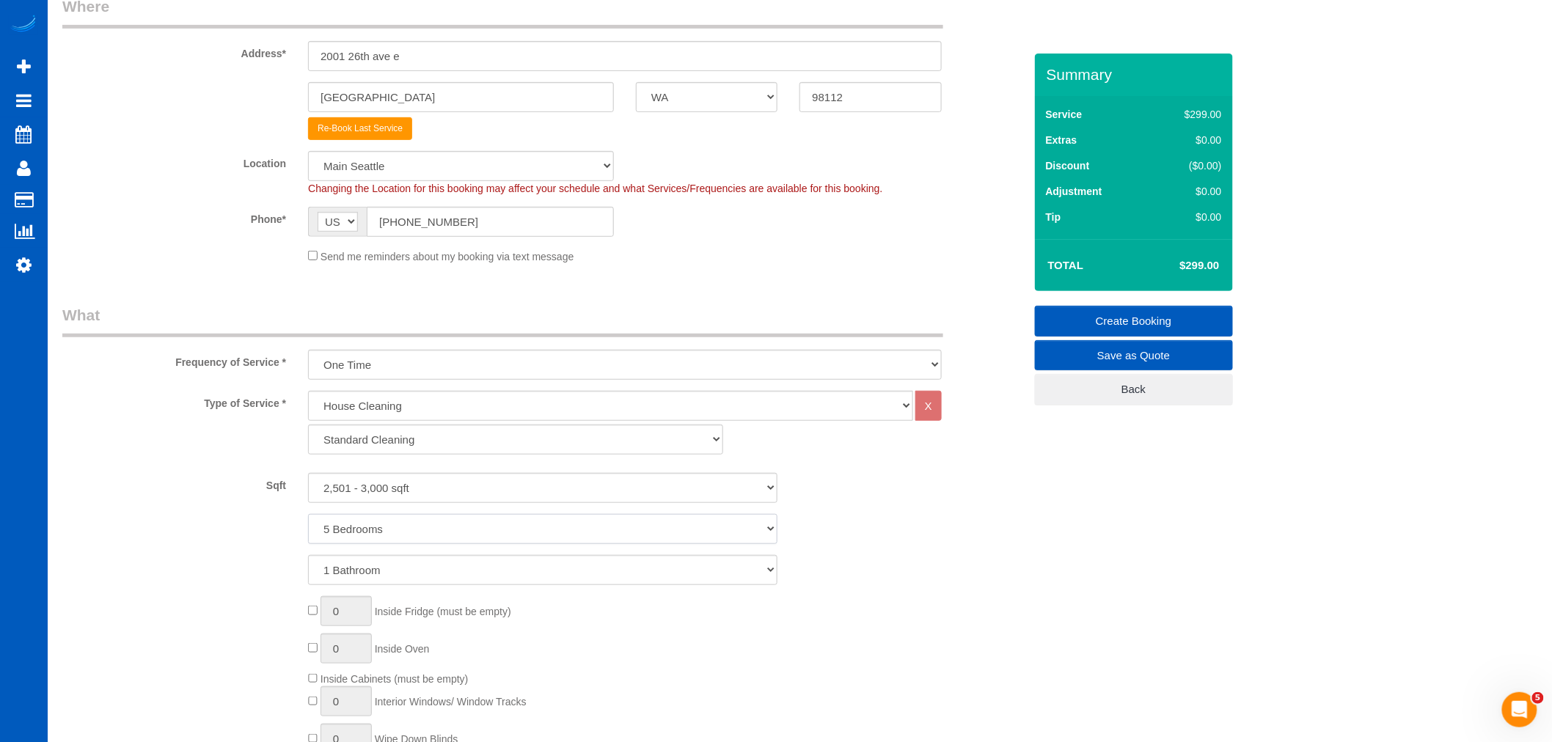
click at [308, 515] on select "1 Bedroom 2 Bedrooms 3 Bedrooms 4 Bedrooms 5 Bedrooms 6 Bedrooms 7 Bedrooms" at bounding box center [542, 529] width 469 height 30
click at [408, 562] on select "1 Bathroom 2 Bathrooms 3 Bathrooms 4 Bathrooms 5 Bathrooms 6 Bathrooms 7 Bathro…" at bounding box center [542, 570] width 469 height 30
select select "2"
click at [308, 556] on select "1 Bathroom 2 Bathrooms 3 Bathrooms 4 Bathrooms 5 Bathrooms 6 Bathrooms 7 Bathro…" at bounding box center [542, 570] width 469 height 30
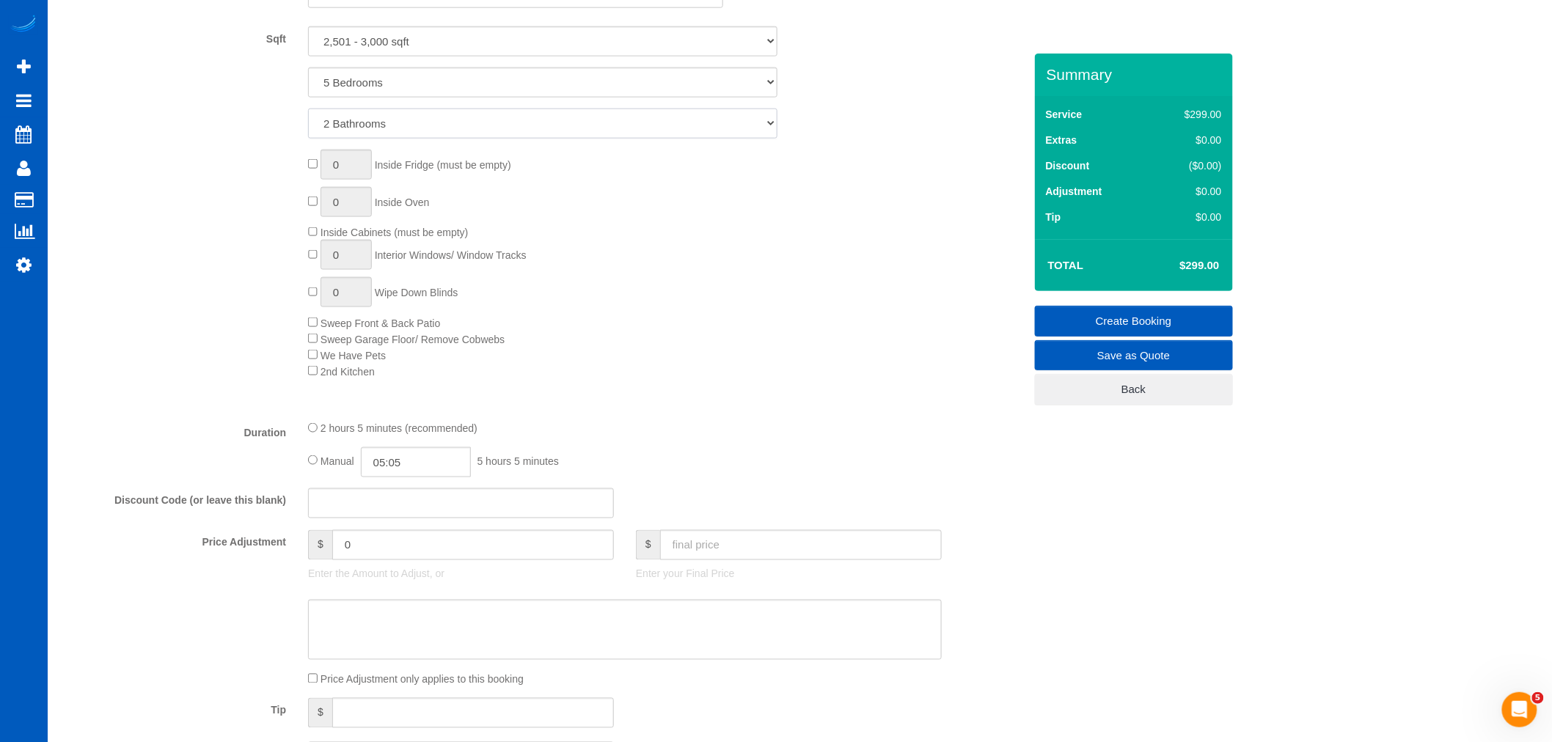
scroll to position [815, 0]
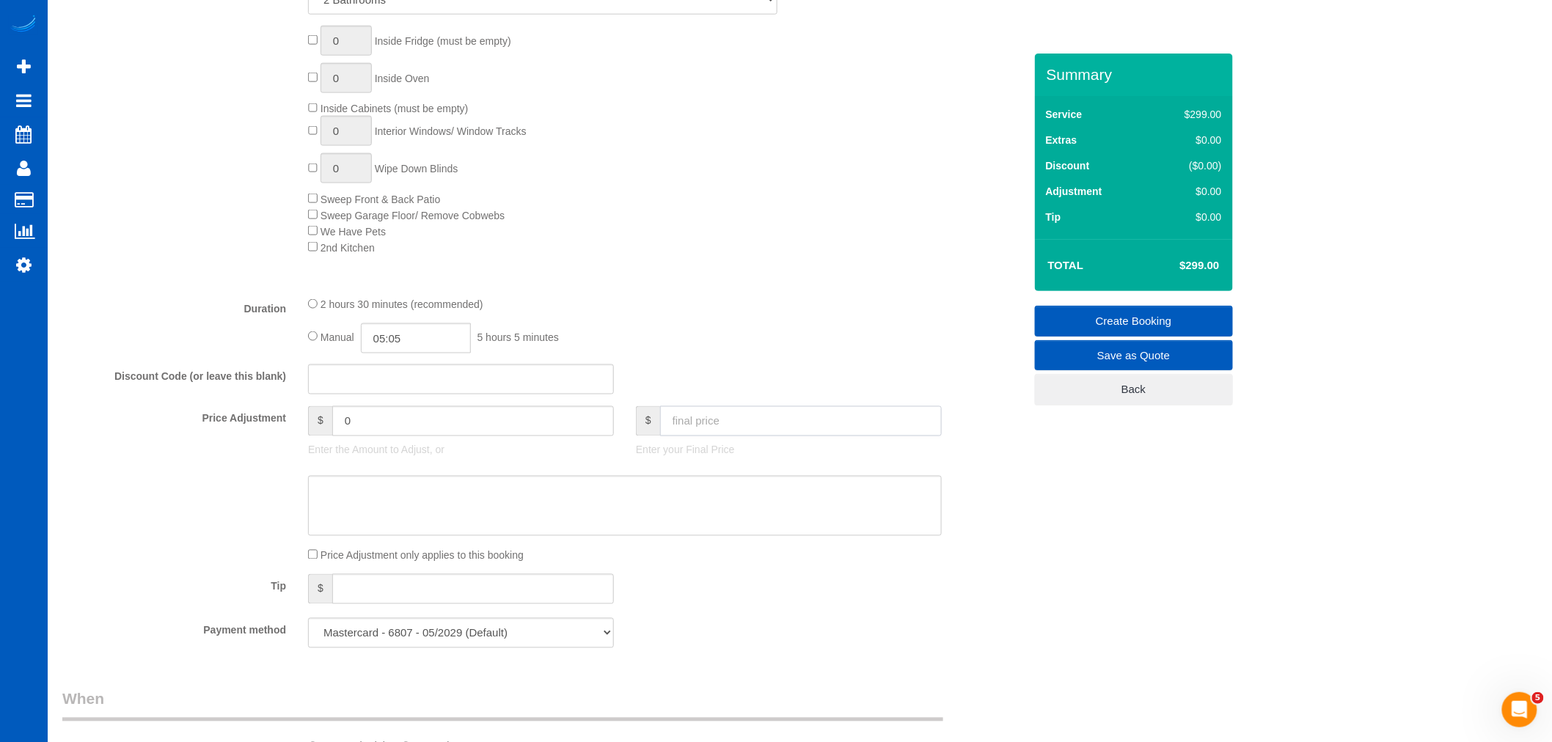
click at [690, 421] on input "text" at bounding box center [801, 421] width 282 height 30
type input "300"
type input "1"
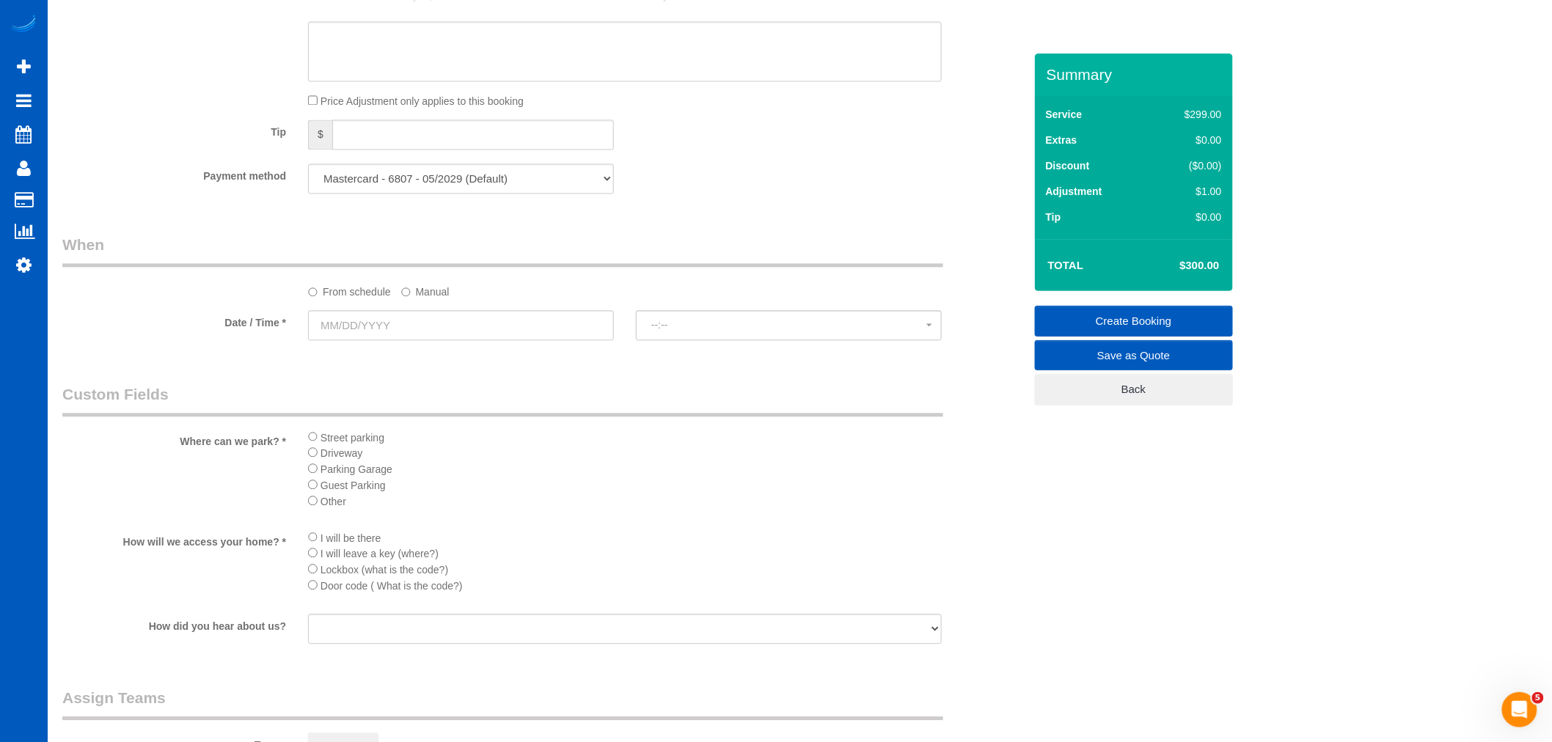
scroll to position [1303, 0]
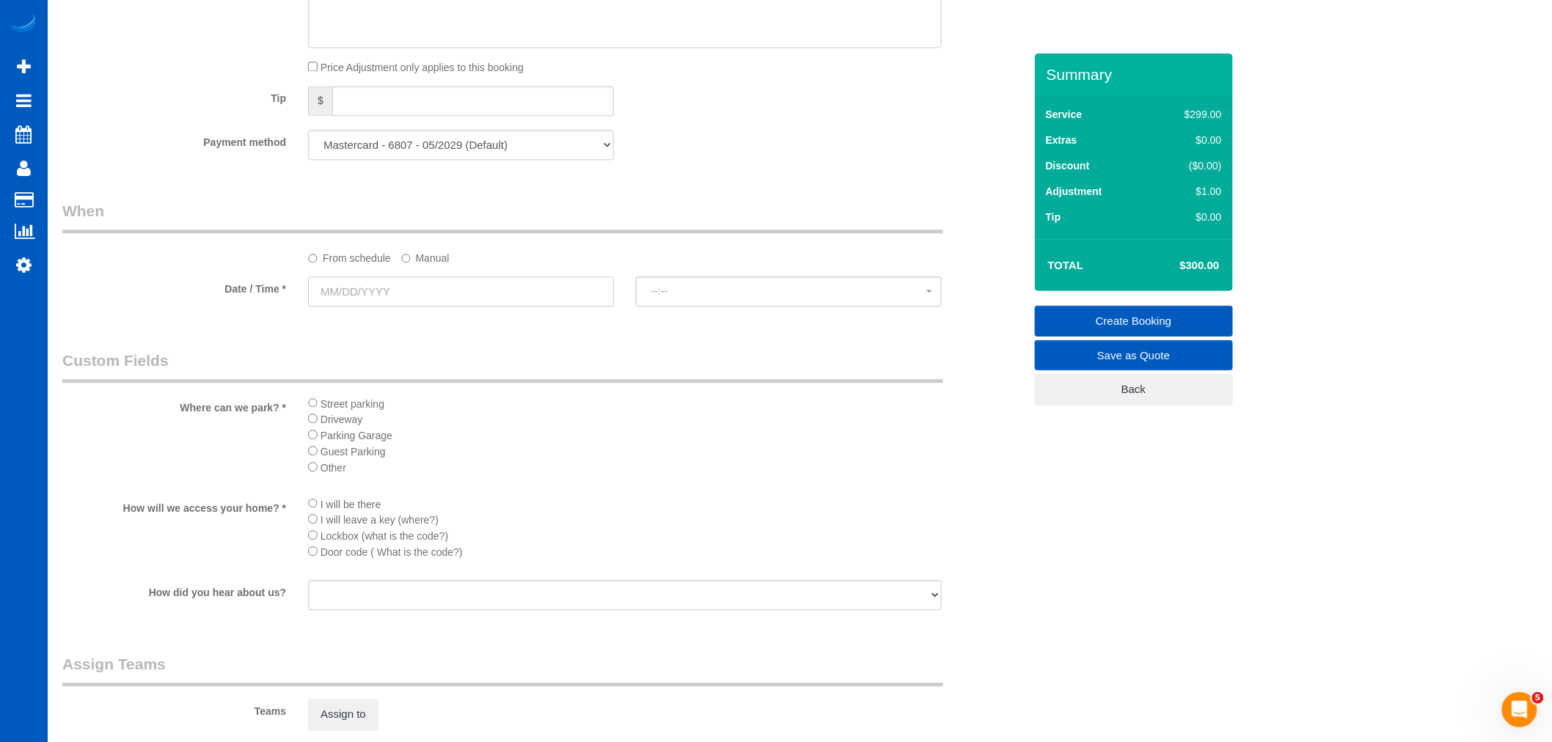
click at [364, 299] on input "text" at bounding box center [461, 291] width 306 height 30
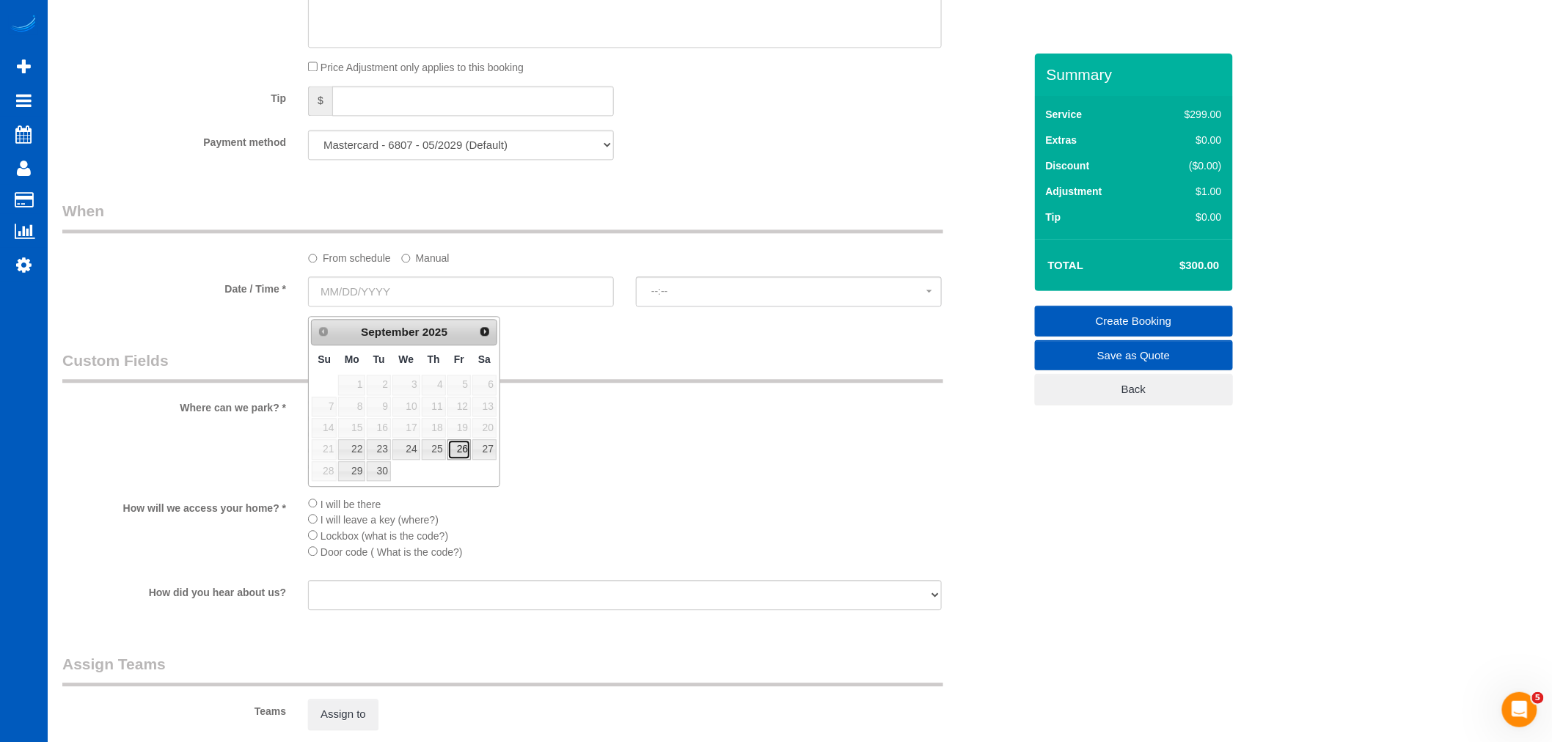
click at [457, 447] on link "26" at bounding box center [458, 449] width 23 height 20
type input "09/26/2025"
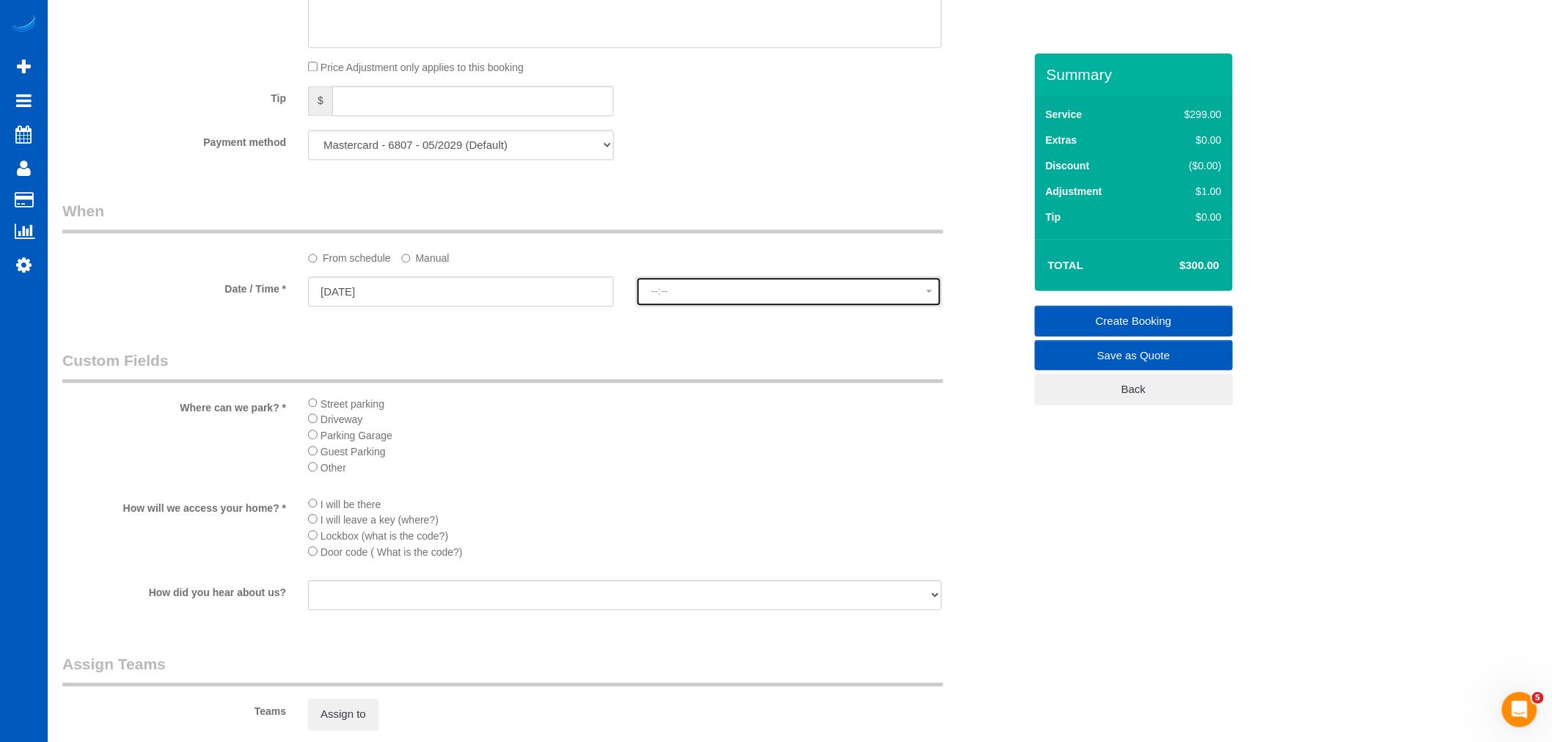
click at [683, 297] on span "--:--" at bounding box center [788, 291] width 275 height 12
select select "spot11"
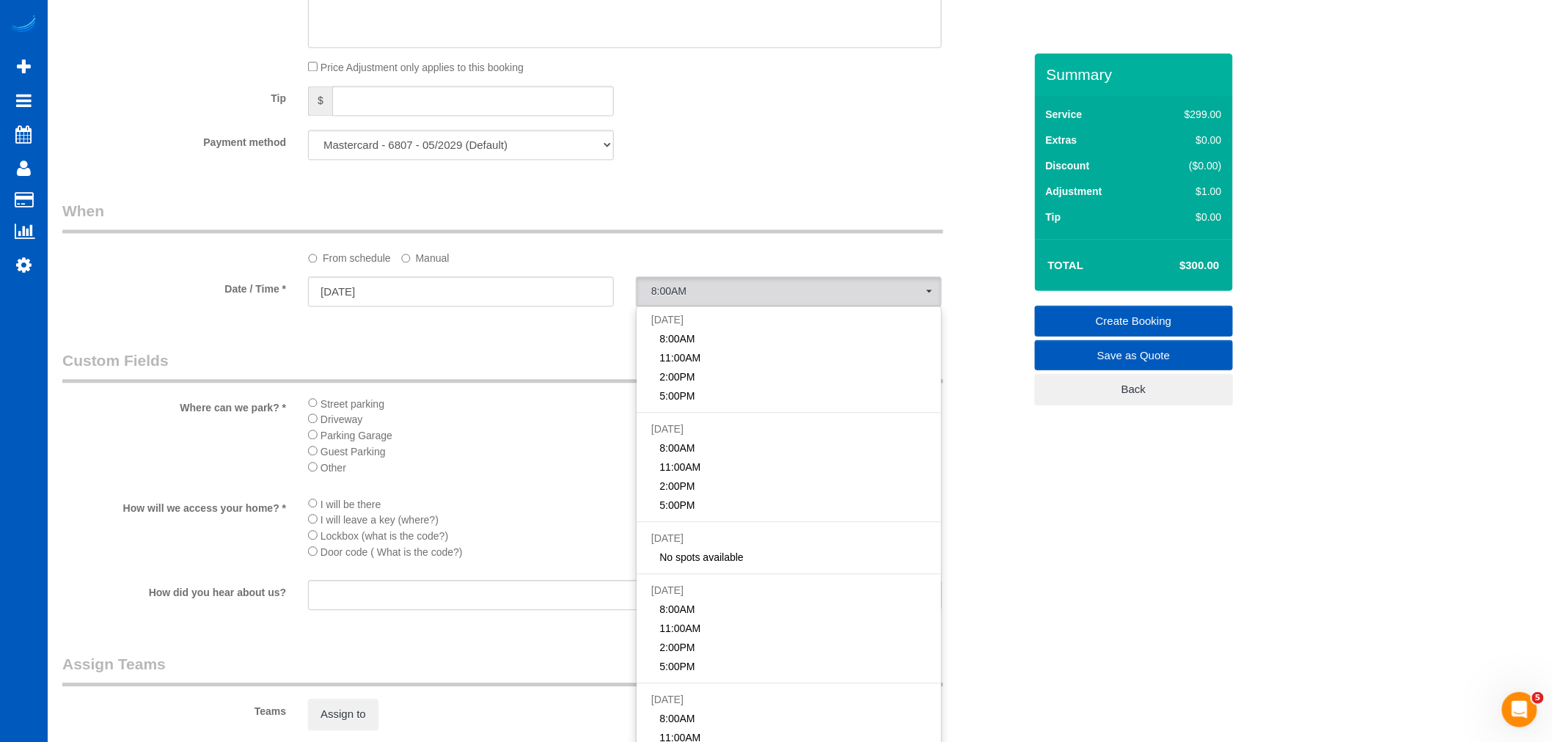
click at [416, 281] on sui-booking-spot "From schedule Manual Date / Time * 09/26/2025 8:00AM Fri September 26th 8:00AM …" at bounding box center [542, 254] width 961 height 109
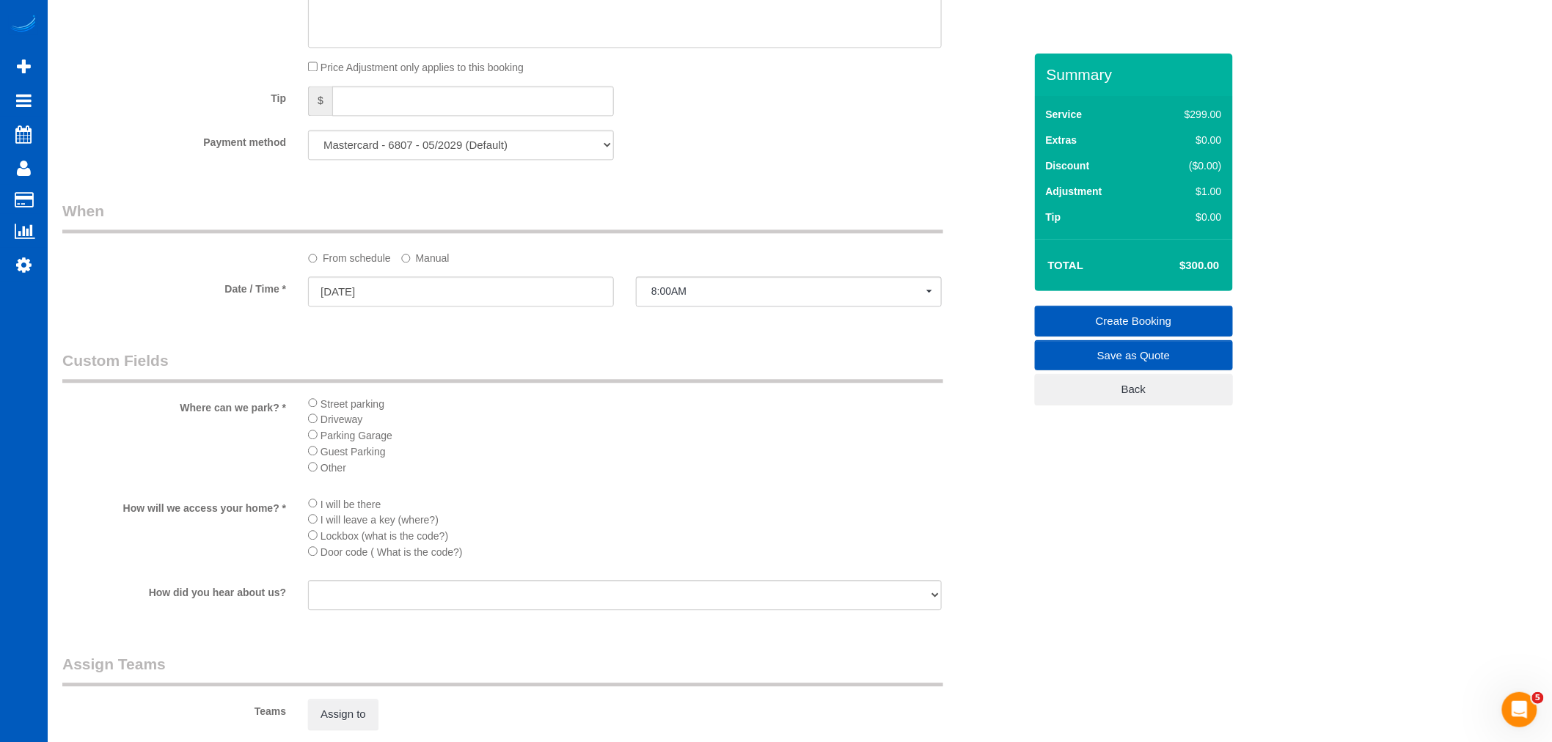
click at [411, 265] on label "Manual" at bounding box center [425, 256] width 48 height 20
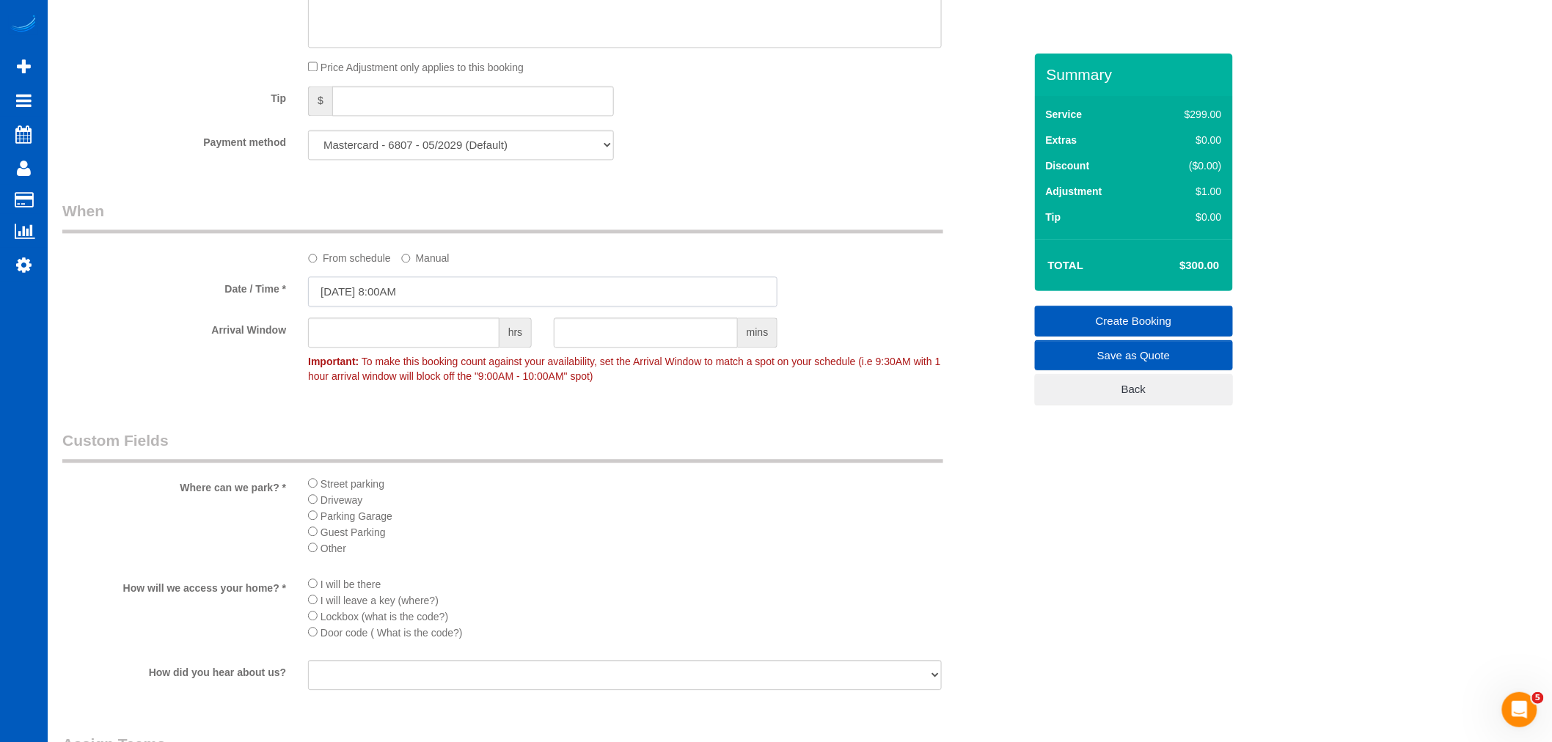
click at [418, 307] on input "09/26/2025 8:00AM" at bounding box center [542, 291] width 469 height 30
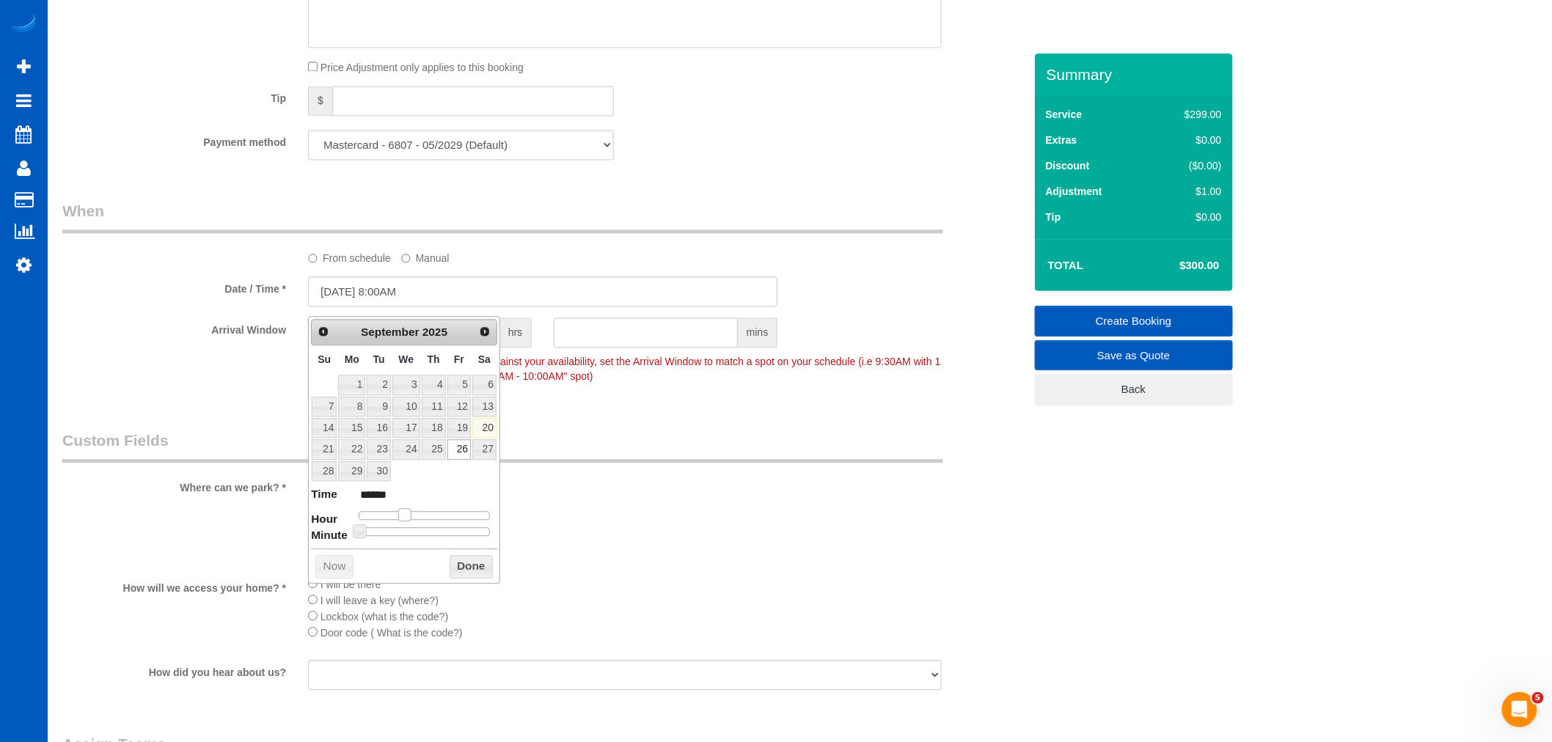
type input "09/26/2025 9:00AM"
type input "******"
type input "09/26/2025 11:00AM"
type input "*******"
type input "09/26/2025 12:00PM"
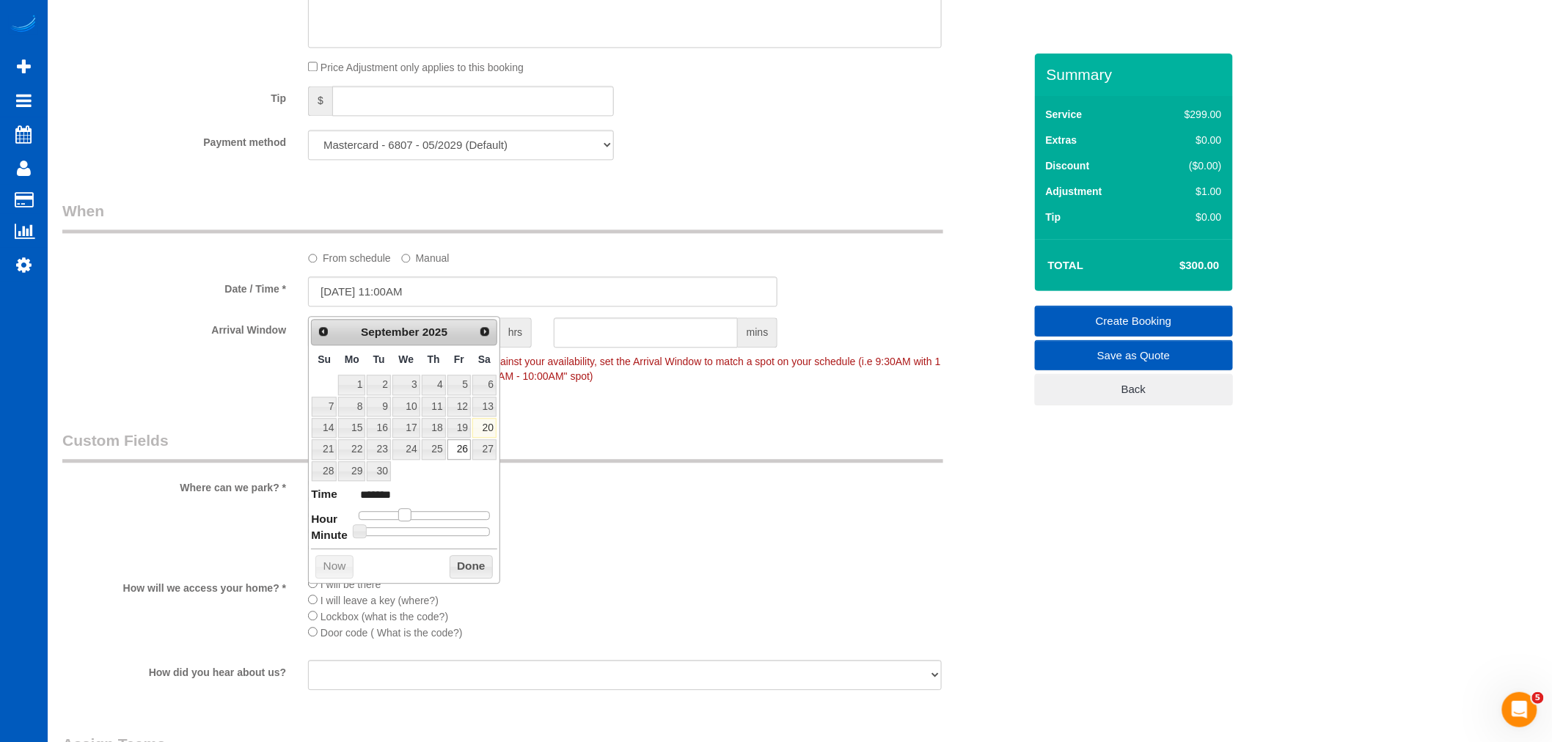
type input "*******"
type input "09/26/2025 1:00PM"
type input "******"
type input "09/26/2025 2:00PM"
type input "******"
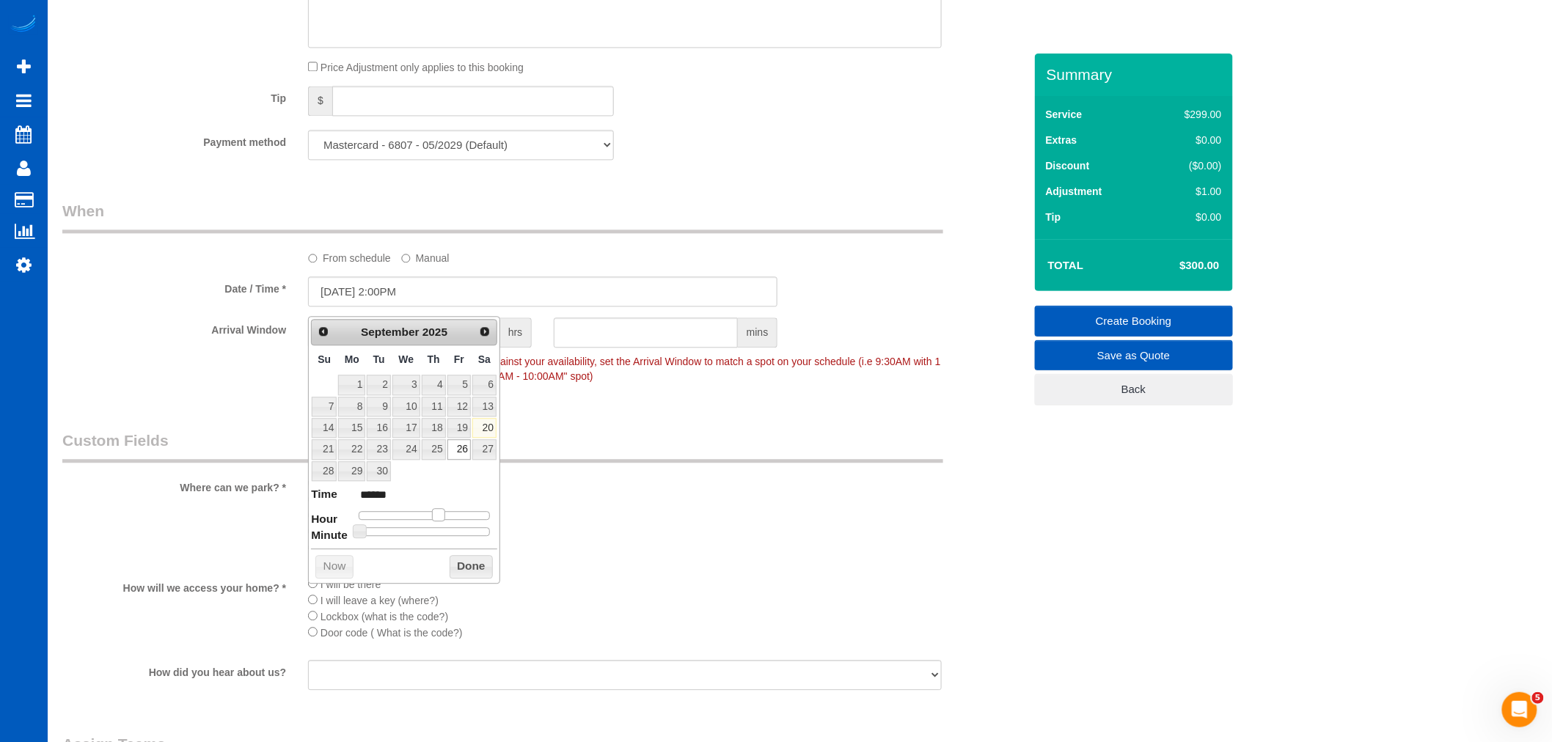
type input "09/26/2025 3:00PM"
type input "******"
type input "09/26/2025 2:00PM"
type input "******"
type input "09/26/2025 1:00PM"
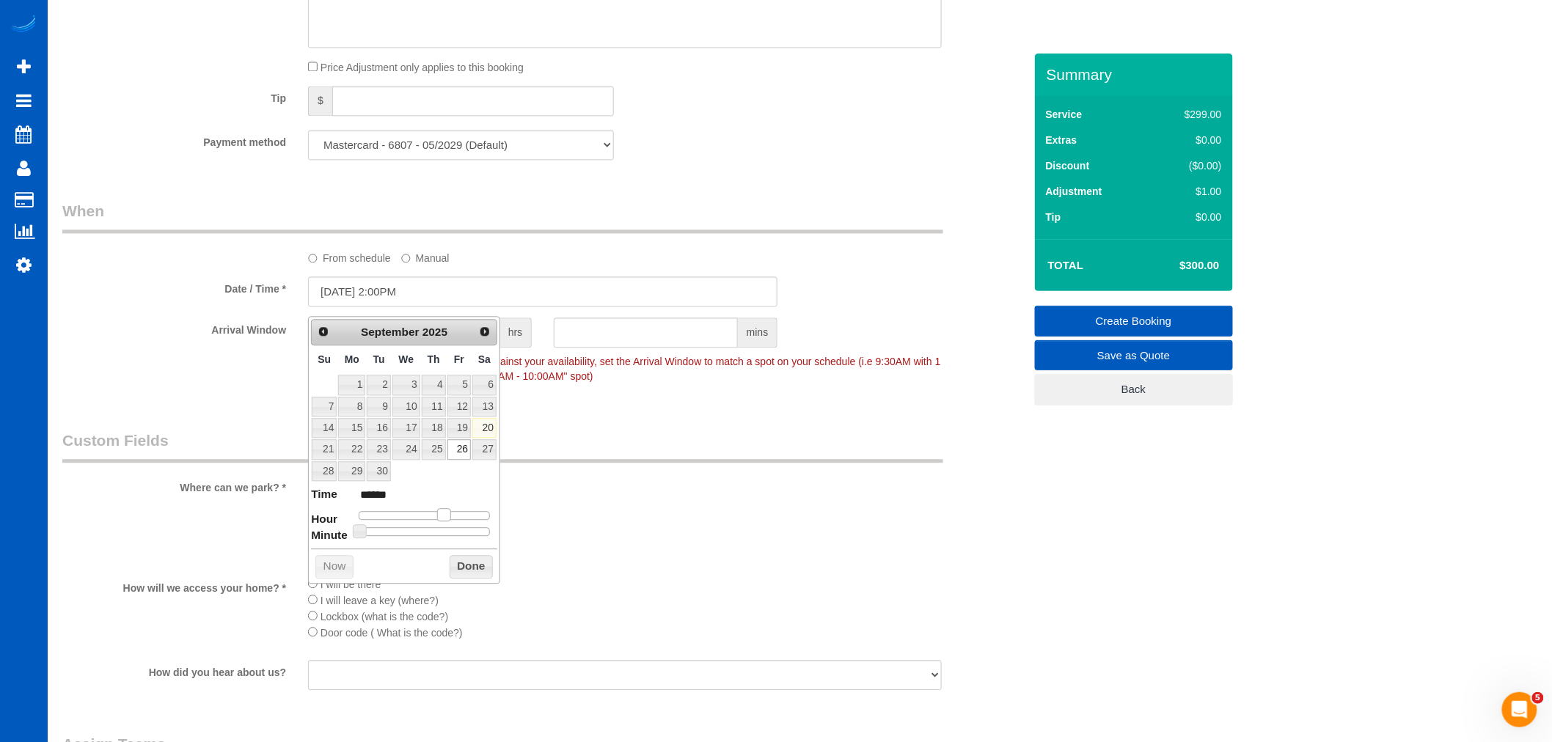
type input "******"
type input "09/26/2025 12:00PM"
type input "*******"
type input "09/26/2025 1:00PM"
type input "******"
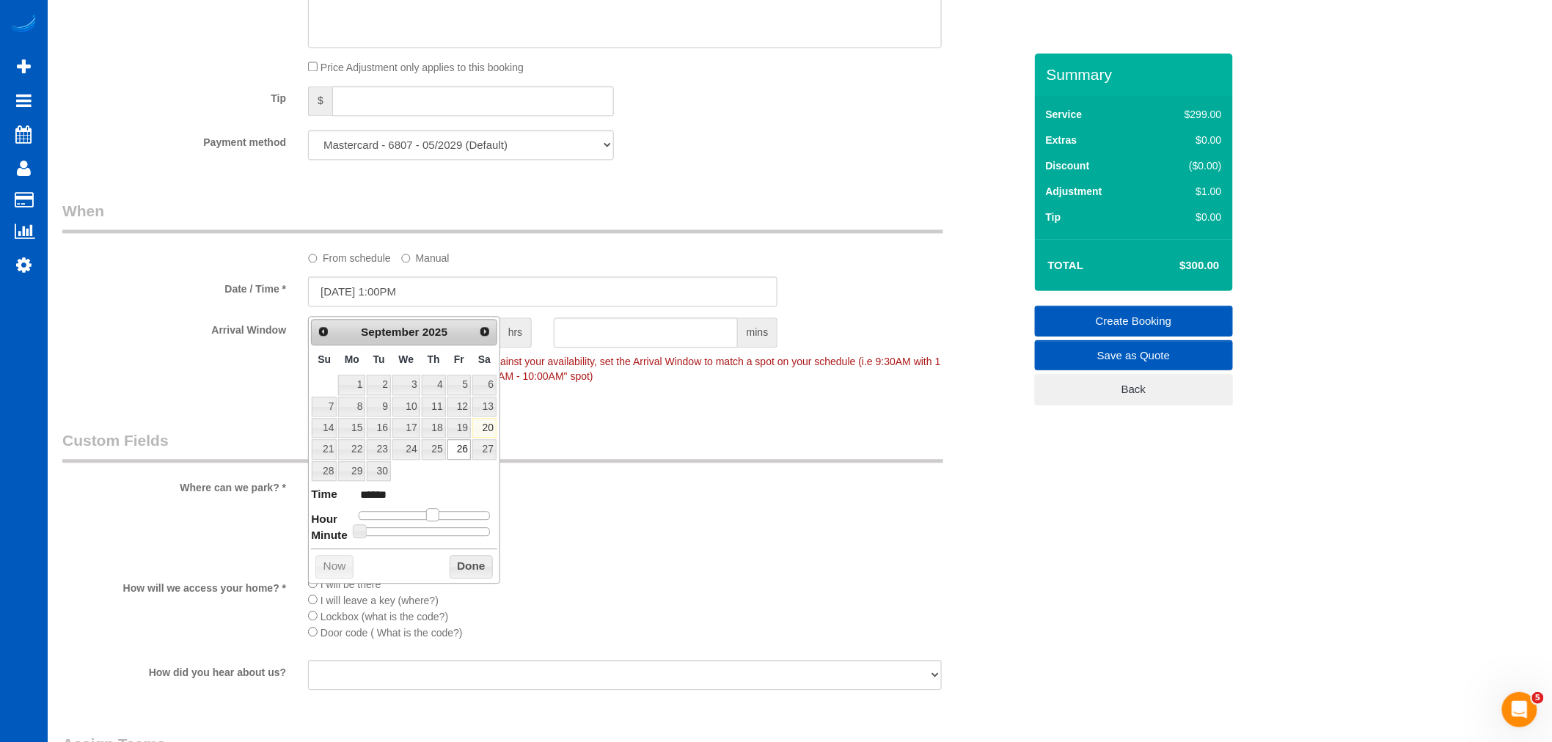
drag, startPoint x: 404, startPoint y: 510, endPoint x: 431, endPoint y: 512, distance: 27.2
click at [431, 512] on span at bounding box center [432, 514] width 13 height 13
click at [477, 563] on button "Done" at bounding box center [471, 566] width 43 height 23
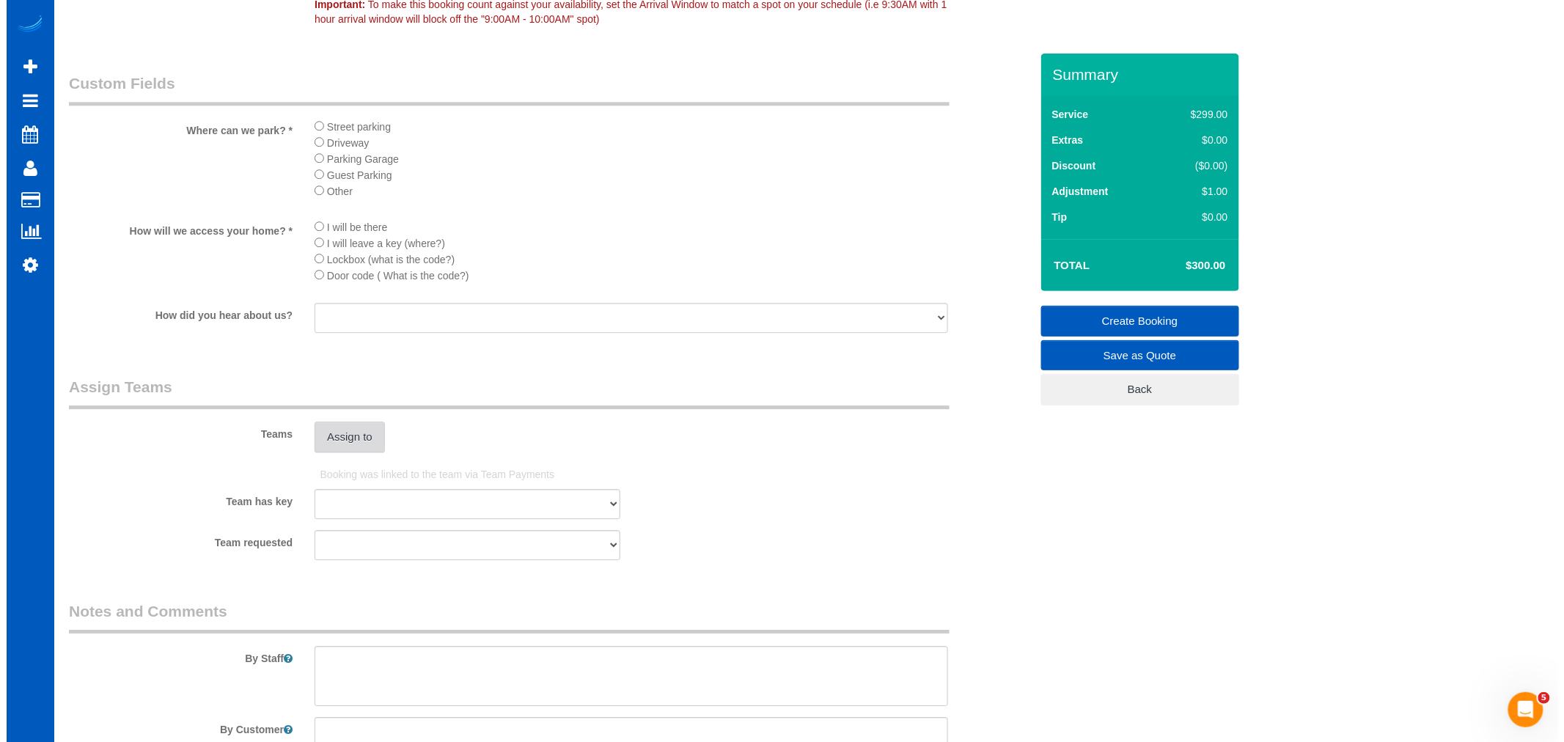
scroll to position [1711, 0]
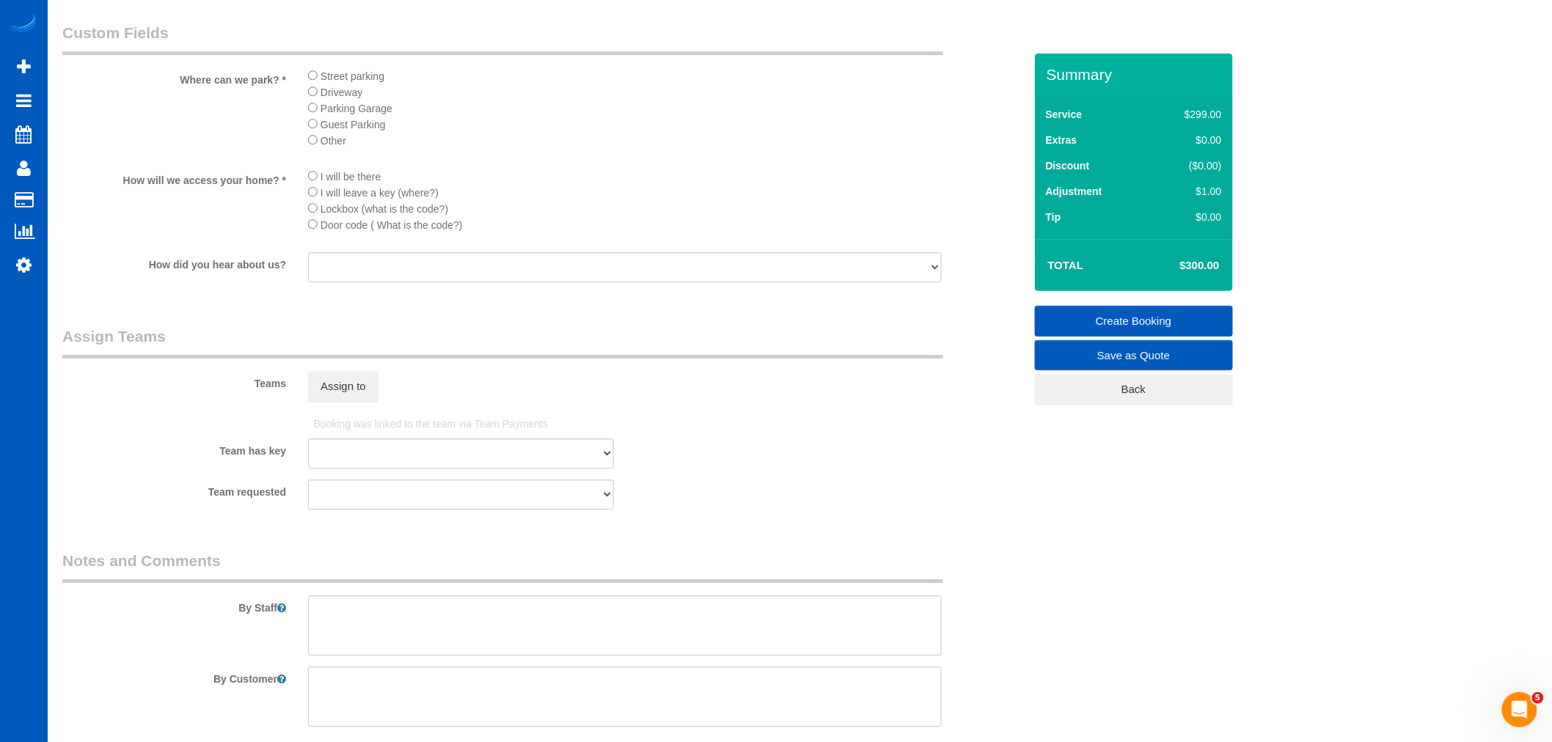
click at [392, 612] on div "By Staff" at bounding box center [542, 603] width 983 height 106
click at [384, 634] on textarea at bounding box center [625, 625] width 634 height 60
click at [355, 635] on textarea at bounding box center [625, 625] width 634 height 60
click at [479, 637] on textarea at bounding box center [625, 625] width 634 height 60
type textarea "Hourly standard cleaning - be there for 3 hours."
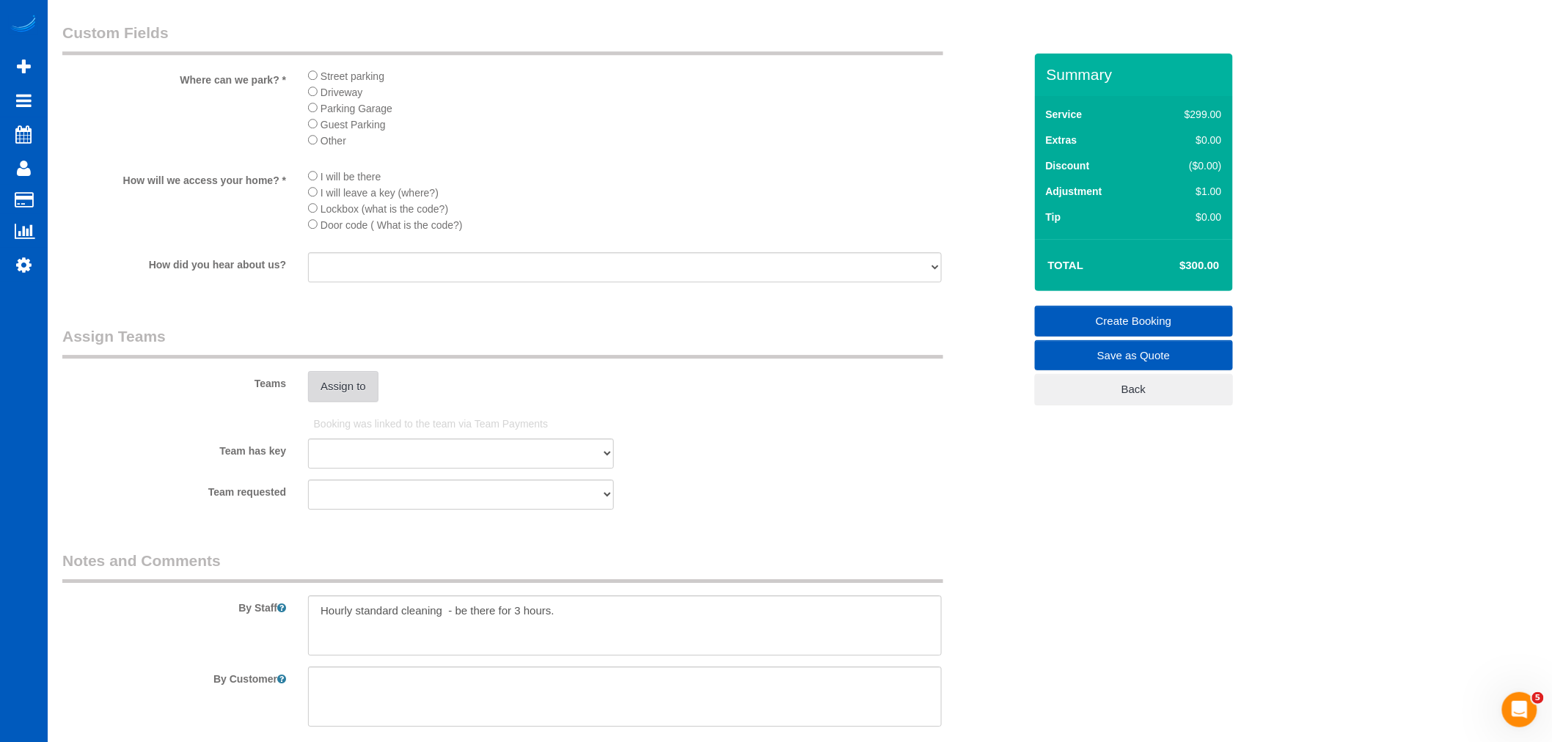
click at [367, 402] on button "Assign to" at bounding box center [343, 386] width 70 height 31
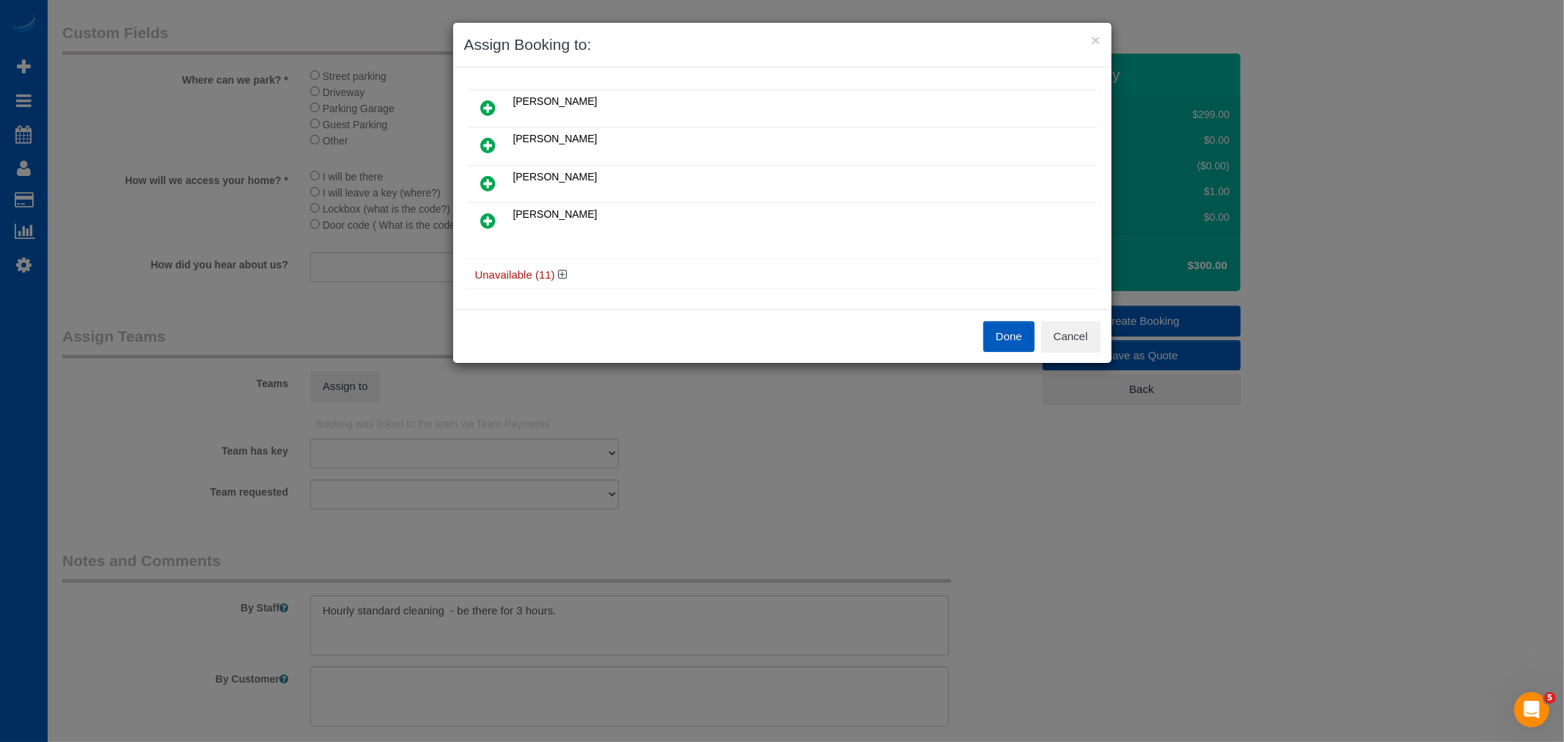
click at [494, 180] on icon at bounding box center [488, 184] width 15 height 18
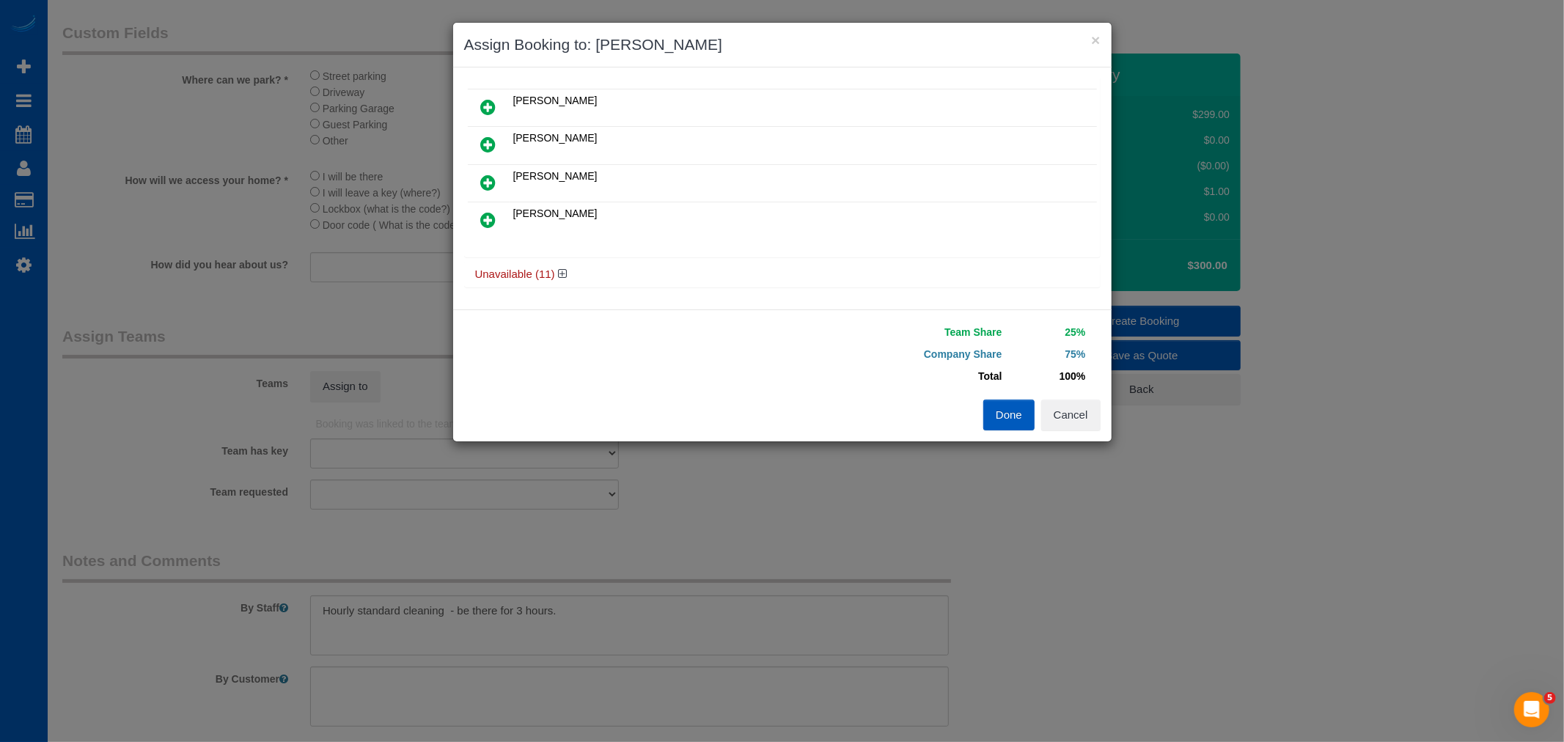
click at [487, 218] on icon at bounding box center [488, 220] width 15 height 18
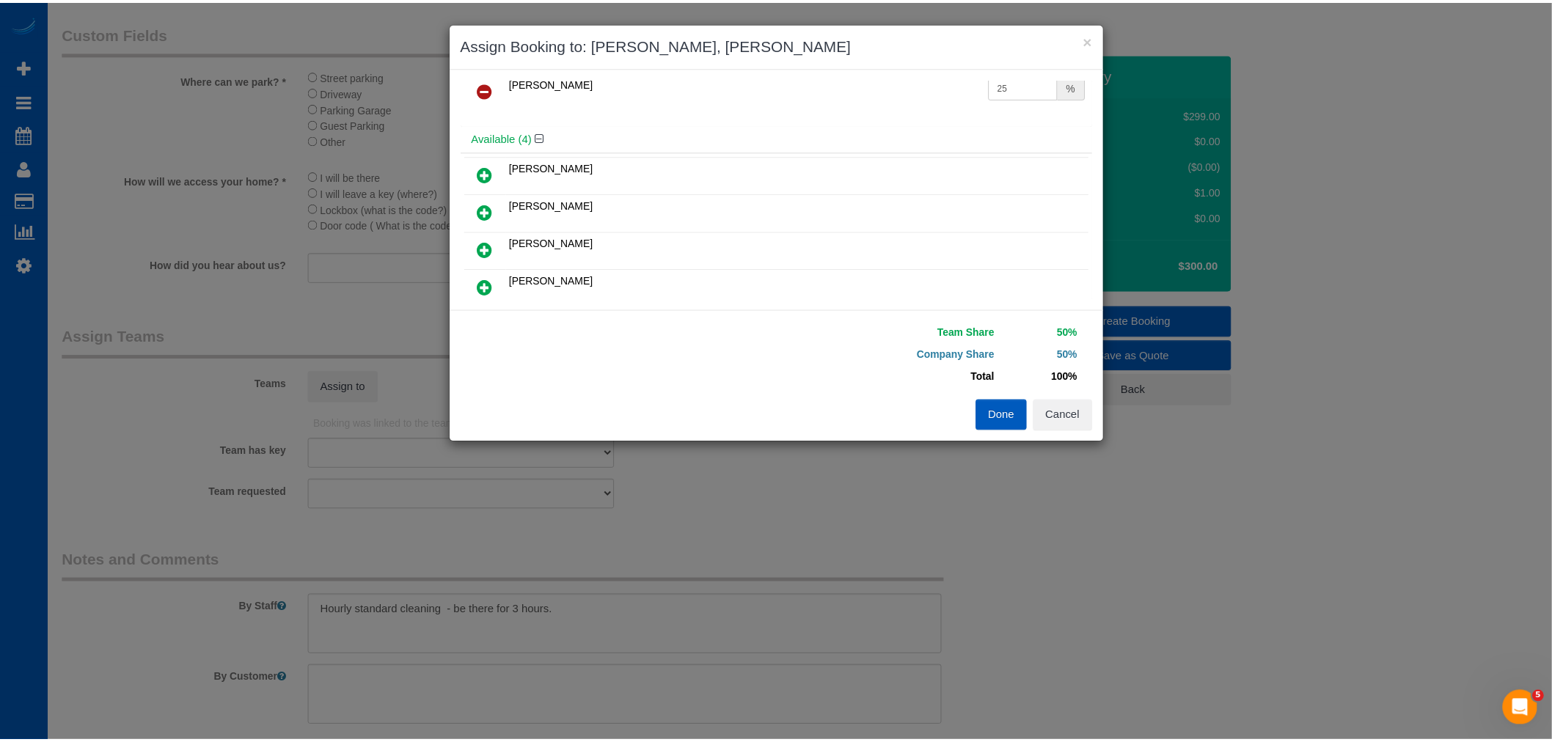
scroll to position [0, 0]
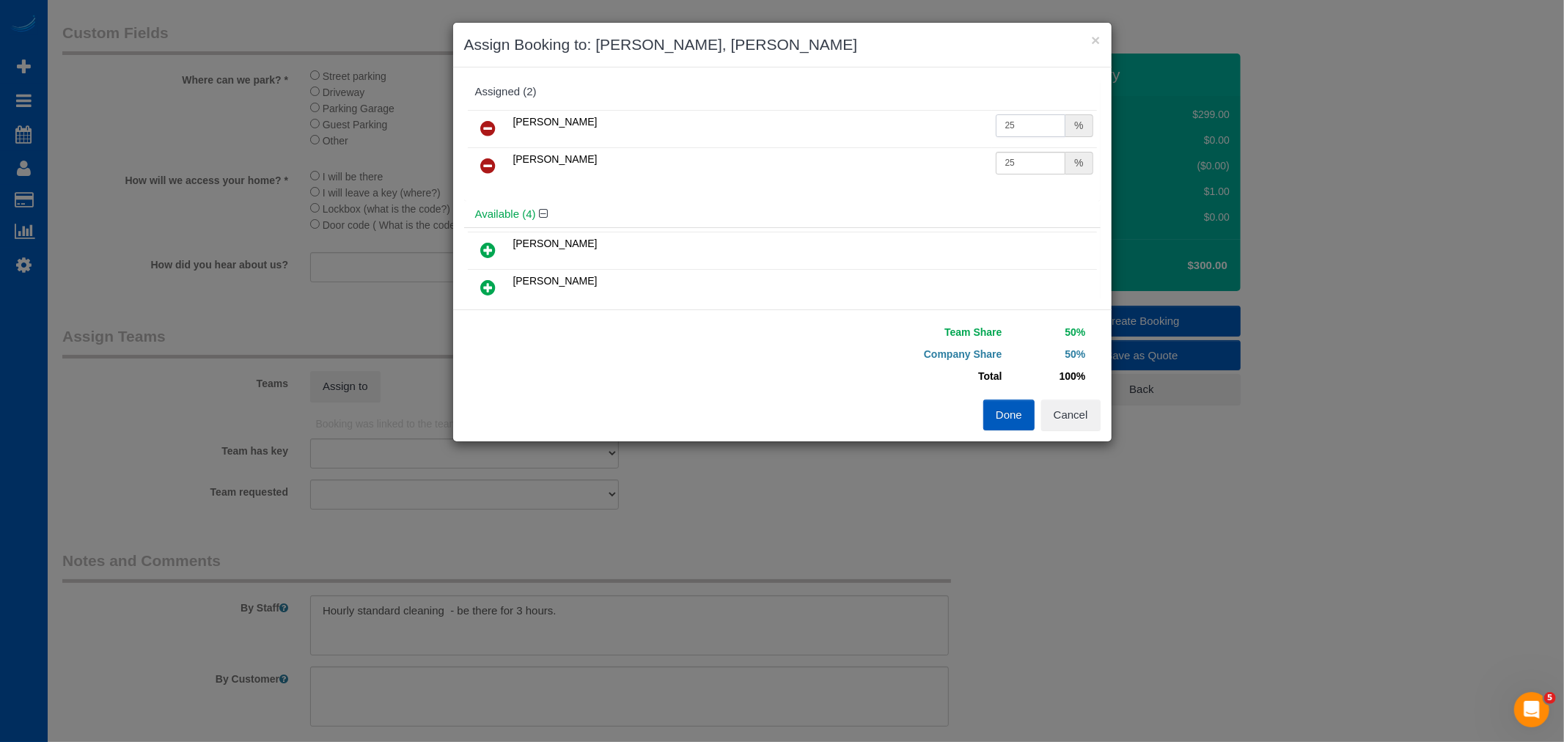
drag, startPoint x: 1002, startPoint y: 133, endPoint x: 1016, endPoint y: 133, distance: 13.9
click at [1016, 133] on input "25" at bounding box center [1031, 125] width 70 height 23
type input "27"
drag, startPoint x: 1002, startPoint y: 167, endPoint x: 1017, endPoint y: 241, distance: 74.9
click at [1024, 175] on td "25 %" at bounding box center [1044, 165] width 105 height 37
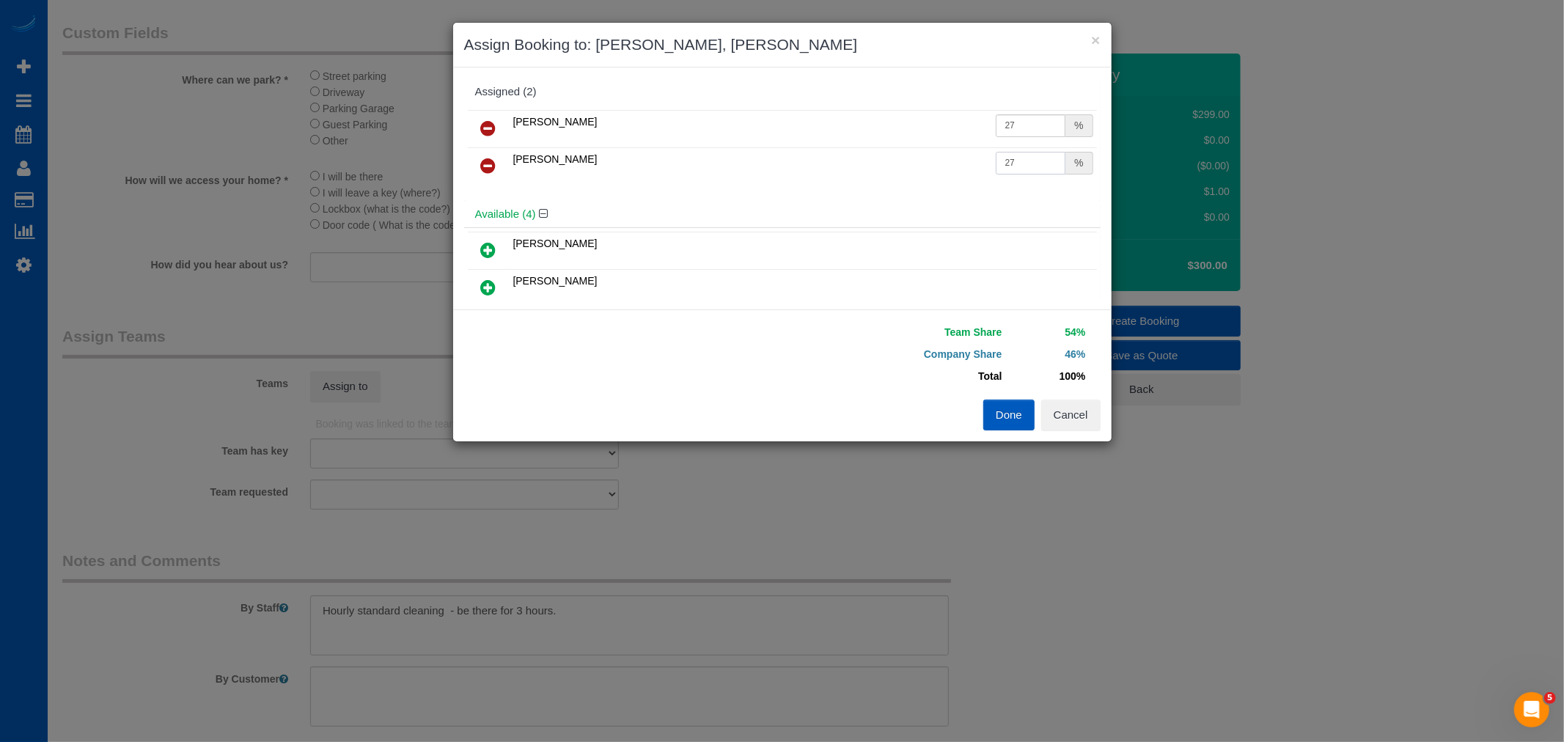
type input "27"
click at [1008, 419] on button "Done" at bounding box center [1008, 415] width 51 height 31
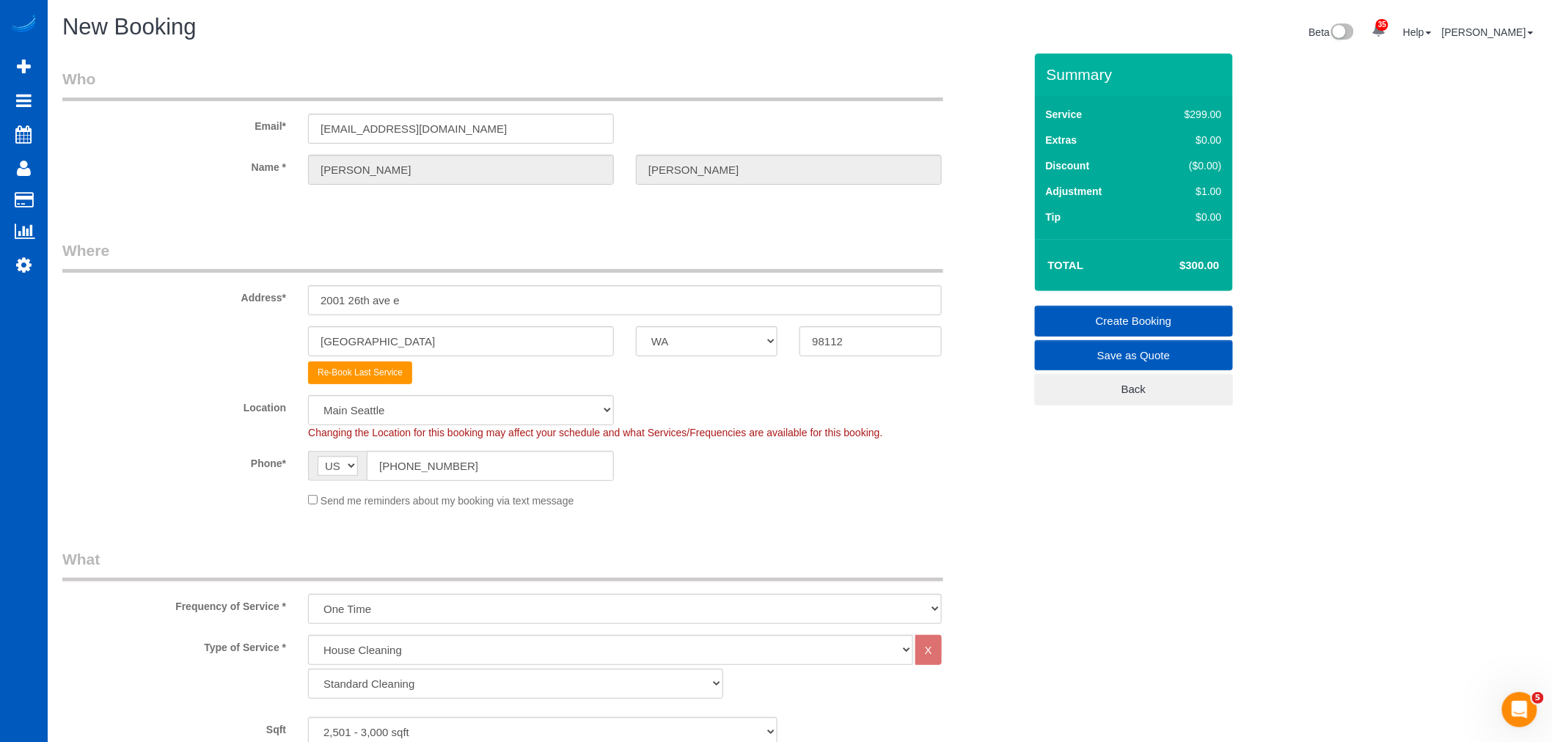
click at [415, 493] on div "Send me reminders about my booking via text message" at bounding box center [625, 500] width 656 height 16
click at [320, 502] on span "Send me reminders about my booking via text message" at bounding box center [447, 501] width 254 height 12
click at [1134, 312] on link "Create Booking" at bounding box center [1134, 321] width 198 height 31
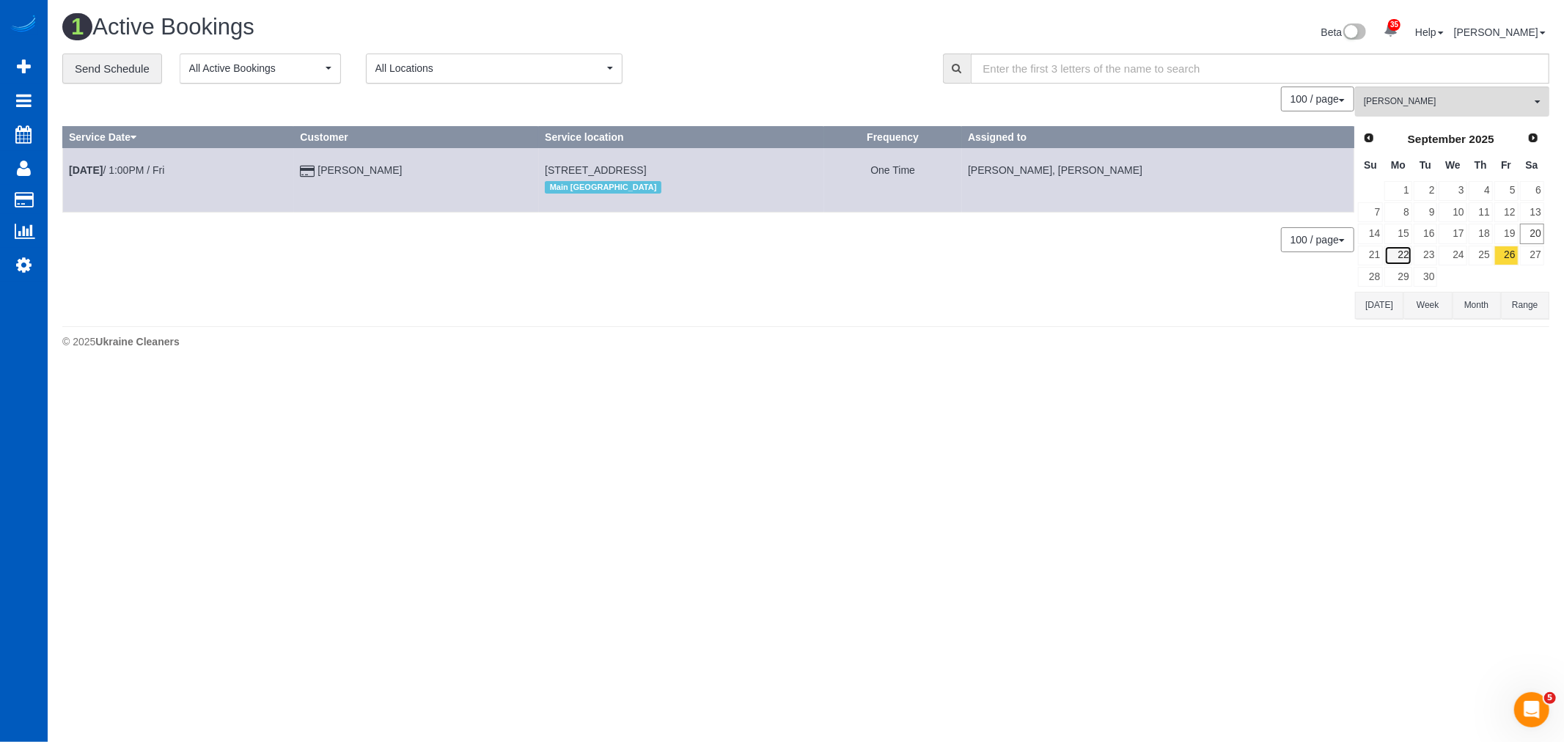
click at [1401, 248] on link "22" at bounding box center [1398, 256] width 27 height 20
click at [1431, 106] on span "[PERSON_NAME]" at bounding box center [1447, 101] width 167 height 12
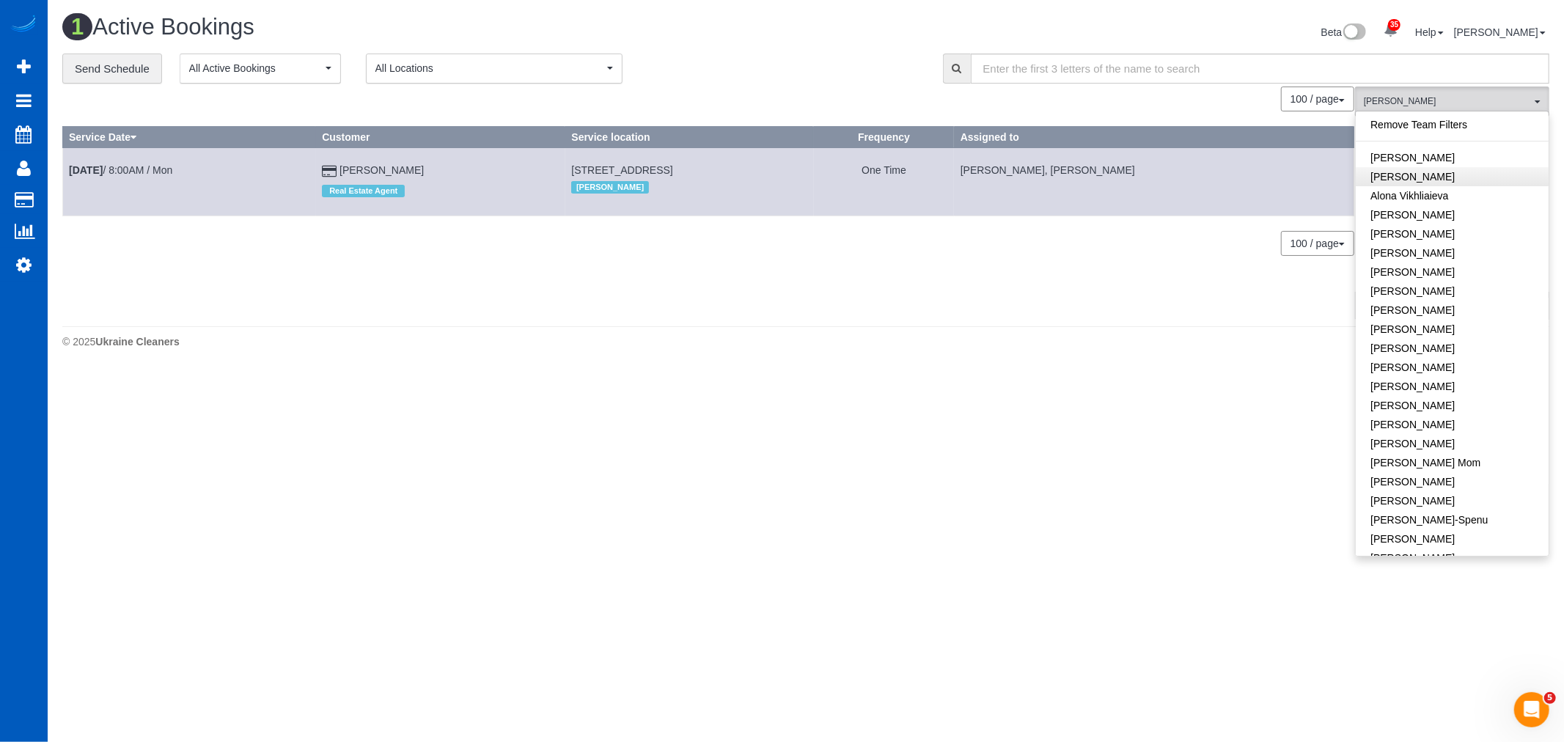
click at [1418, 128] on link "Remove Team Filters" at bounding box center [1452, 124] width 193 height 19
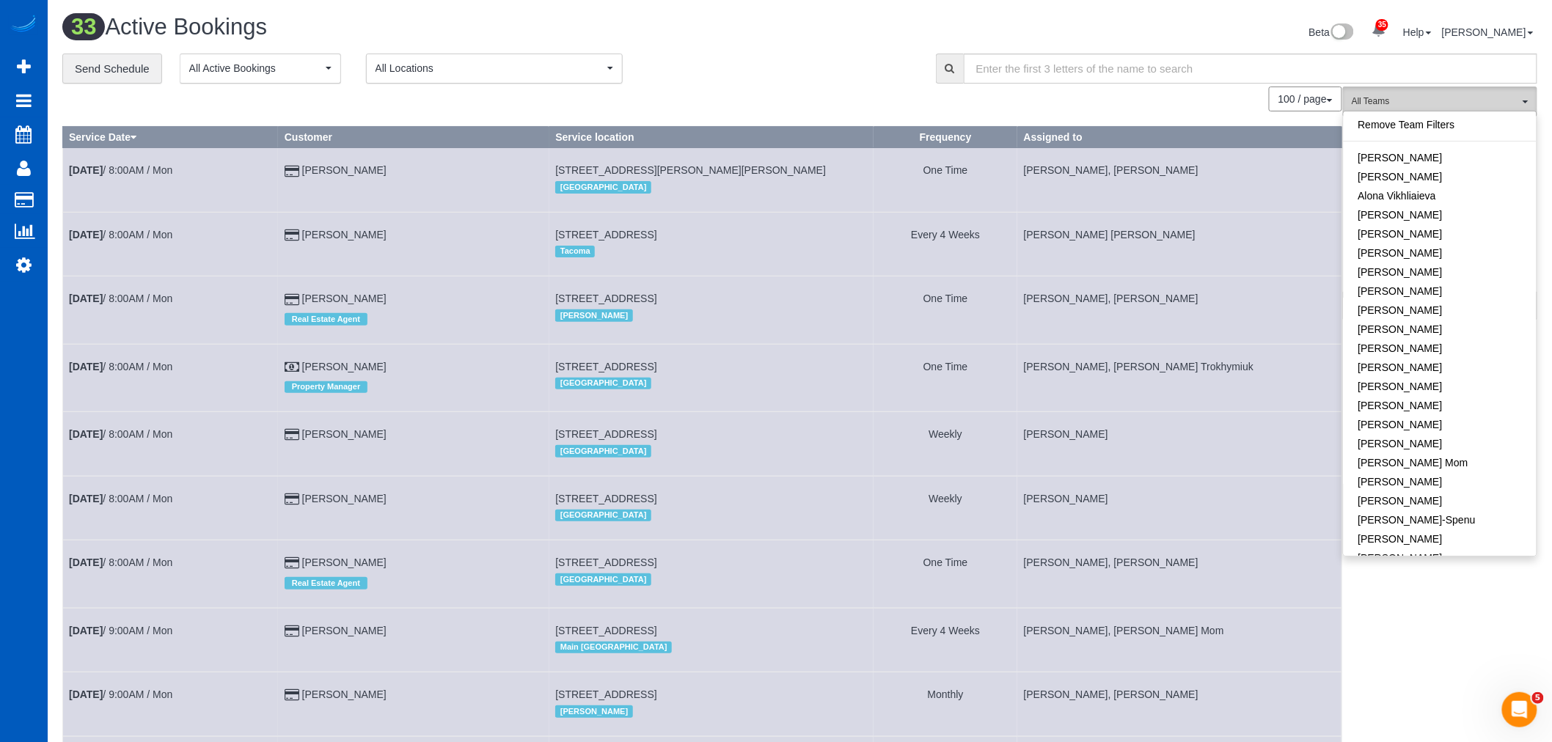
click at [1441, 98] on span "All Teams" at bounding box center [1435, 101] width 167 height 12
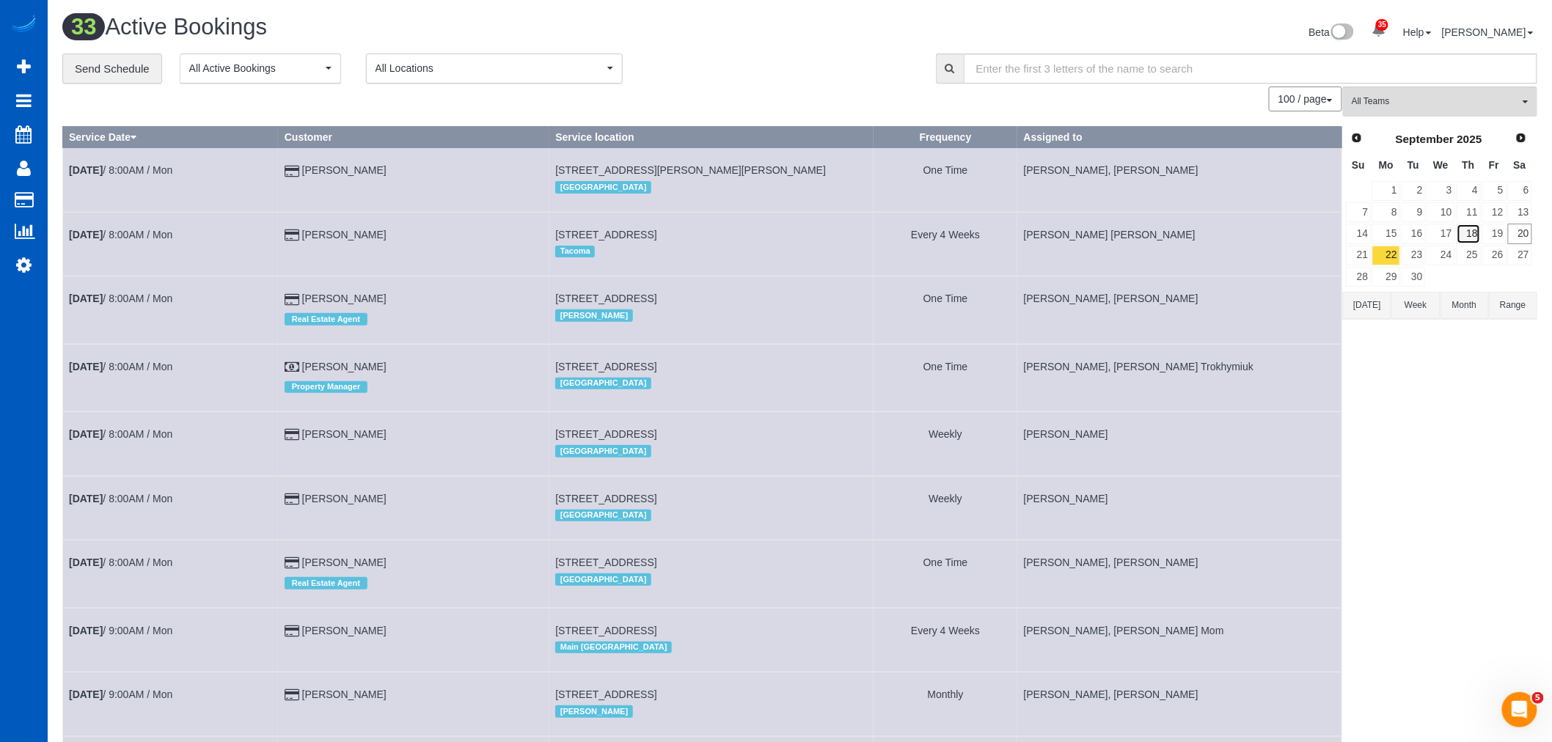
click at [1464, 242] on link "18" at bounding box center [1468, 234] width 24 height 20
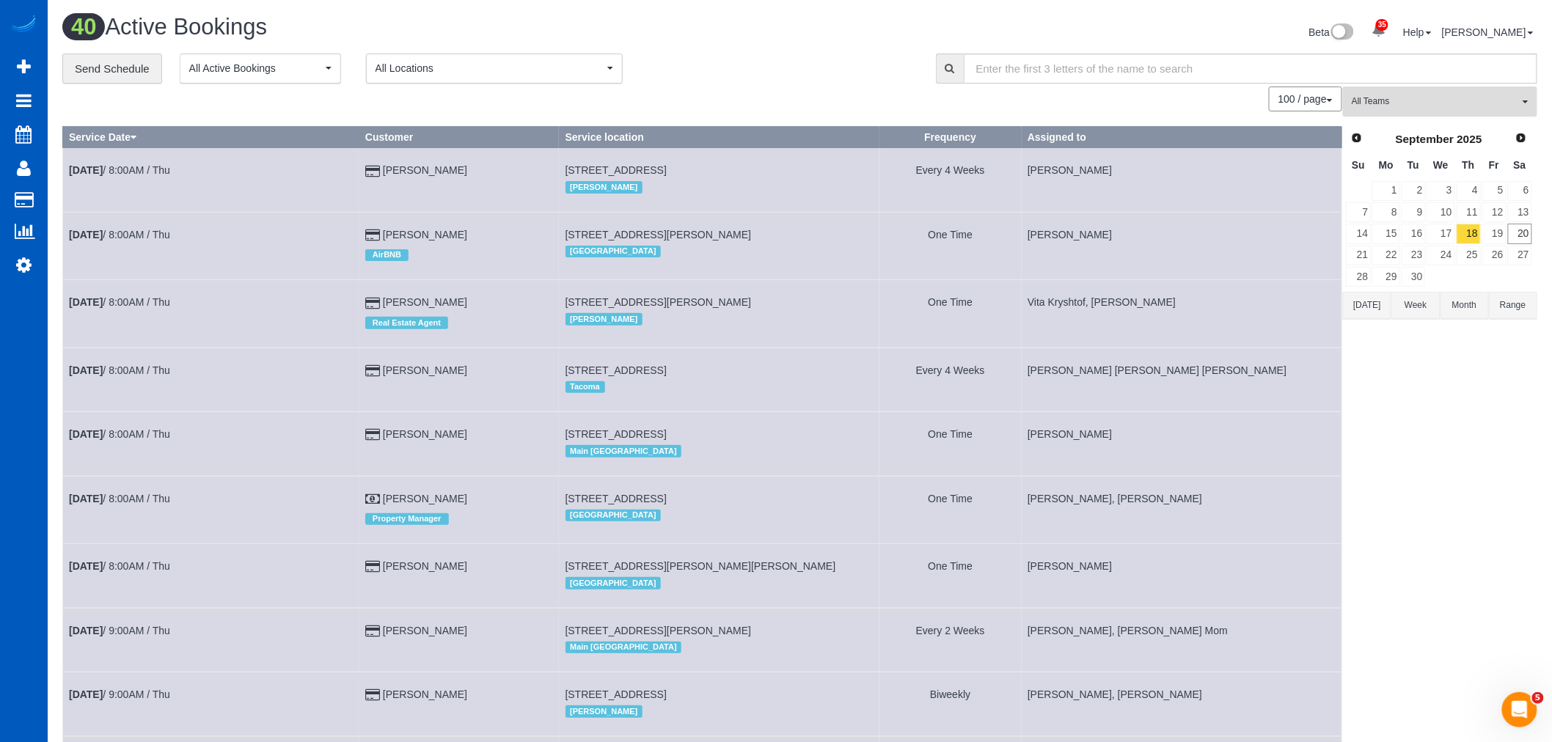
click at [1405, 93] on button "All Teams" at bounding box center [1440, 102] width 194 height 30
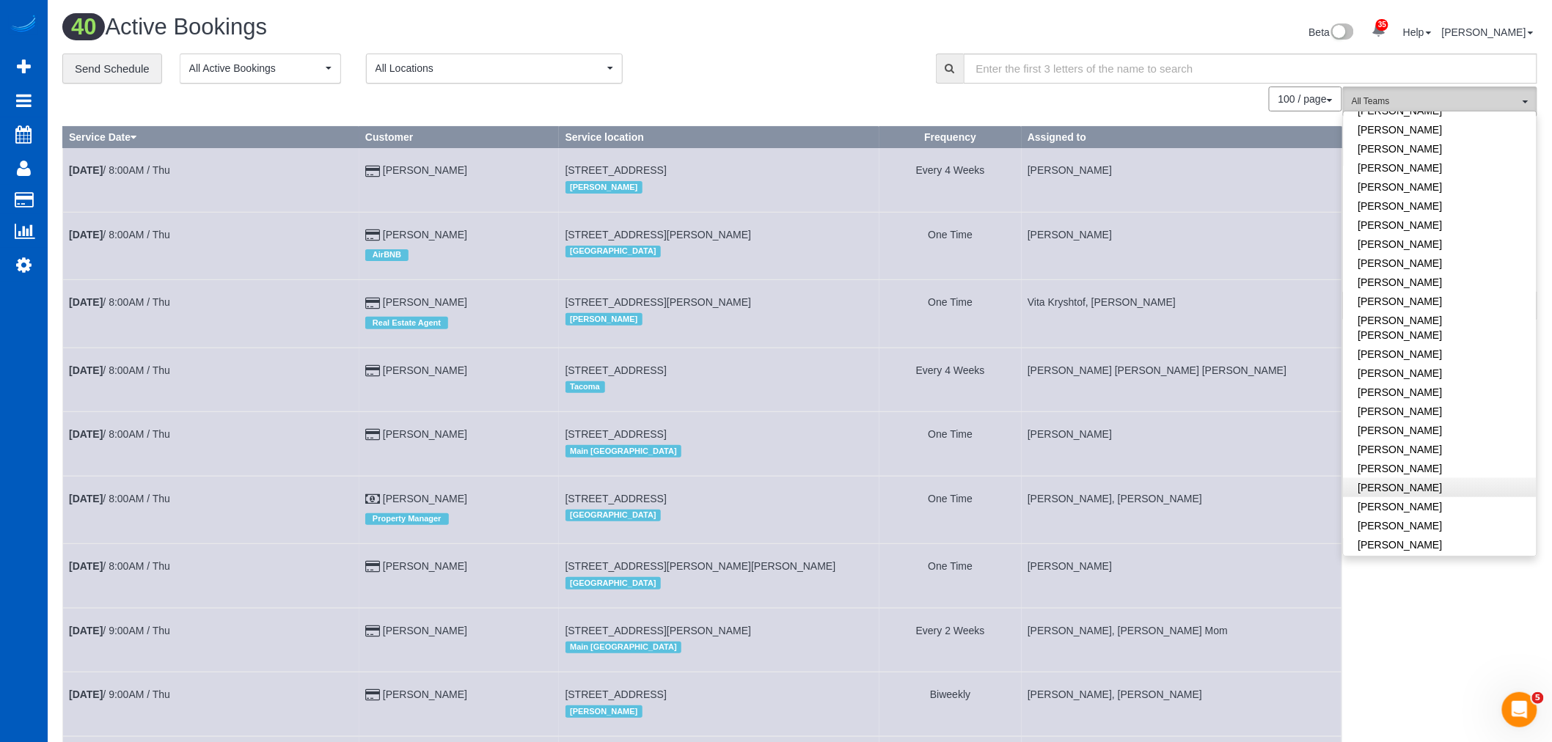
scroll to position [488, 0]
click at [1410, 380] on link "[PERSON_NAME]" at bounding box center [1439, 389] width 193 height 19
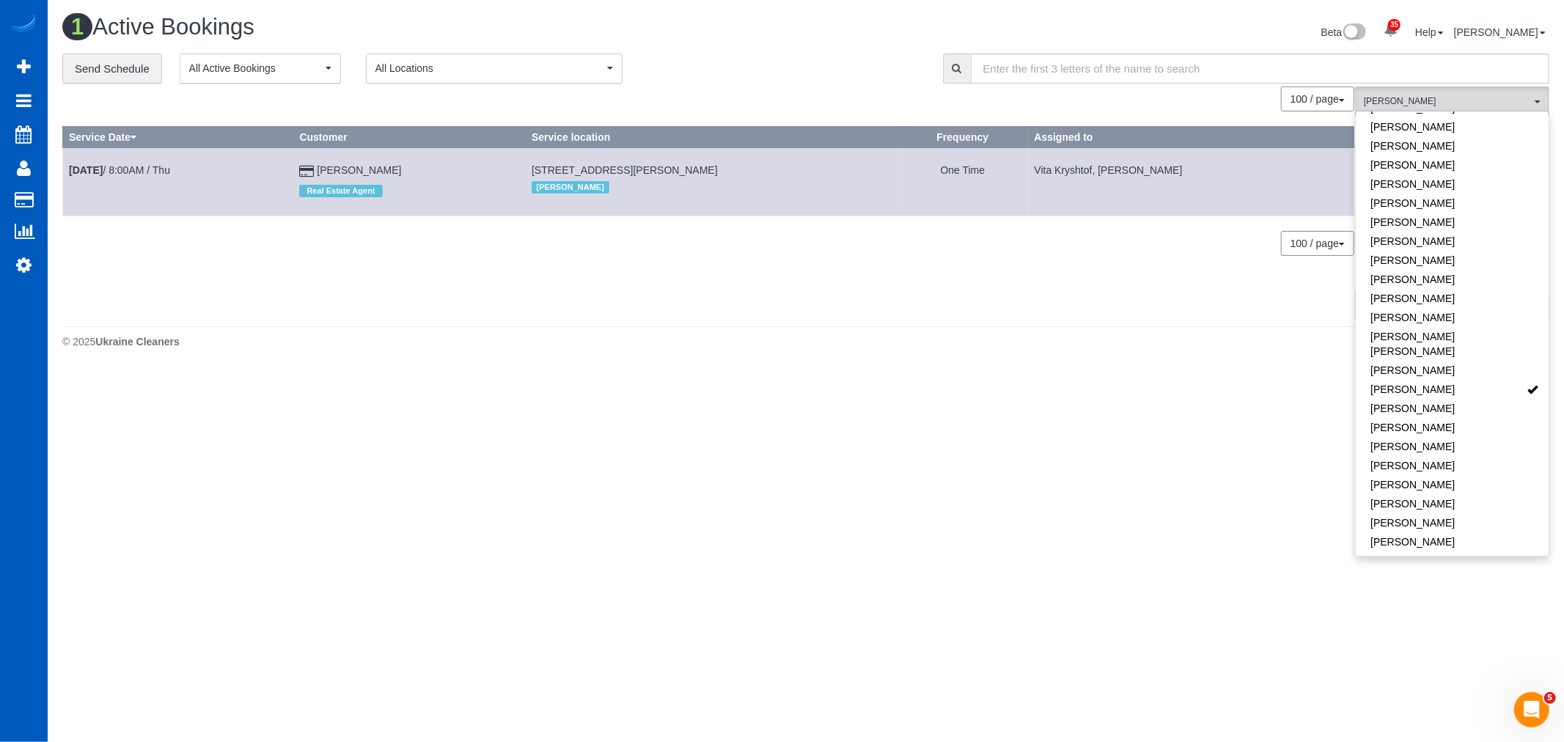
click at [803, 424] on body "35 Beta Your Notifications You have 0 alerts × You have 3 to charge for 09/18/2…" at bounding box center [782, 371] width 1564 height 742
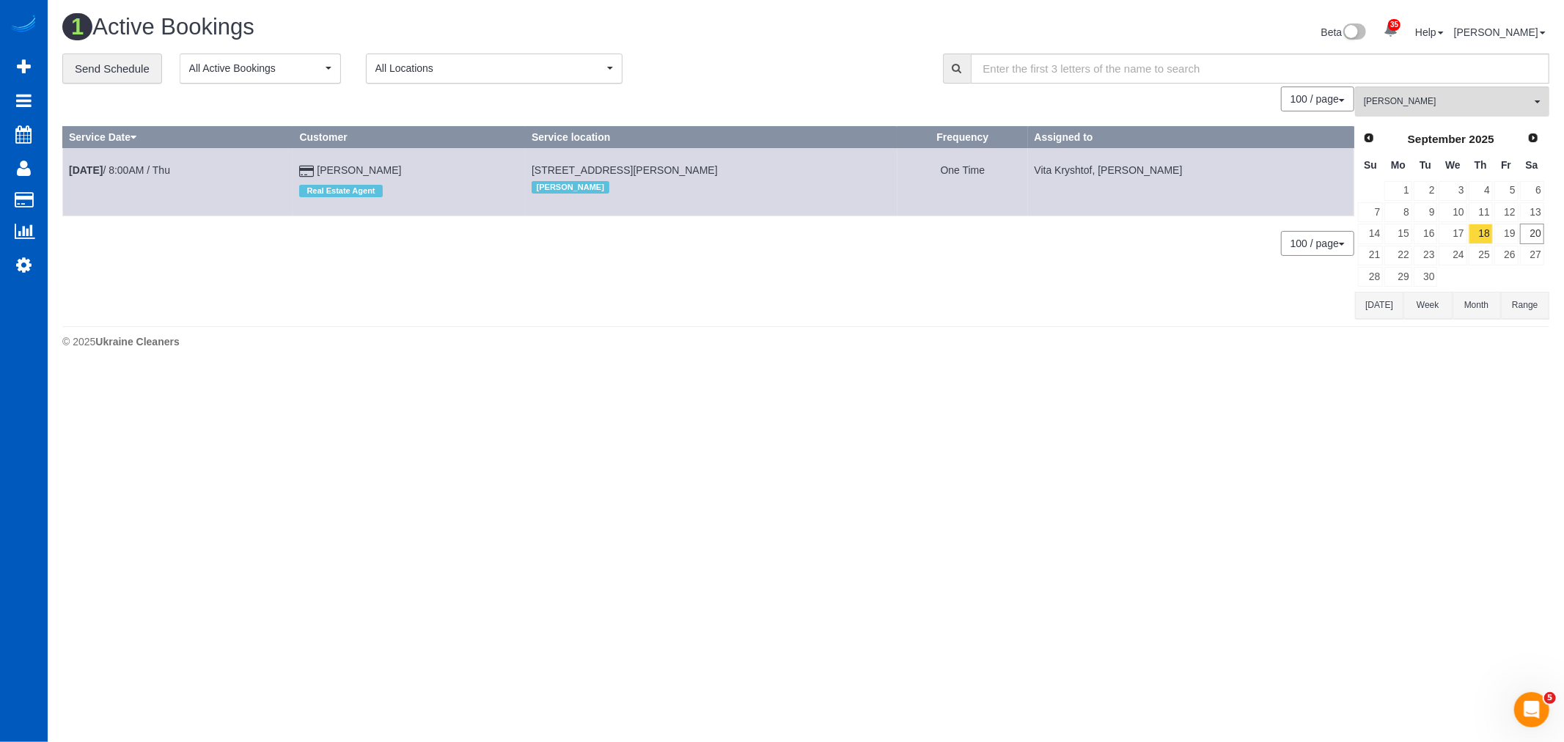
click at [96, 177] on td "Sep 18th / 8:00AM / Thu" at bounding box center [178, 181] width 230 height 67
click at [100, 170] on b "Sep 18th" at bounding box center [86, 170] width 34 height 12
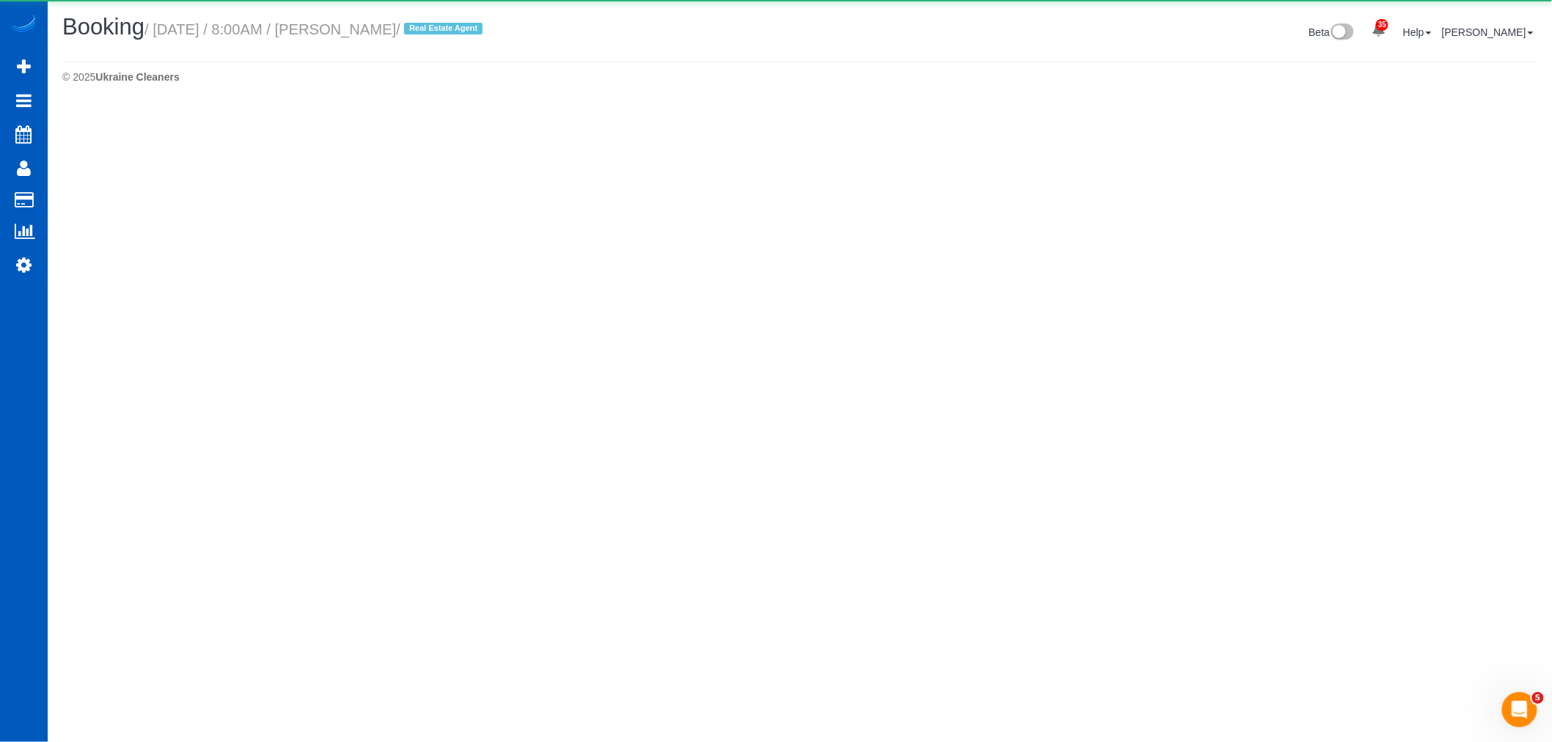
select select "WA"
select select "string:fspay-7feef064-0aae-445e-b746-4fcf4f7cb7b4"
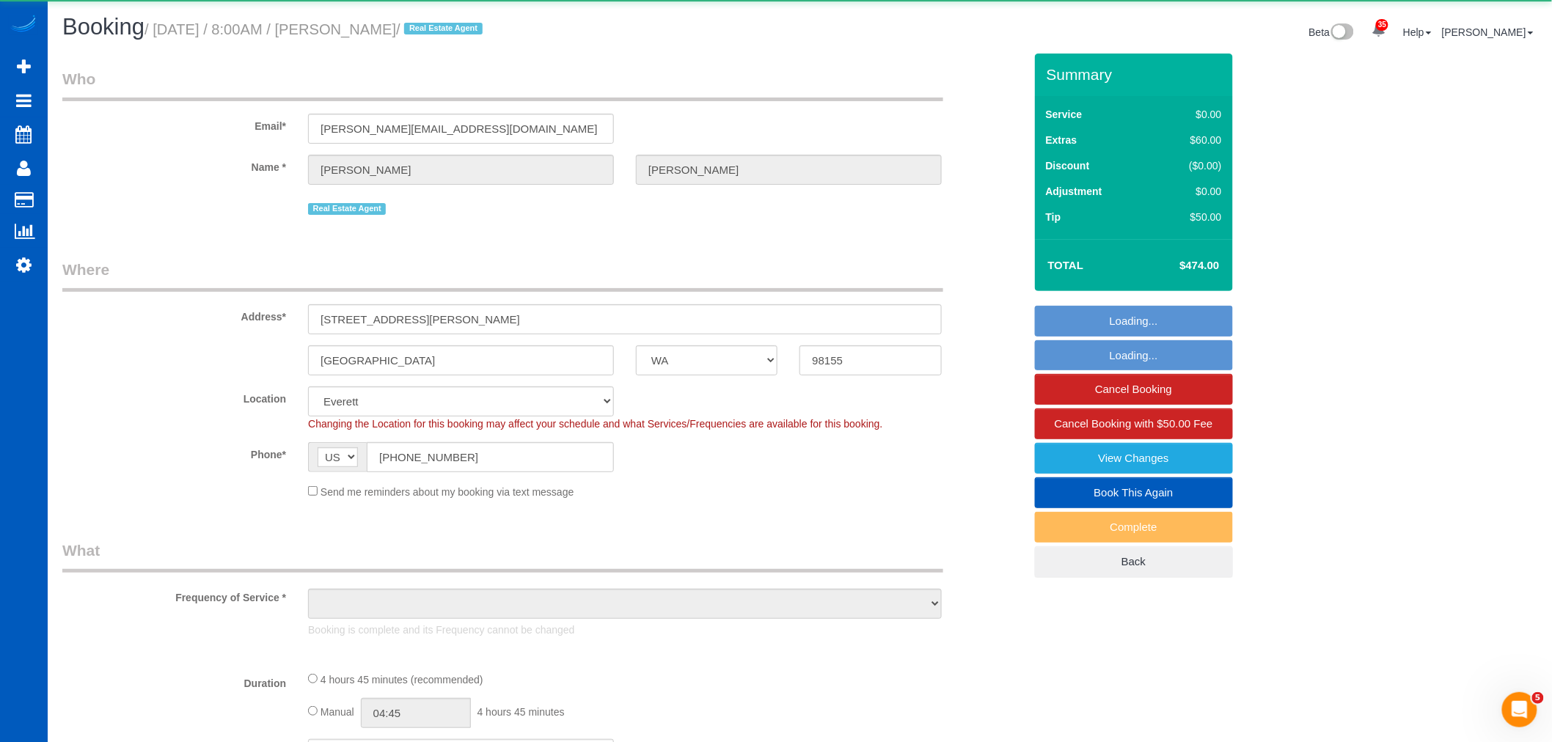
select select "object:4595"
select select "199"
select select "spot27"
select select "number:10"
select select "2"
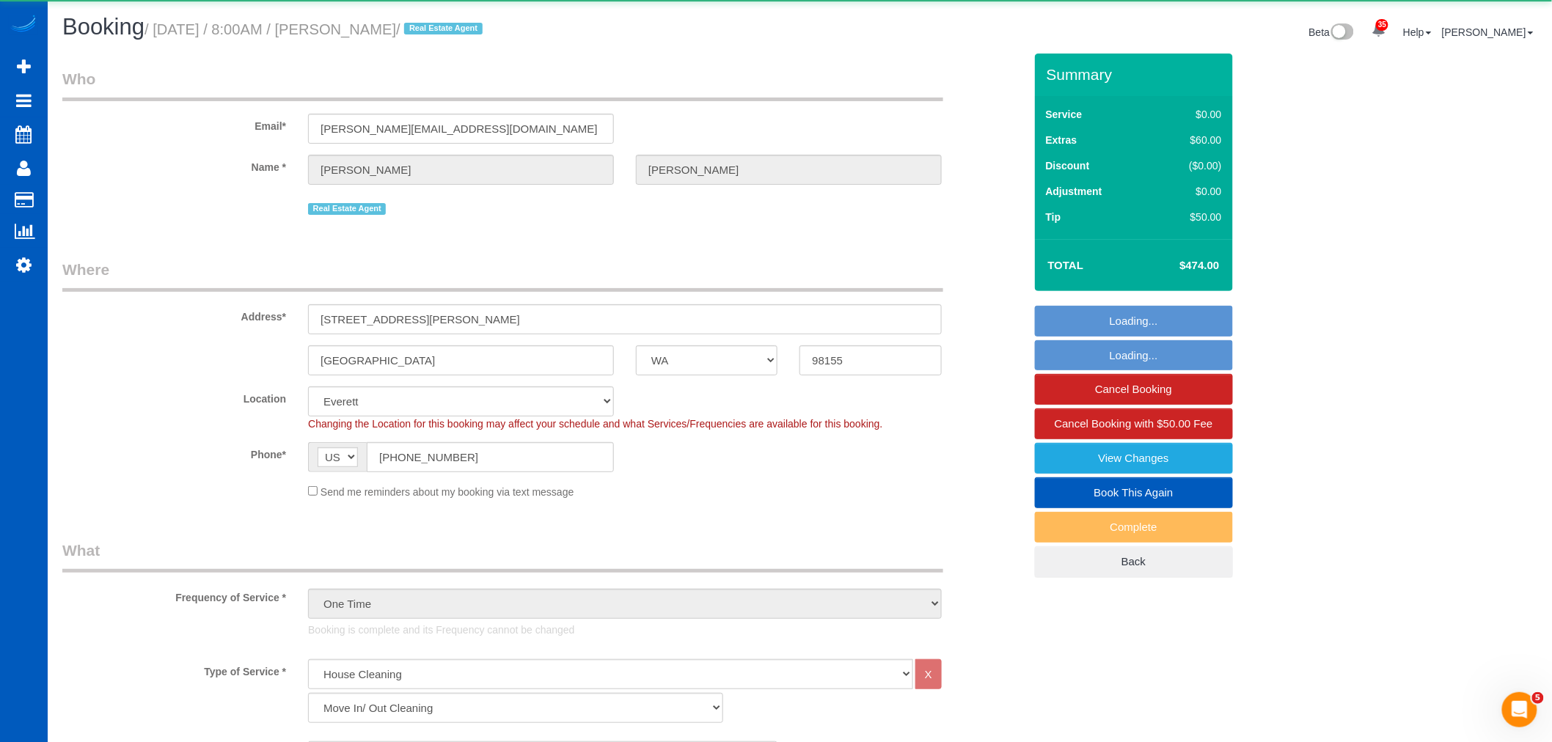
select select "2"
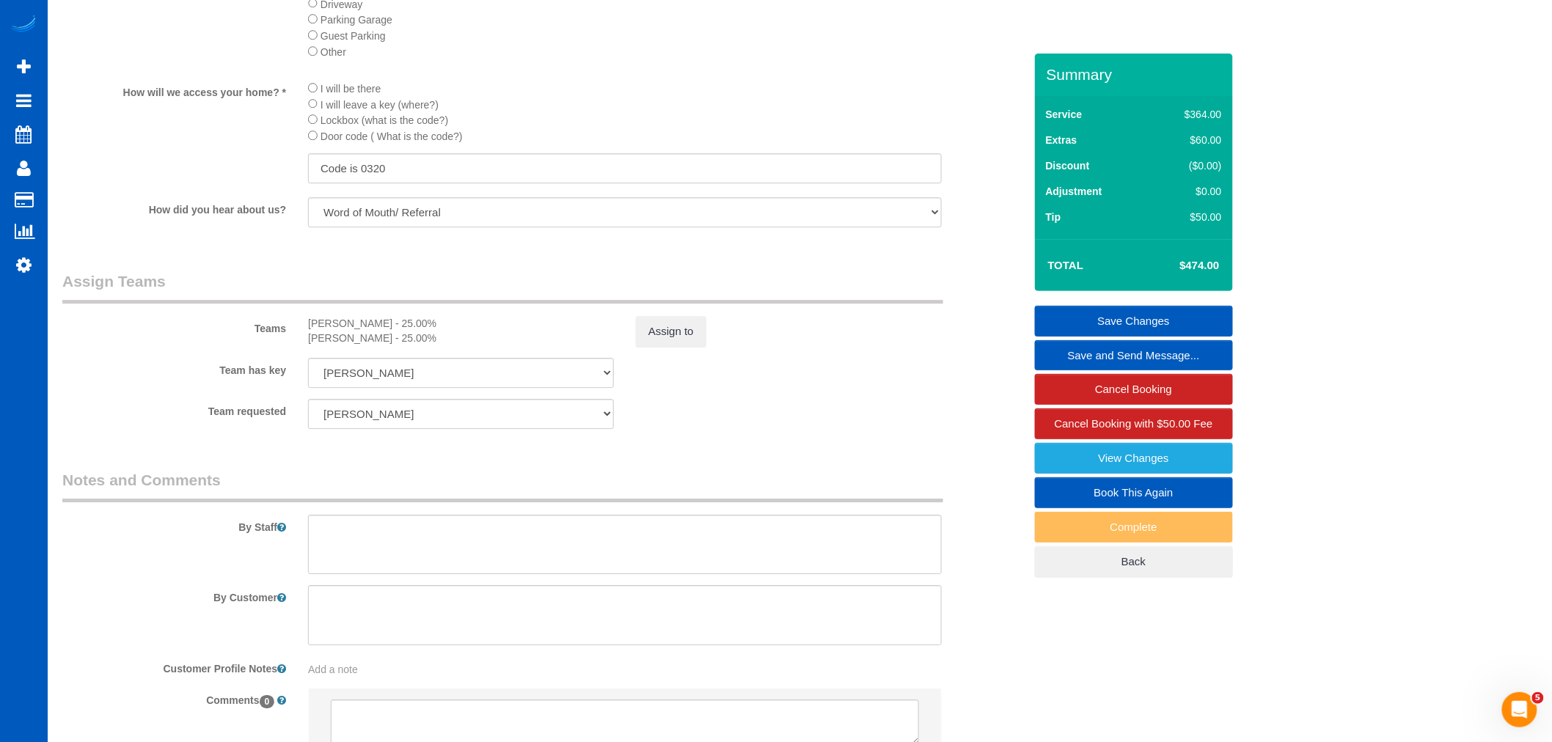
scroll to position [1871, 0]
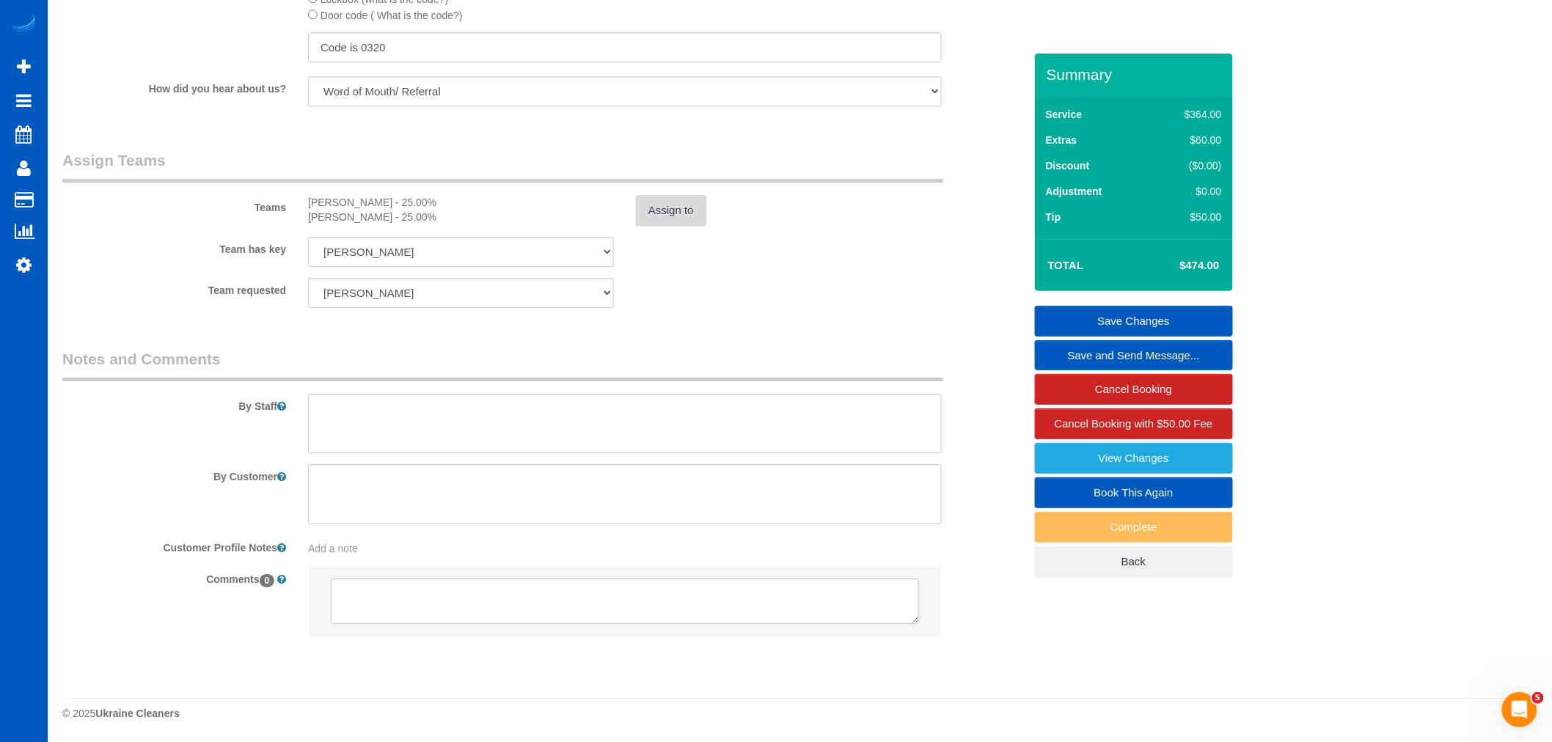
click at [684, 211] on button "Assign to" at bounding box center [671, 210] width 70 height 31
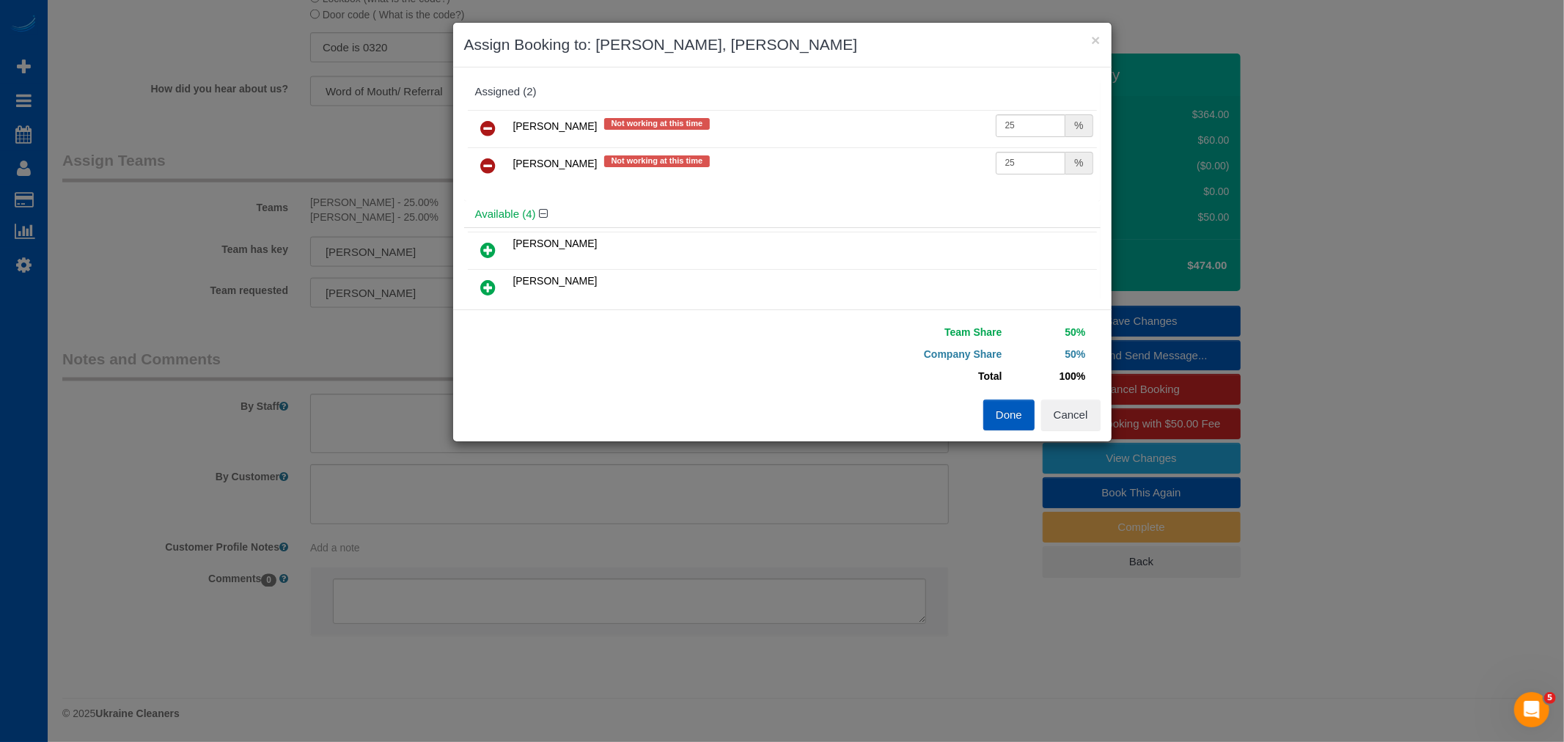
drag, startPoint x: 978, startPoint y: 115, endPoint x: 935, endPoint y: 128, distance: 45.0
click at [935, 128] on tr "Nataliia Dmytruk Not working at this time 25 %" at bounding box center [782, 128] width 629 height 37
drag, startPoint x: 1017, startPoint y: 121, endPoint x: 871, endPoint y: 191, distance: 162.0
click at [871, 191] on div "Nataliia Dmytruk Not working at this time 25 % Vita Kryshtof Not working at thi…" at bounding box center [782, 153] width 637 height 95
type input "40"
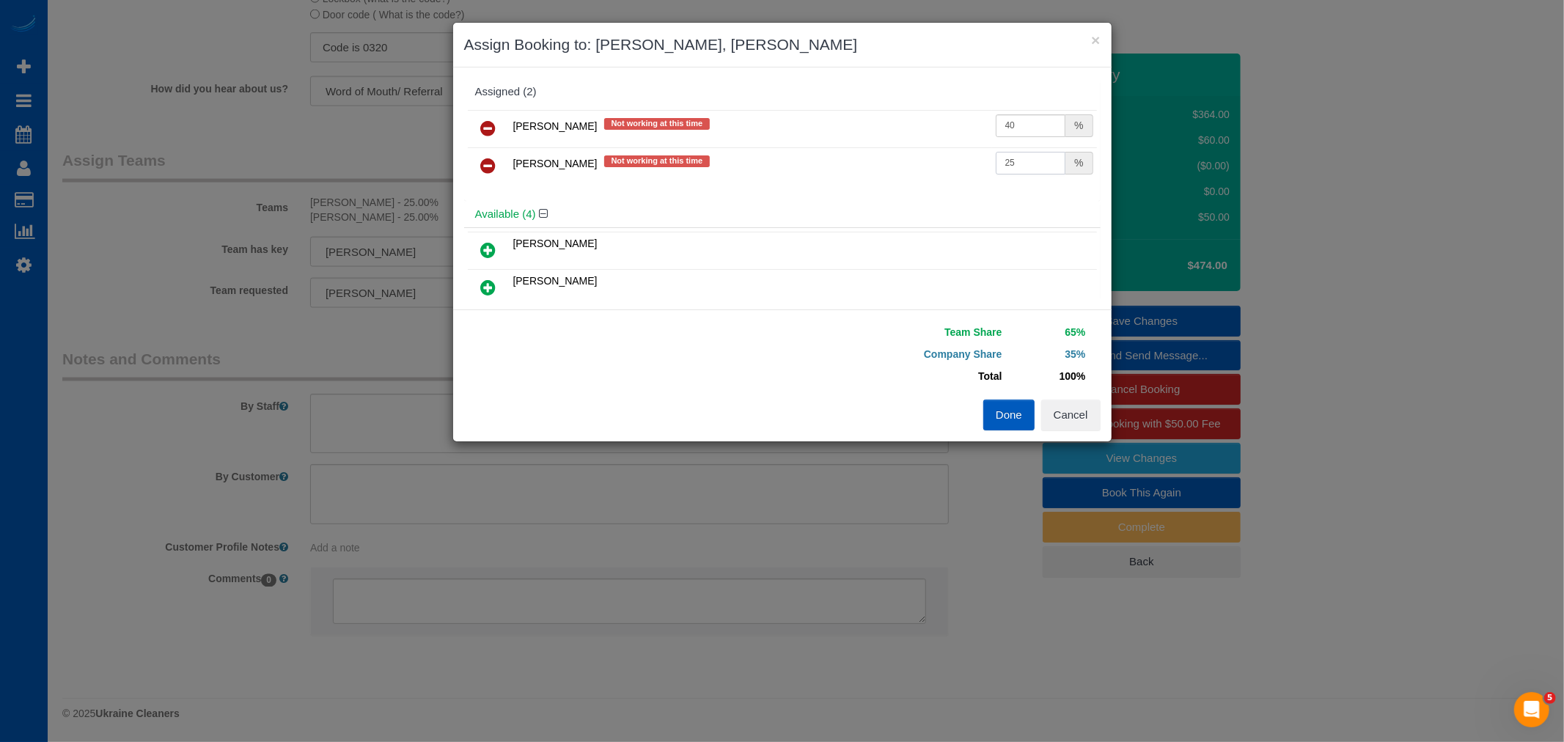
drag, startPoint x: 1018, startPoint y: 158, endPoint x: 928, endPoint y: 182, distance: 93.4
click at [928, 182] on tr "Vita Kryshtof Not working at this time 25 %" at bounding box center [782, 165] width 629 height 37
type input "40"
drag, startPoint x: 1000, startPoint y: 125, endPoint x: 1013, endPoint y: 125, distance: 13.2
click at [1013, 125] on input "40" at bounding box center [1031, 125] width 70 height 23
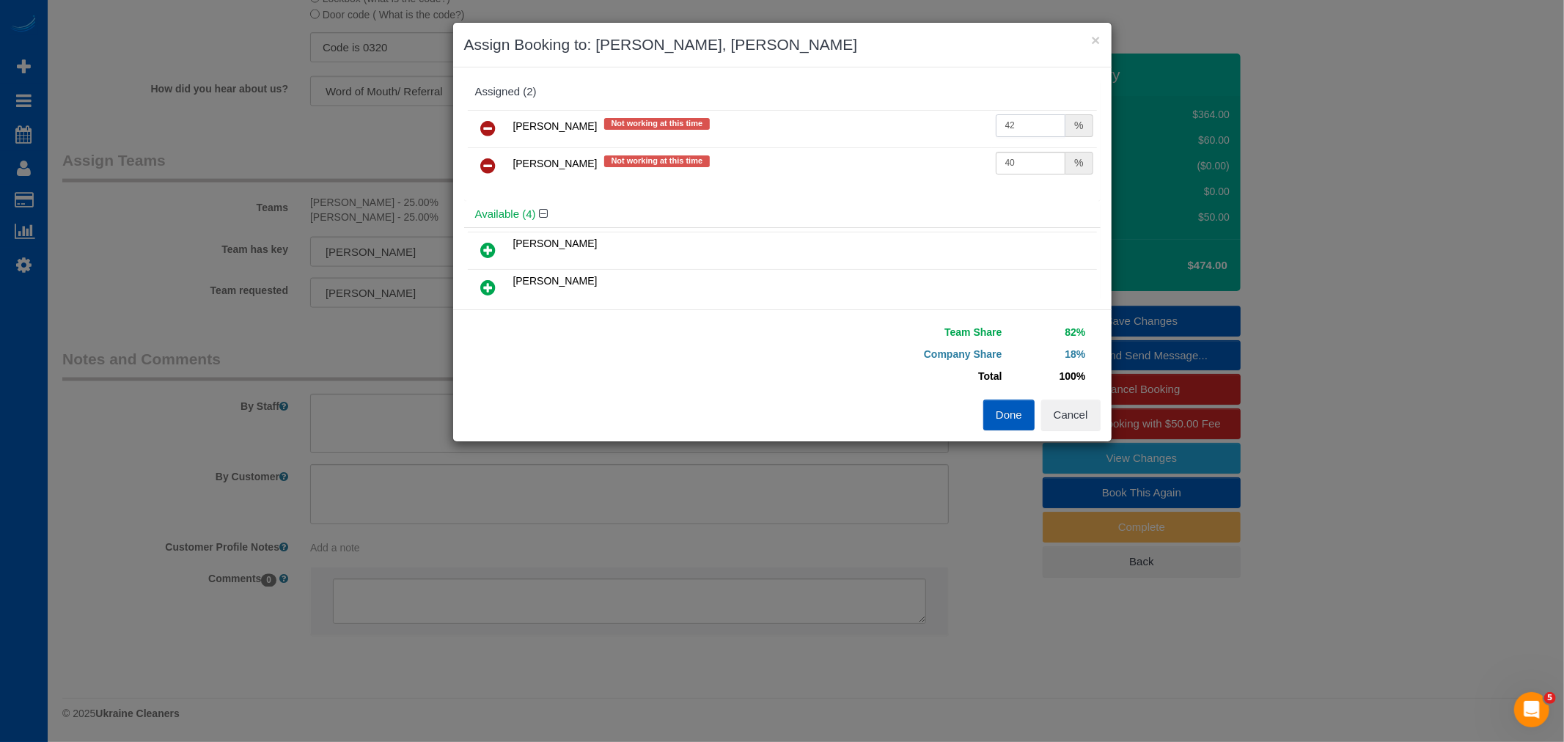
type input "42"
drag, startPoint x: 1000, startPoint y: 163, endPoint x: 1019, endPoint y: 164, distance: 19.9
click at [1019, 164] on input "40" at bounding box center [1031, 163] width 70 height 23
type input "42"
click at [1005, 419] on button "Done" at bounding box center [1008, 415] width 51 height 31
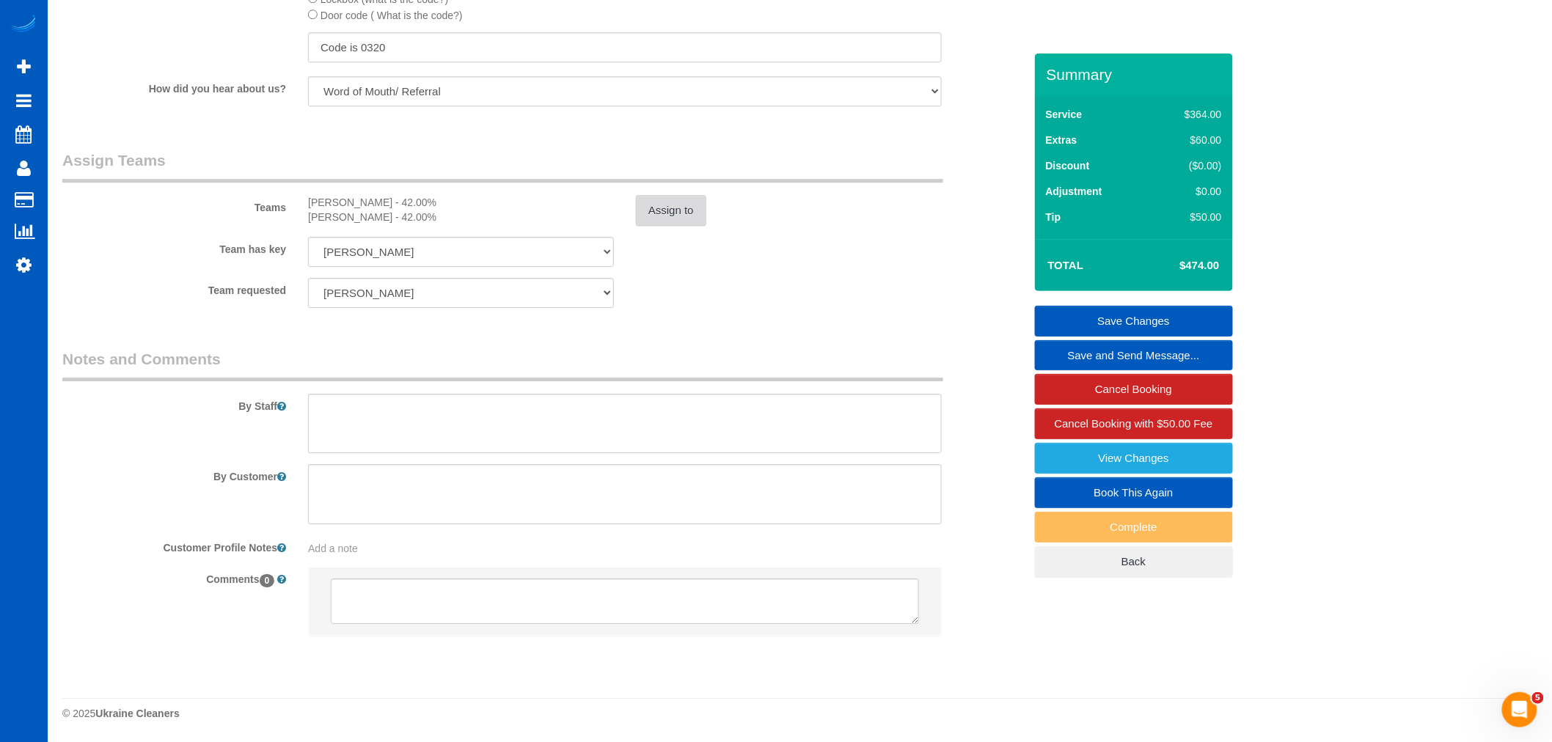
click at [657, 214] on button "Assign to" at bounding box center [671, 210] width 70 height 31
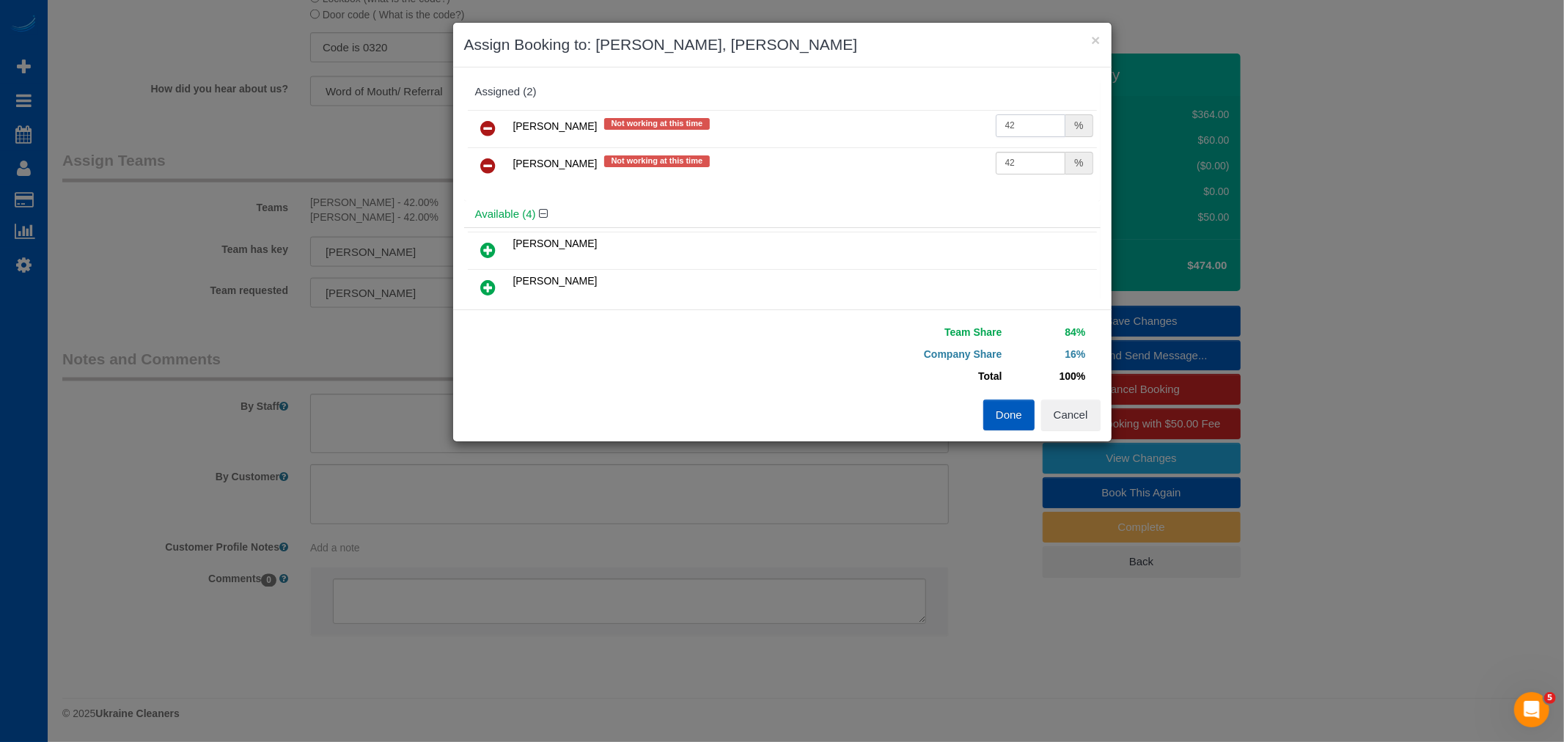
click at [1003, 122] on input "42" at bounding box center [1031, 125] width 70 height 23
drag, startPoint x: 1001, startPoint y: 125, endPoint x: 1013, endPoint y: 126, distance: 11.8
click at [1013, 126] on input "42" at bounding box center [1031, 125] width 70 height 23
type input "41.5"
click at [1005, 166] on input "42" at bounding box center [1031, 163] width 70 height 23
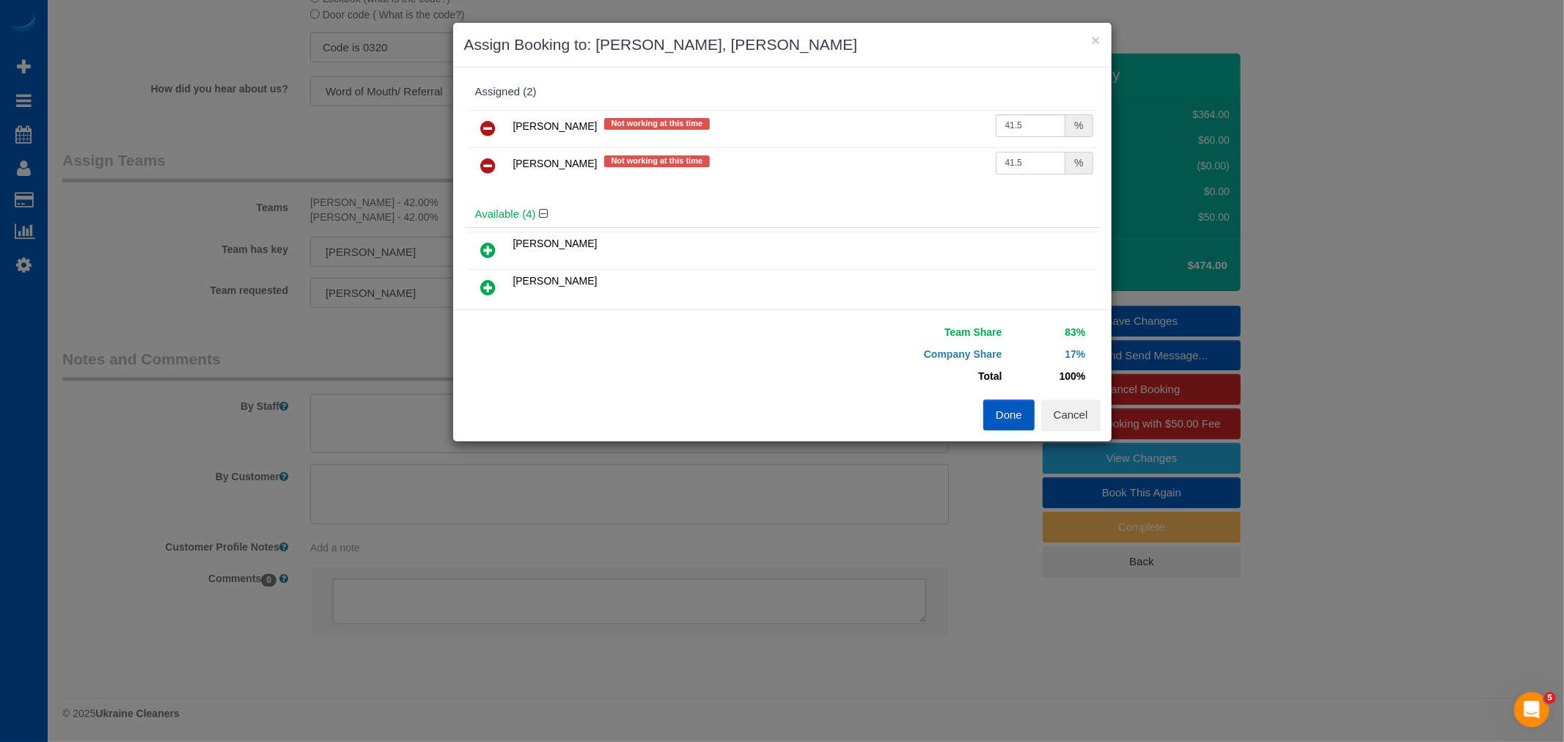
type input "41.5"
click at [1022, 416] on button "Done" at bounding box center [1008, 415] width 51 height 31
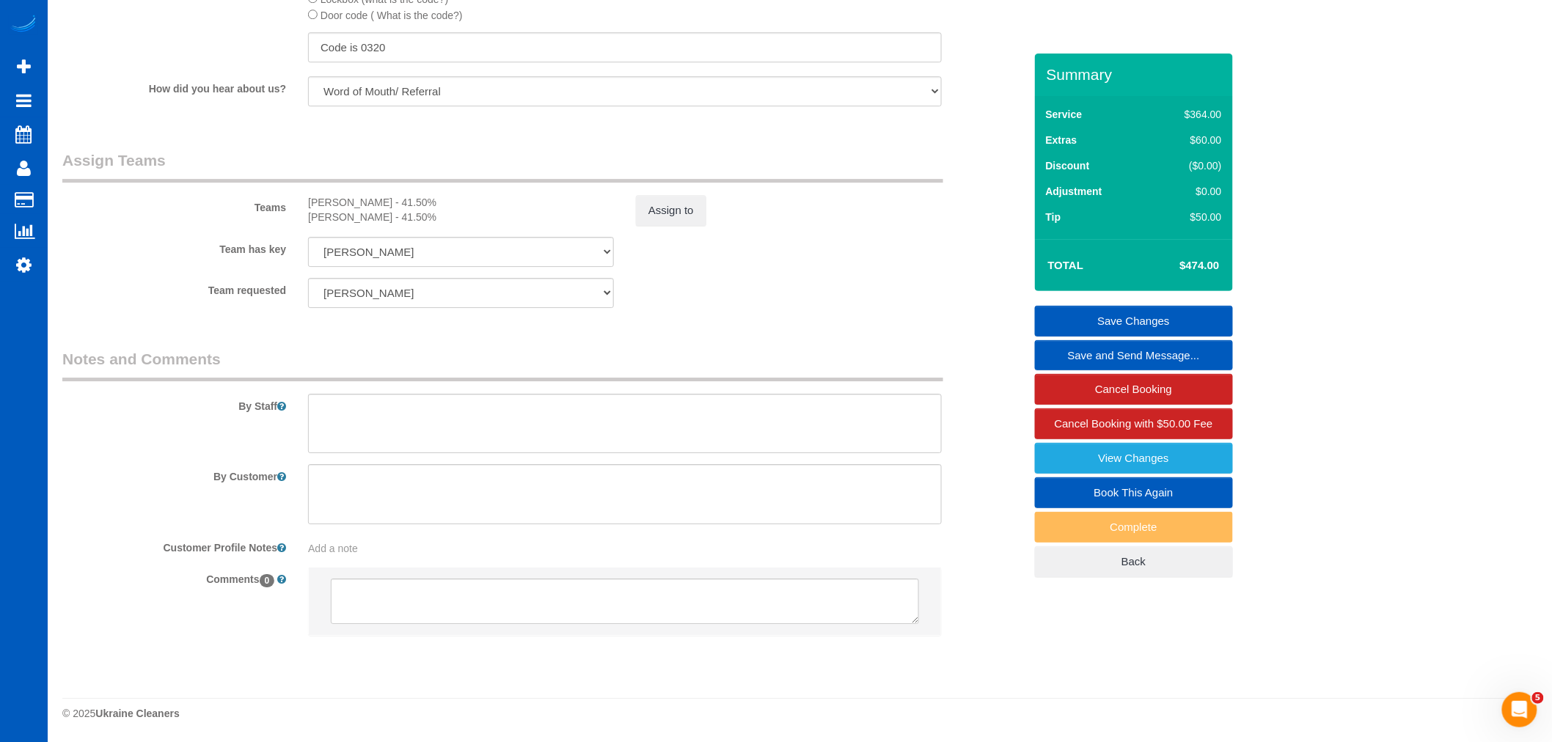
click at [1127, 324] on link "Save Changes" at bounding box center [1134, 321] width 198 height 31
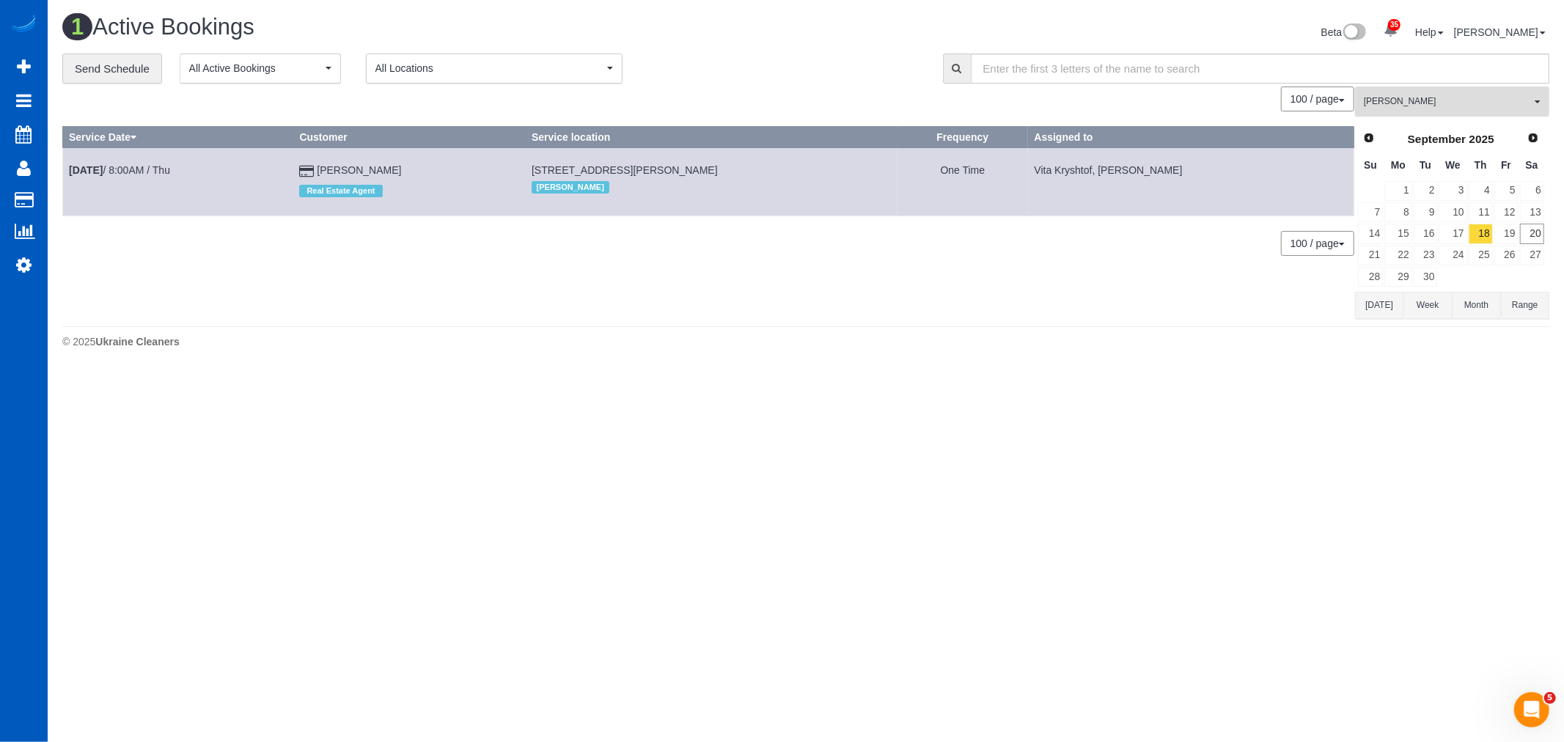
click at [1416, 106] on span "[PERSON_NAME]" at bounding box center [1447, 101] width 167 height 12
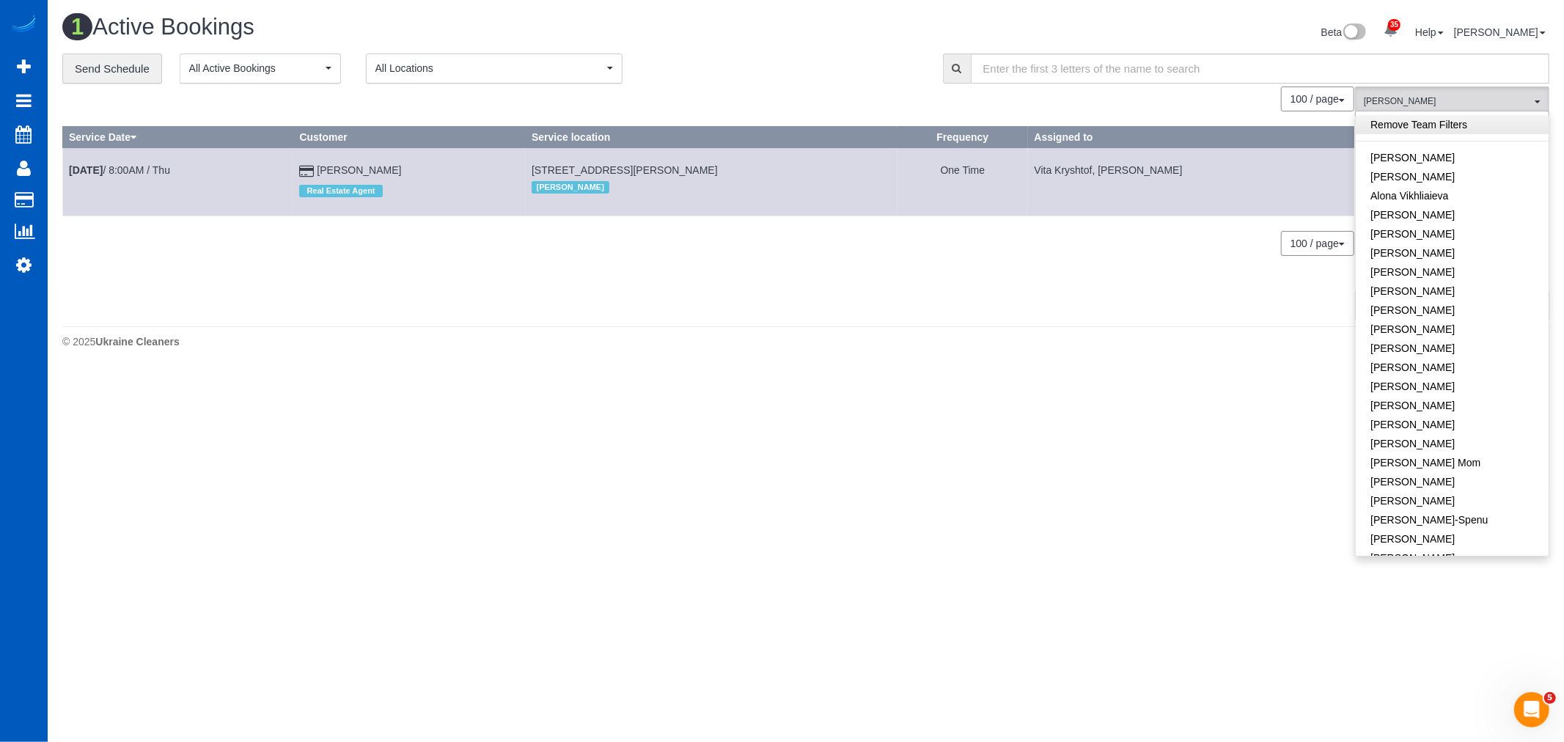
click at [1429, 122] on link "Remove Team Filters" at bounding box center [1452, 124] width 193 height 19
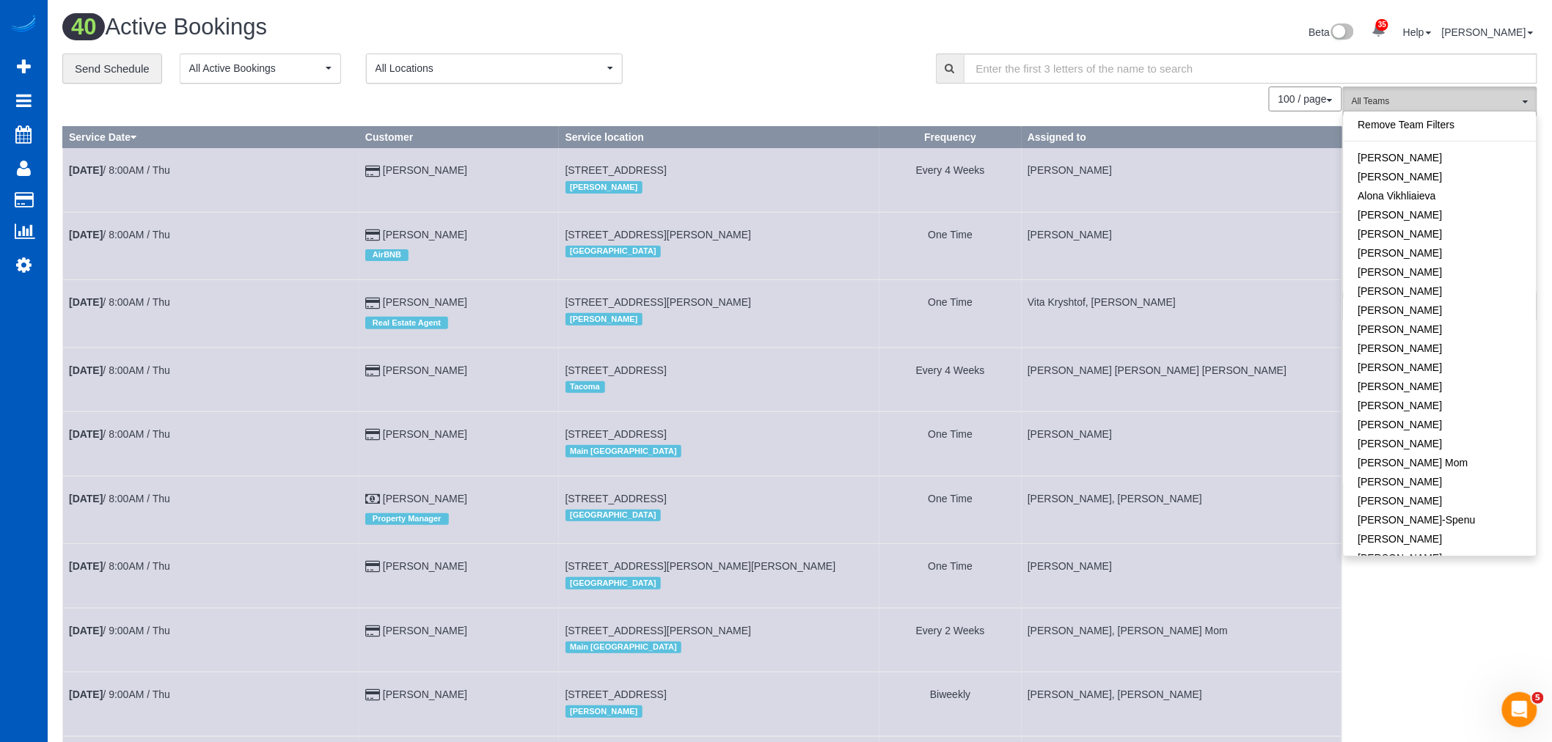
click at [1421, 93] on button "All Teams" at bounding box center [1440, 102] width 194 height 30
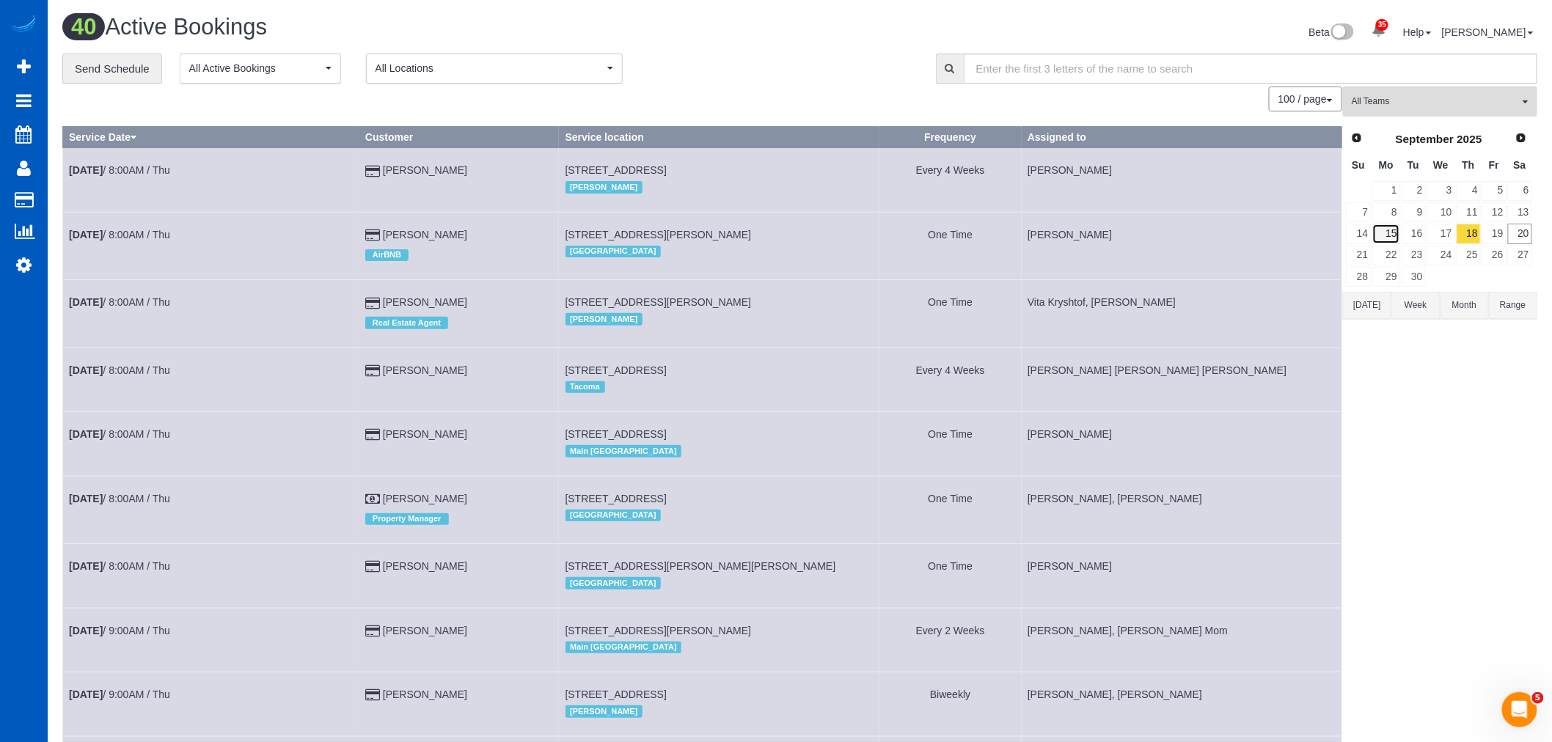
click at [1386, 242] on link "15" at bounding box center [1385, 234] width 27 height 20
click at [1387, 249] on link "22" at bounding box center [1385, 256] width 27 height 20
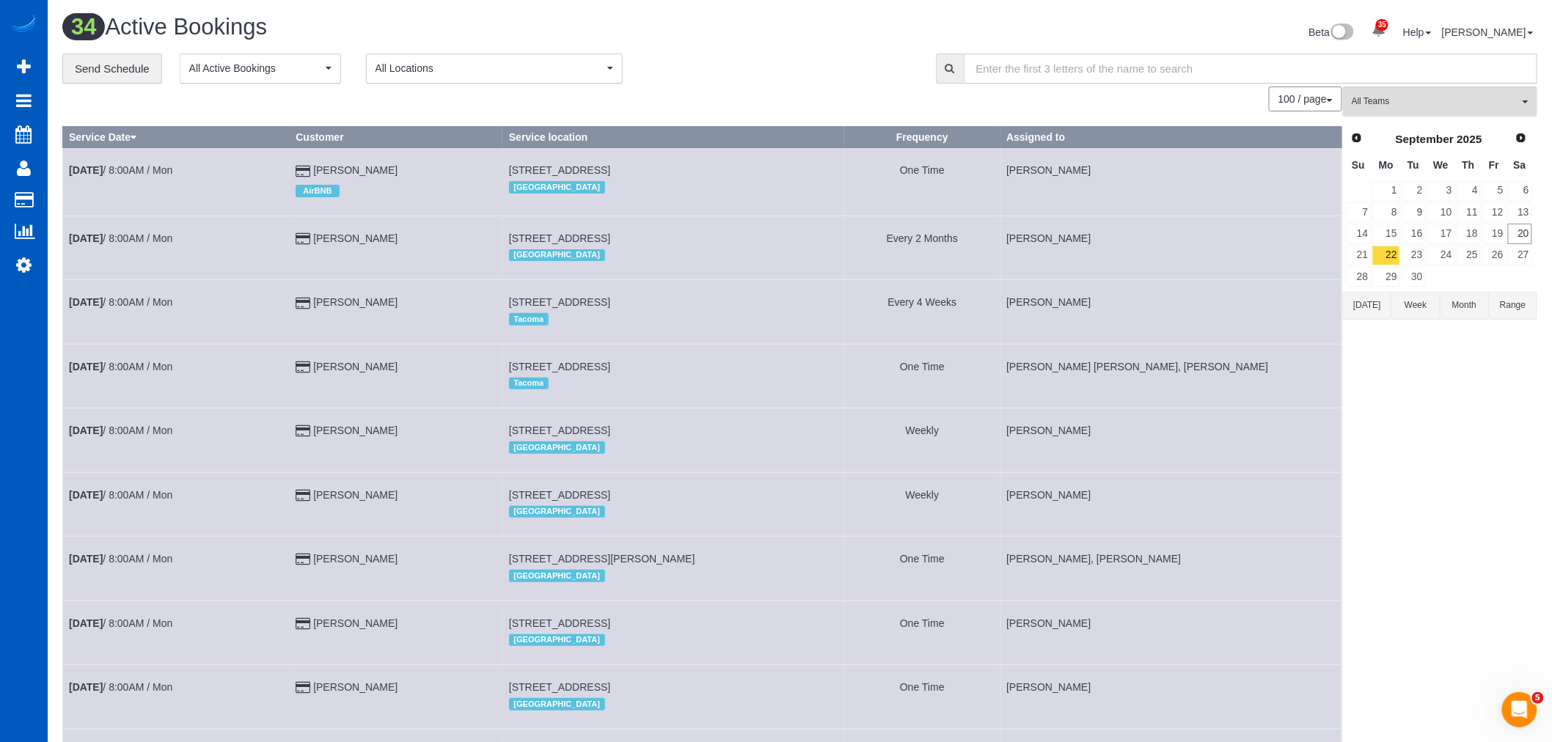
click at [1379, 84] on input "text" at bounding box center [1250, 69] width 573 height 30
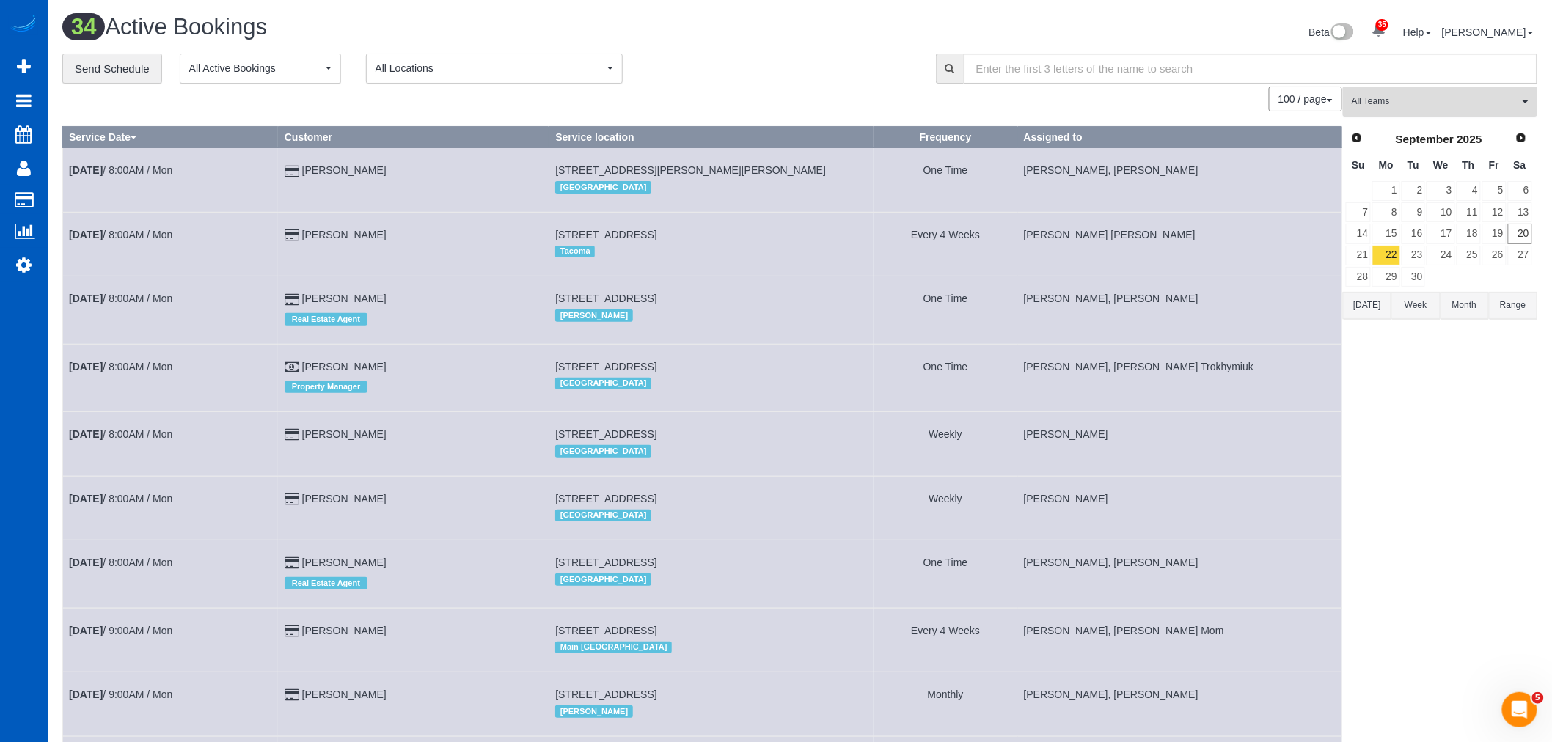
click at [1439, 96] on span "All Teams" at bounding box center [1435, 101] width 167 height 12
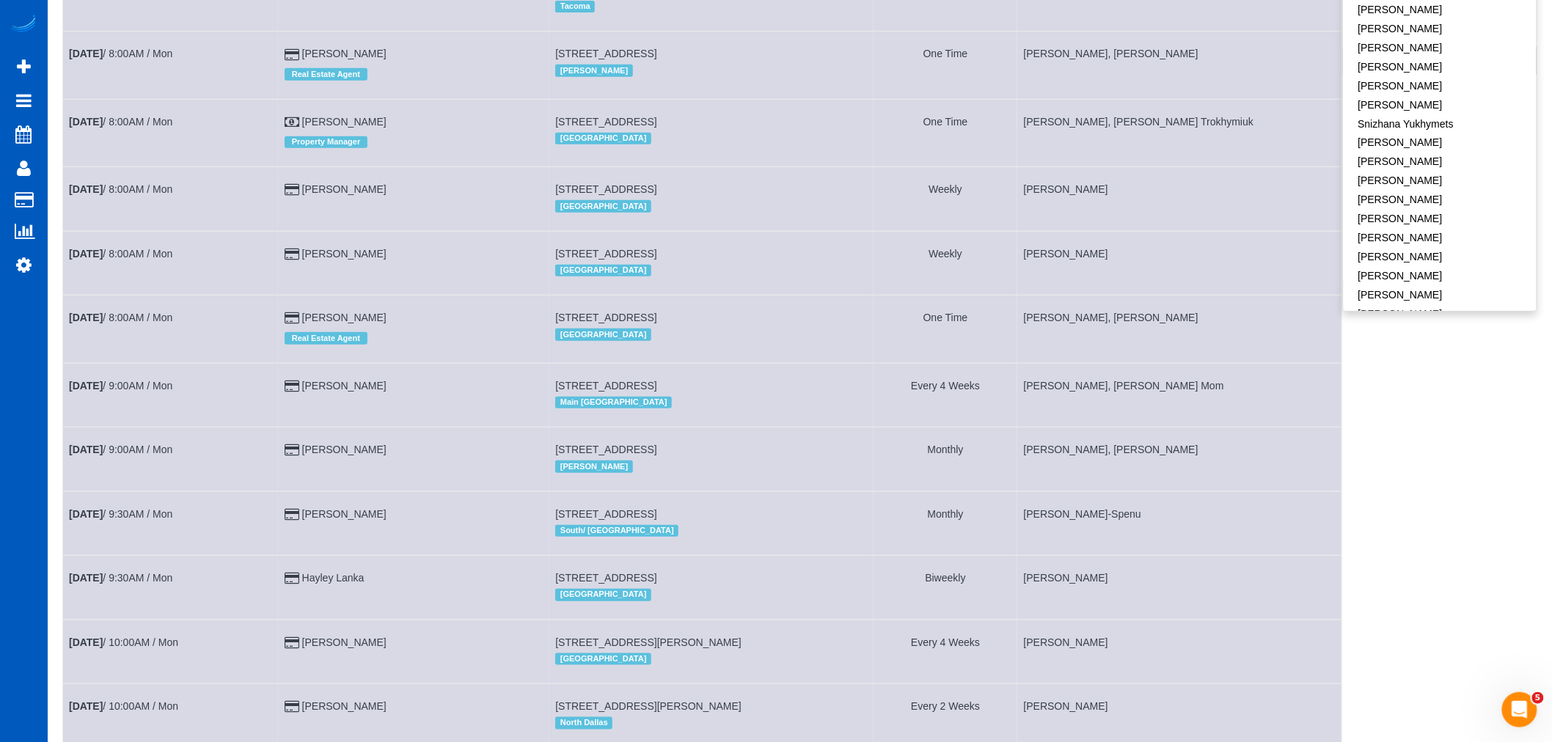
scroll to position [244, 0]
click at [1423, 210] on link "[PERSON_NAME]" at bounding box center [1439, 219] width 193 height 19
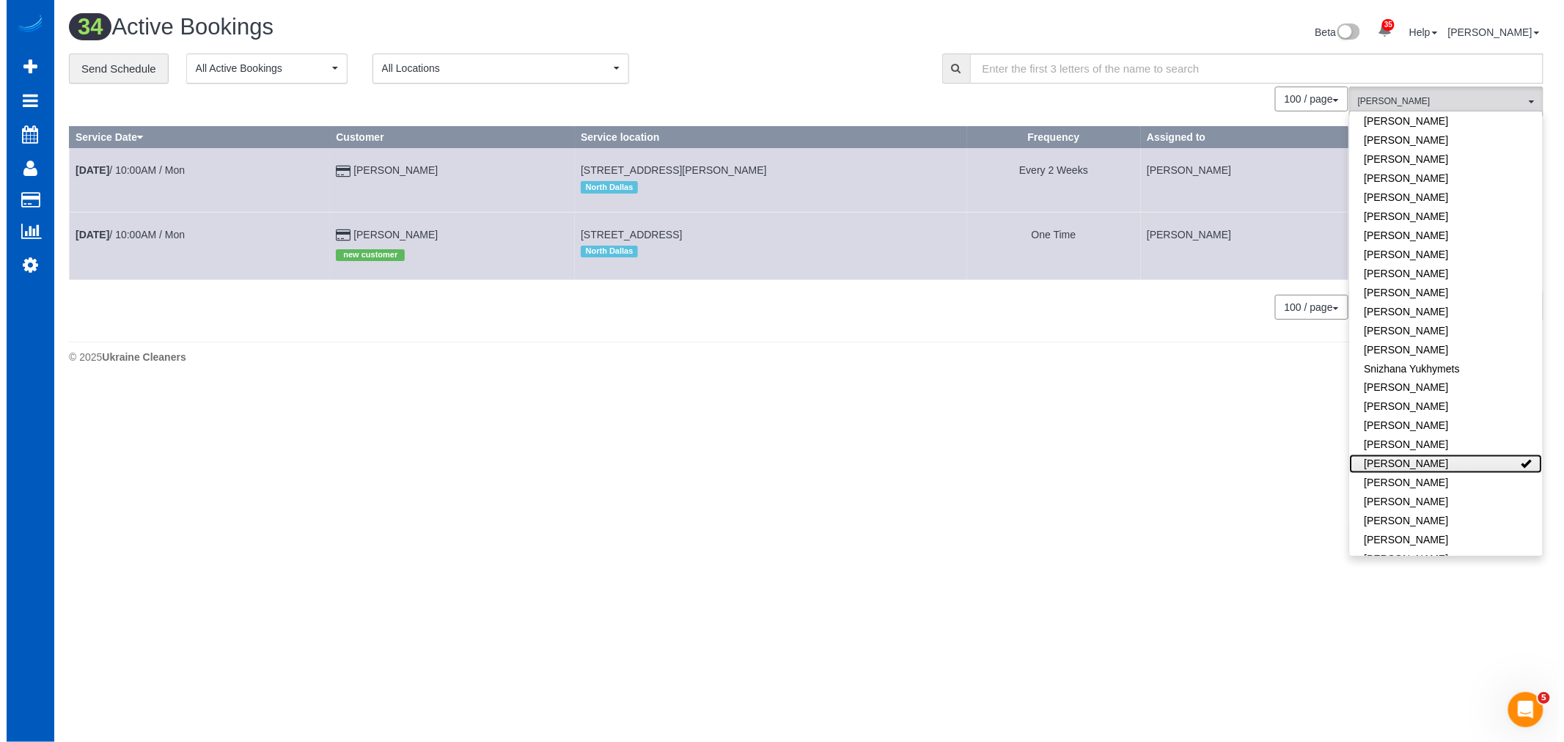
scroll to position [0, 0]
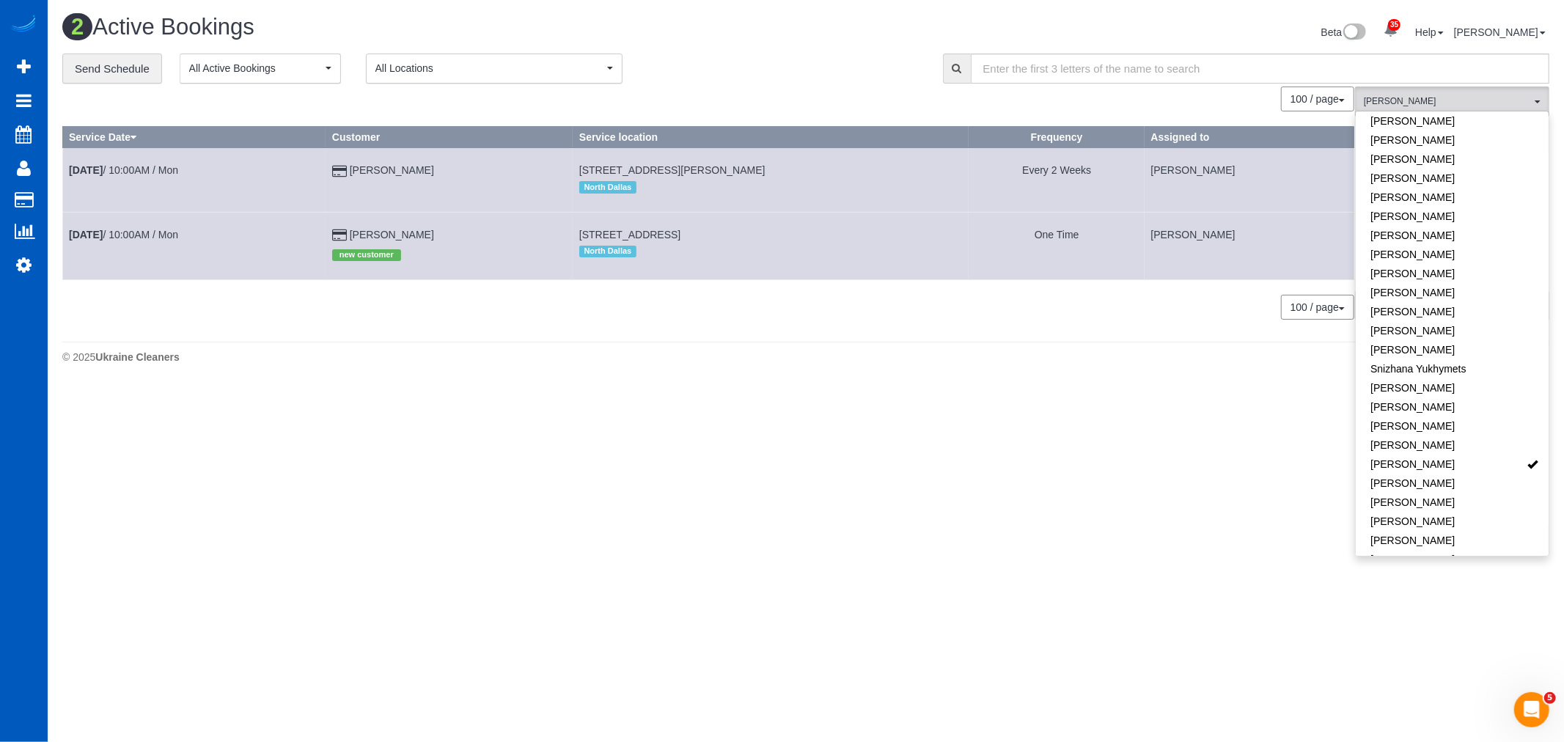
click at [137, 227] on td "Sep 22nd / 10:00AM / Mon" at bounding box center [194, 245] width 263 height 67
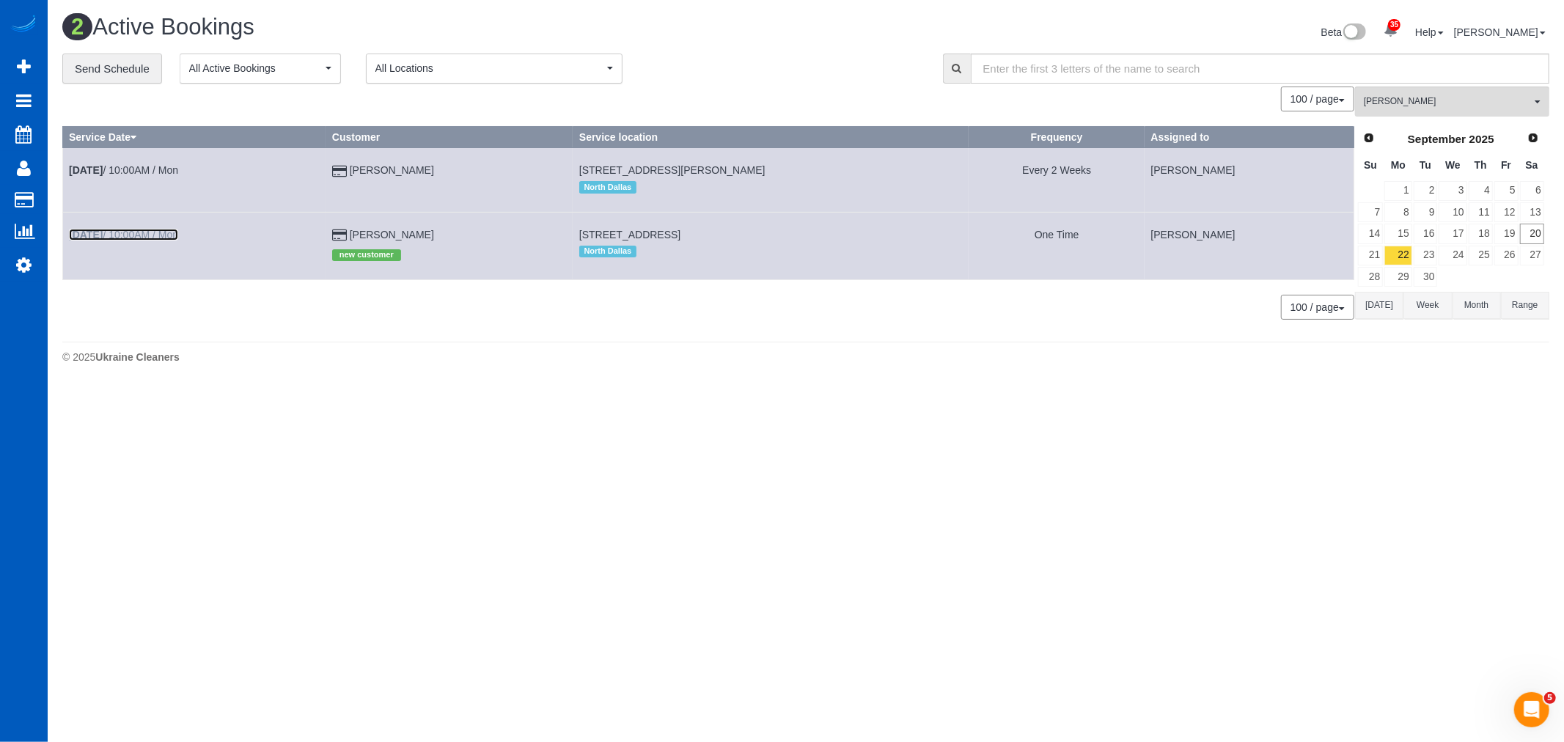
click at [136, 235] on link "Sep 22nd / 10:00AM / Mon" at bounding box center [123, 235] width 109 height 12
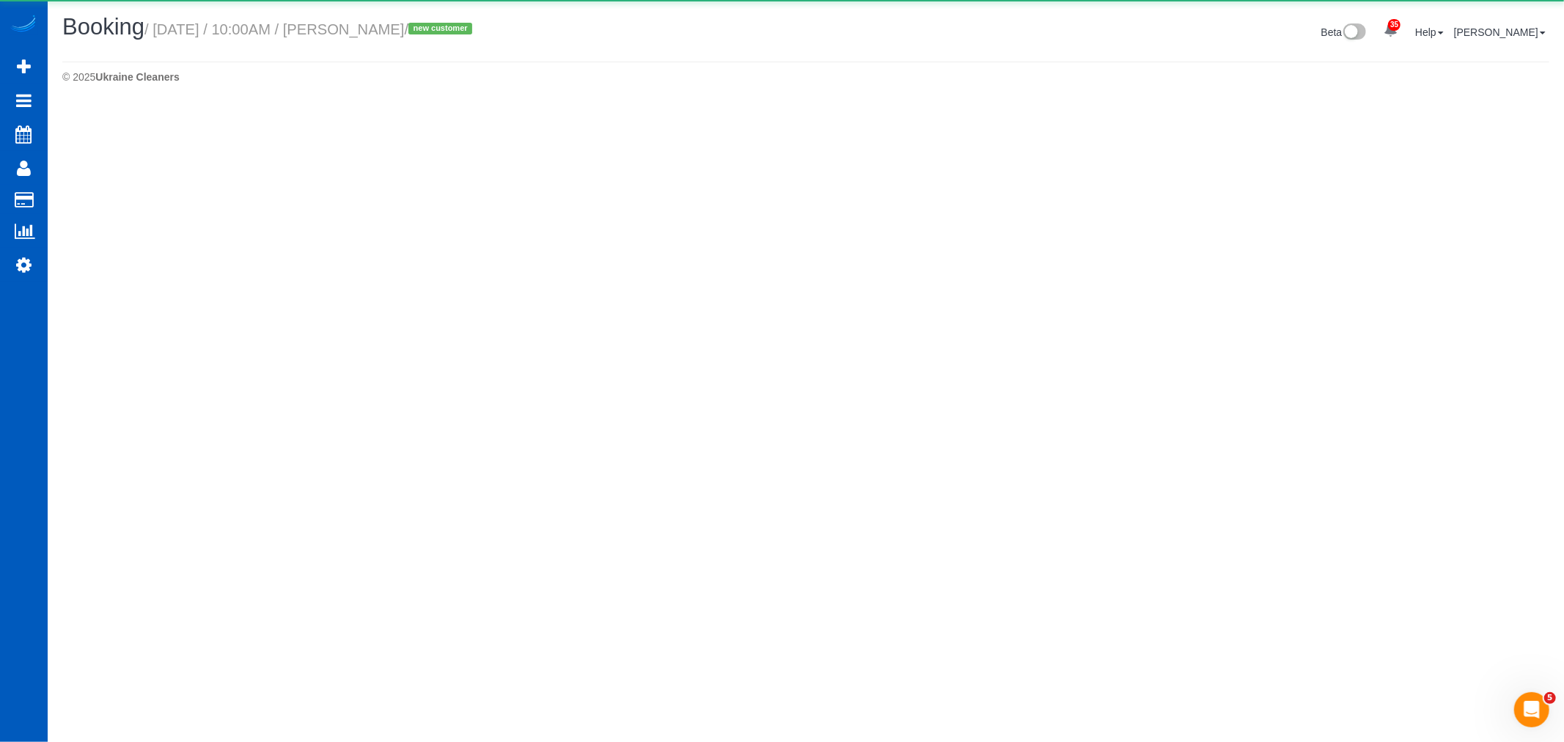
select select "[GEOGRAPHIC_DATA]"
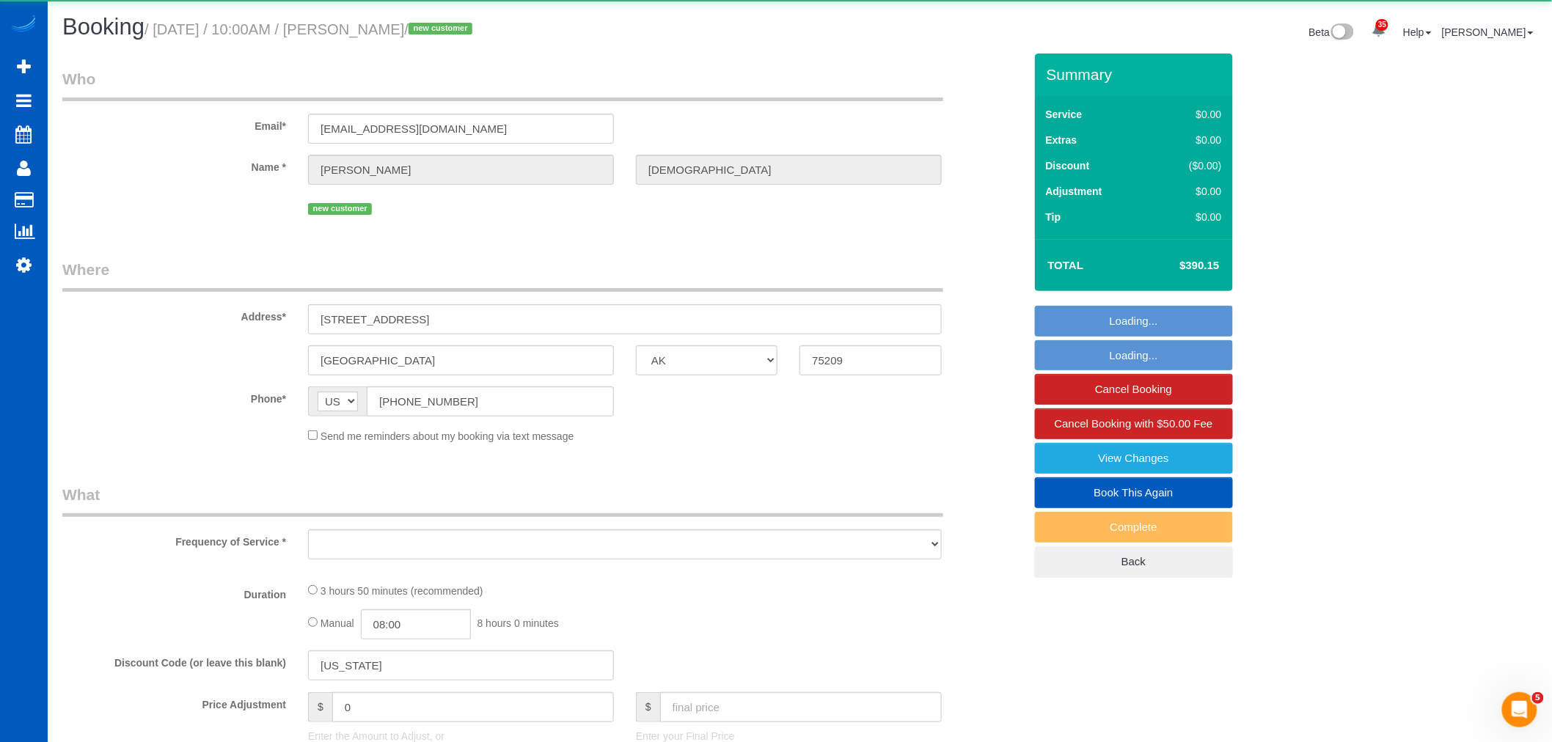
select select "string:fspay-16c24c67-0584-4bcb-8f6b-fc3f7637f213"
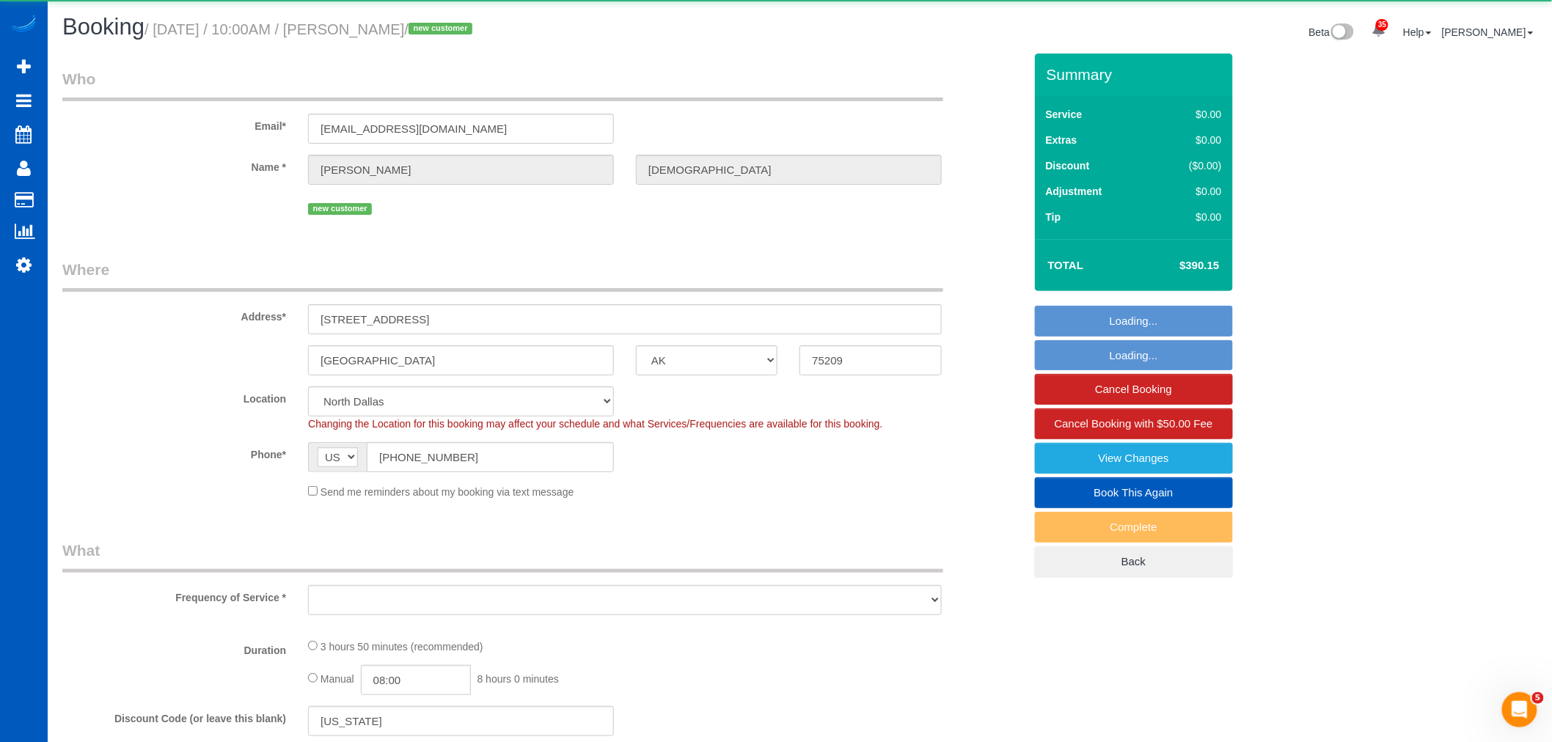
select select "199"
select select "3001"
select select "4"
select select "6"
select select "object:7647"
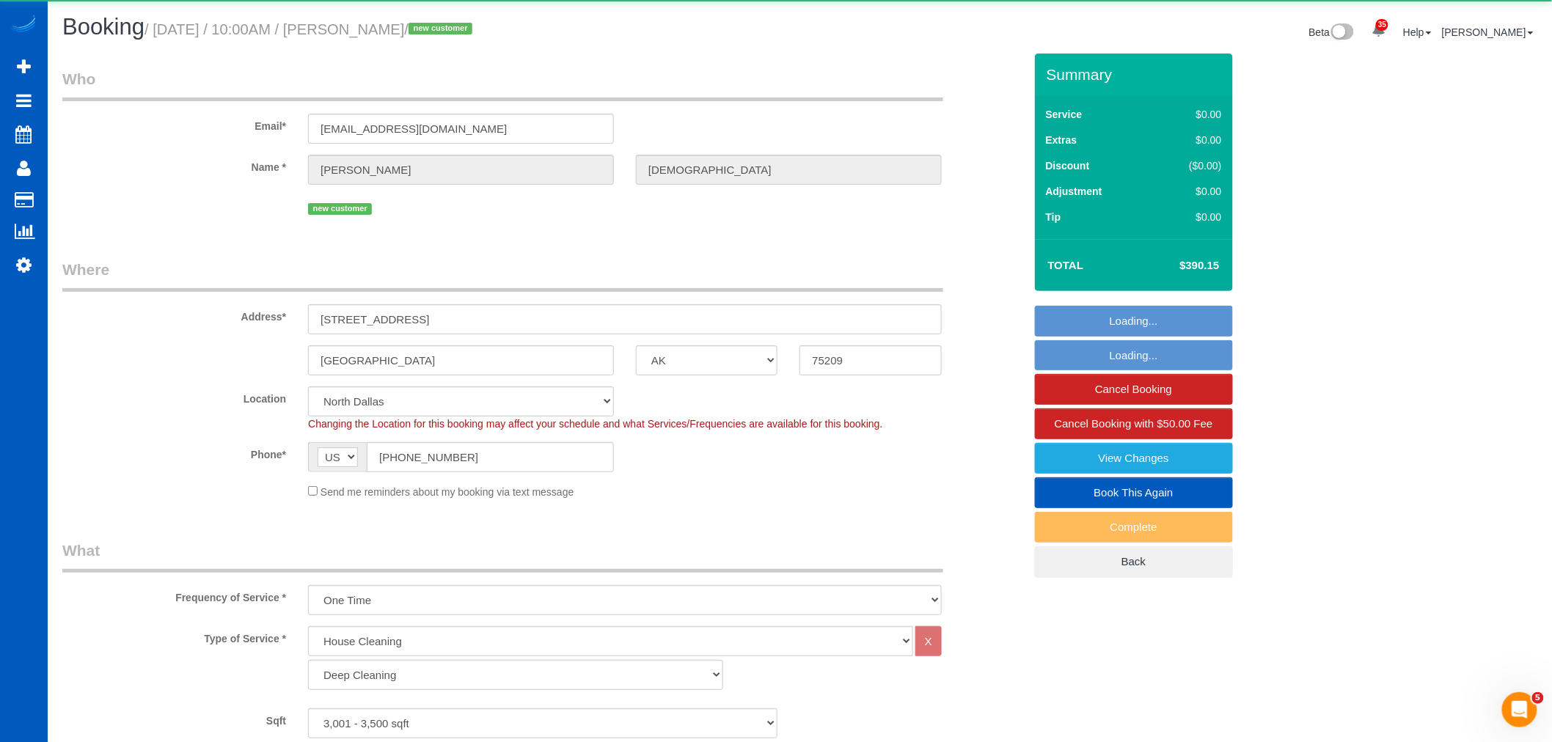
select select "spot35"
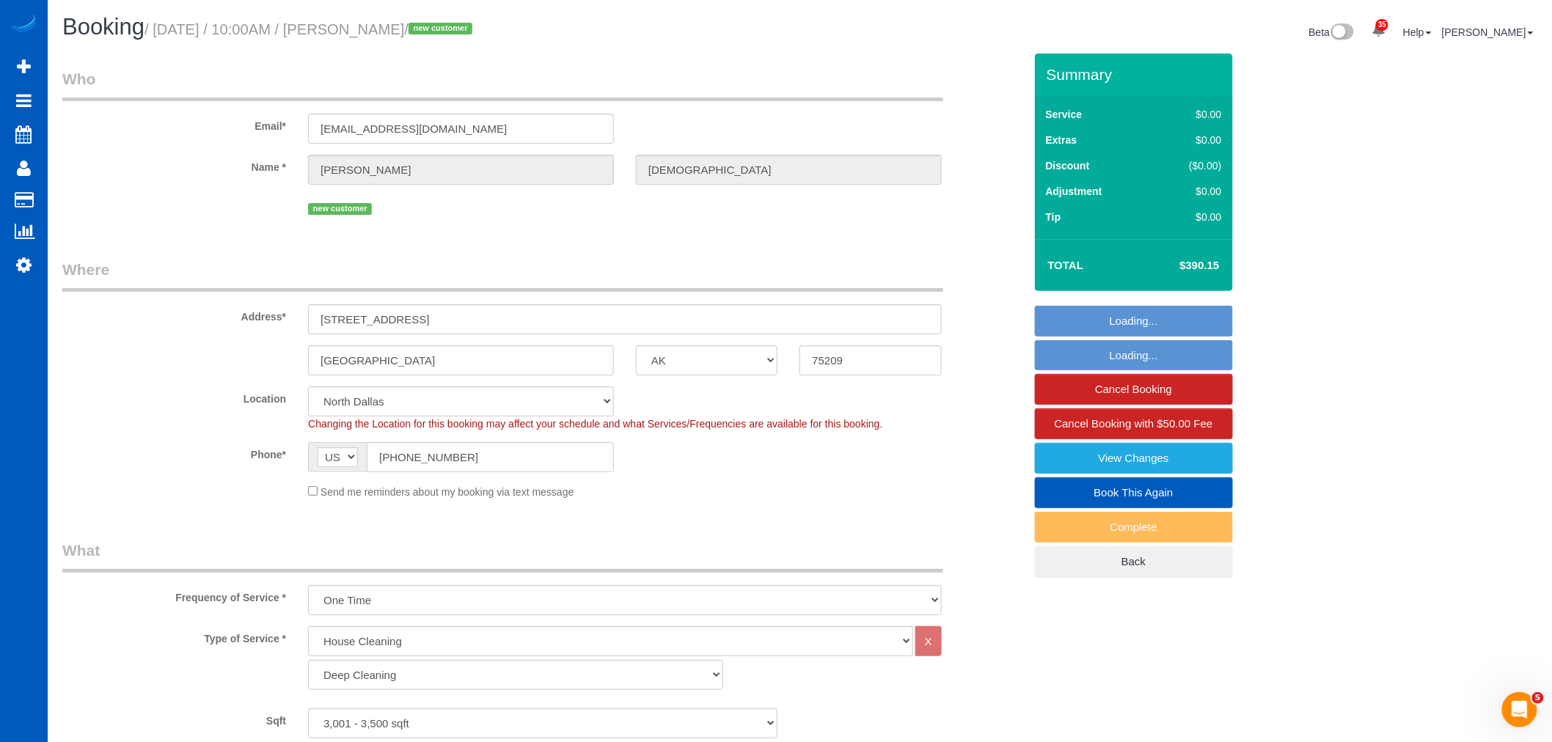
select select "object:7759"
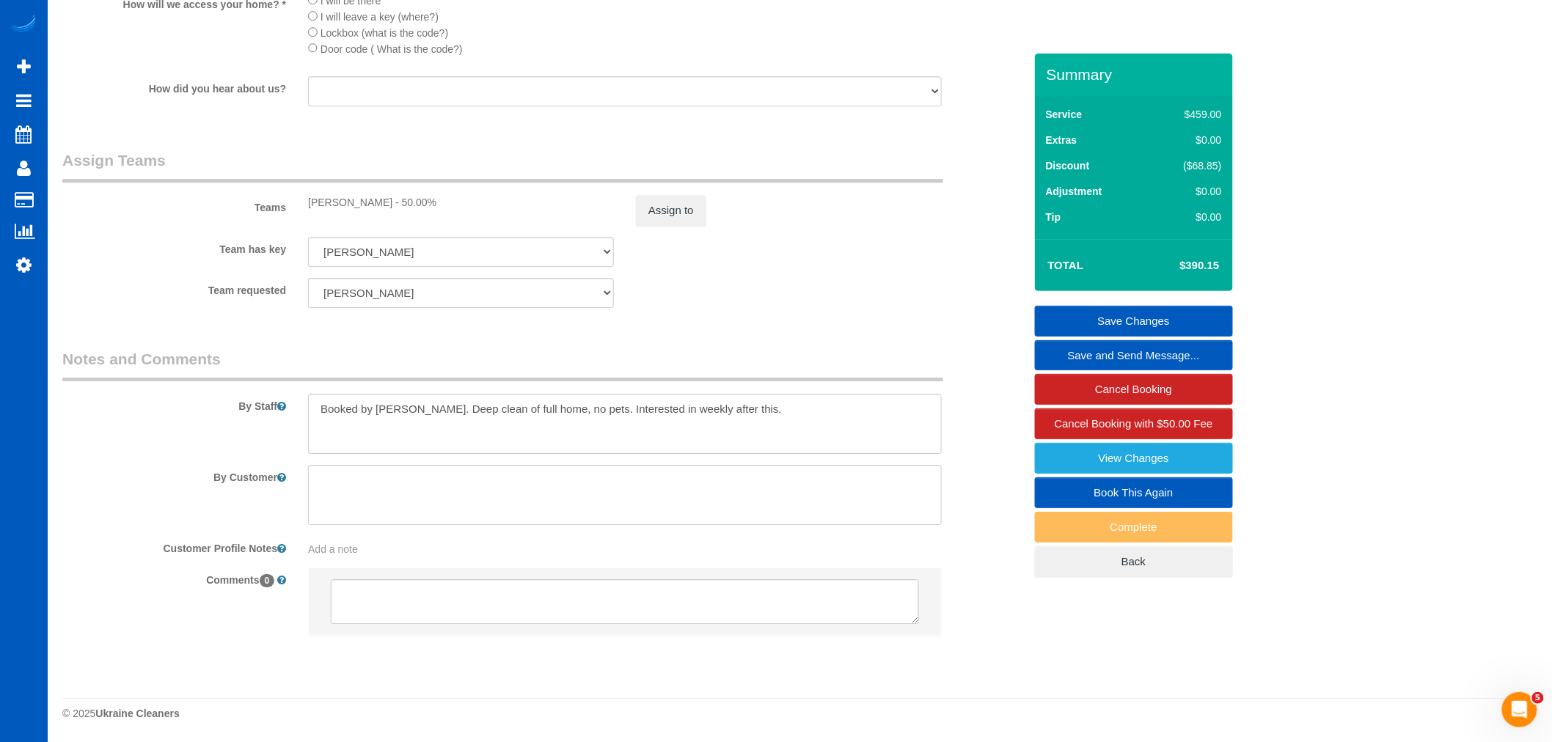
scroll to position [1820, 0]
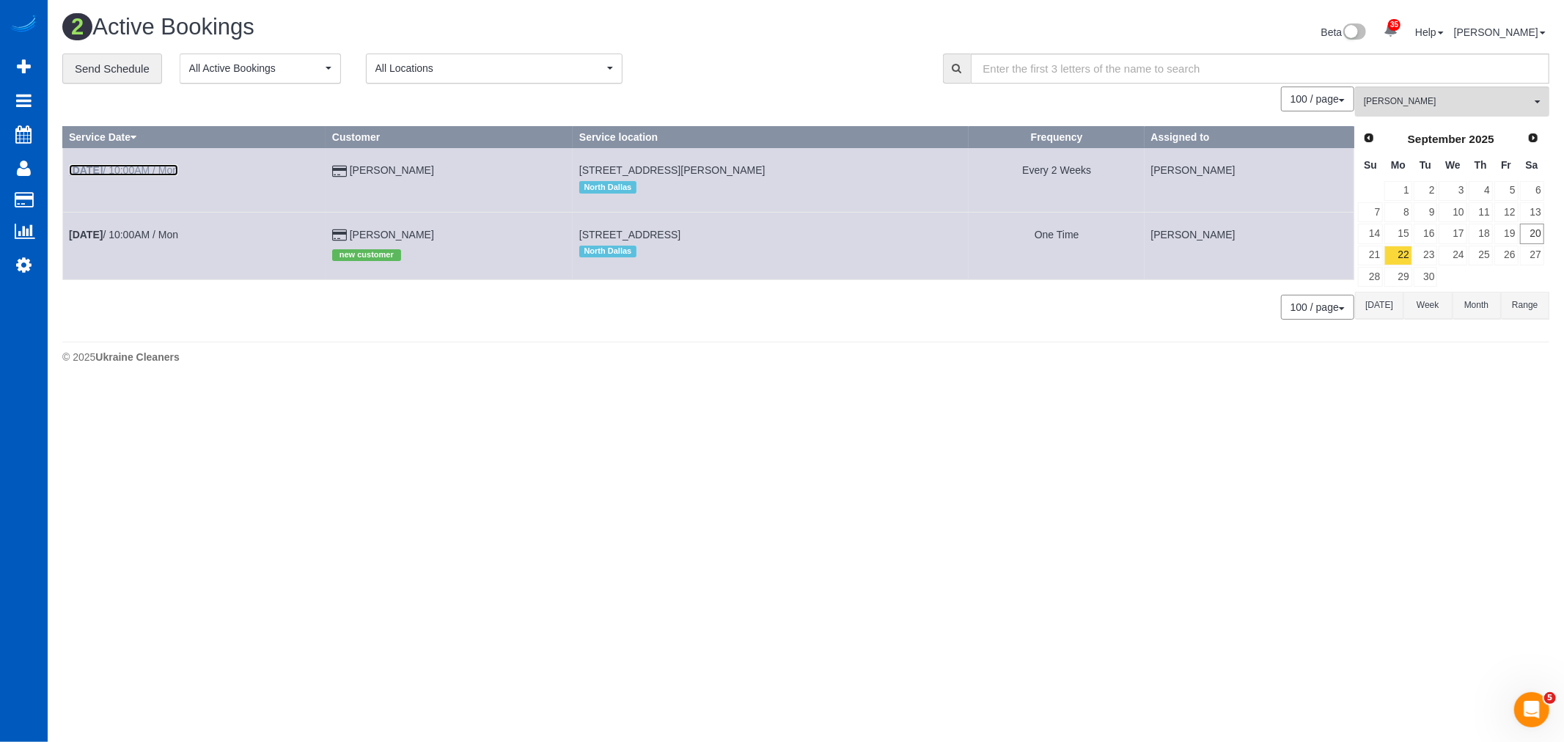
click at [103, 166] on b "Sep 22nd" at bounding box center [86, 170] width 34 height 12
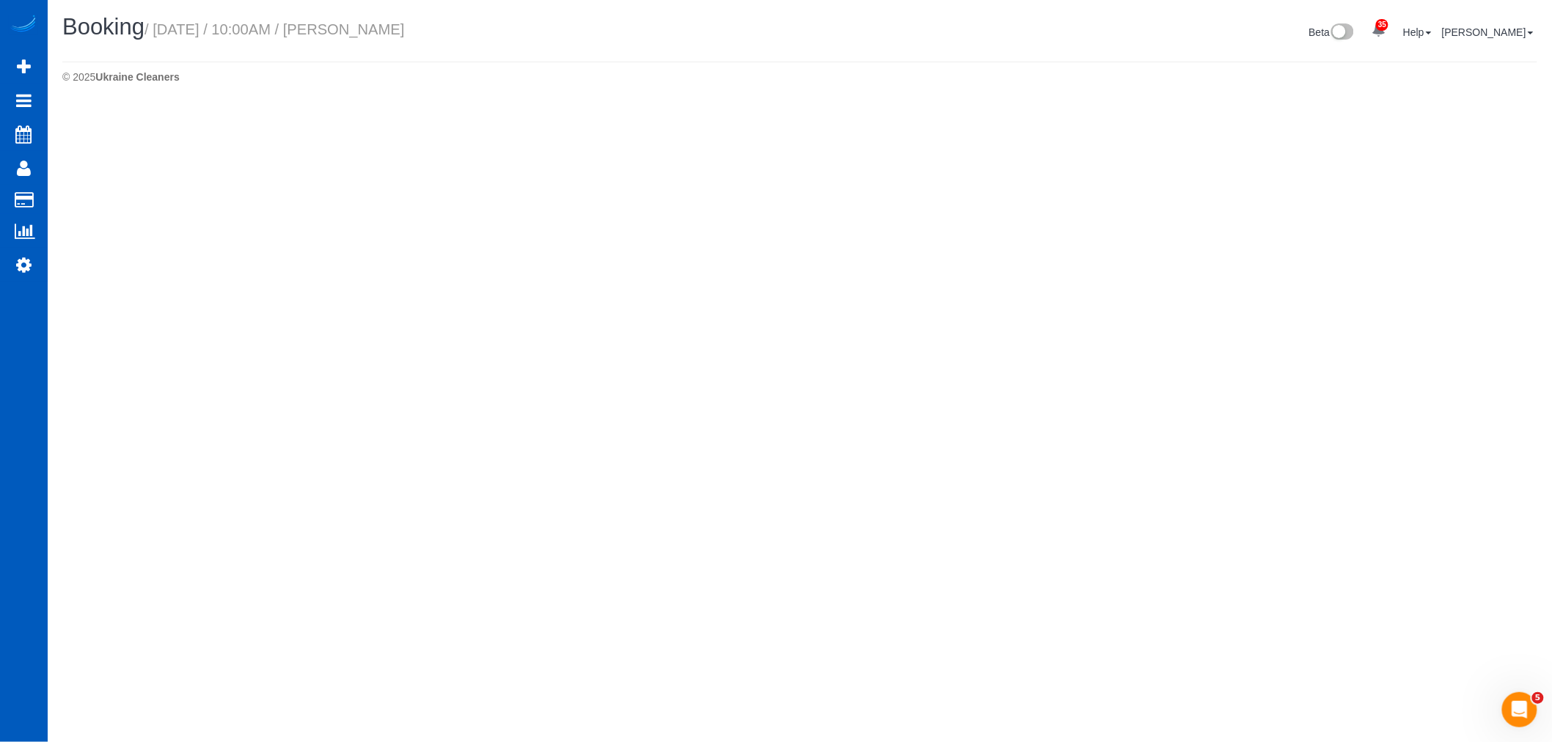
select select "[GEOGRAPHIC_DATA]"
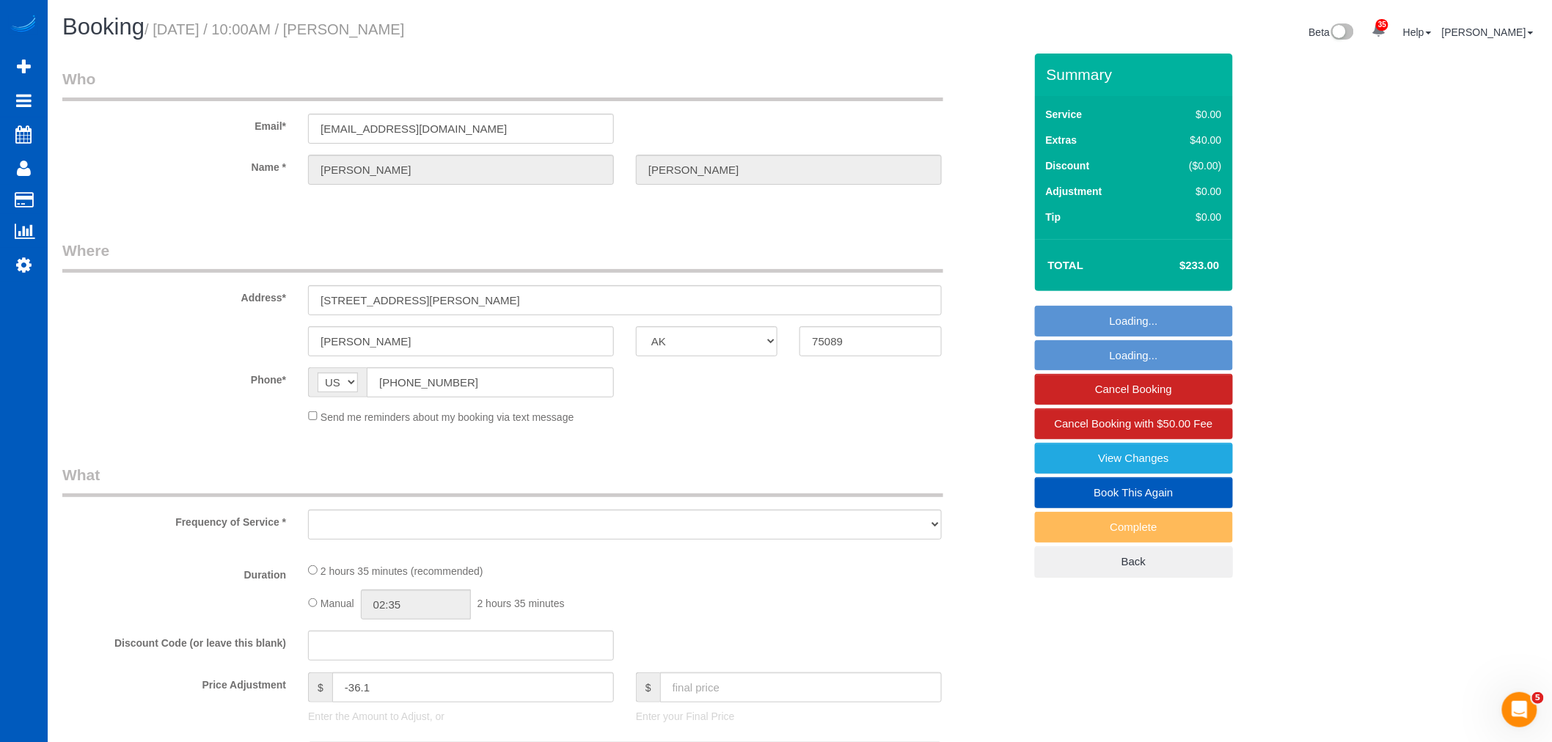
select select "string:fspay-1bd798d3-e107-4f10-b90d-115f8565f333"
select select "object:8398"
select select "199"
select select "2001"
select select "4"
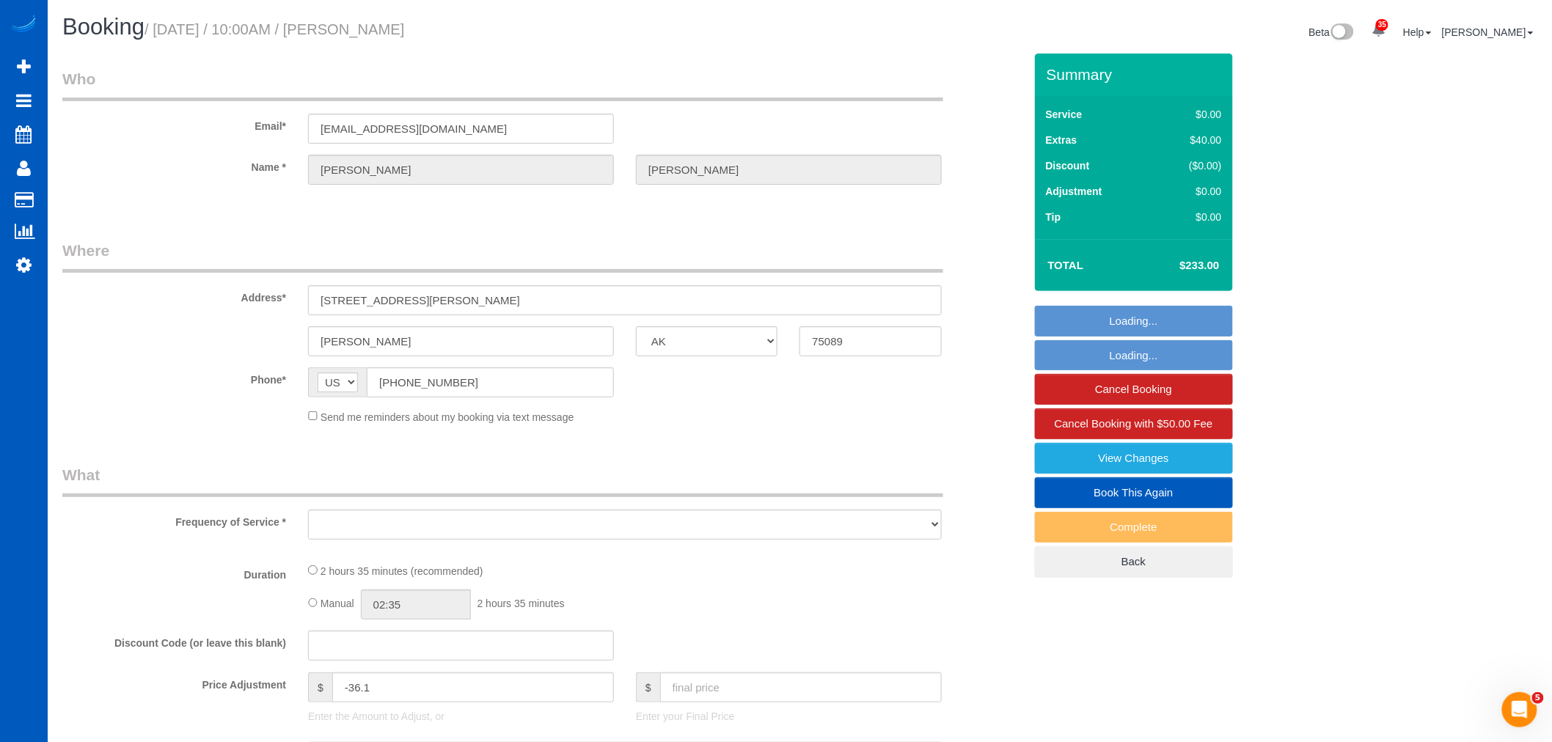
select select "2"
select select "spot42"
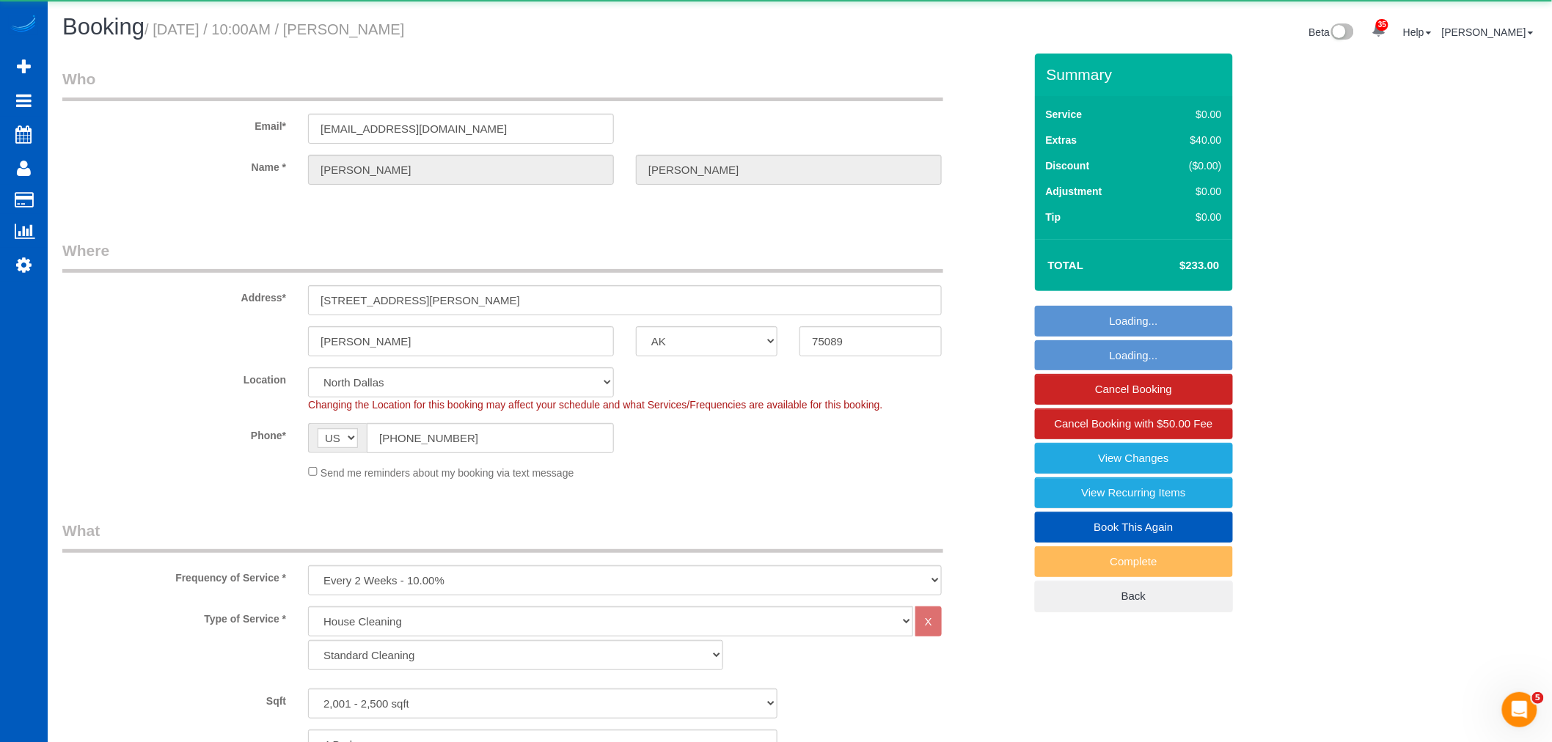
select select "object:8652"
